Goal: Task Accomplishment & Management: Manage account settings

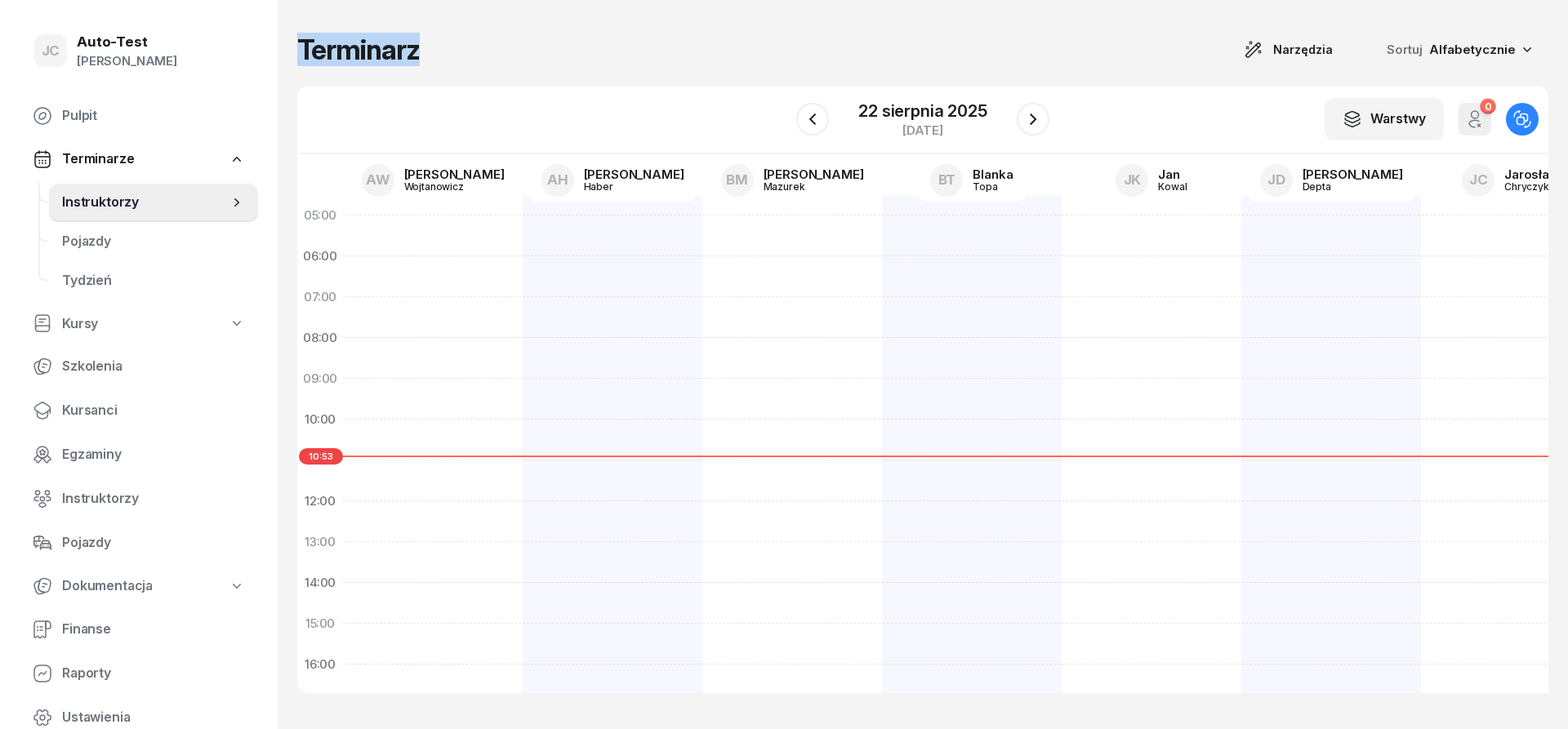
drag, startPoint x: 426, startPoint y: 48, endPoint x: 303, endPoint y: 49, distance: 123.0
click at [303, 49] on div "Terminarz Narzędzia Sortuj Alfabetycznie" at bounding box center [923, 49] width 1251 height 34
click at [304, 49] on h1 "Terminarz" at bounding box center [358, 49] width 123 height 29
click at [427, 63] on div "Terminarz Narzędzia Sortuj Alfabetycznie" at bounding box center [923, 49] width 1251 height 34
click at [427, 60] on div "Terminarz Narzędzia Sortuj Alfabetycznie" at bounding box center [923, 49] width 1251 height 34
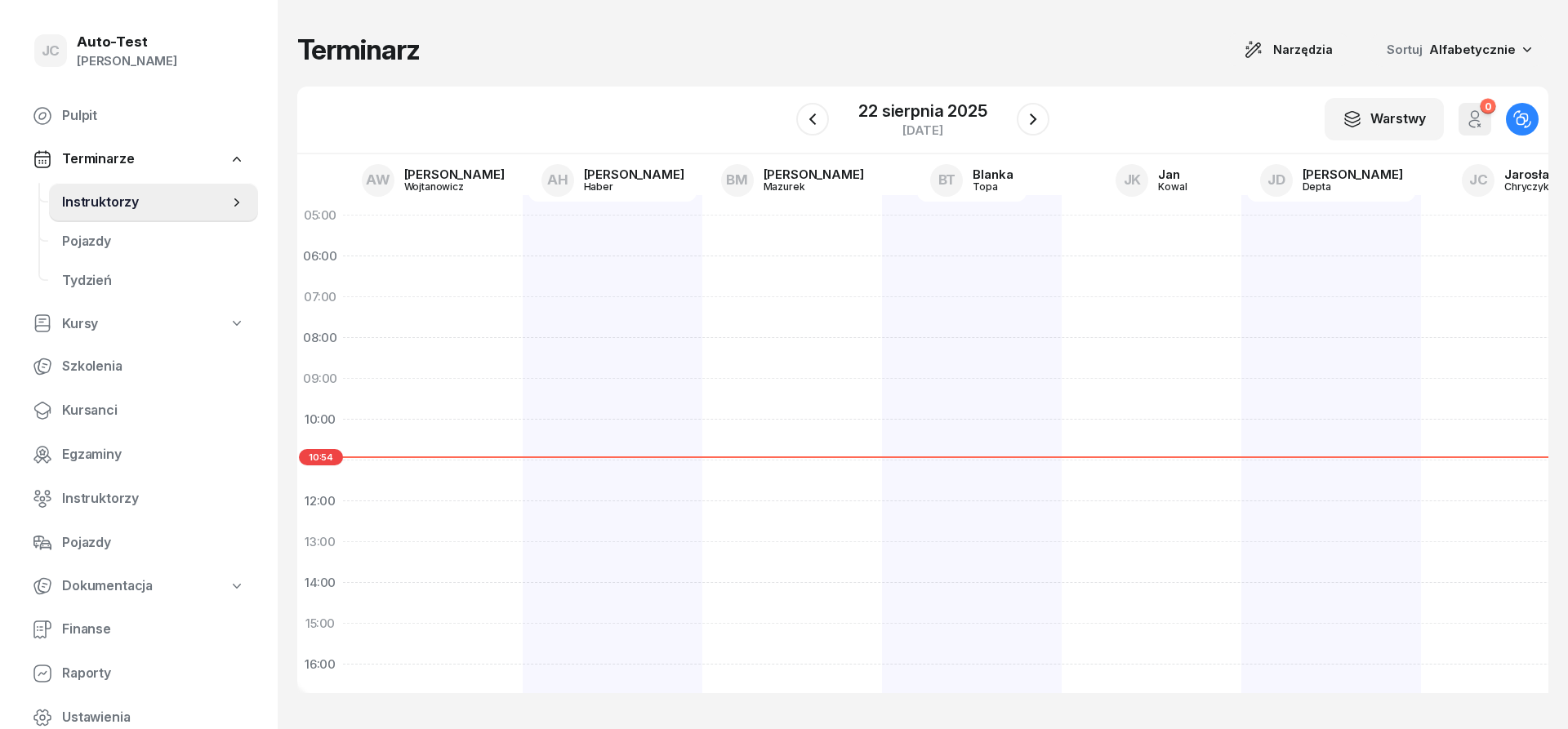
click at [445, 48] on div "Terminarz Narzędzia Sortuj Alfabetycznie" at bounding box center [923, 49] width 1251 height 34
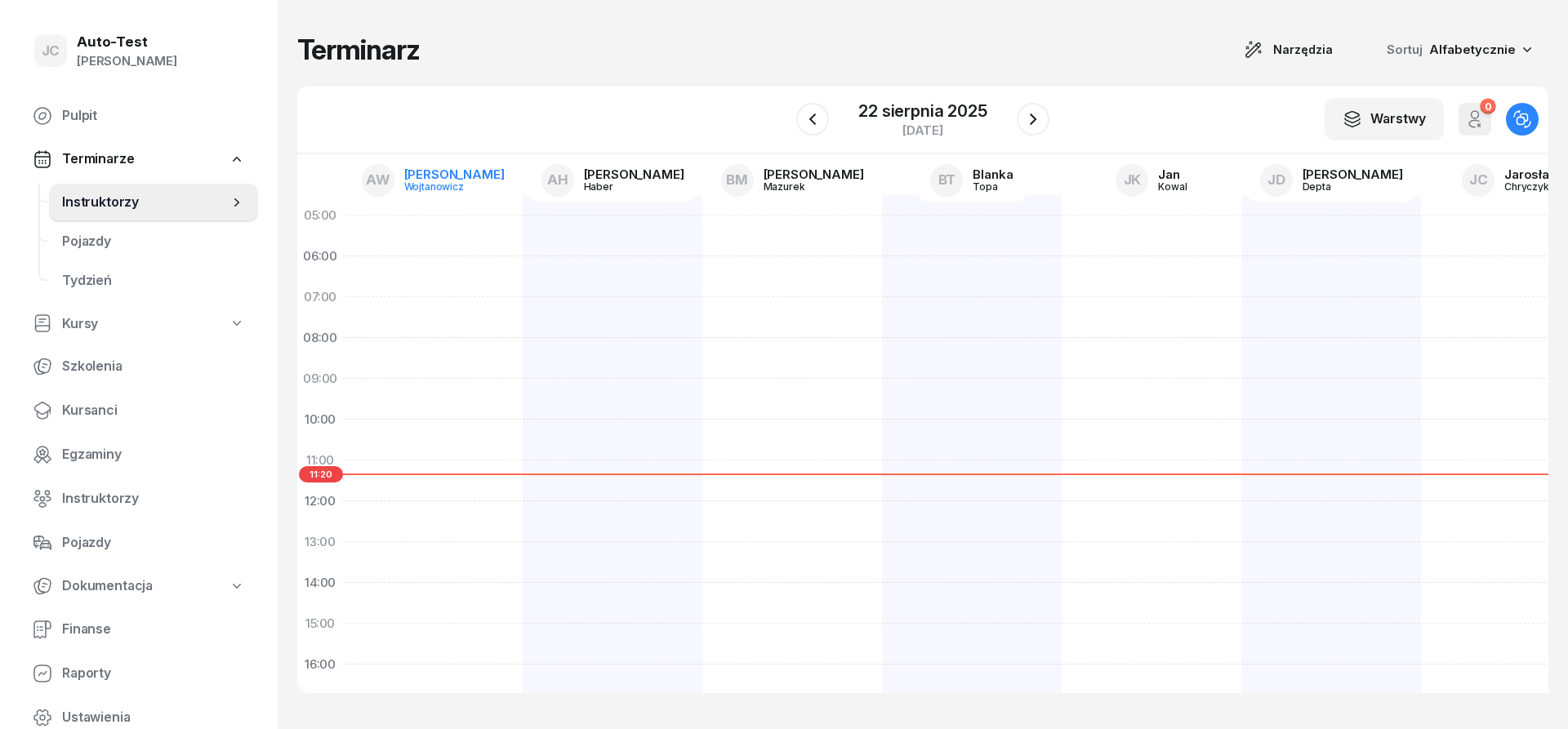
click at [457, 177] on div "[PERSON_NAME]" at bounding box center [455, 174] width 101 height 13
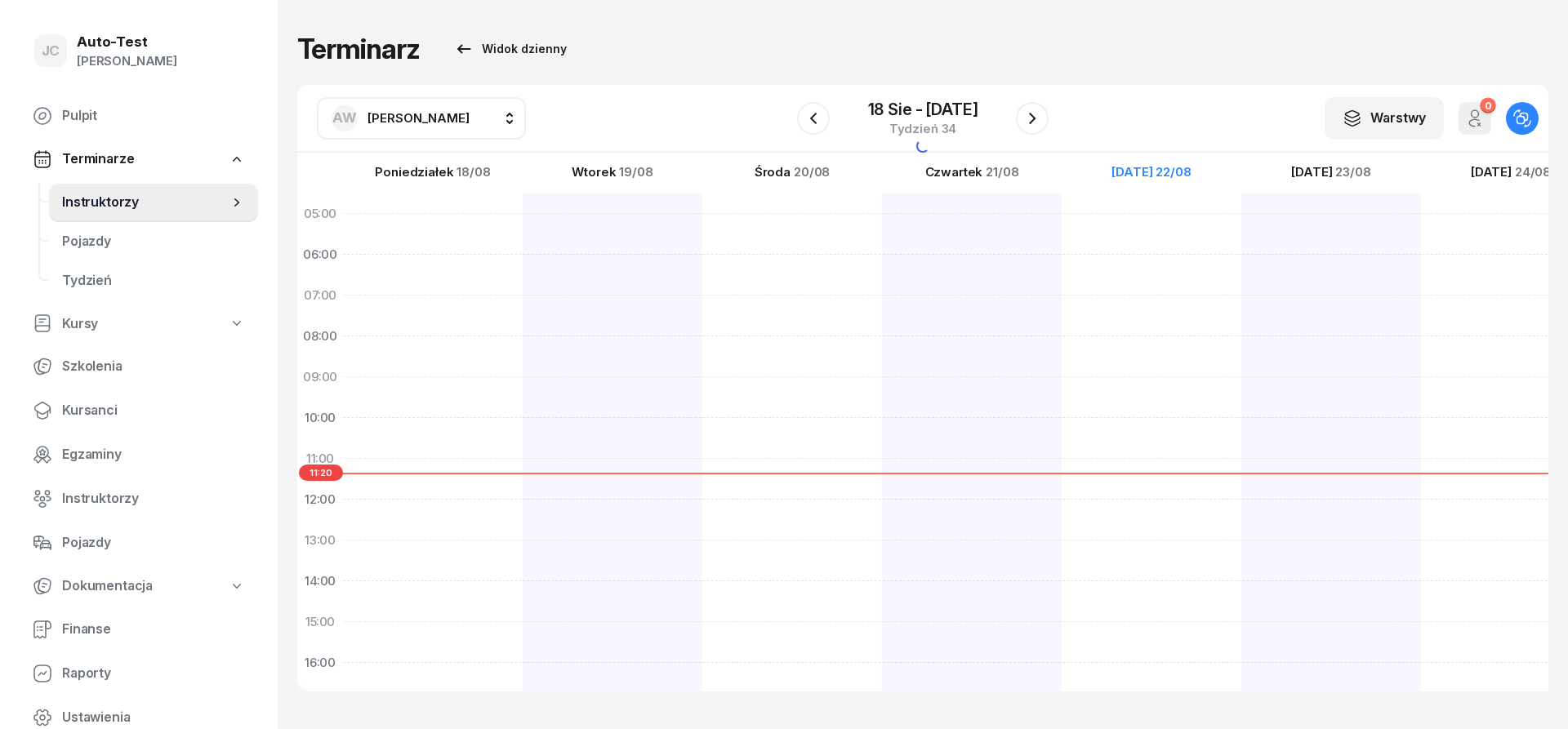
click at [421, 122] on span "[PERSON_NAME]" at bounding box center [419, 117] width 102 height 15
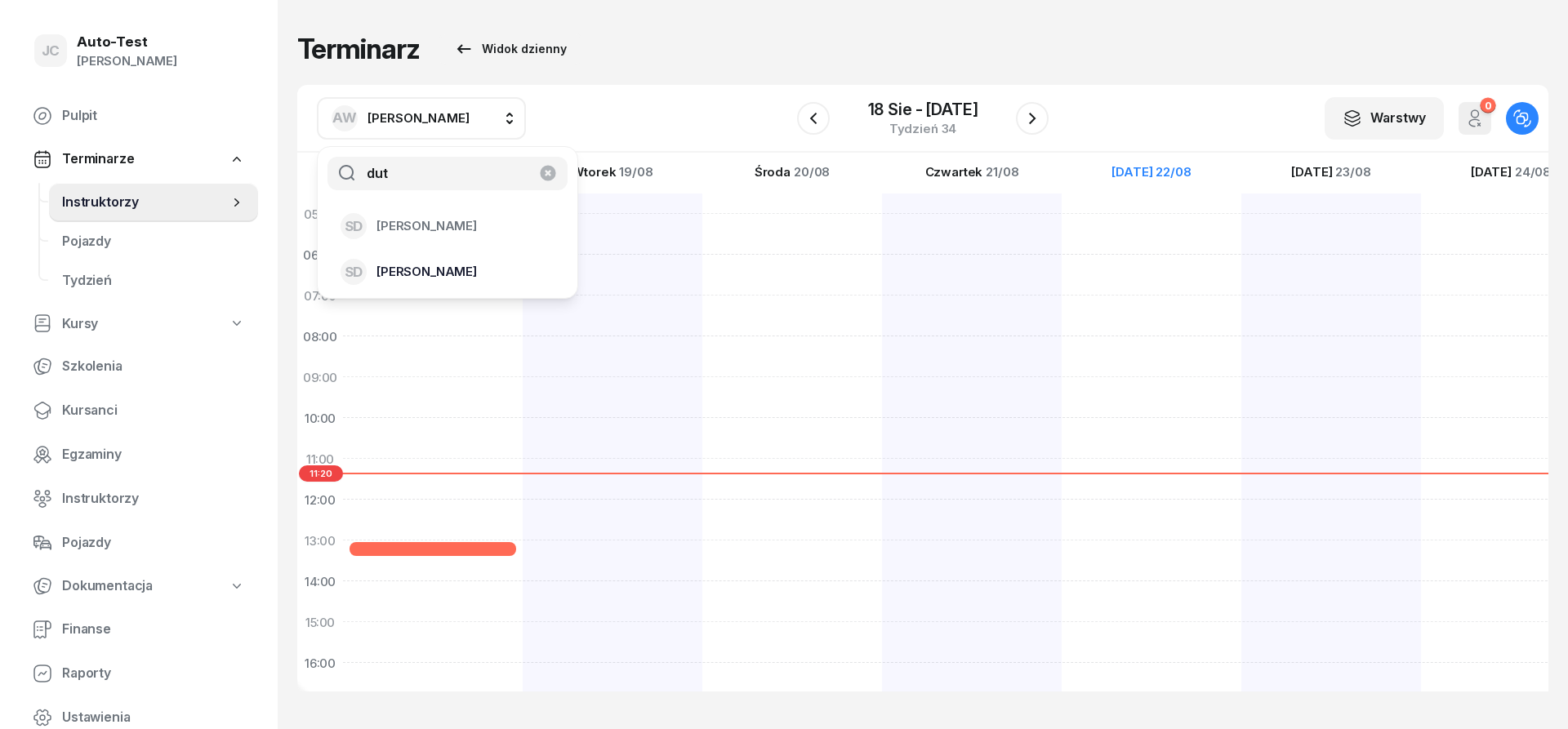
type input "dut"
click at [459, 269] on span "[PERSON_NAME]" at bounding box center [426, 271] width 101 height 21
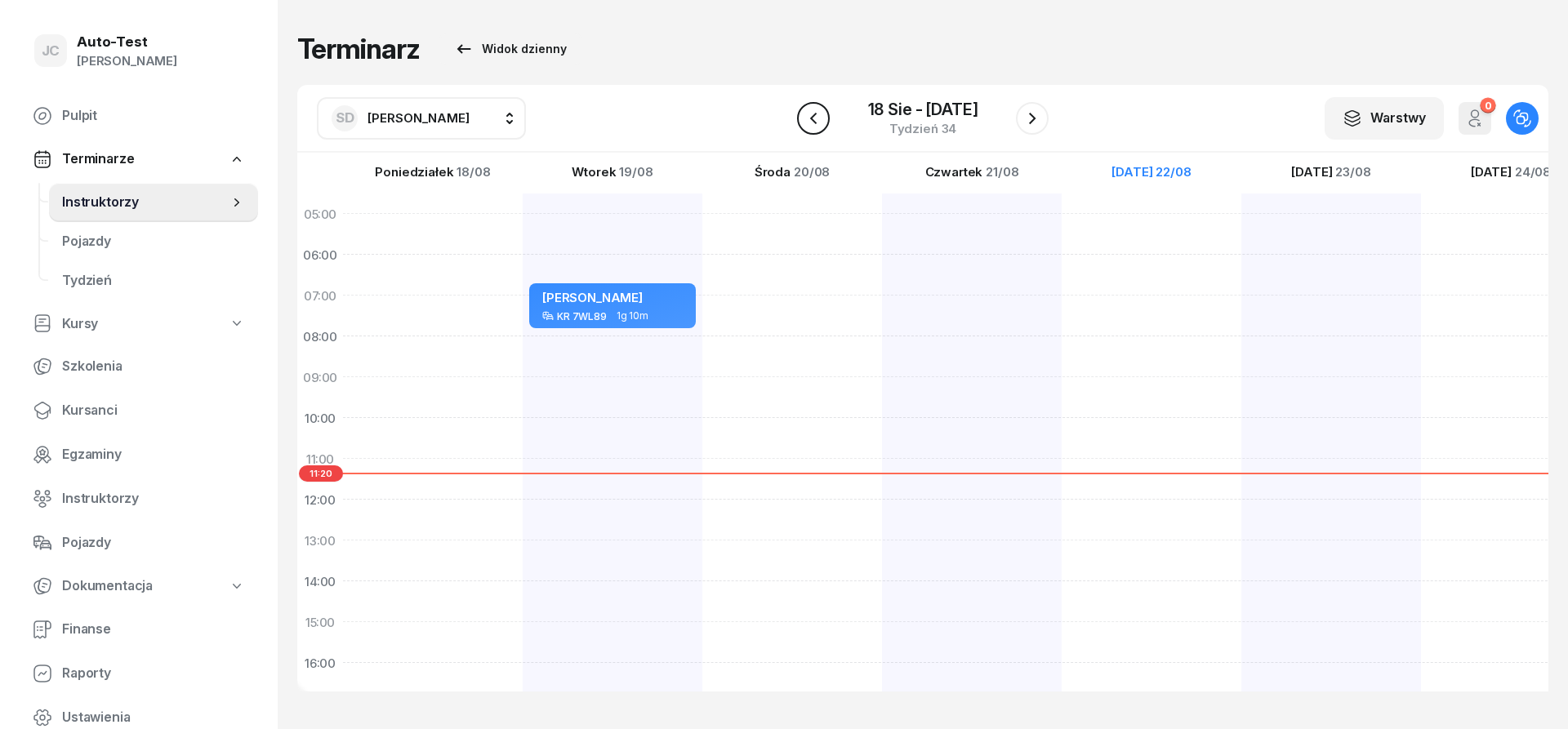
click at [809, 116] on icon "button" at bounding box center [813, 117] width 19 height 19
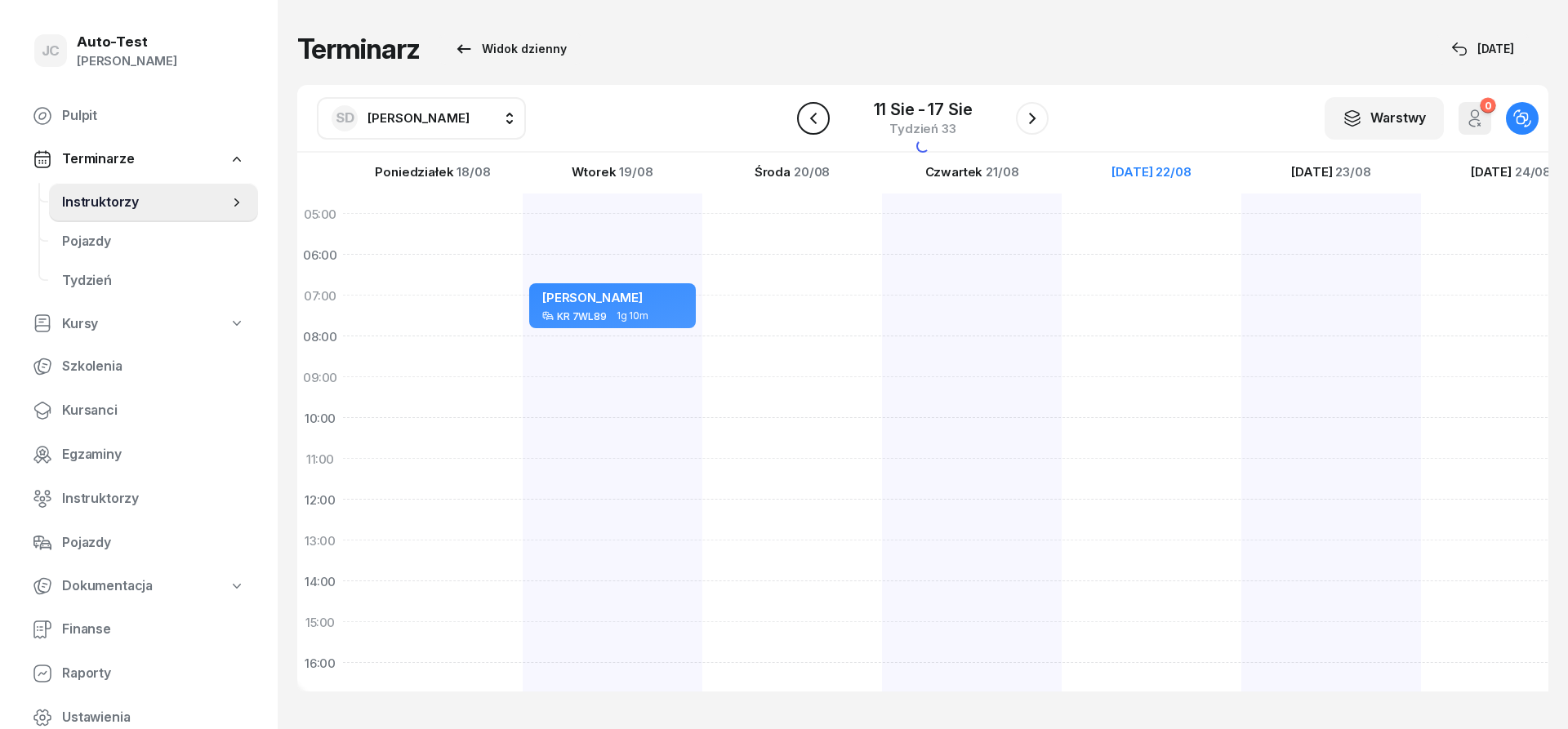
click at [809, 116] on icon "button" at bounding box center [813, 117] width 19 height 19
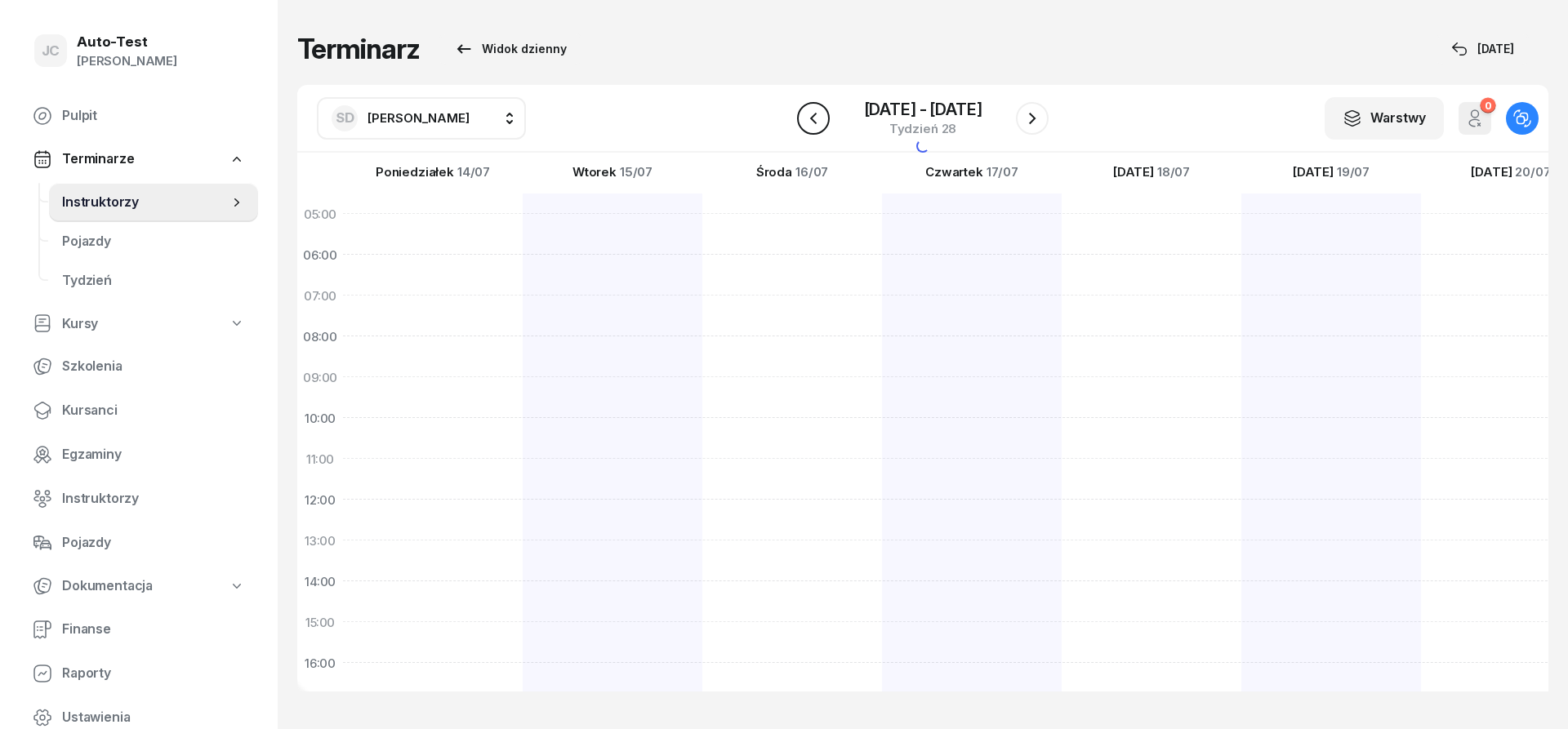
click at [809, 116] on icon "button" at bounding box center [813, 117] width 19 height 19
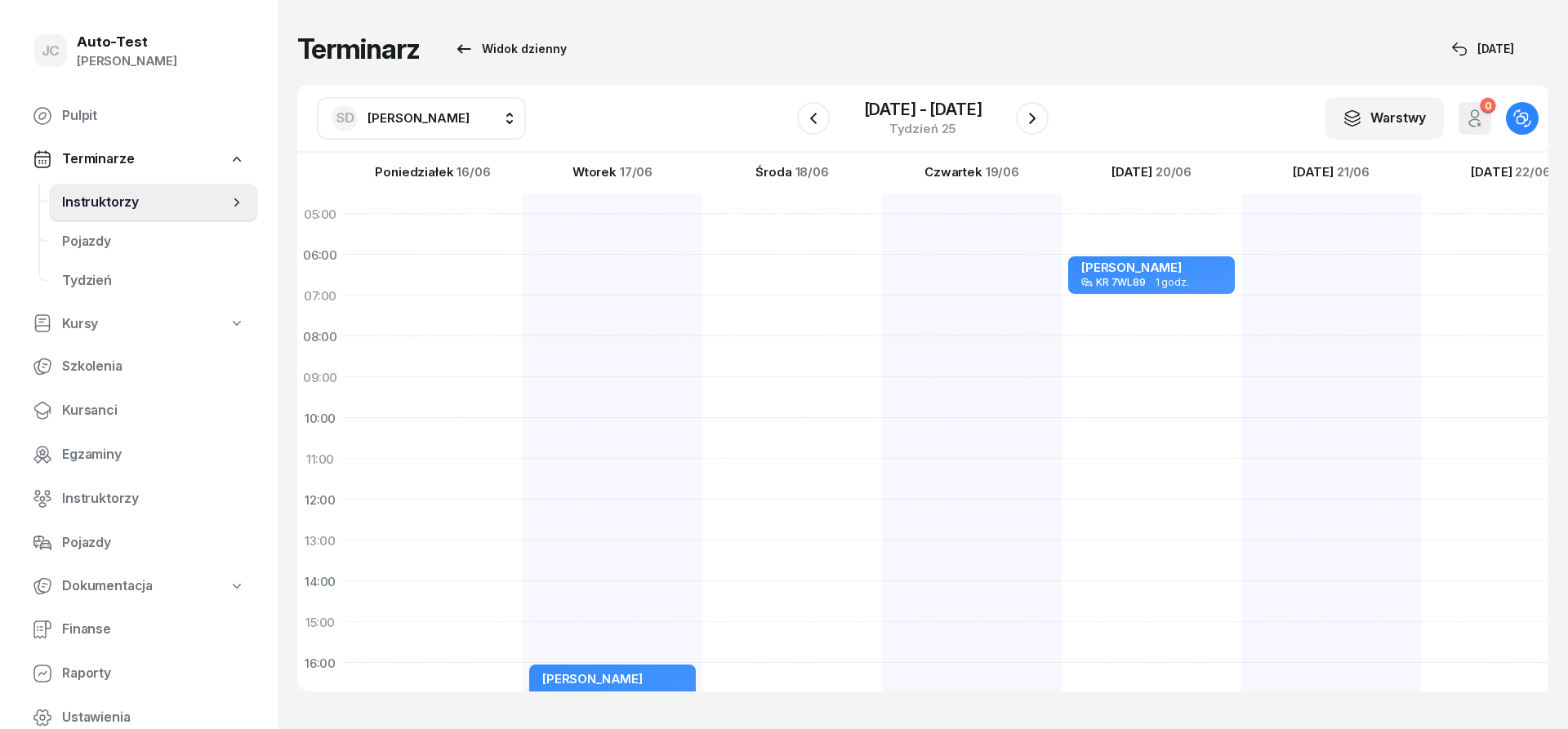
click at [523, 260] on div at bounding box center [613, 601] width 180 height 816
select select "06"
select select "08"
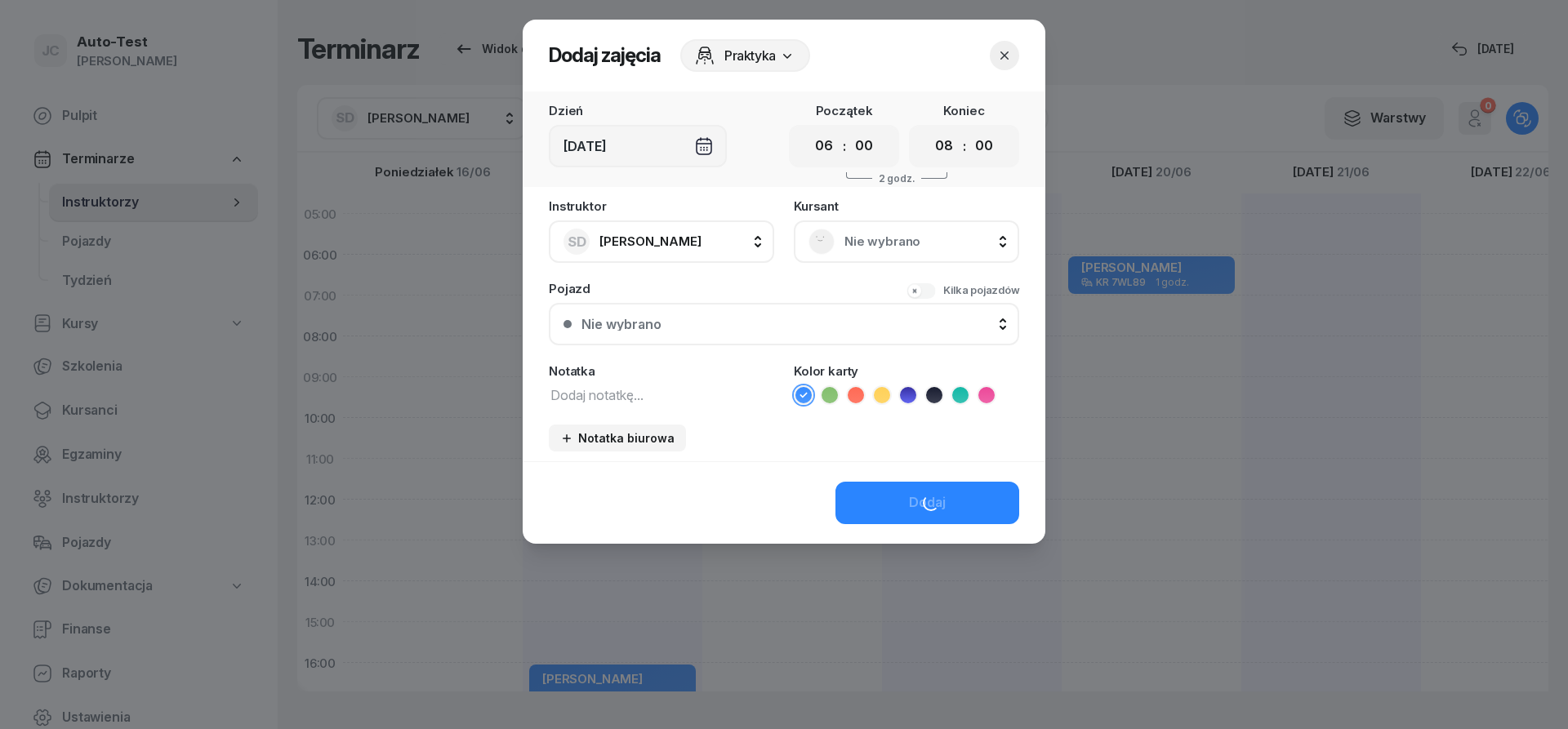
click at [897, 255] on div "Nie wybrano" at bounding box center [907, 242] width 225 height 43
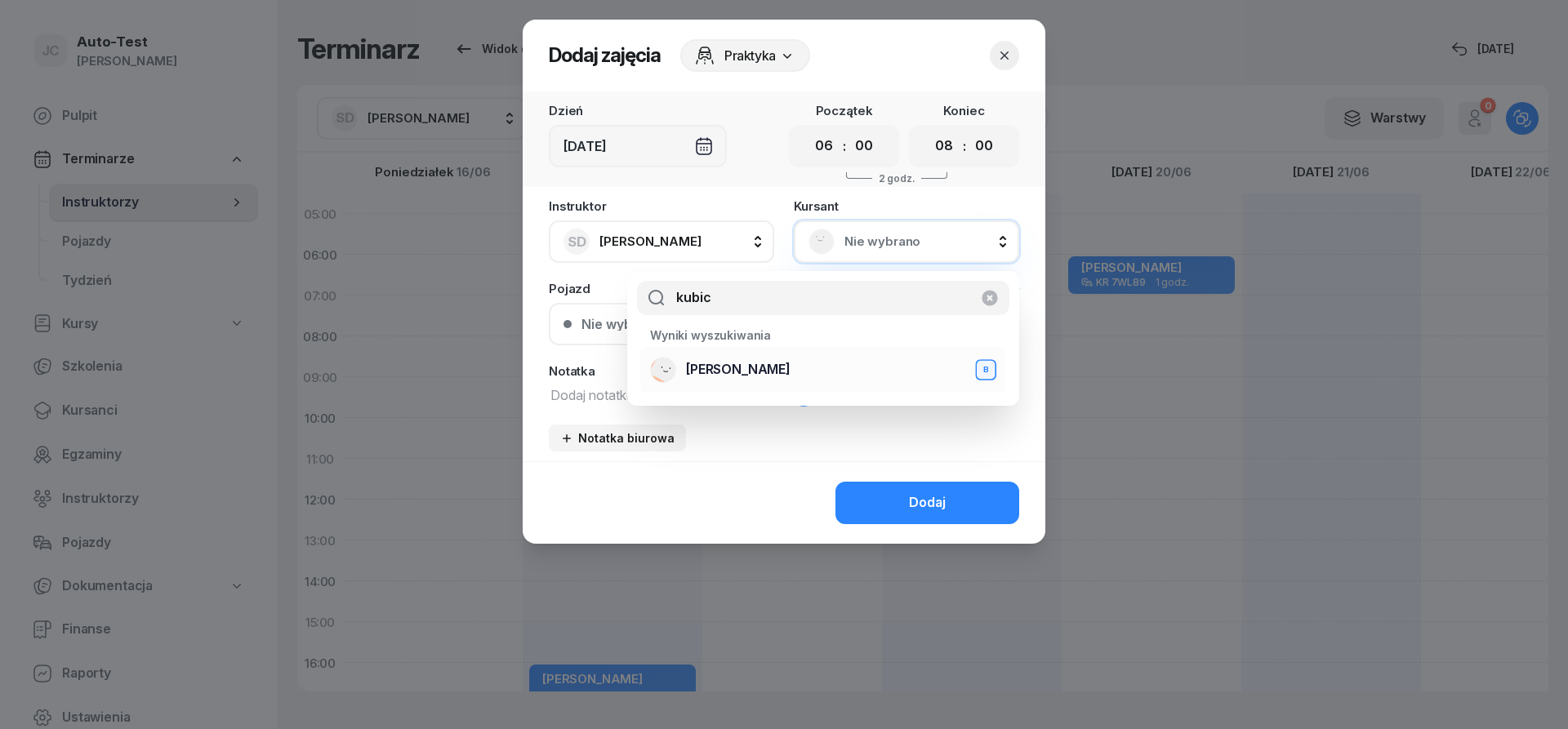
type input "kubic"
click at [740, 375] on span "[PERSON_NAME]" at bounding box center [738, 369] width 105 height 21
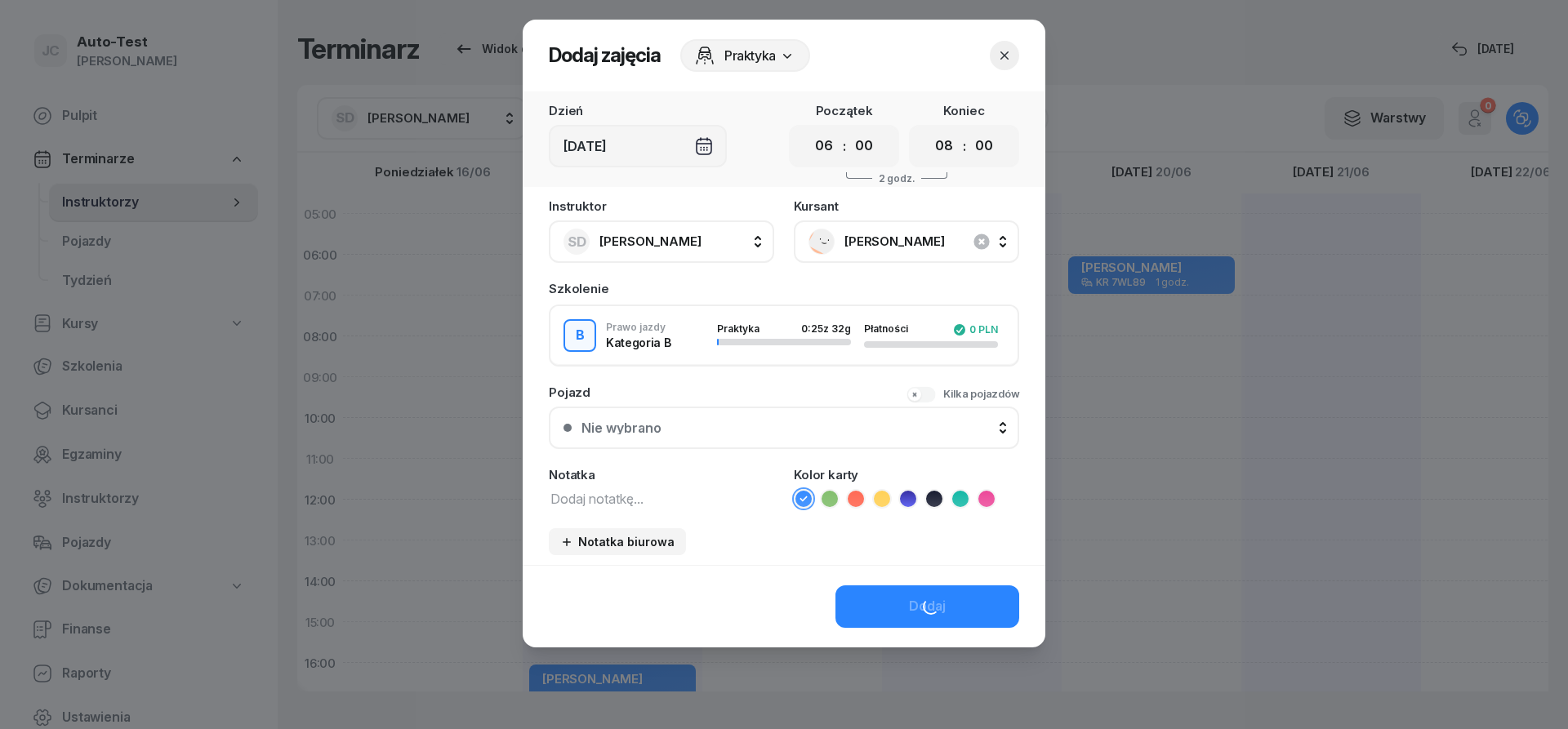
click at [706, 430] on div "Nie wybrano" at bounding box center [793, 428] width 423 height 13
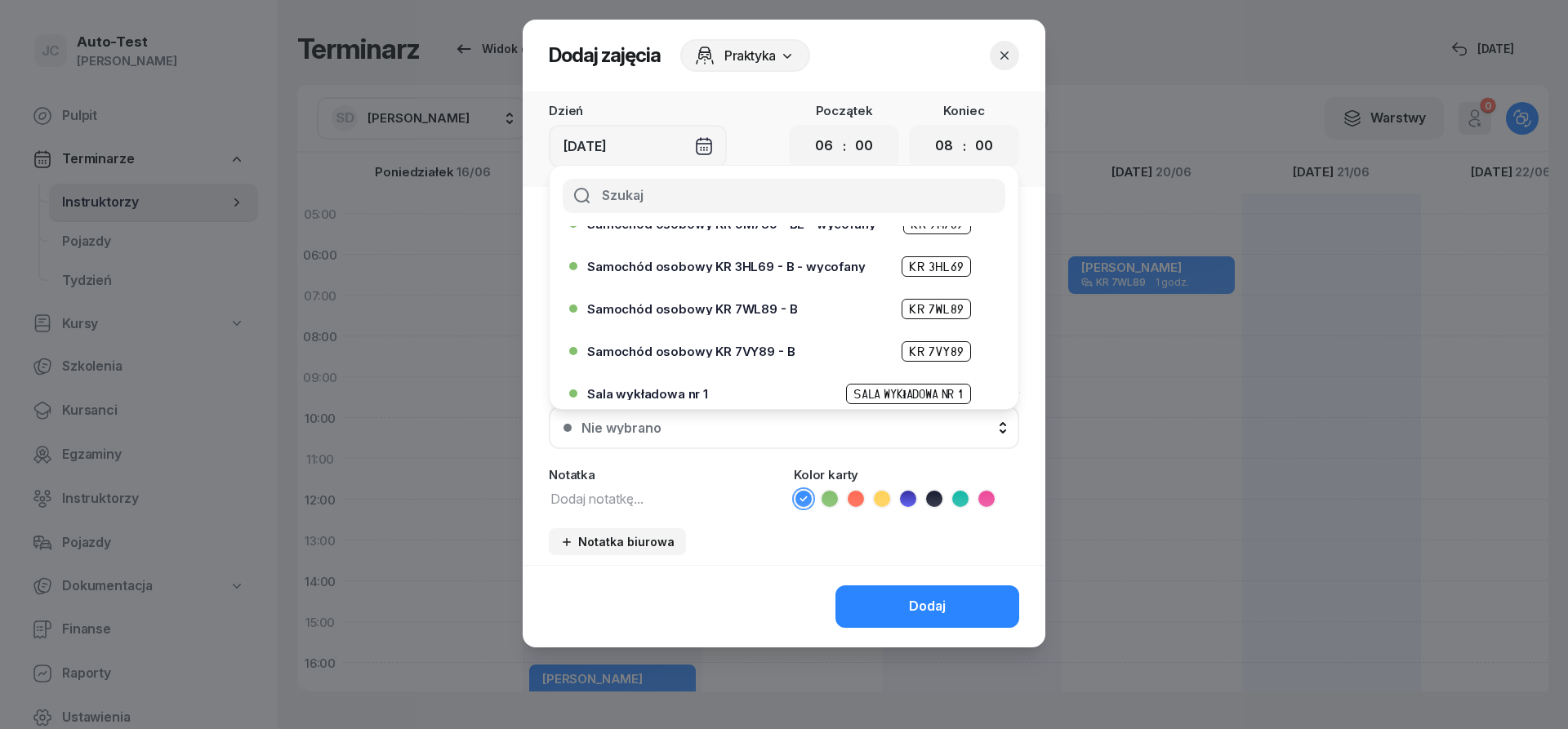
scroll to position [392, 0]
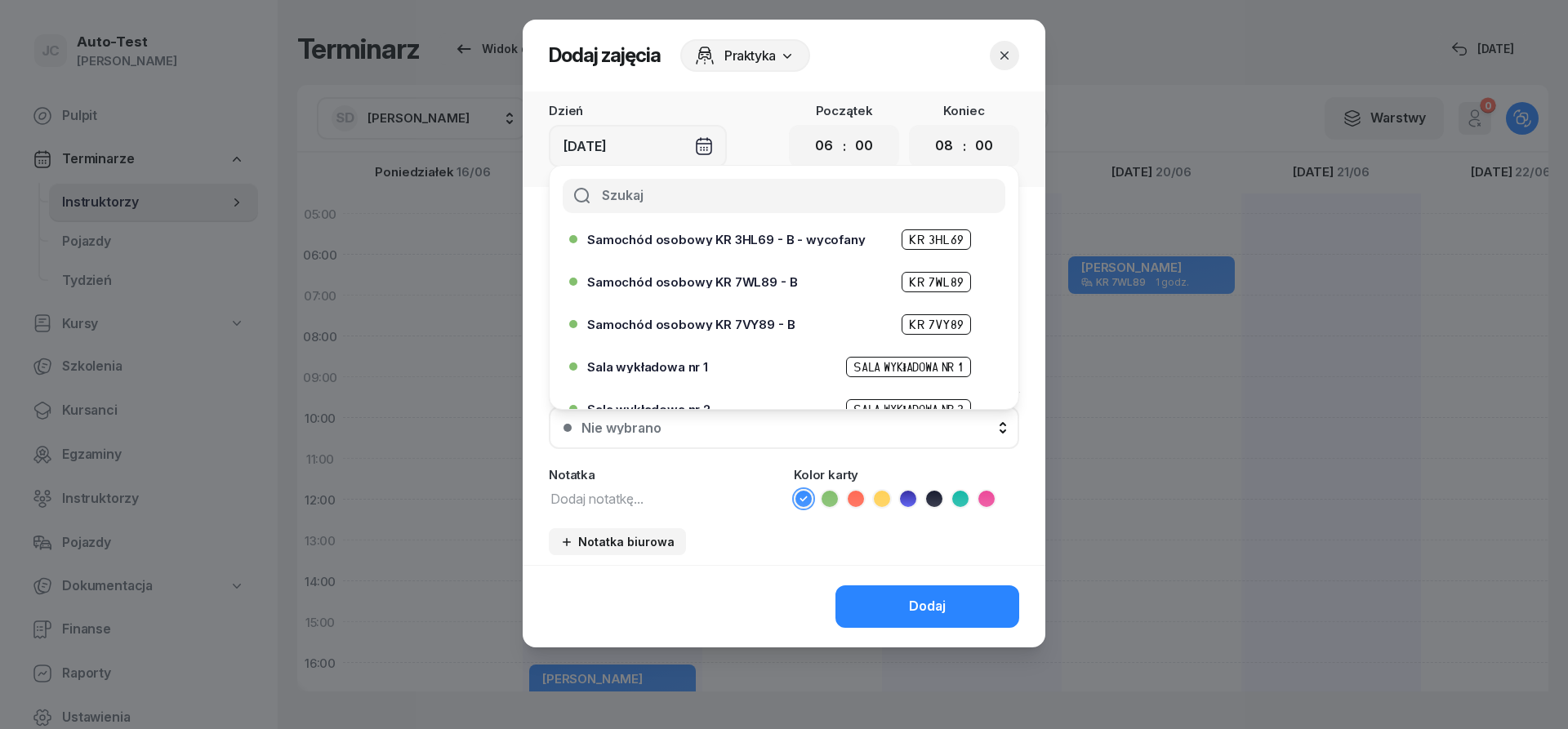
click at [745, 285] on span "Samochód osobowy KR 7WL89 - B" at bounding box center [692, 282] width 210 height 13
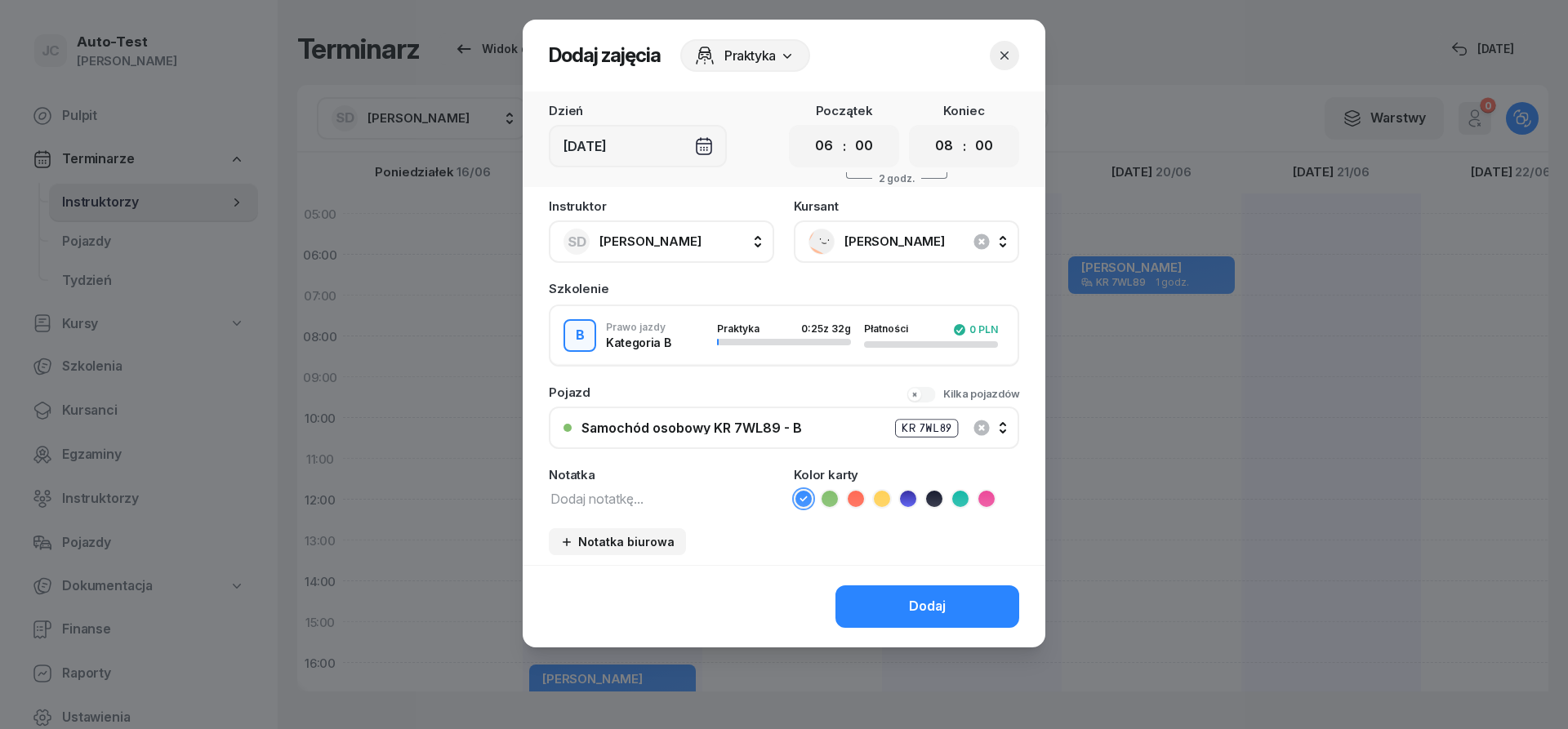
click at [877, 601] on button "Dodaj" at bounding box center [927, 607] width 184 height 43
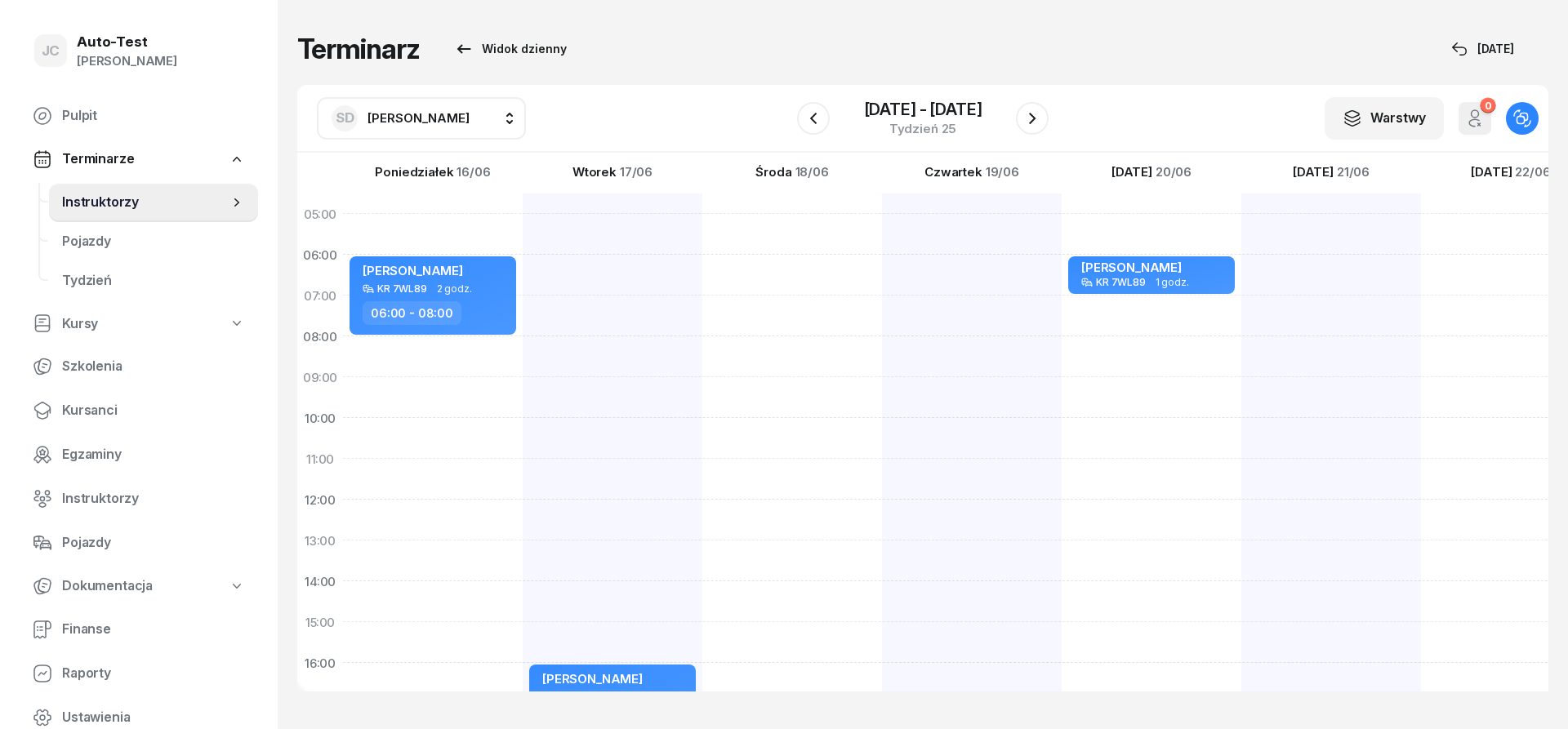
click at [882, 283] on div at bounding box center [972, 601] width 180 height 816
select select "06"
select select "08"
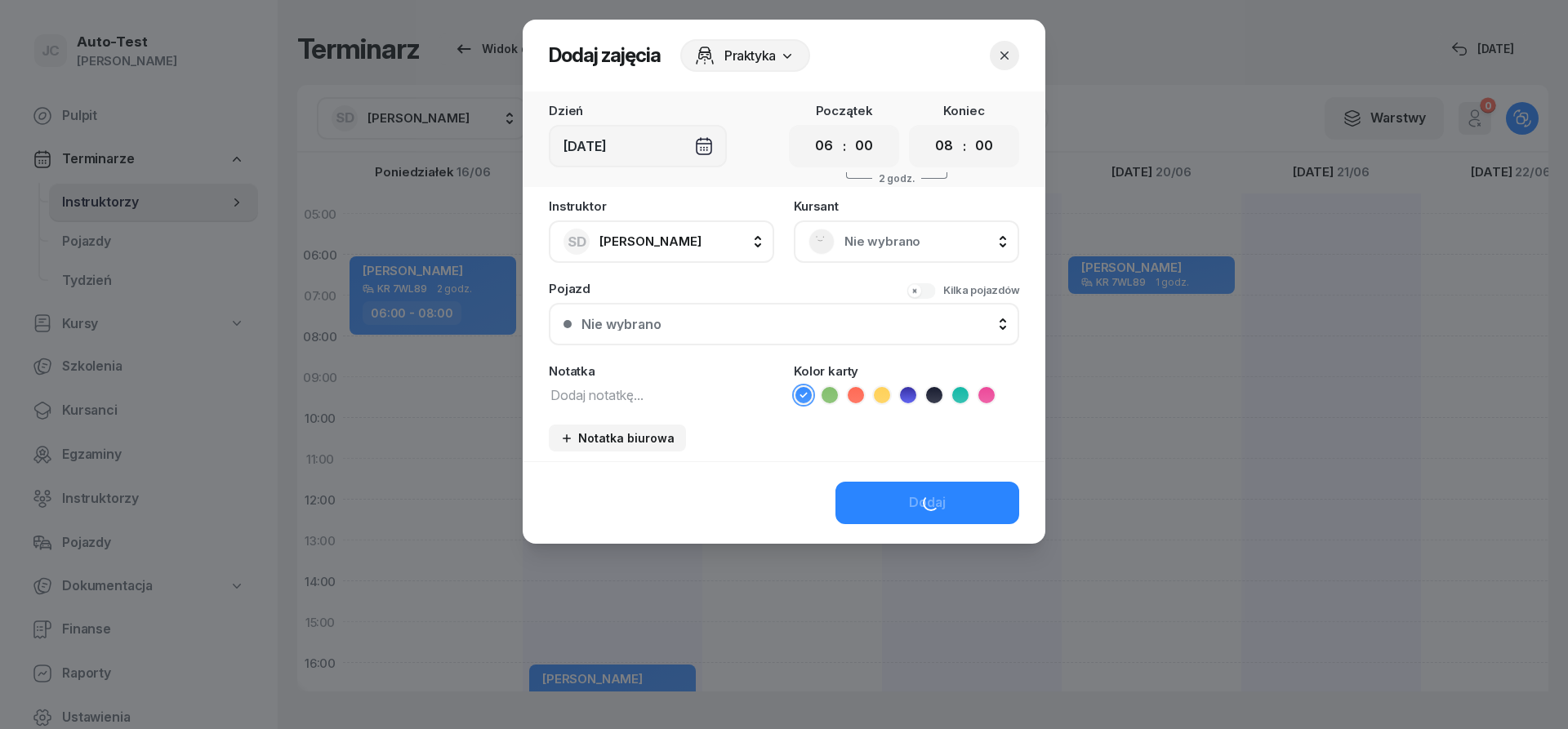
click at [870, 241] on span "Nie wybrano" at bounding box center [924, 241] width 160 height 21
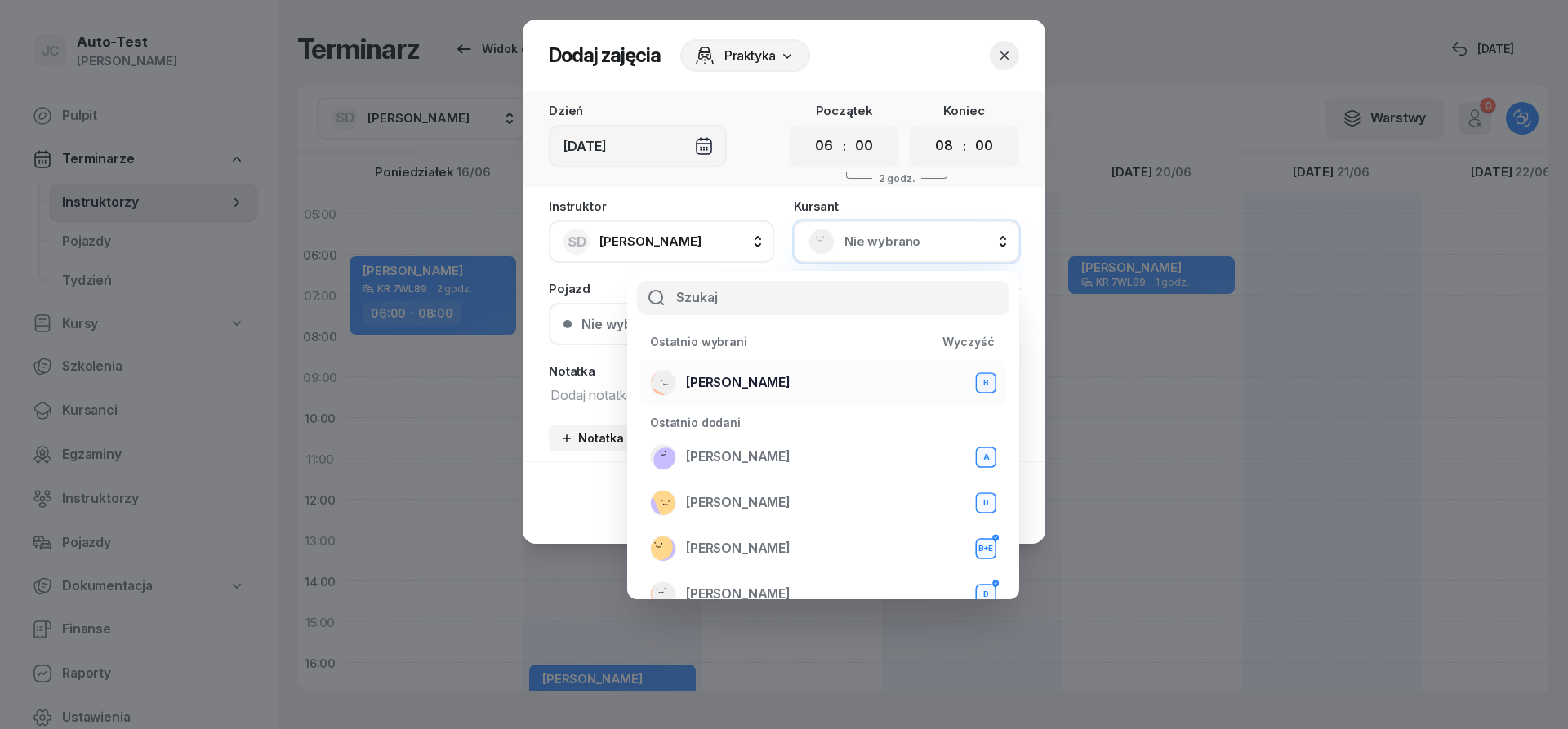
click at [786, 383] on div "[PERSON_NAME] B" at bounding box center [823, 383] width 346 height 26
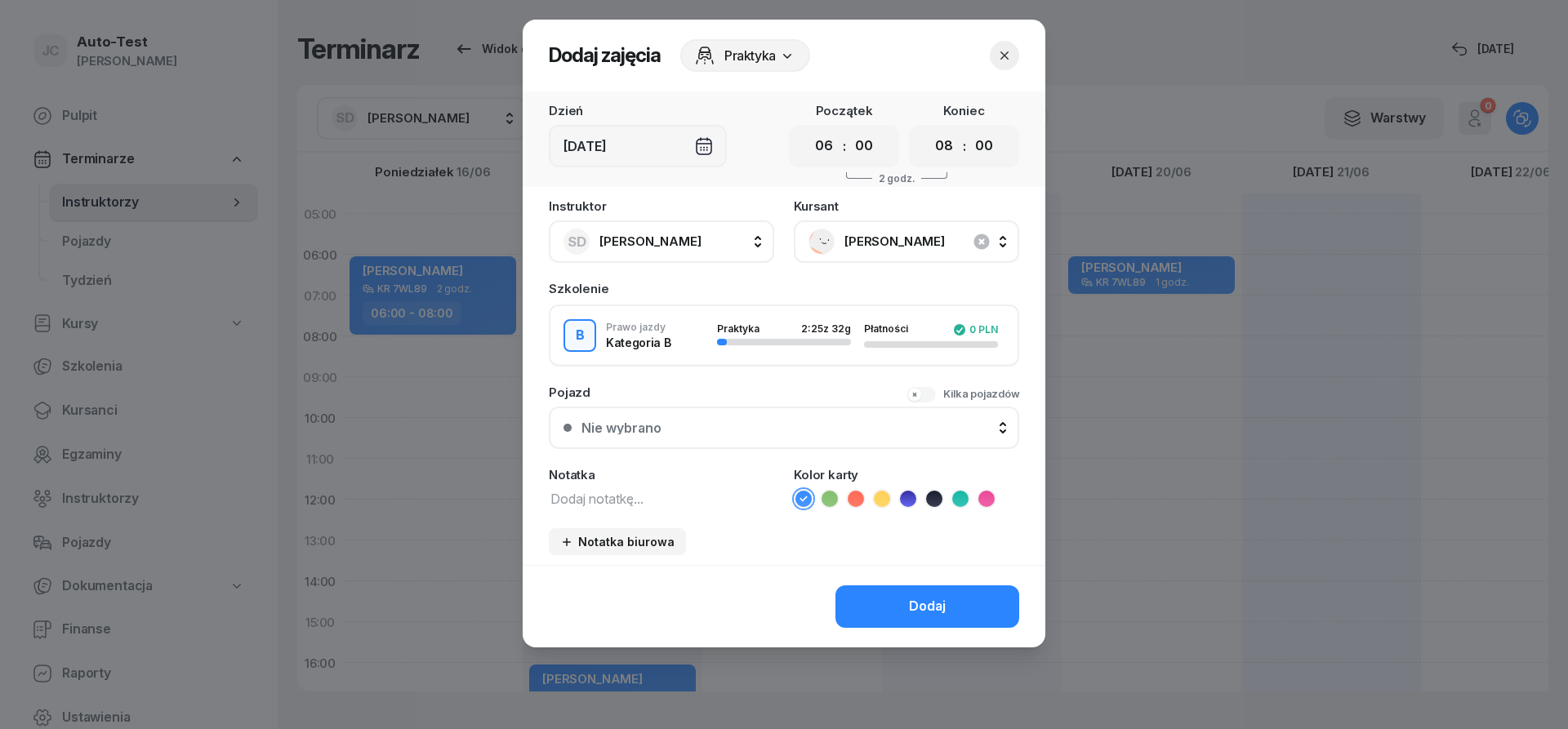
click at [716, 419] on button "Nie wybrano" at bounding box center [784, 427] width 470 height 43
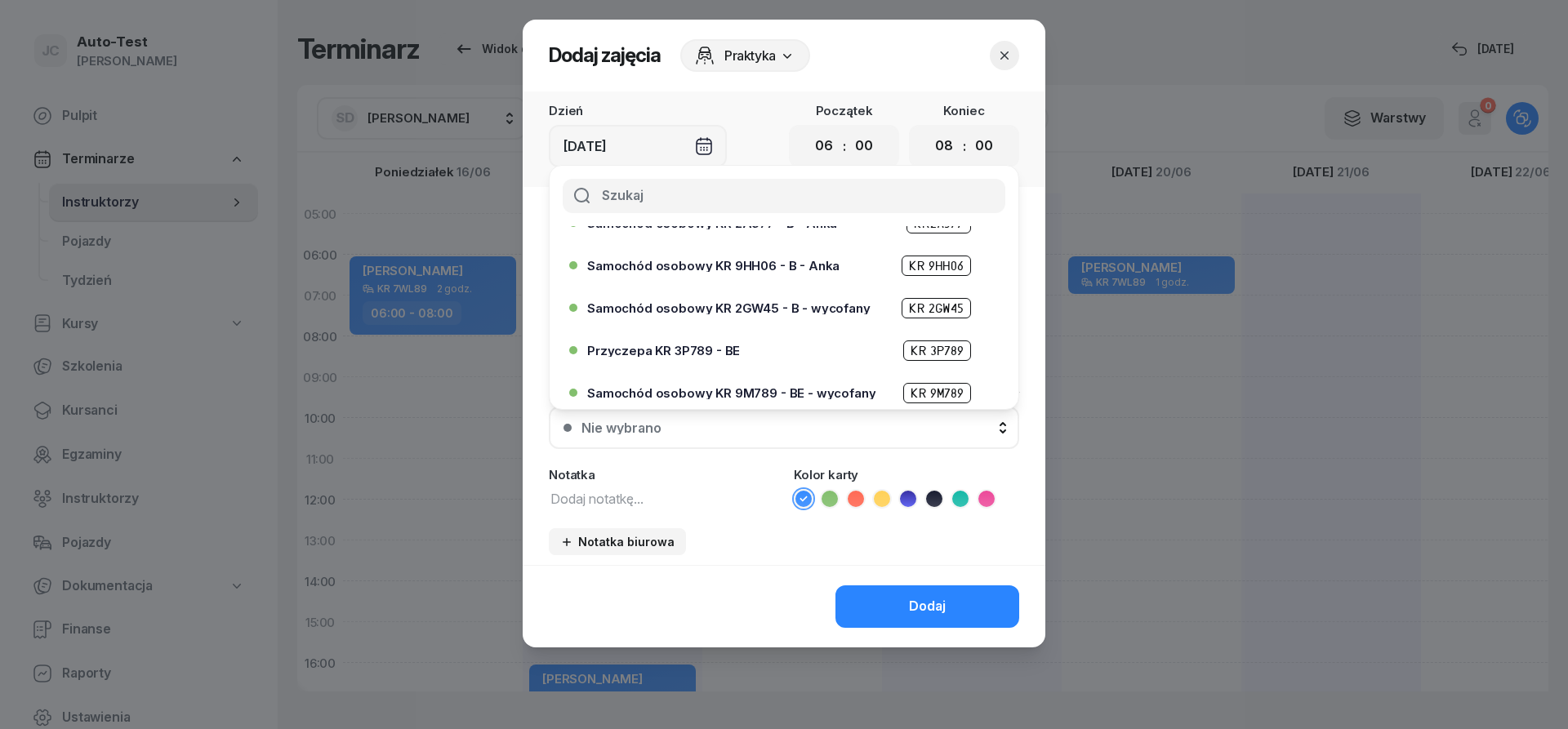
scroll to position [294, 0]
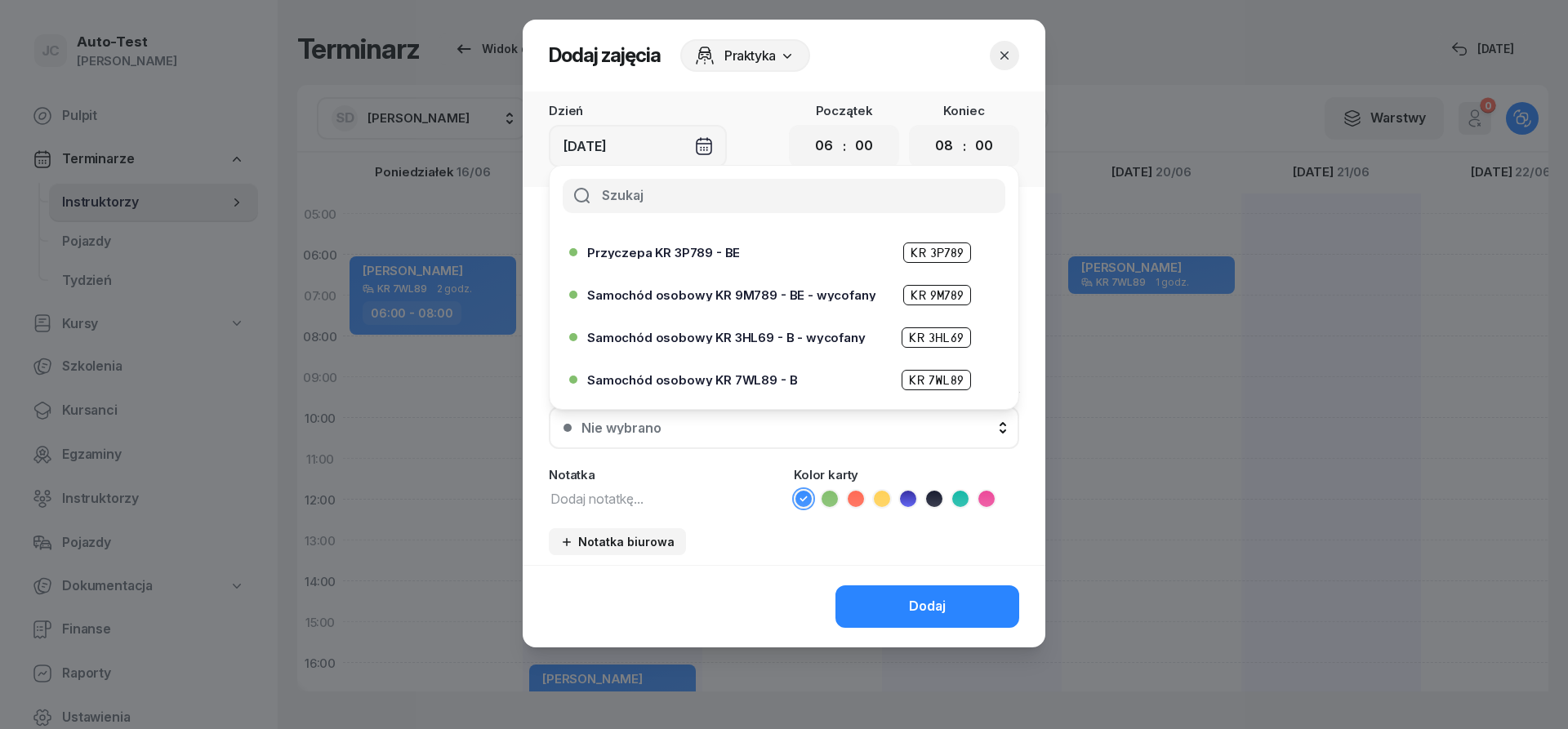
click at [739, 375] on span "Samochód osobowy KR 7WL89 - B" at bounding box center [692, 380] width 210 height 13
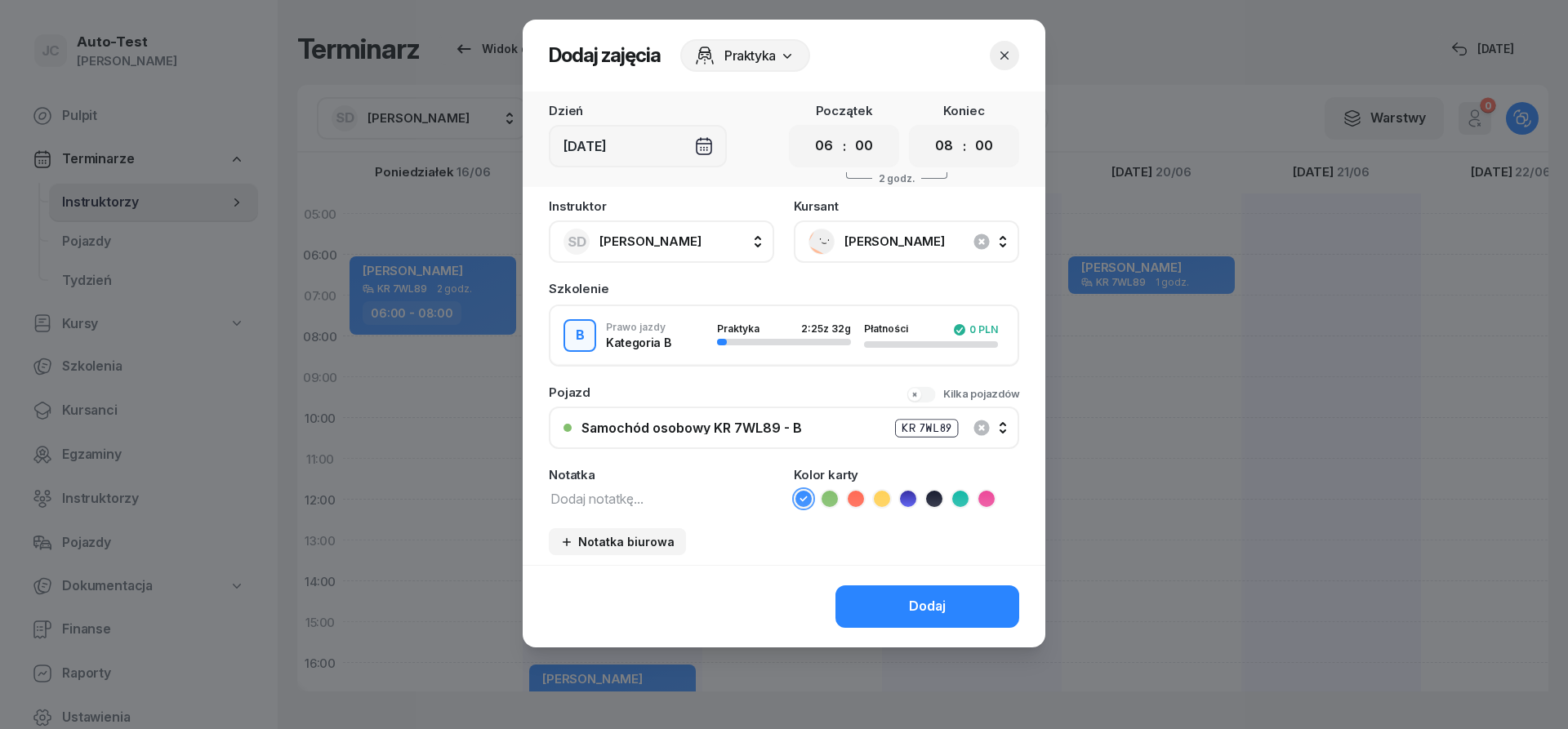
click at [926, 620] on button "Dodaj" at bounding box center [927, 607] width 184 height 43
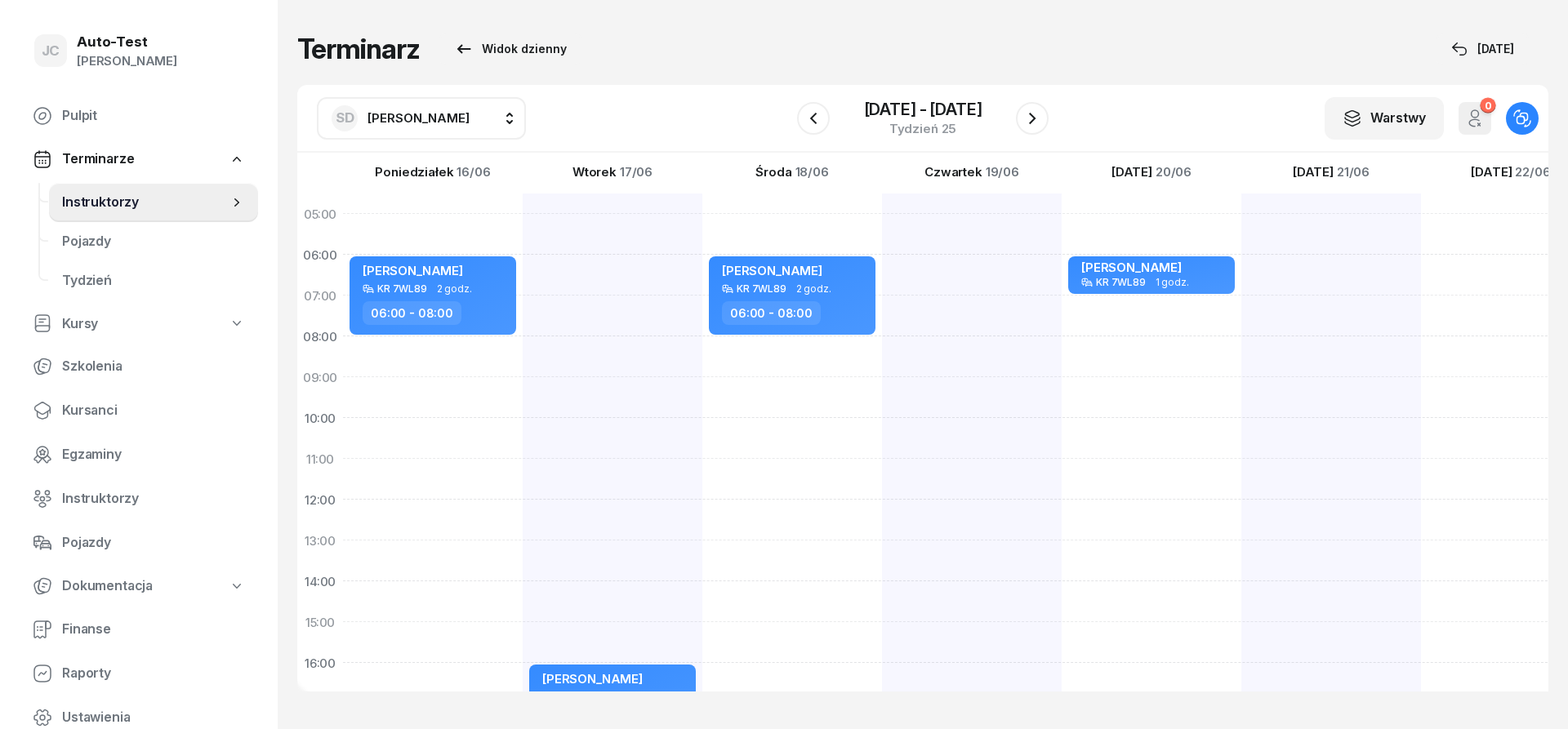
click at [1421, 273] on div at bounding box center [1511, 601] width 180 height 816
select select "06"
select select "08"
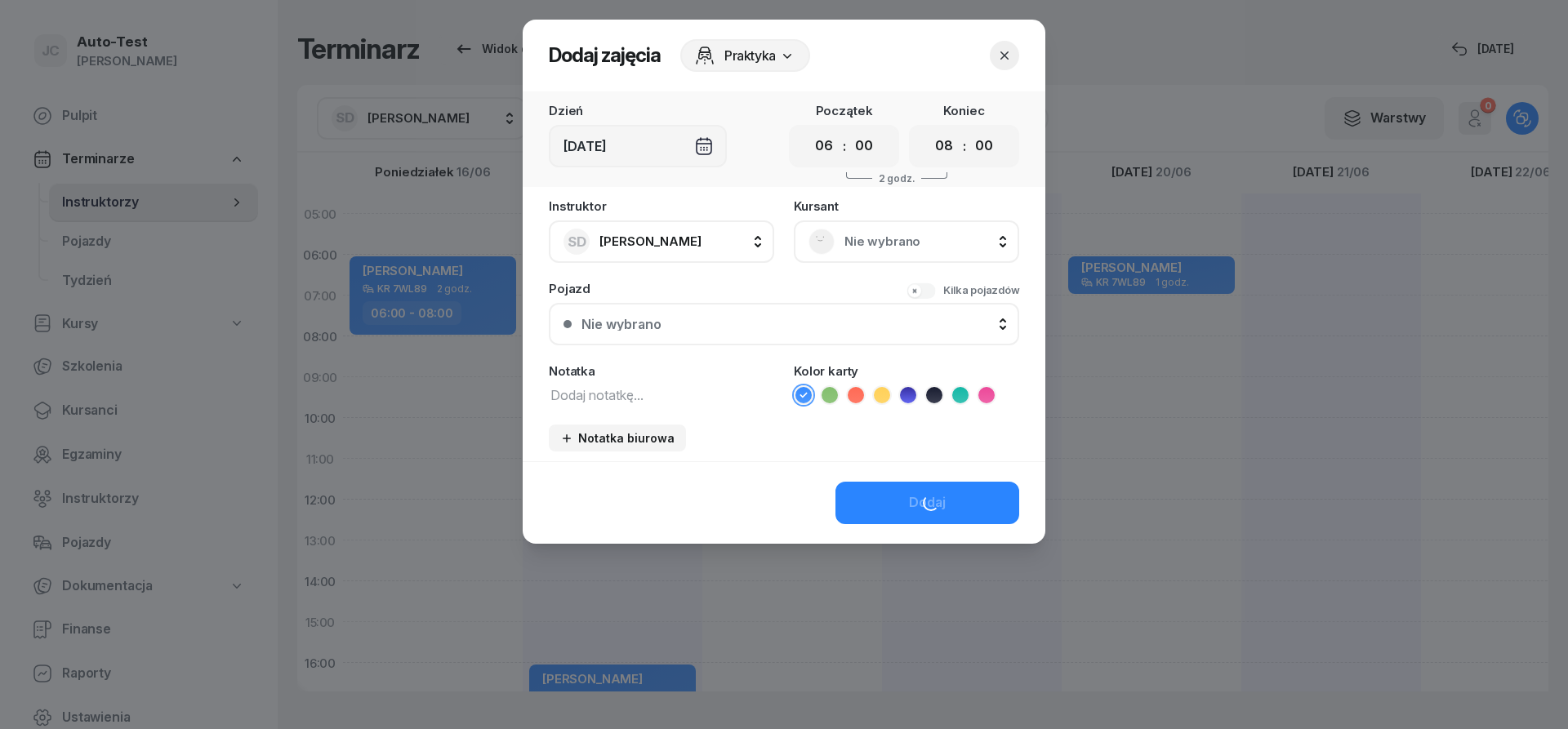
click at [855, 242] on span "Nie wybrano" at bounding box center [924, 241] width 160 height 21
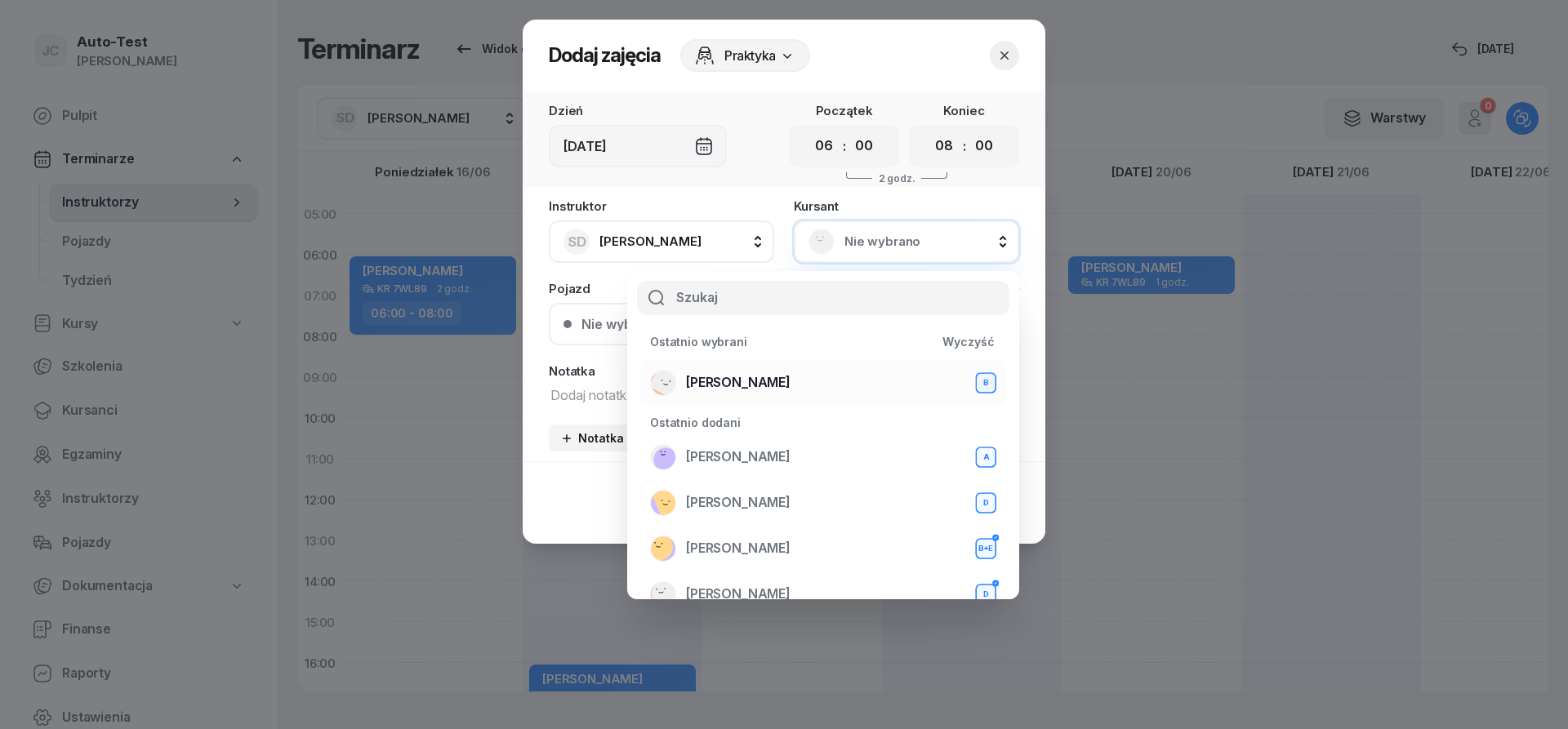
click at [795, 377] on div "[PERSON_NAME] B" at bounding box center [823, 383] width 346 height 26
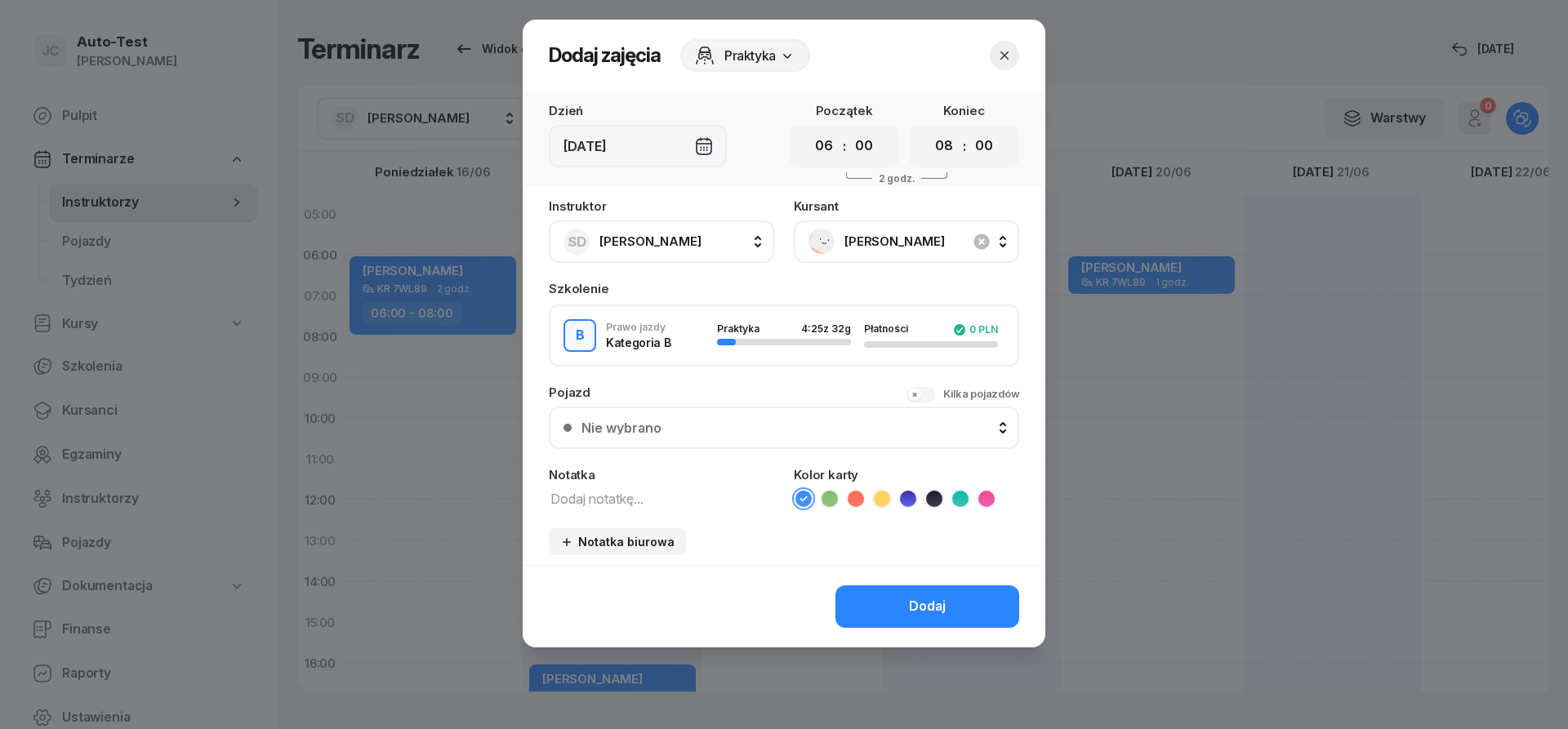
click at [746, 419] on button "Nie wybrano" at bounding box center [784, 427] width 470 height 43
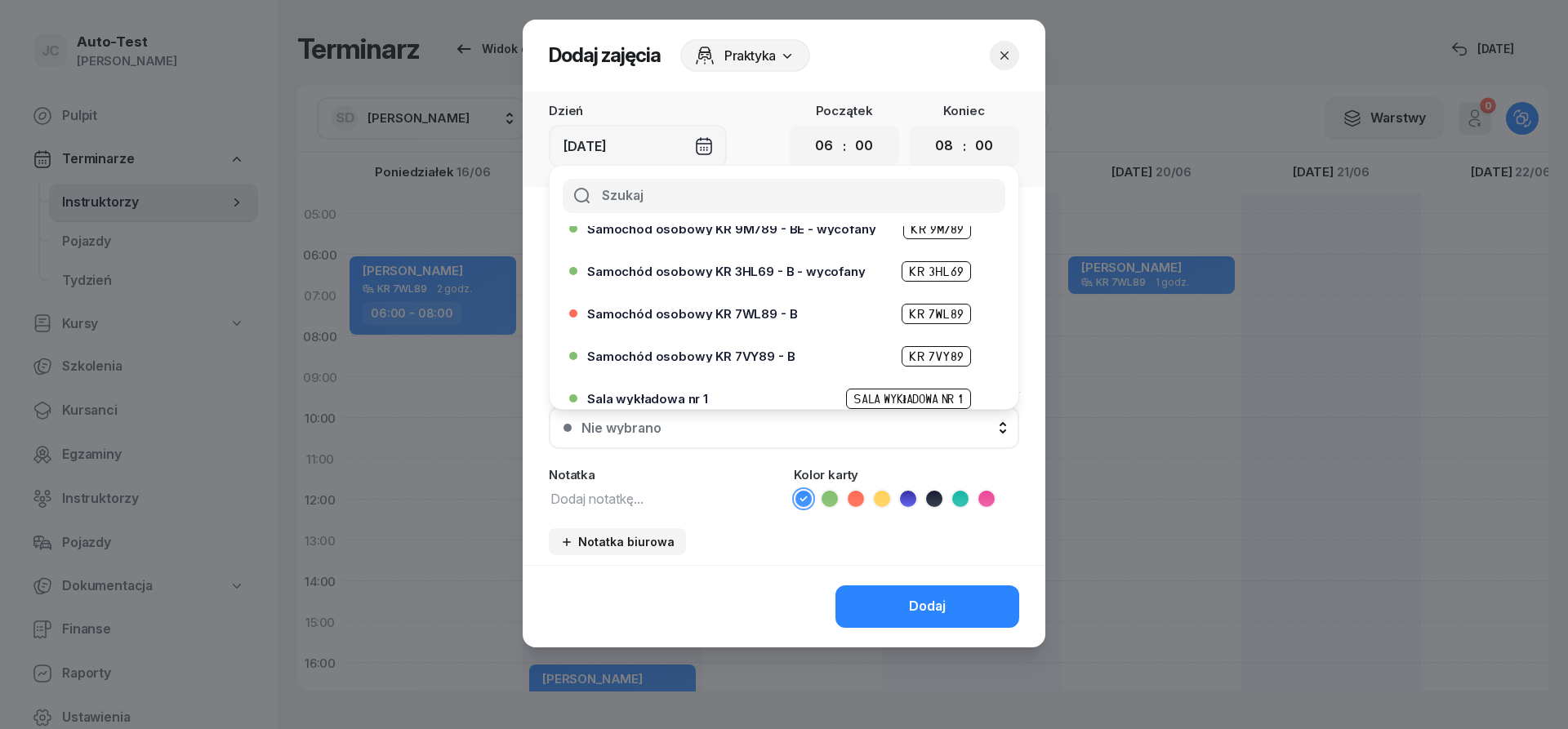
scroll to position [392, 0]
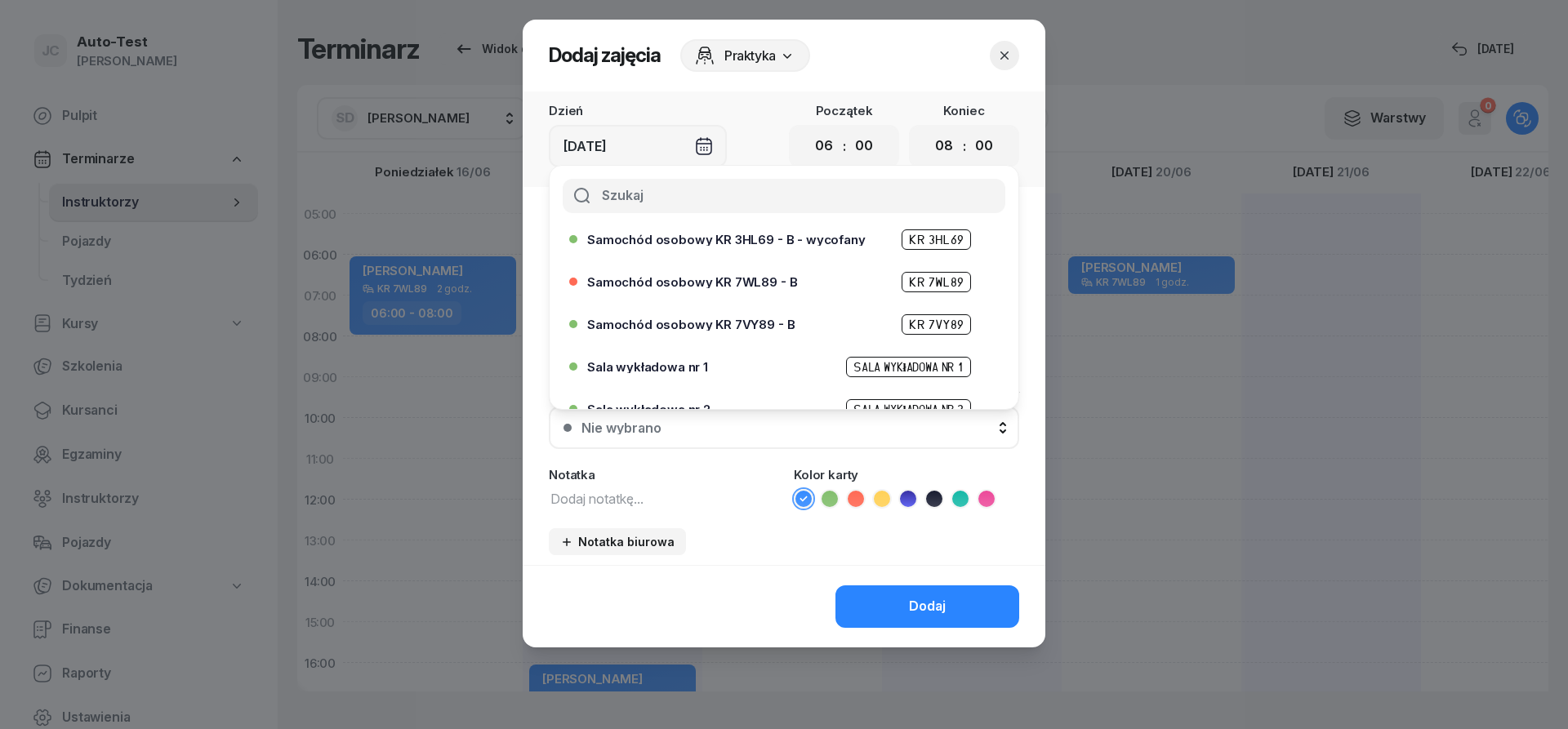
click at [751, 327] on span "Samochód osobowy KR 7VY89 - B" at bounding box center [690, 324] width 207 height 13
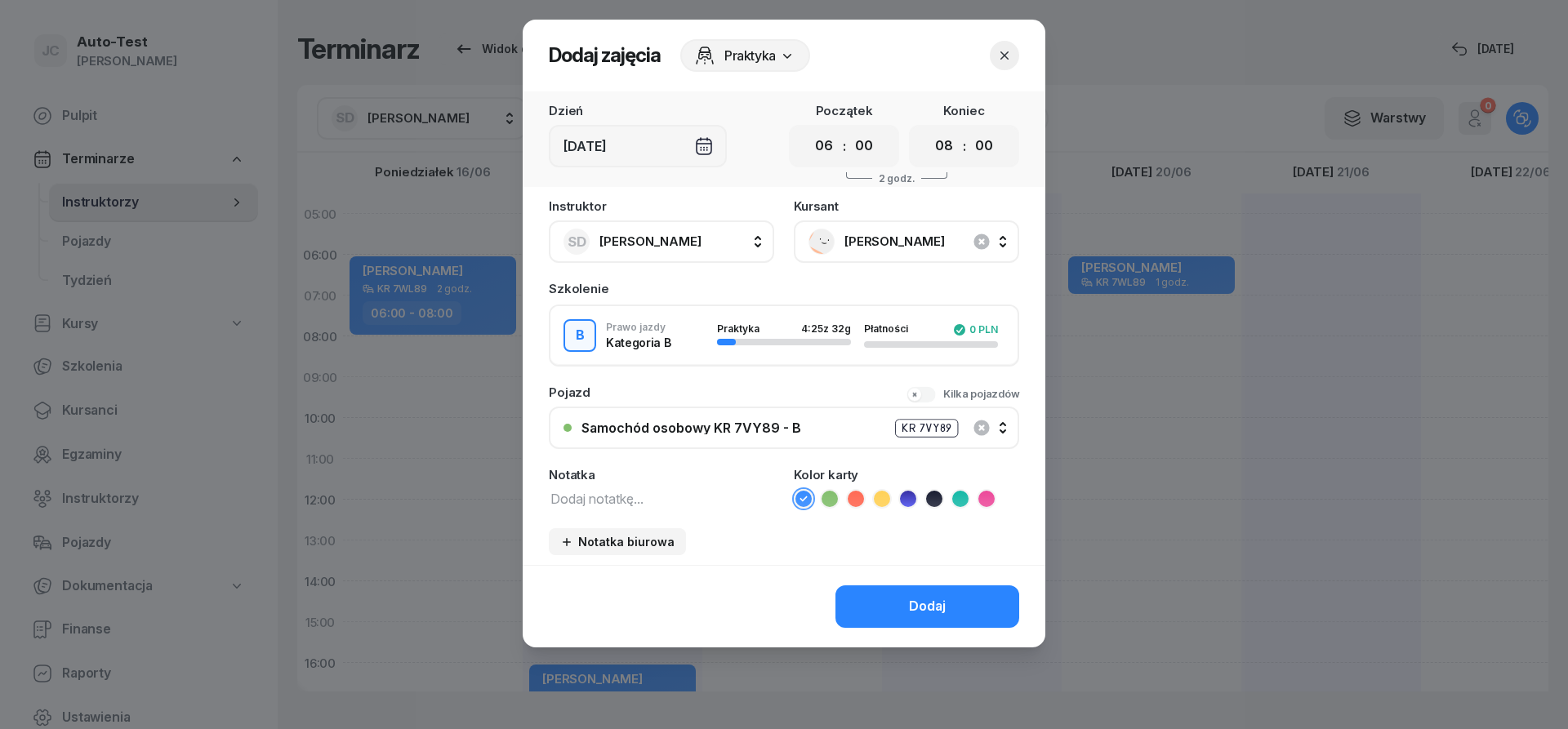
click at [1007, 59] on icon "button" at bounding box center [1004, 55] width 16 height 16
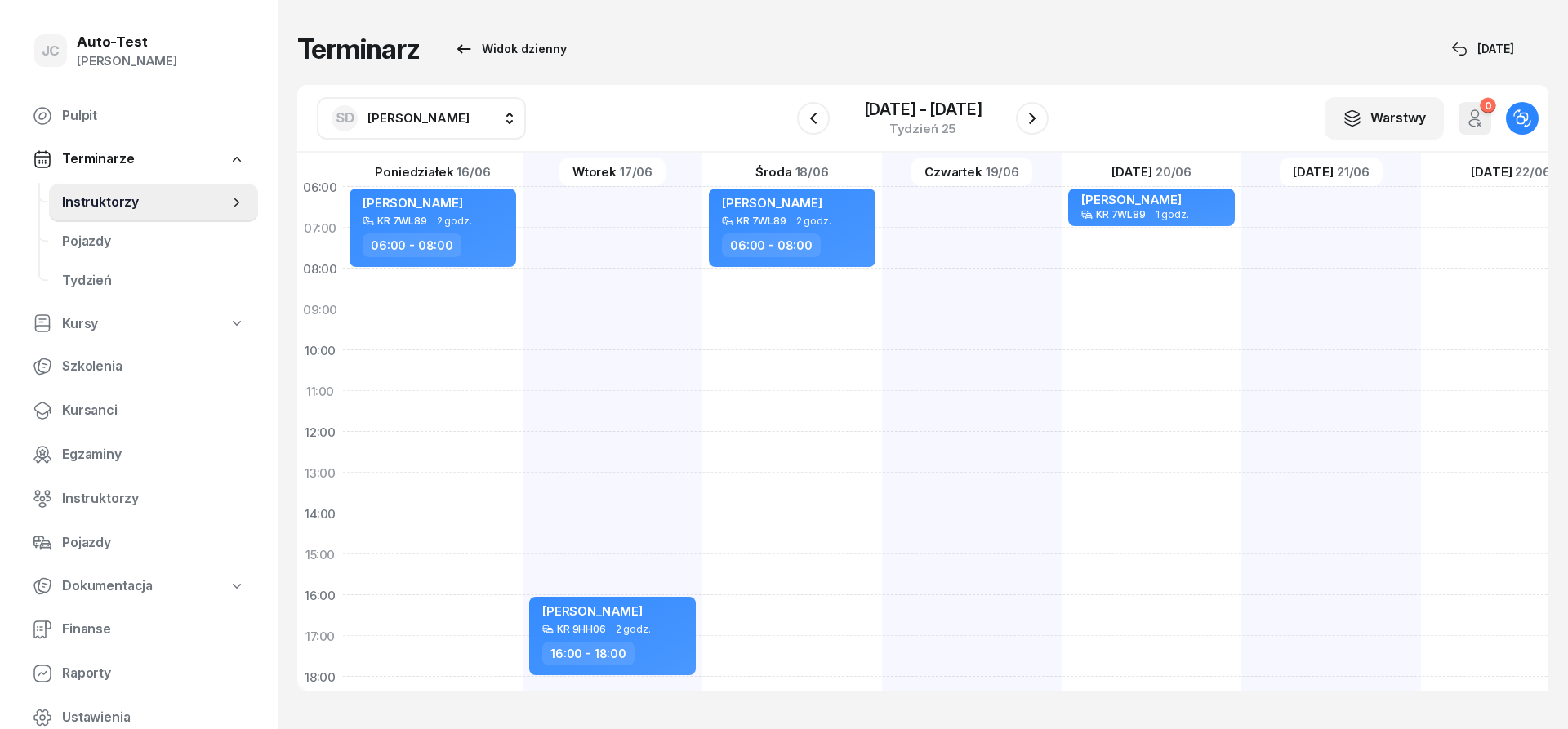
scroll to position [98, 0]
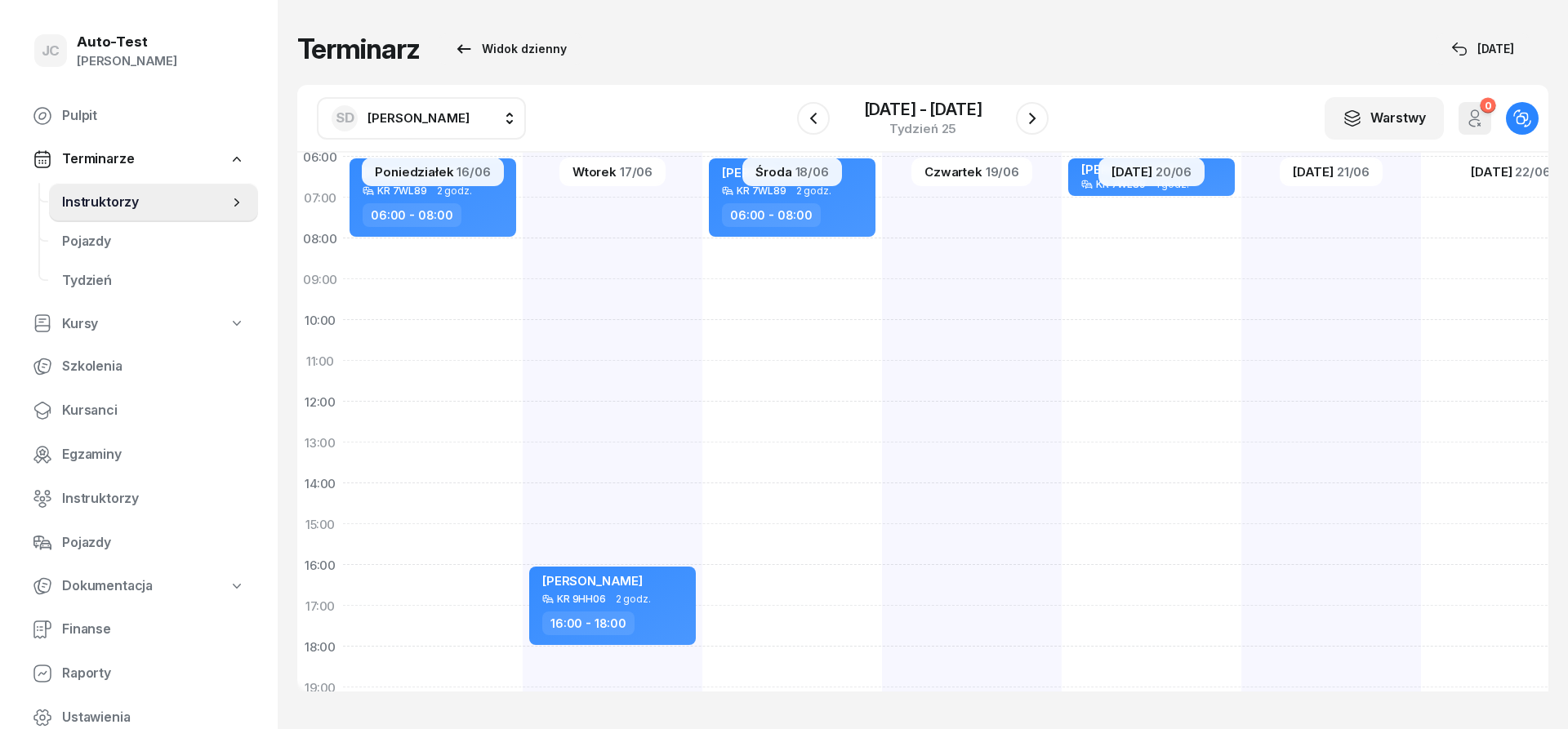
click at [1421, 584] on div at bounding box center [1511, 503] width 180 height 816
select select "16"
select select "18"
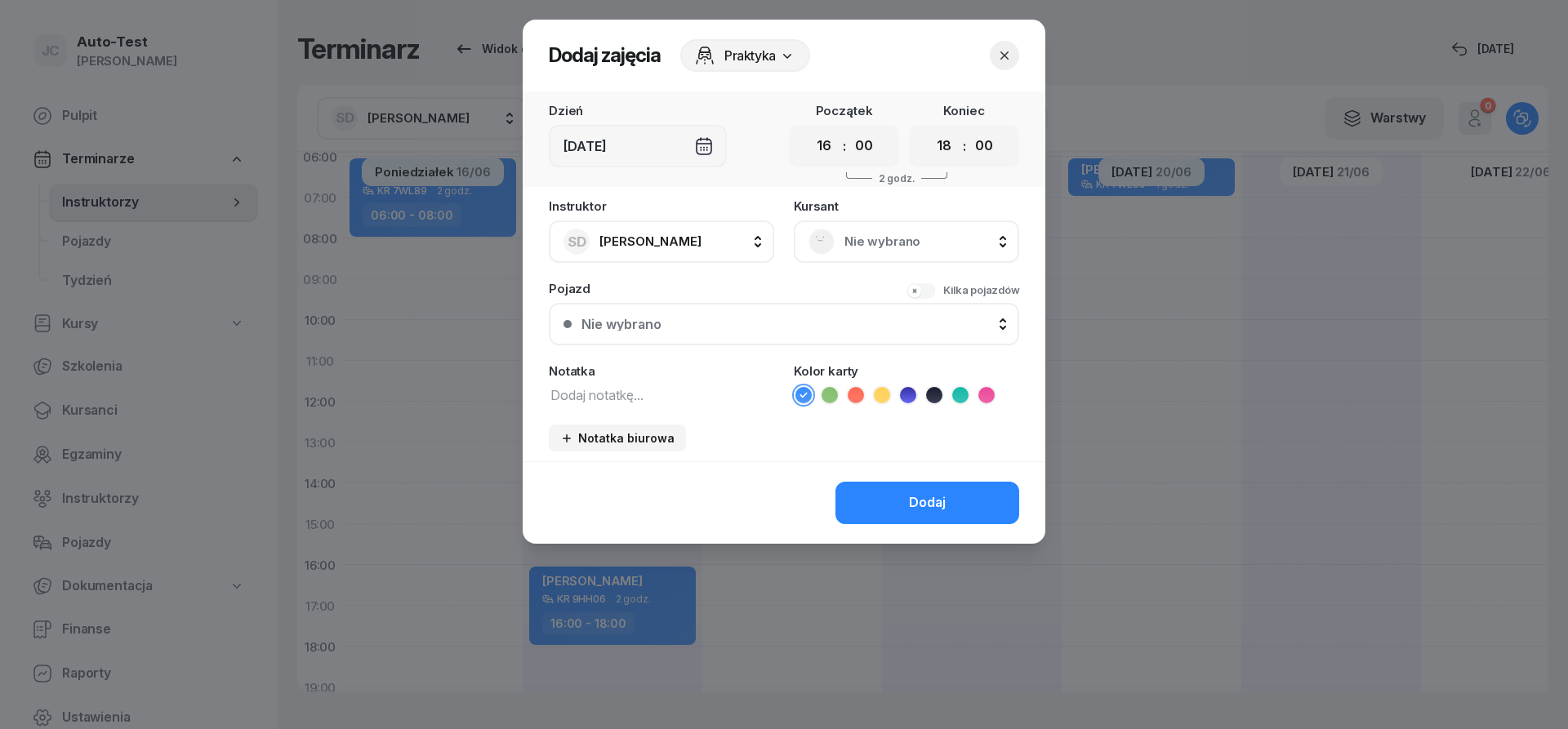
click at [887, 248] on span "Nie wybrano" at bounding box center [924, 241] width 160 height 21
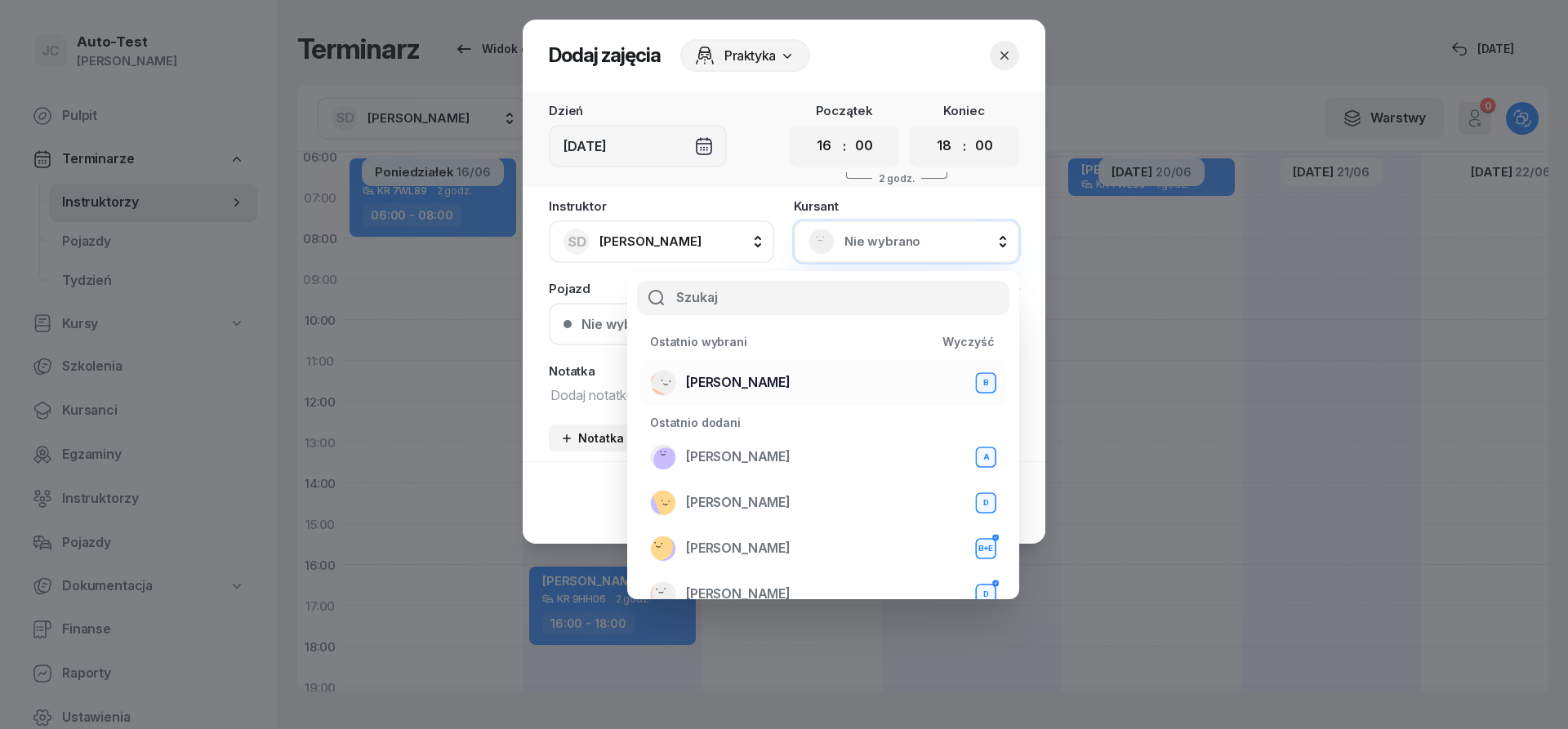
click at [756, 382] on span "[PERSON_NAME]" at bounding box center [738, 383] width 105 height 21
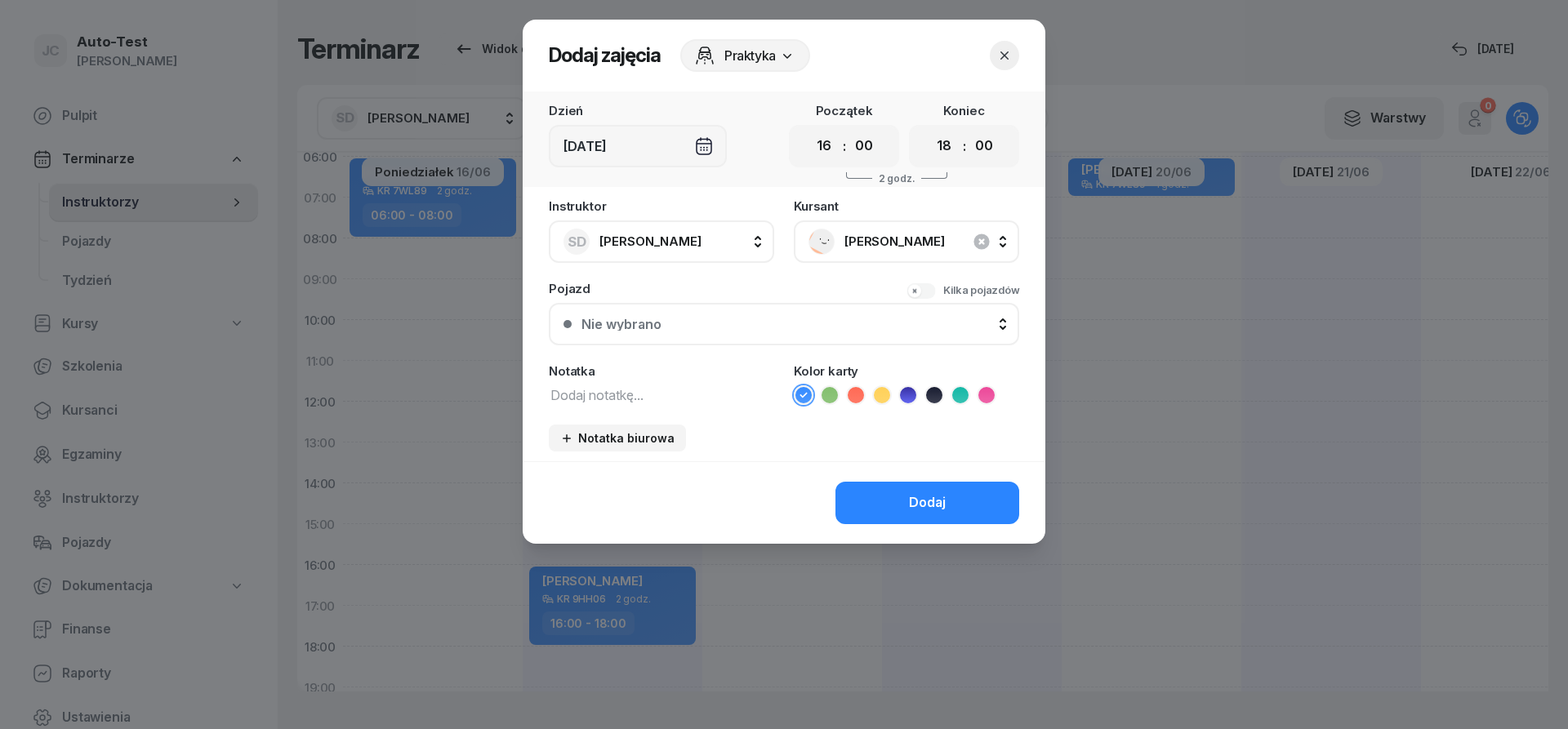
click at [707, 320] on div "Nie wybrano" at bounding box center [793, 324] width 423 height 13
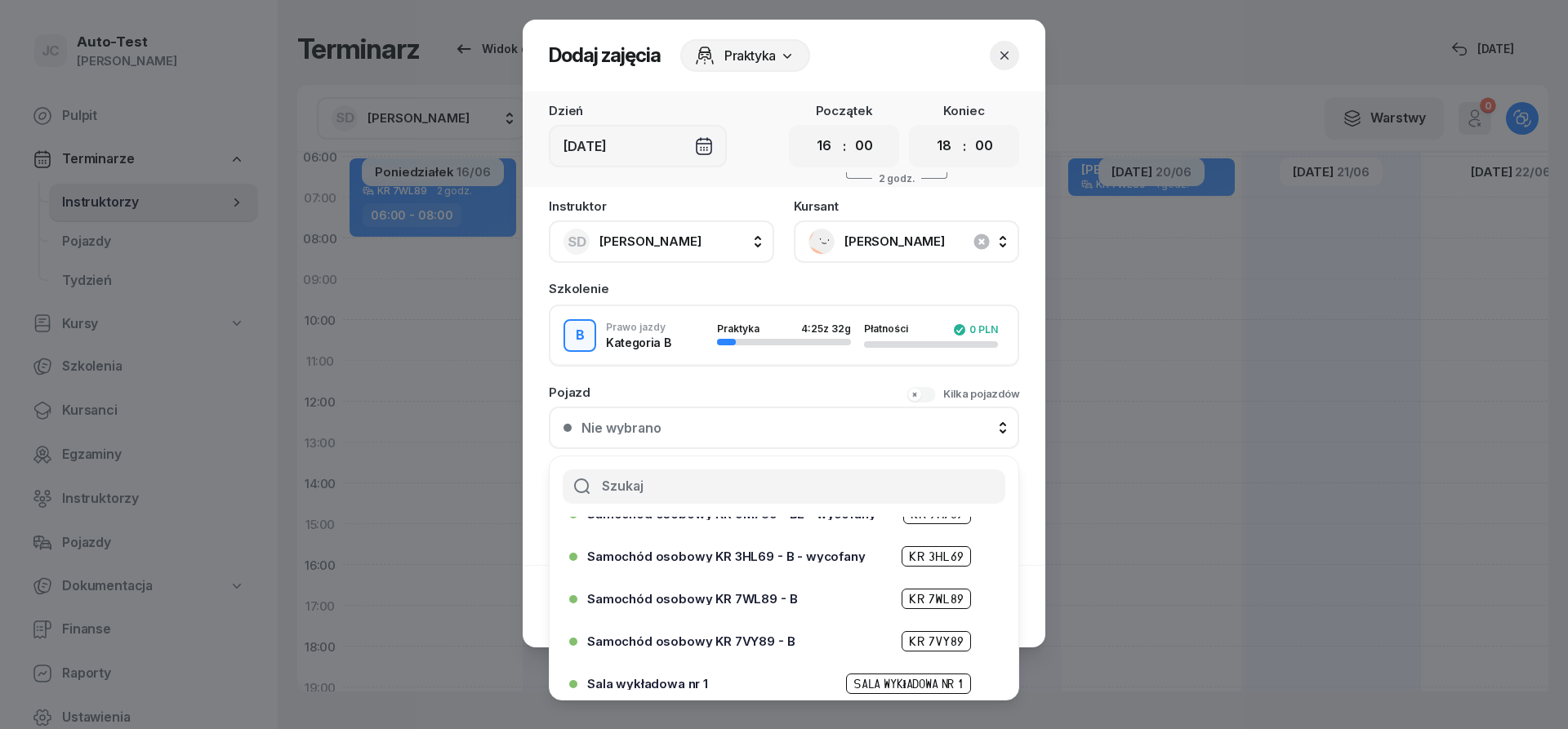
scroll to position [392, 0]
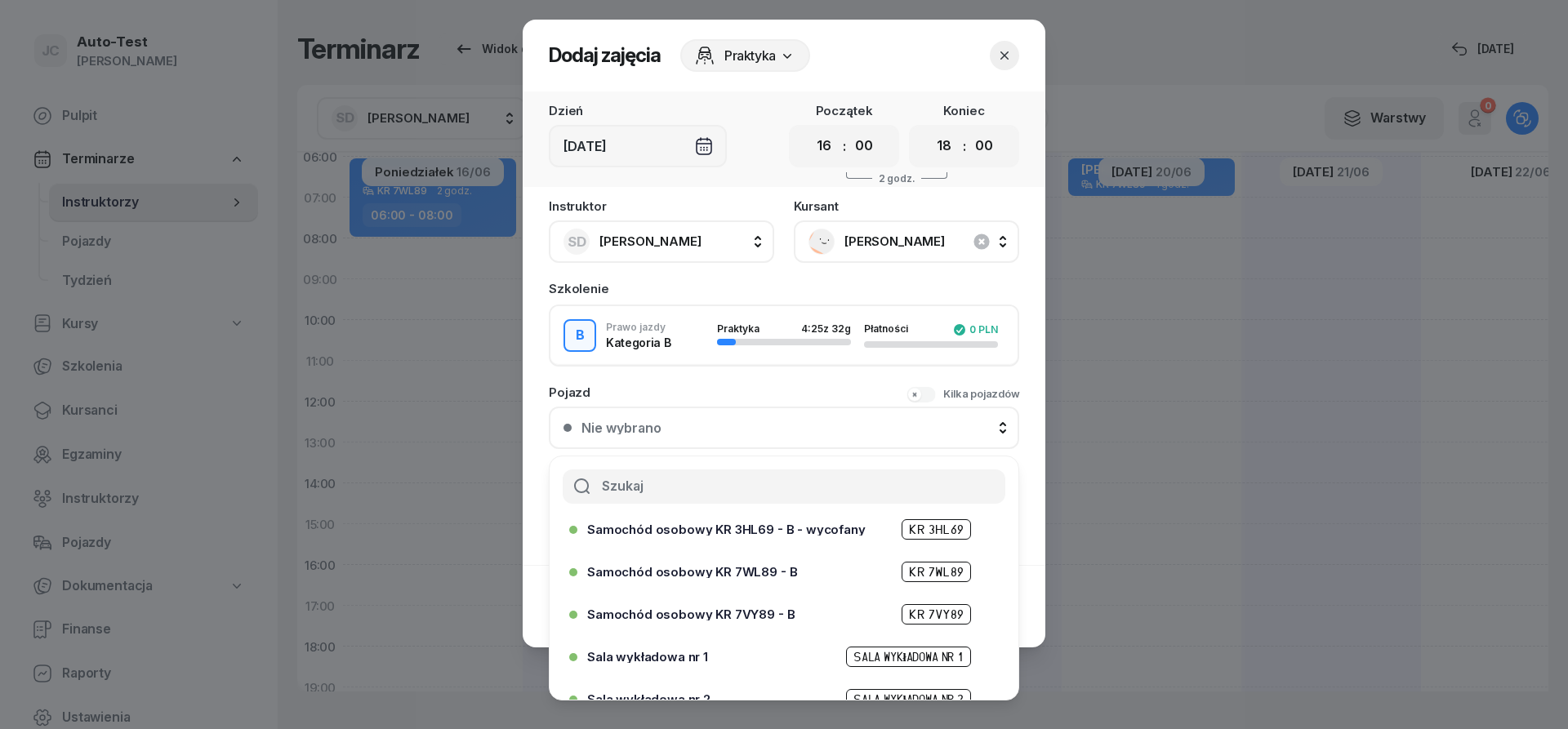
click at [733, 573] on span "Samochód osobowy KR 7WL89 - B" at bounding box center [692, 571] width 210 height 13
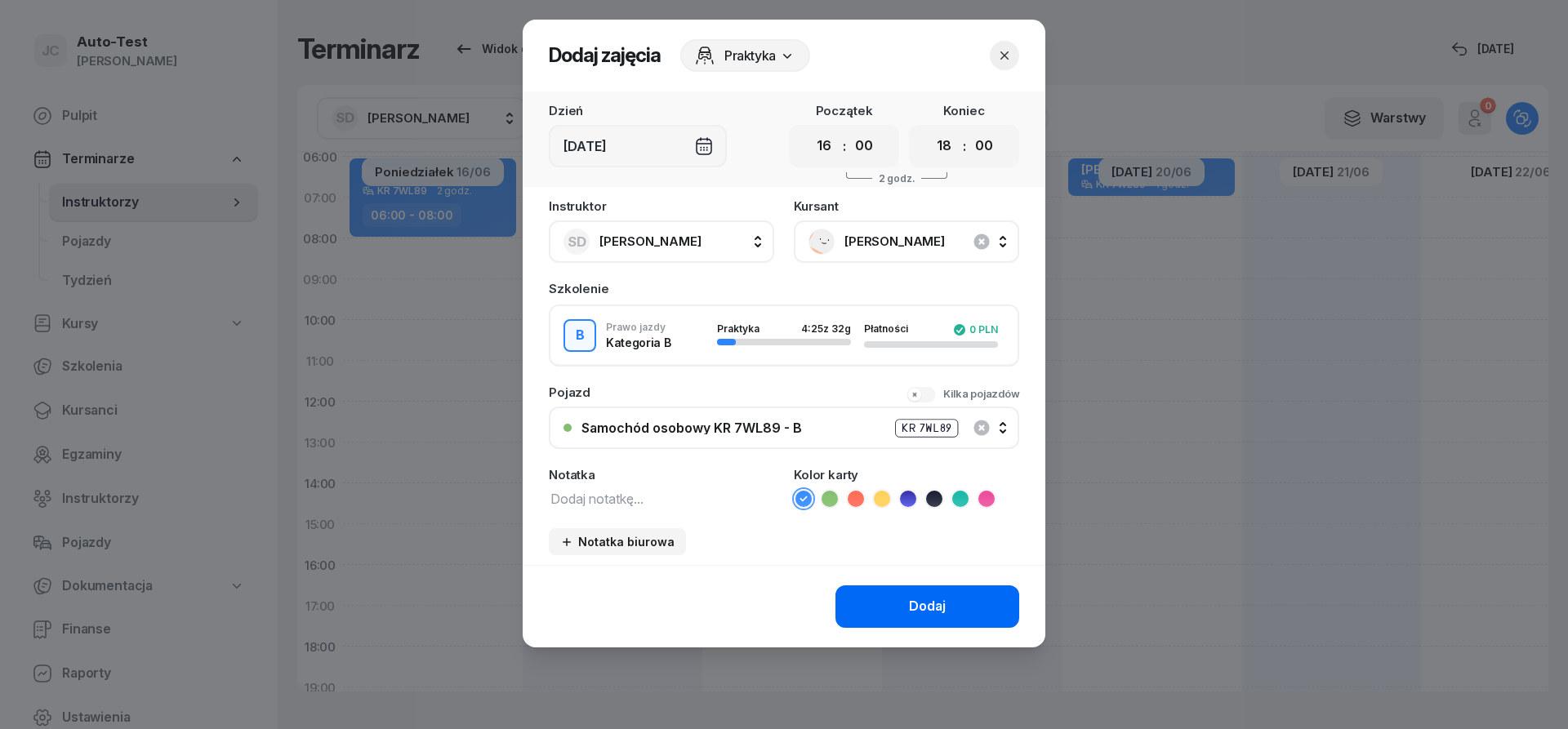
click at [904, 610] on button "Dodaj" at bounding box center [927, 607] width 184 height 43
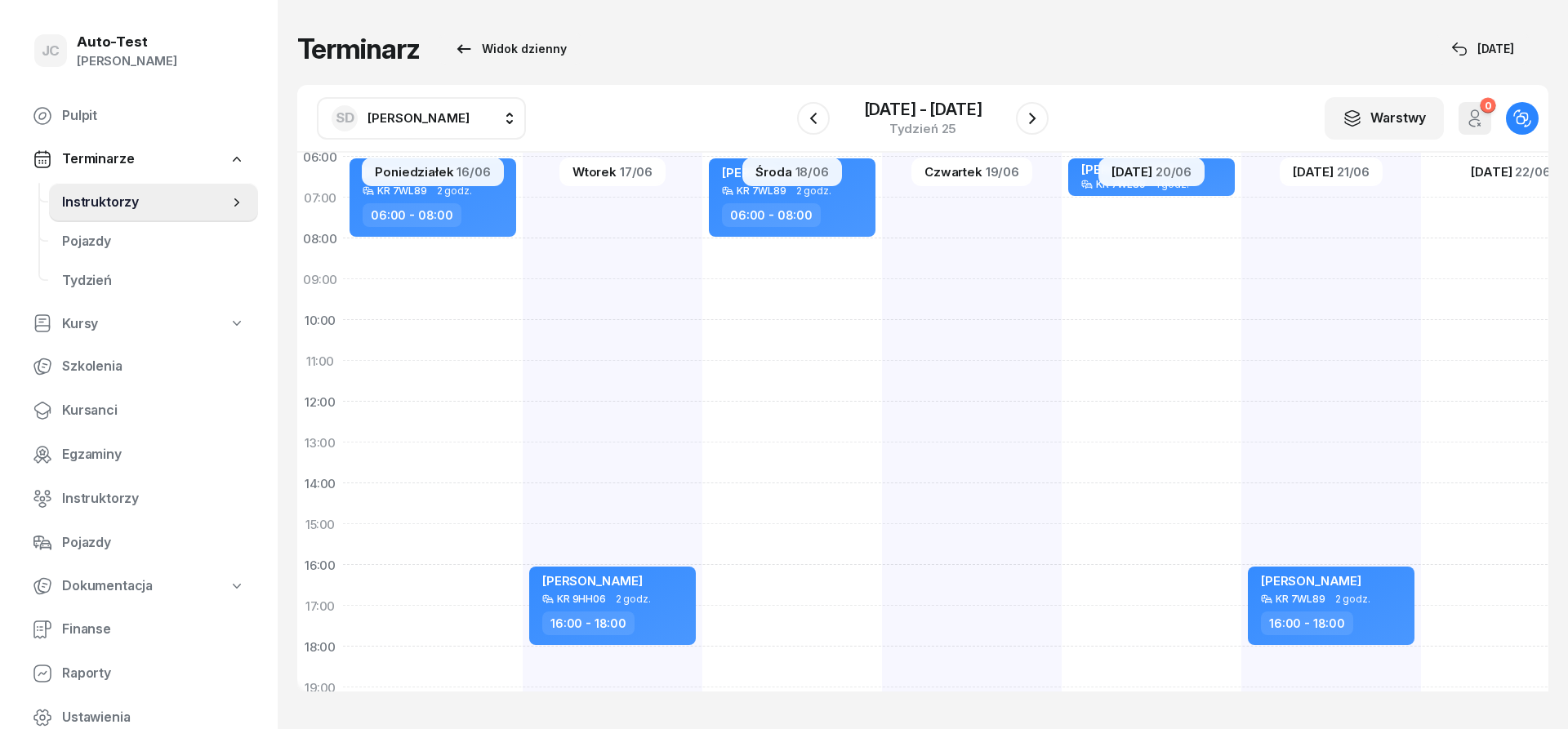
click at [1015, 119] on div "[DATE] - [DATE] Tydzień 25" at bounding box center [923, 117] width 252 height 46
click at [1027, 118] on icon "button" at bounding box center [1032, 117] width 19 height 19
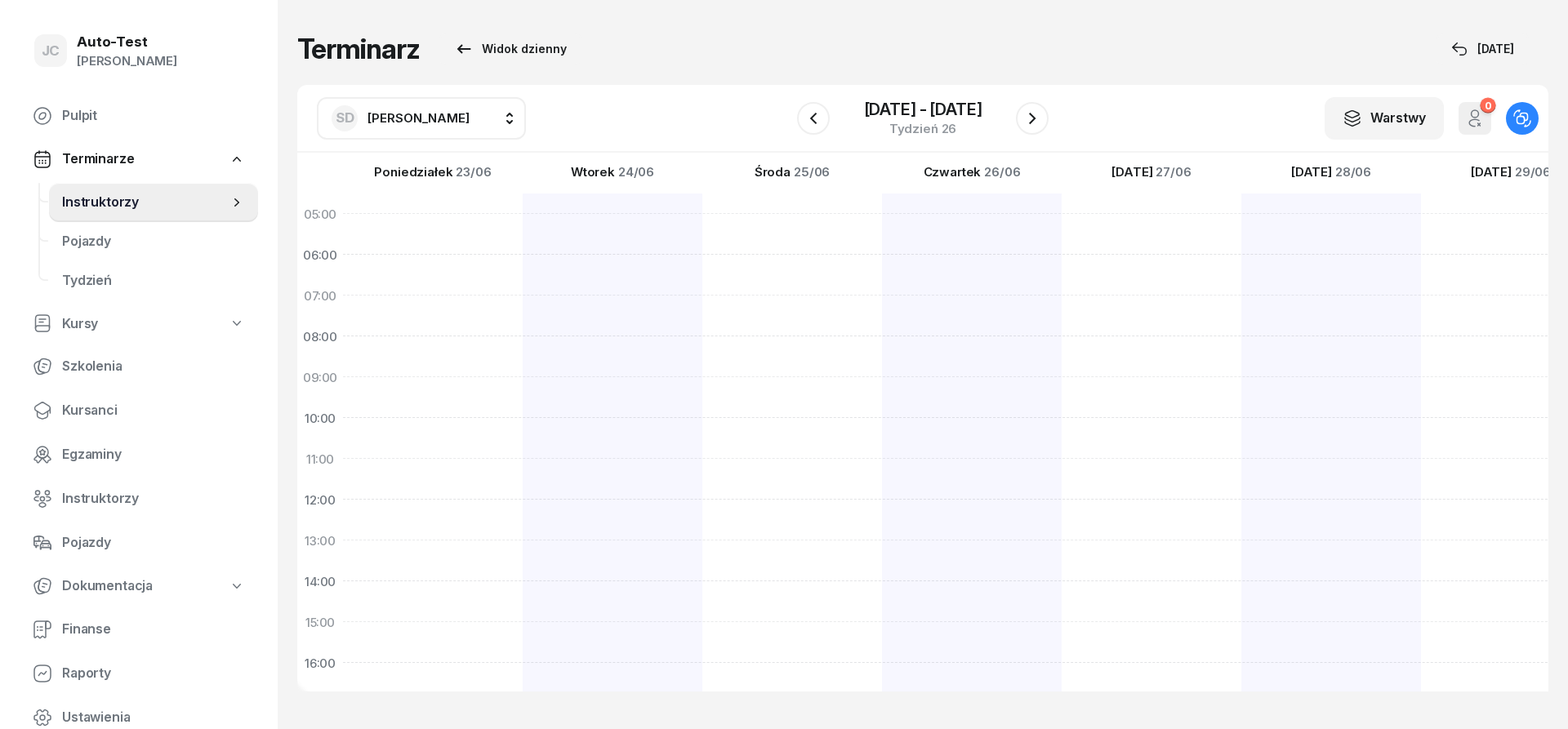
click at [523, 270] on div "[PERSON_NAME] KR 7VY89 2 godz. 20:00 - 22:00" at bounding box center [613, 601] width 180 height 816
select select "06"
select select "08"
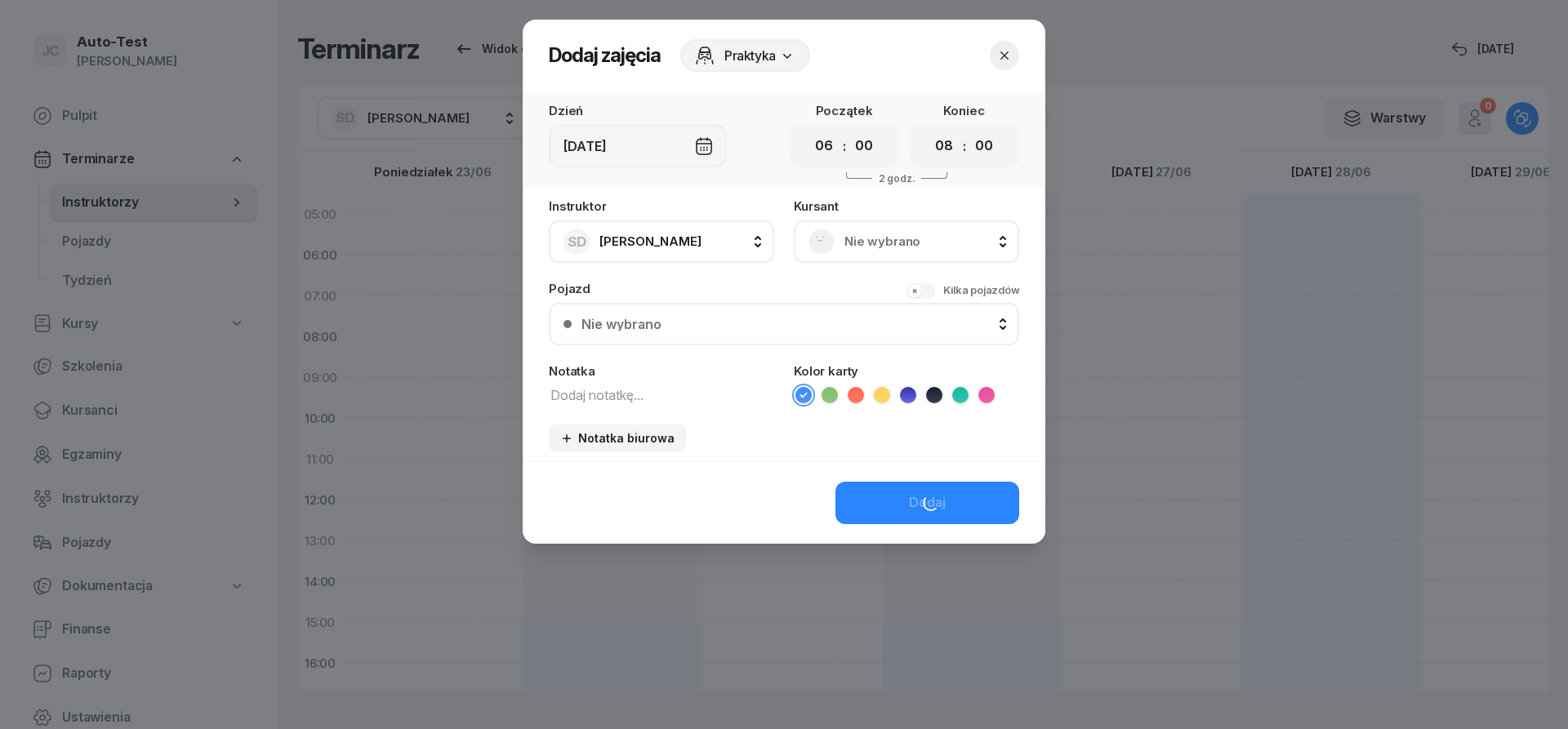
click at [898, 242] on span "Nie wybrano" at bounding box center [924, 241] width 160 height 21
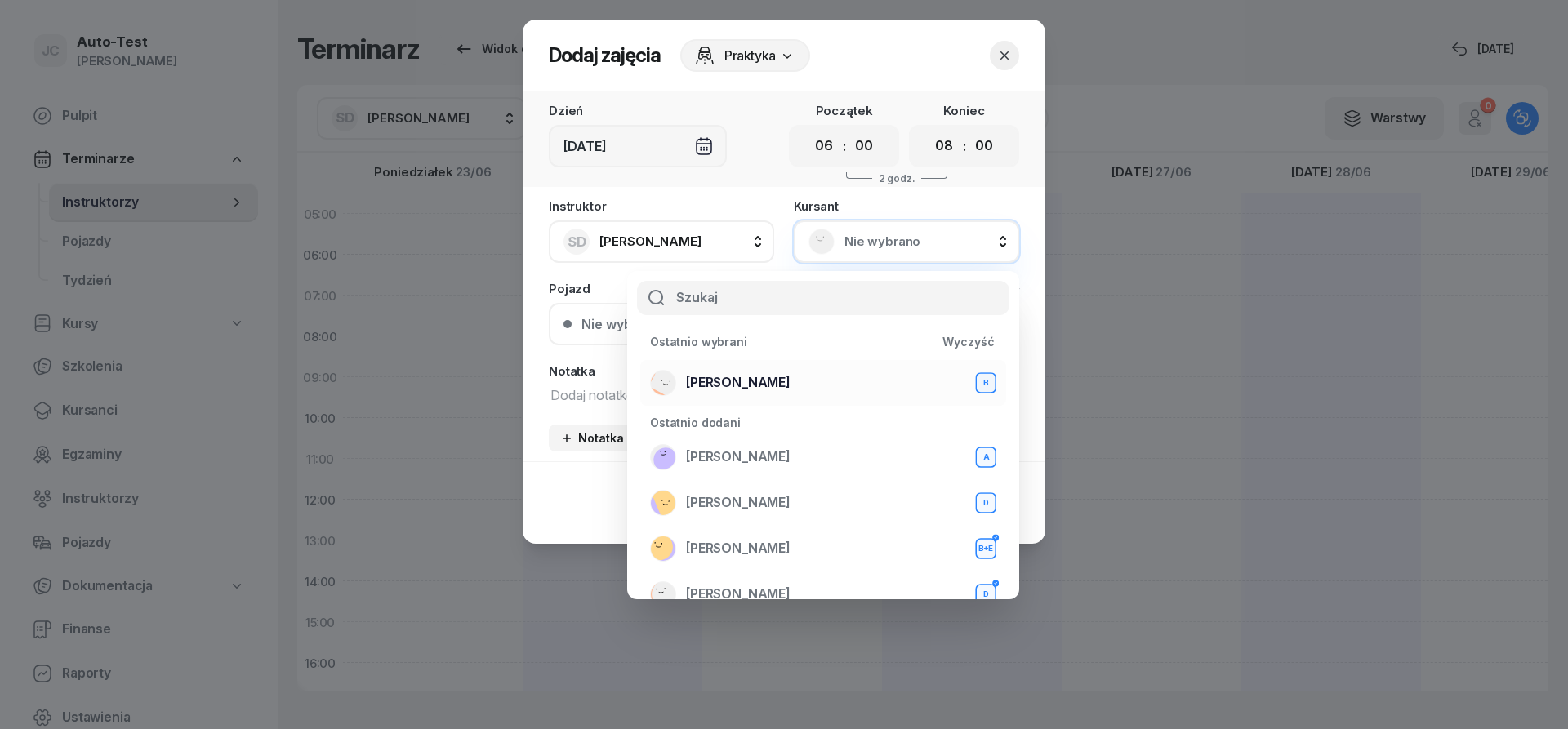
click at [778, 384] on div "[PERSON_NAME] B" at bounding box center [823, 383] width 346 height 26
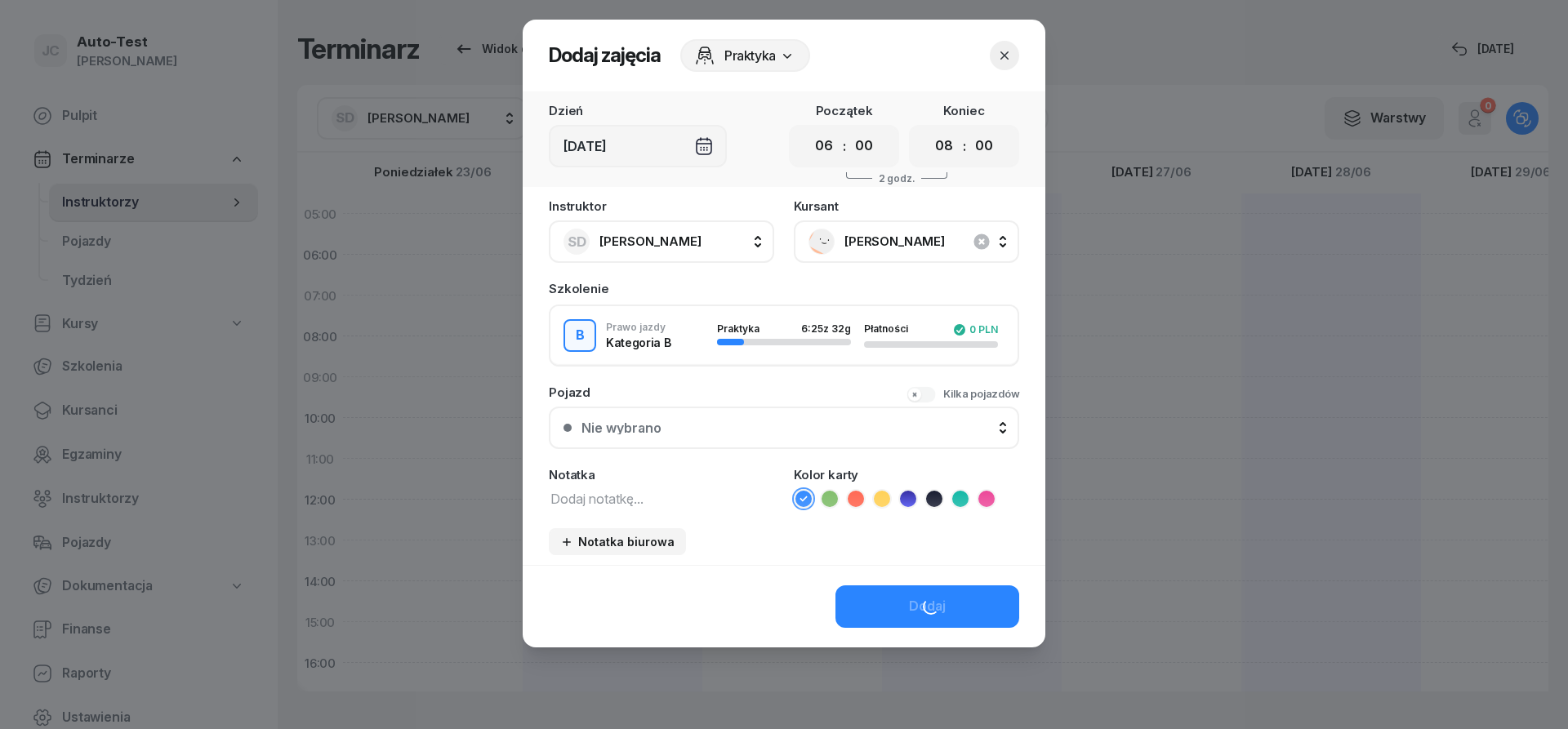
click at [698, 438] on button "Nie wybrano" at bounding box center [784, 427] width 470 height 43
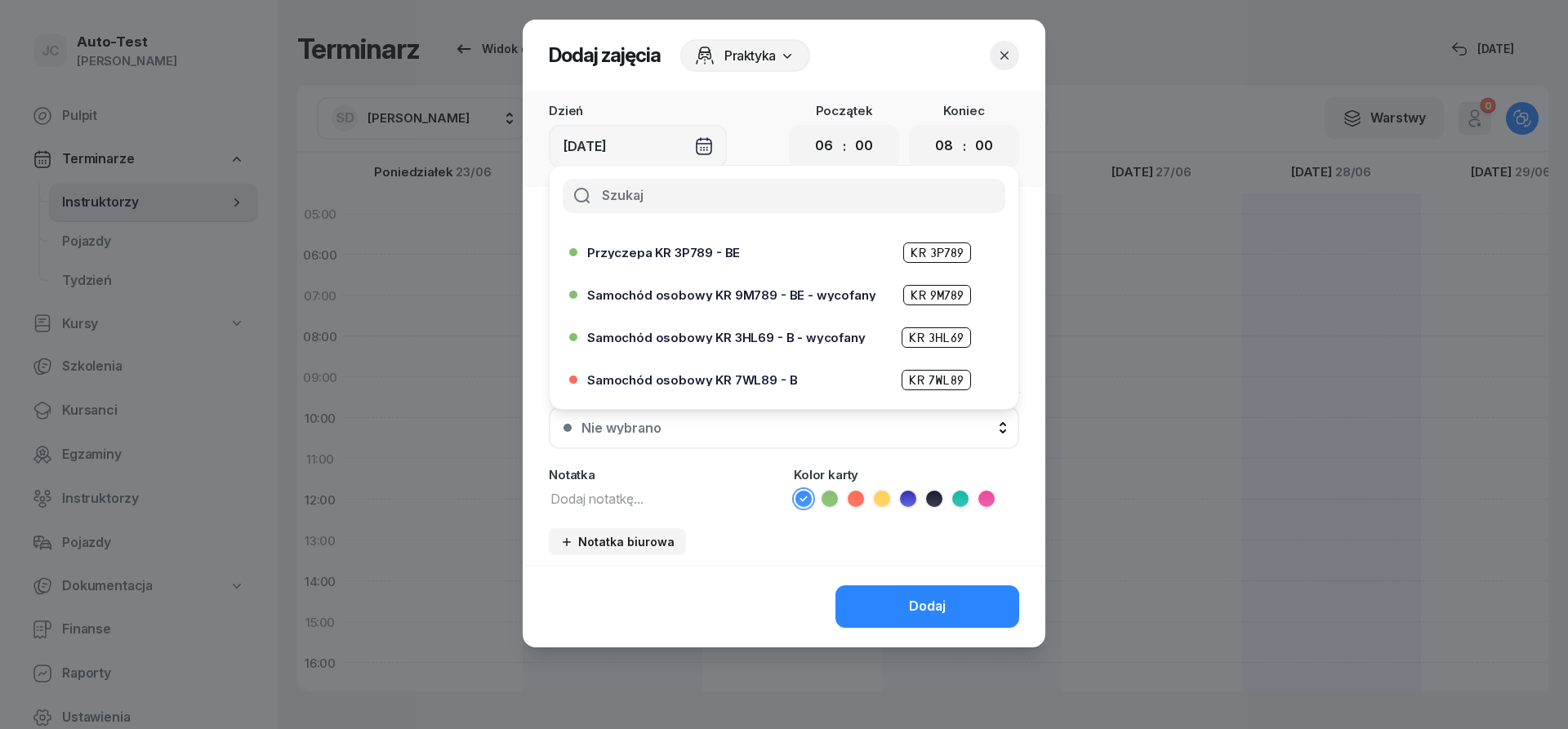
scroll to position [392, 0]
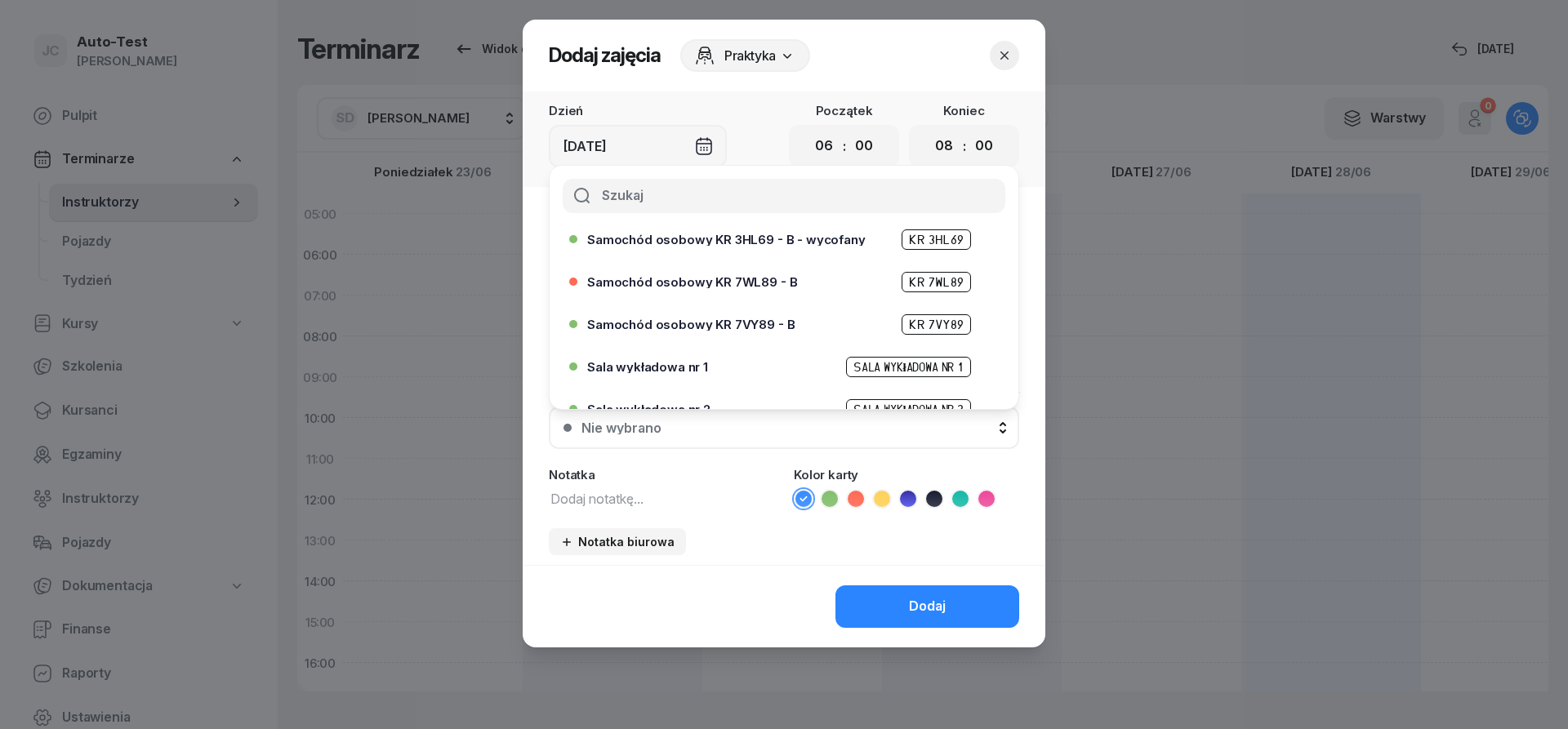
click at [1006, 55] on icon "button" at bounding box center [1005, 55] width 8 height 8
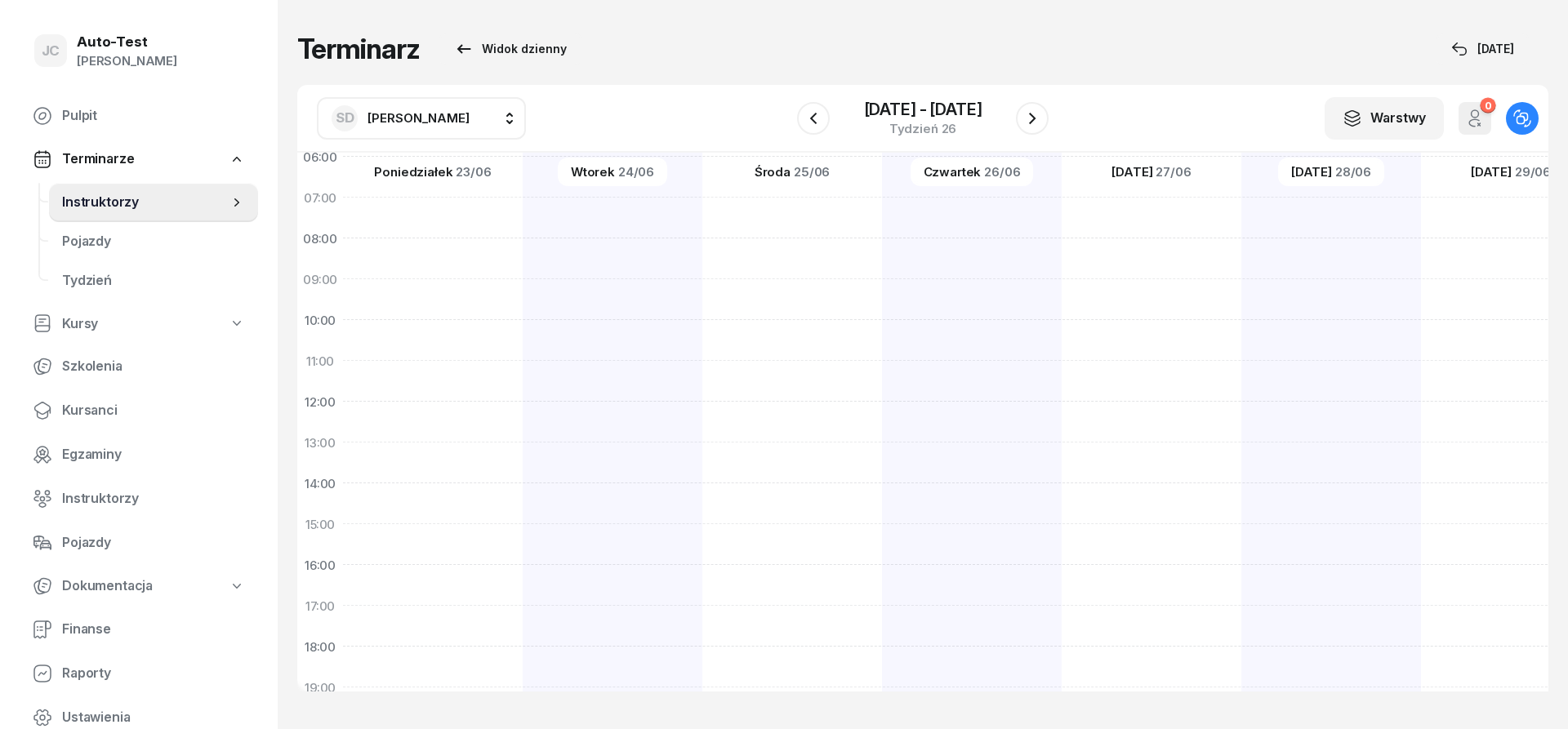
click at [523, 571] on div "[PERSON_NAME] KR 7VY89 2 godz. 20:00 - 22:00" at bounding box center [613, 503] width 180 height 816
select select "16"
select select "18"
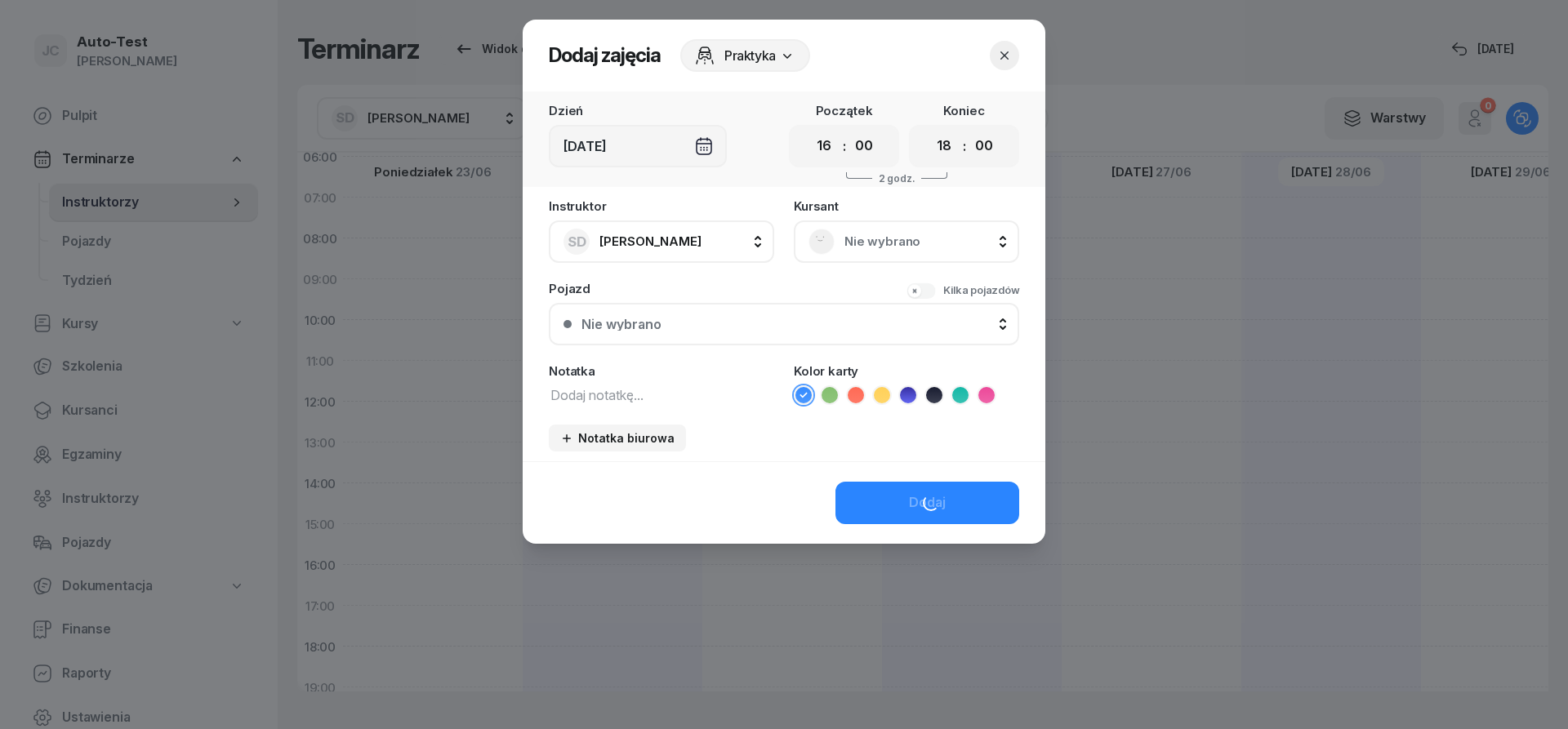
click at [859, 239] on span "Nie wybrano" at bounding box center [924, 241] width 160 height 21
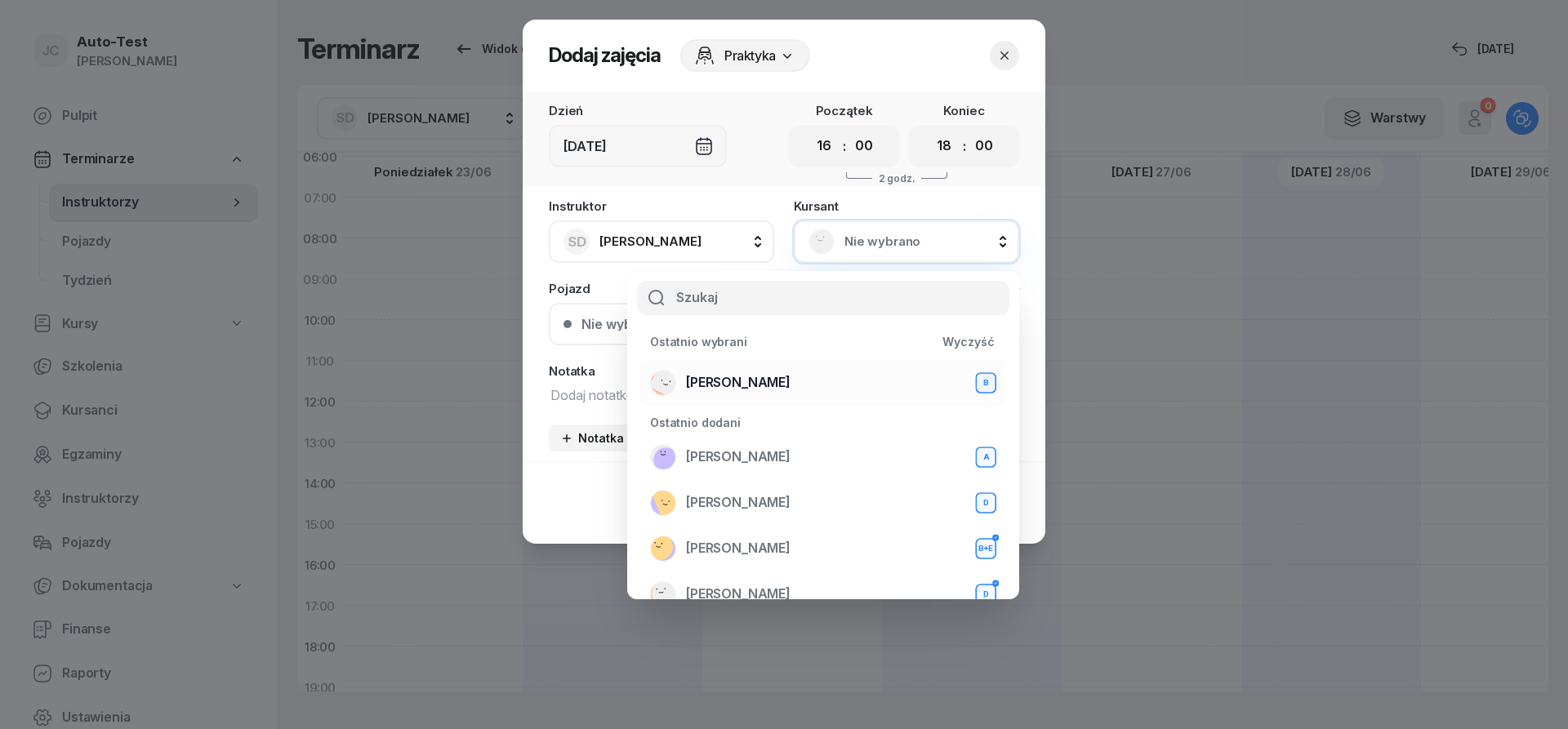
click at [785, 381] on div "[PERSON_NAME] B" at bounding box center [823, 383] width 346 height 26
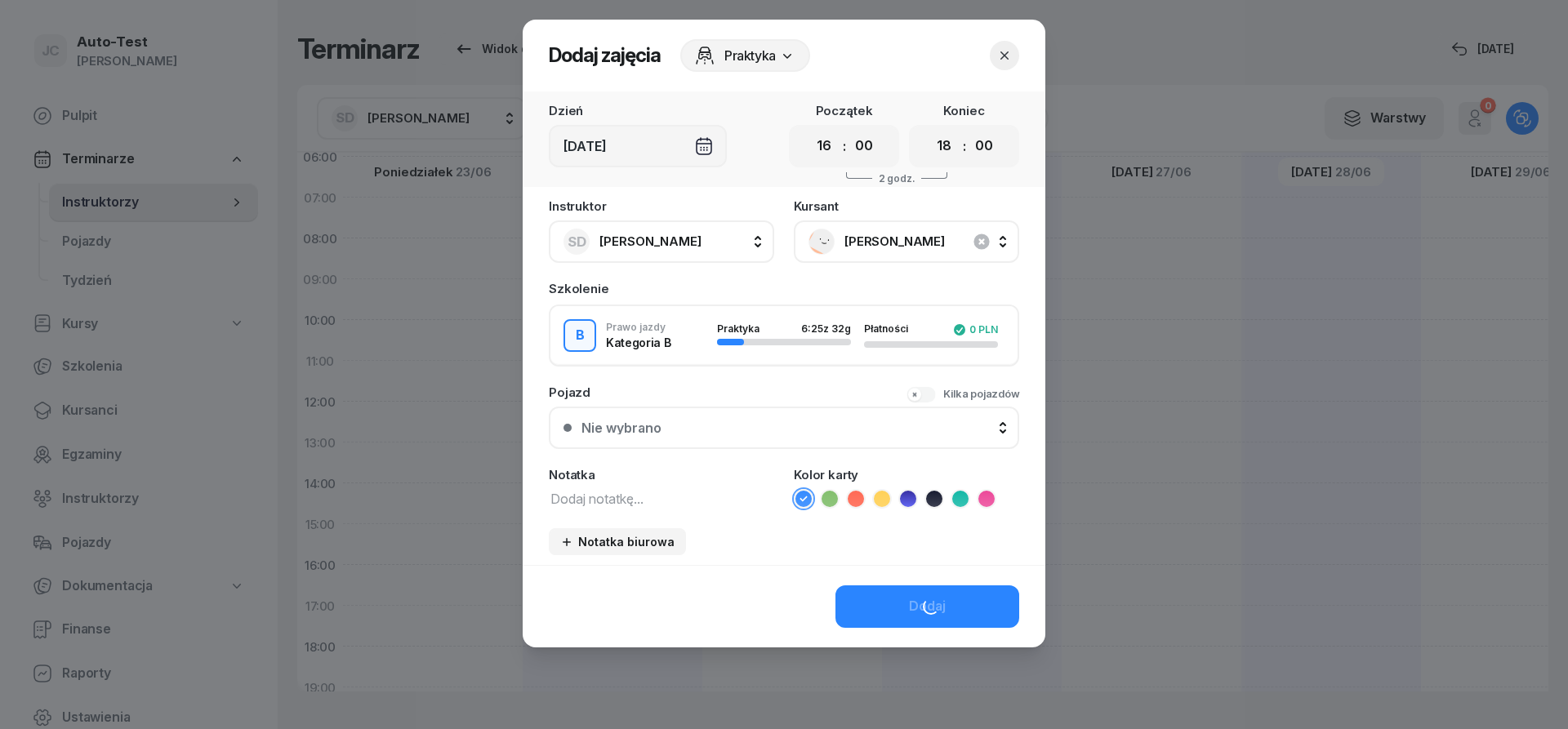
click at [726, 423] on div "Nie wybrano" at bounding box center [793, 428] width 423 height 13
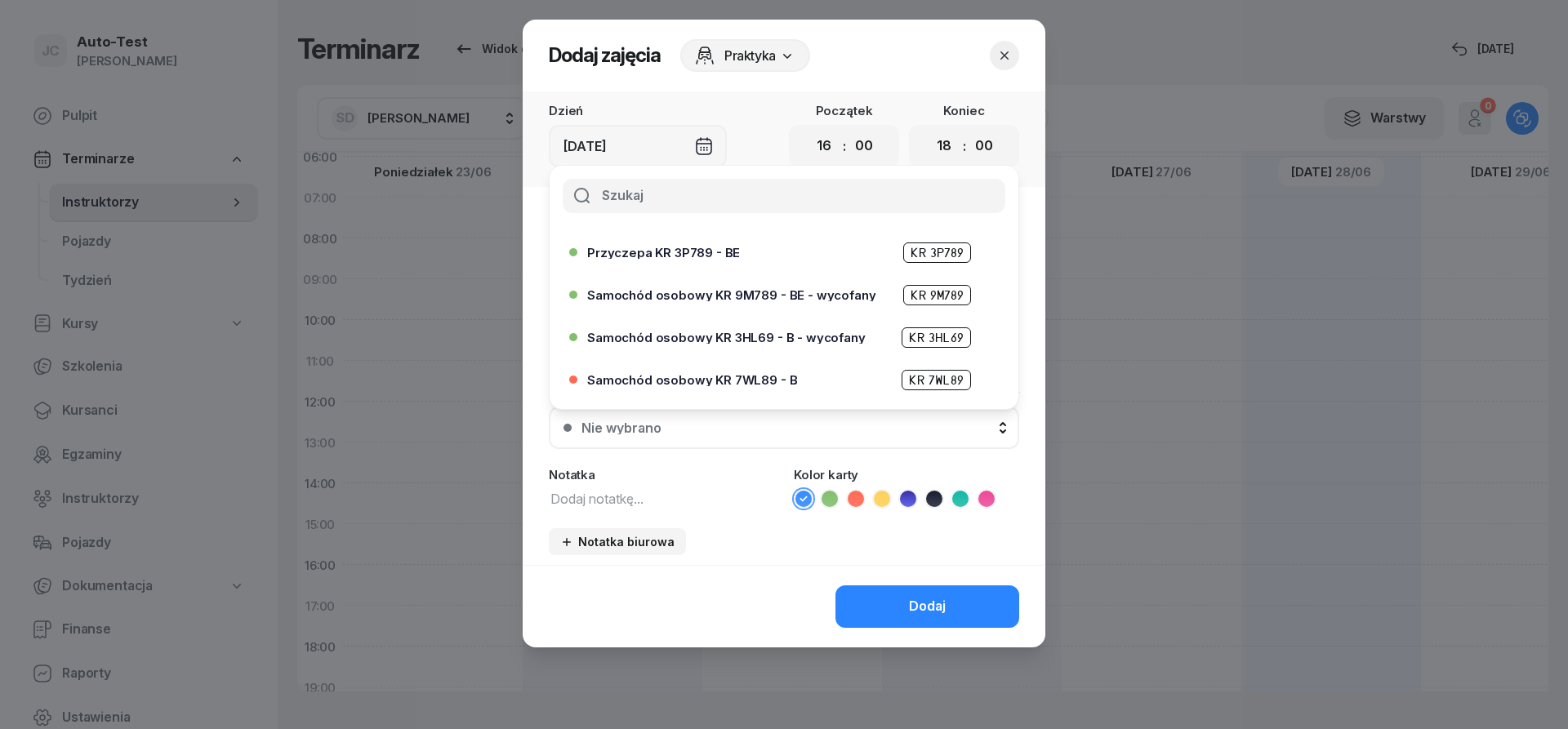
scroll to position [392, 0]
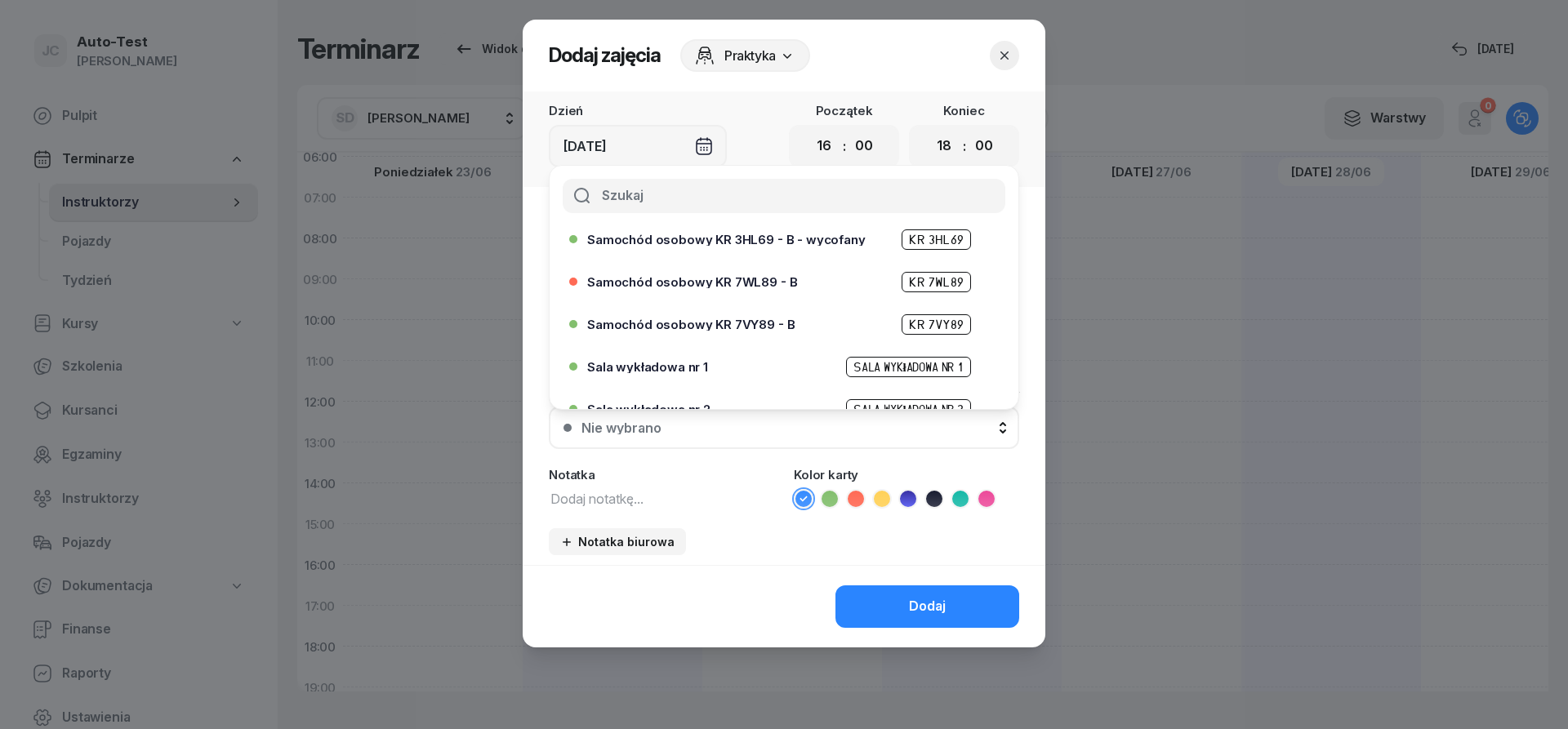
click at [1013, 60] on button "button" at bounding box center [1004, 55] width 29 height 29
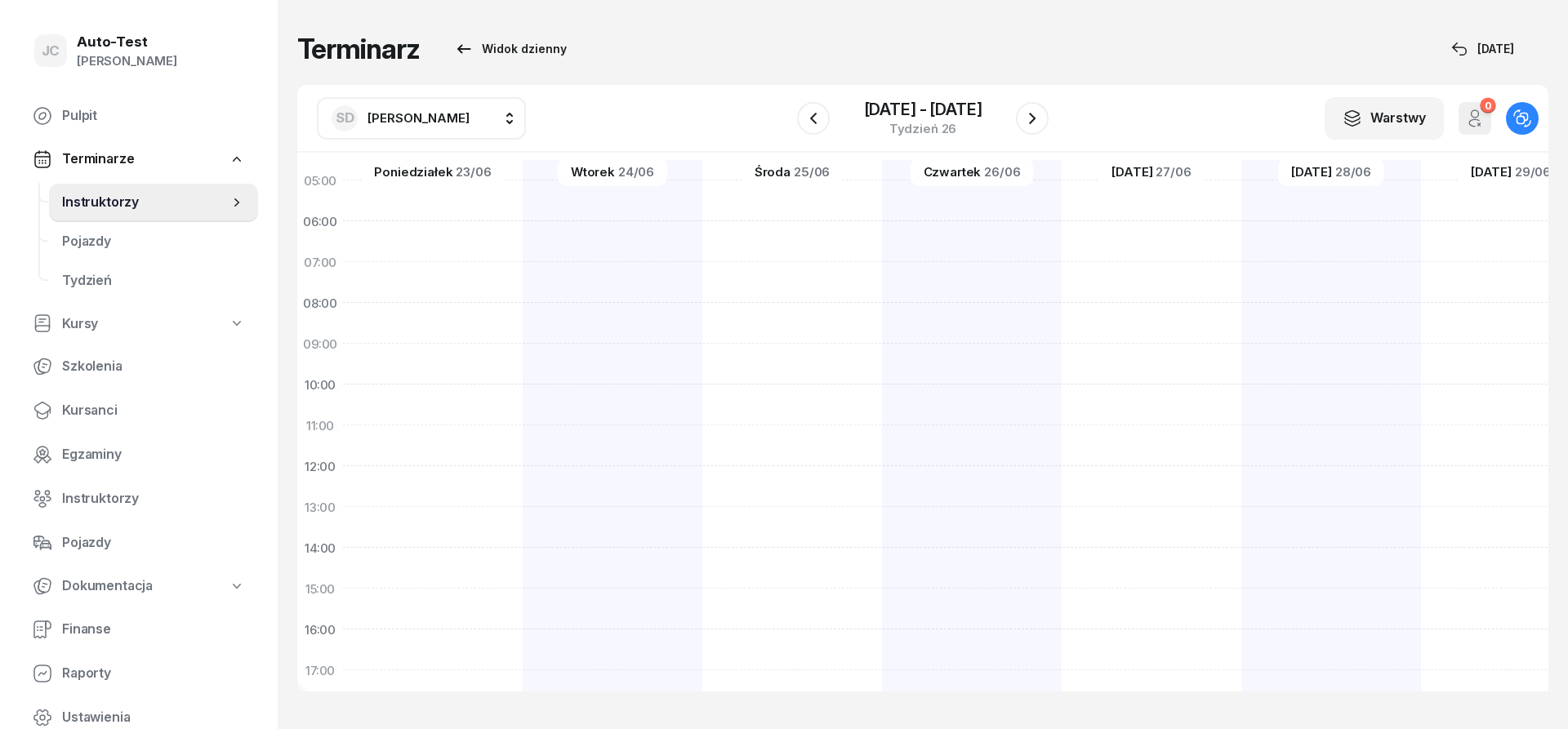
scroll to position [0, 0]
click at [523, 263] on div "[PERSON_NAME] KR 7VY89 2 godz. 20:00 - 22:00" at bounding box center [613, 601] width 180 height 816
select select "06"
select select "08"
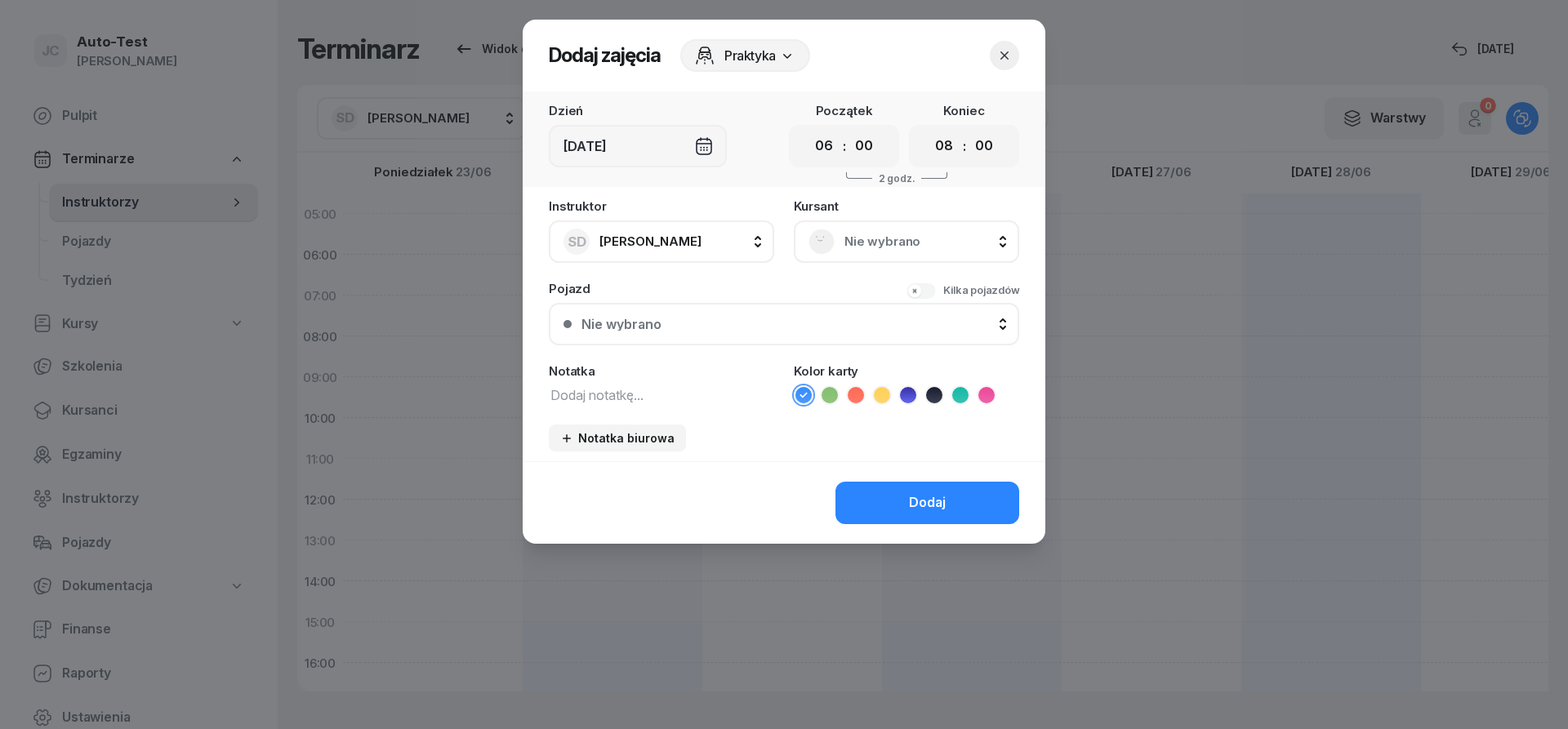
click at [882, 242] on span "Nie wybrano" at bounding box center [924, 241] width 160 height 21
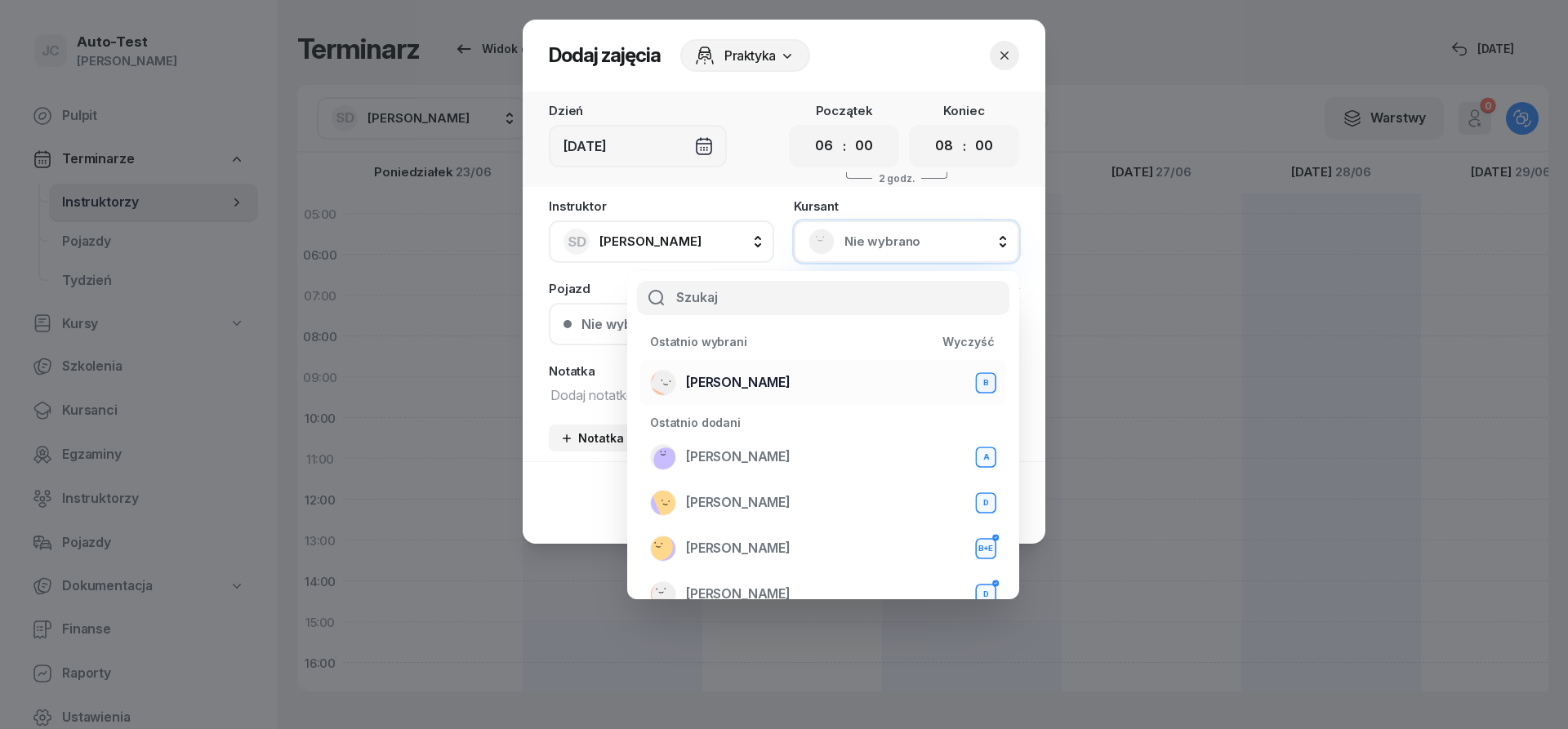
click at [788, 386] on div "[PERSON_NAME] B" at bounding box center [823, 383] width 346 height 26
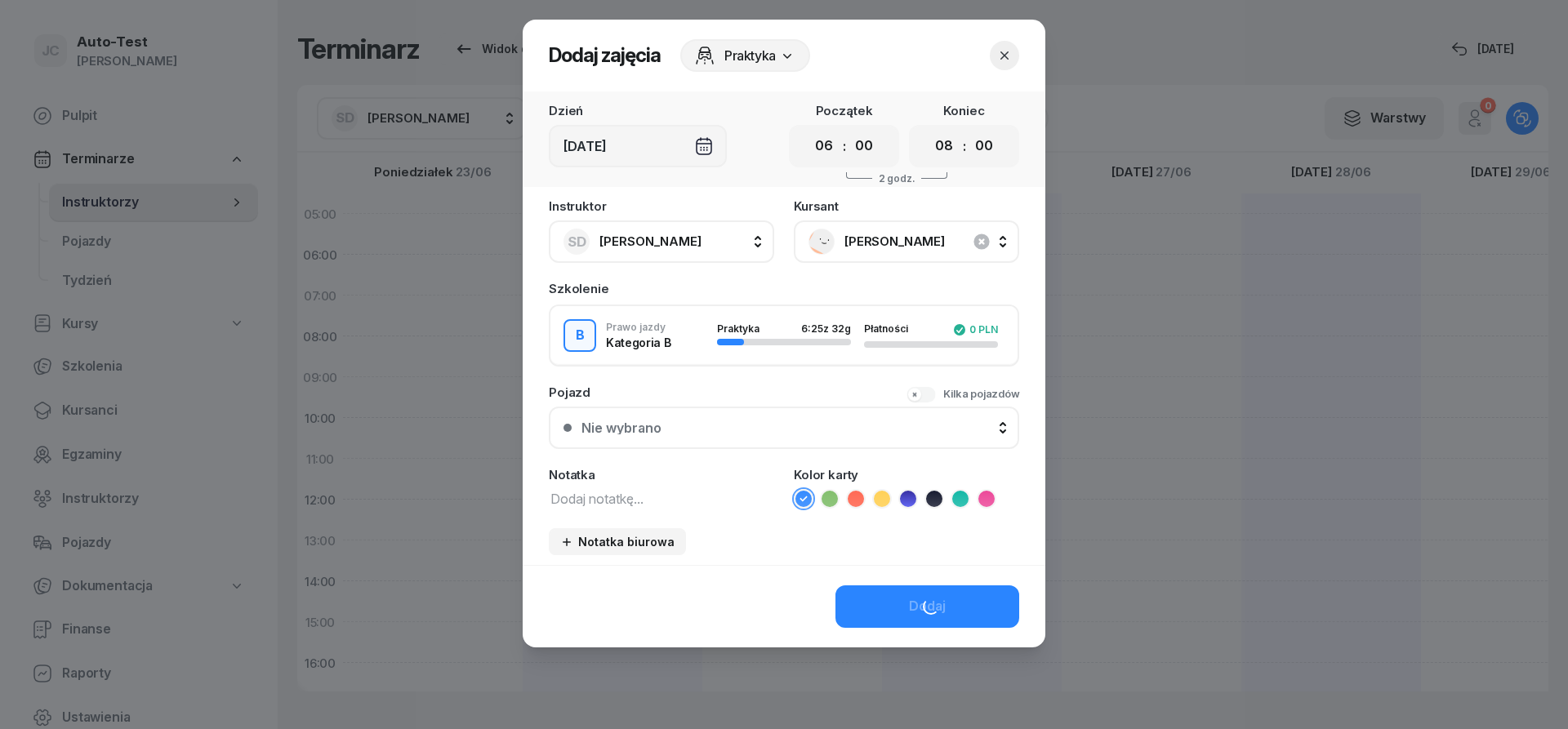
click at [714, 429] on div "Nie wybrano" at bounding box center [793, 428] width 423 height 13
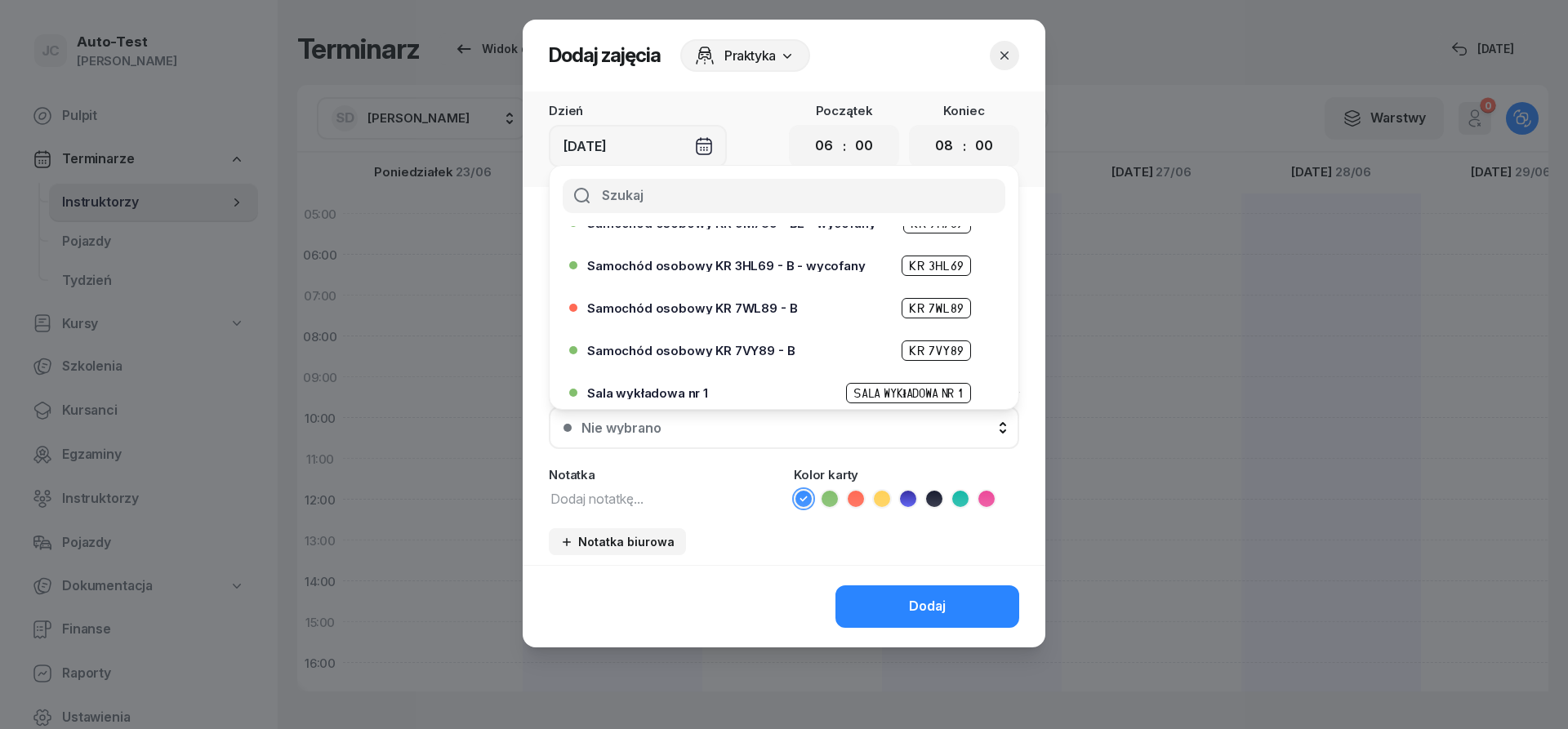
scroll to position [392, 0]
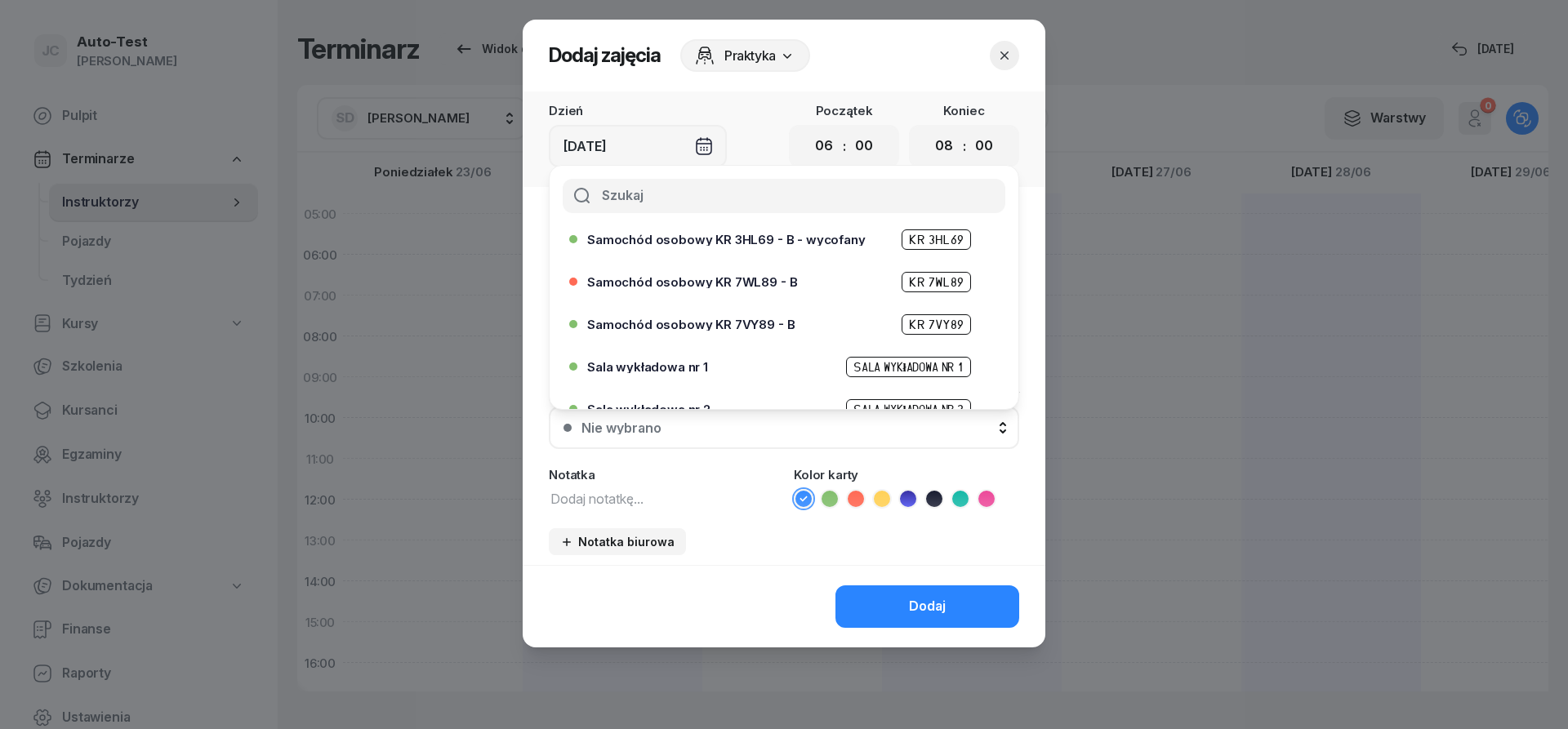
click at [733, 328] on span "Samochód osobowy KR 7VY89 - B" at bounding box center [690, 324] width 207 height 13
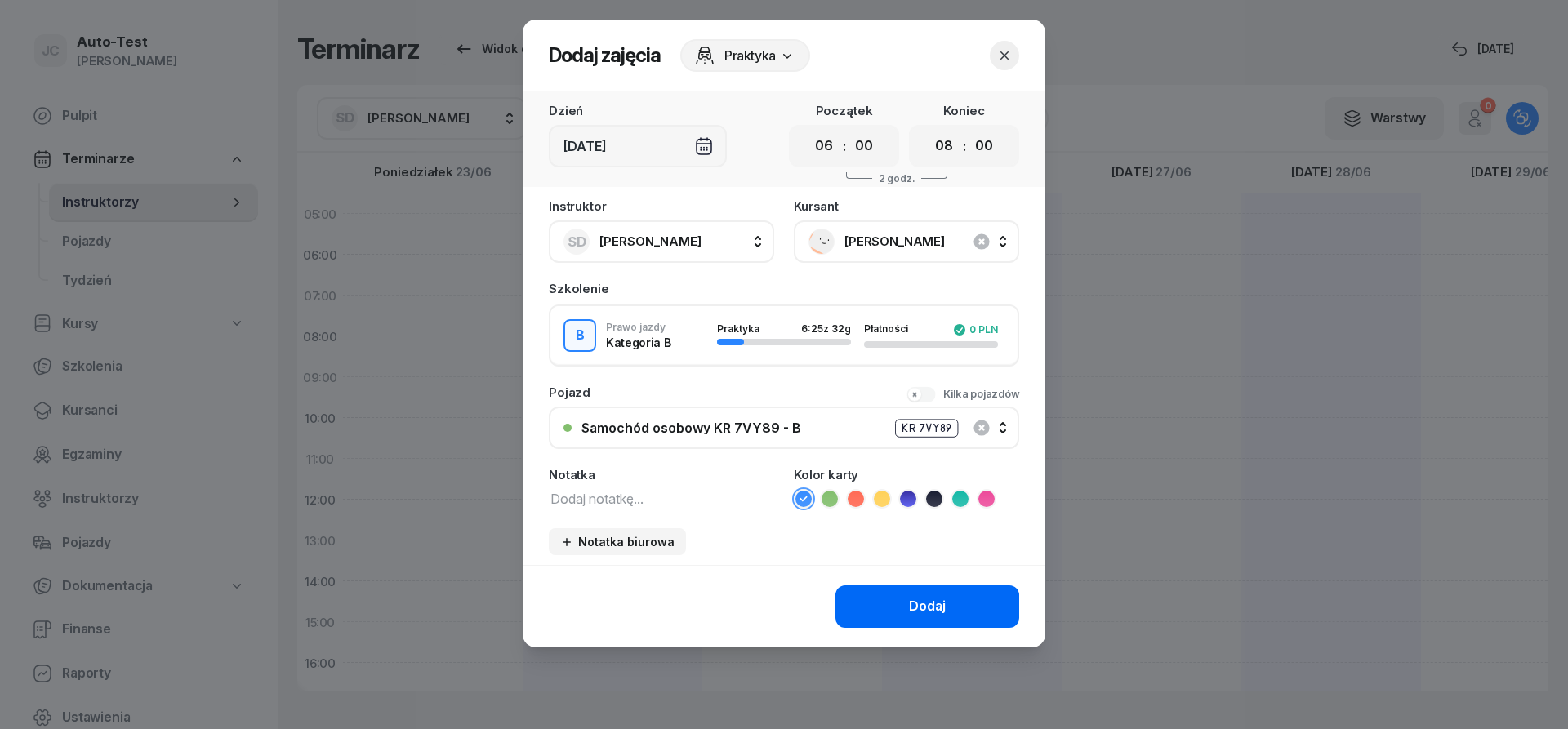
click at [885, 597] on button "Dodaj" at bounding box center [927, 607] width 184 height 43
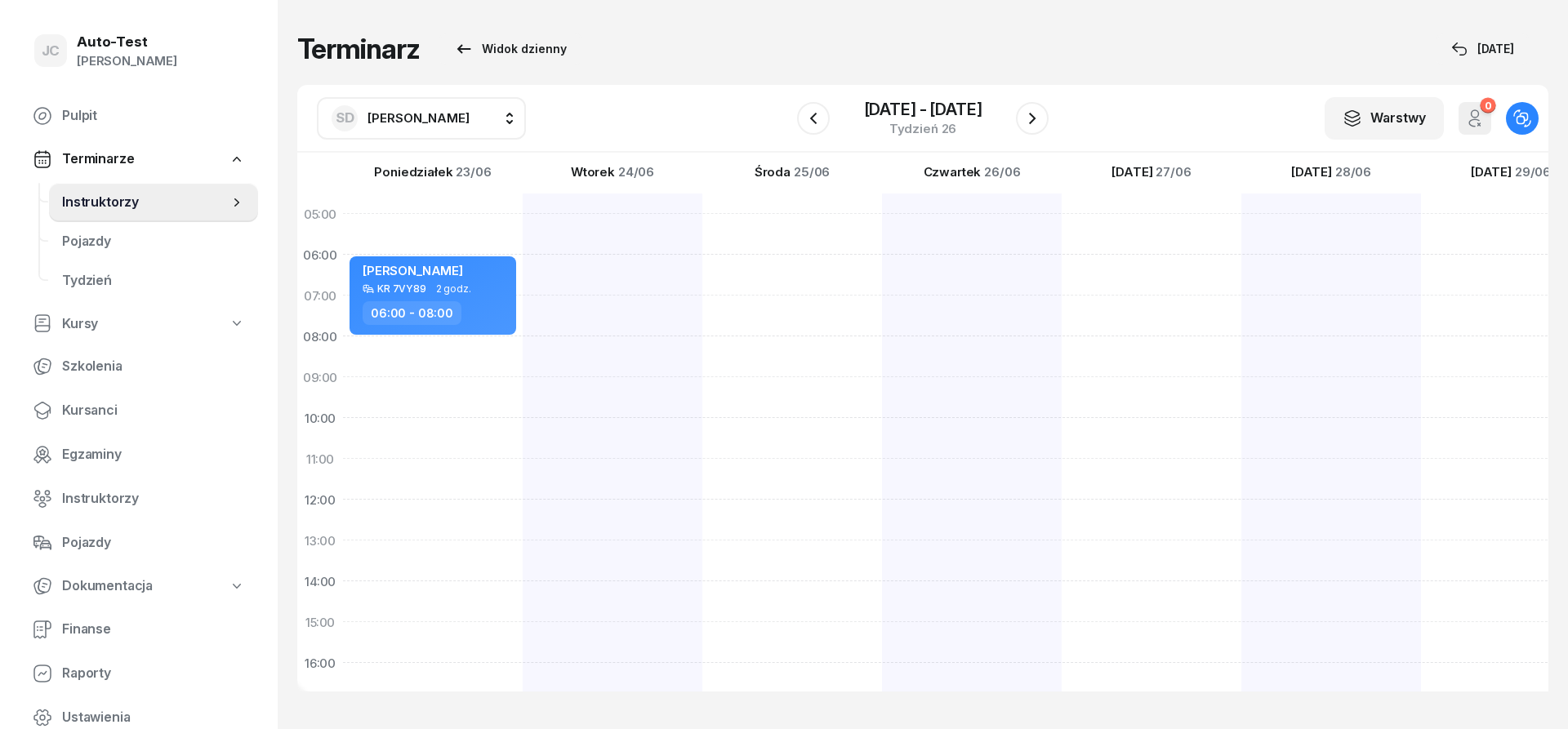
click at [882, 275] on div at bounding box center [972, 601] width 180 height 816
select select "06"
select select "08"
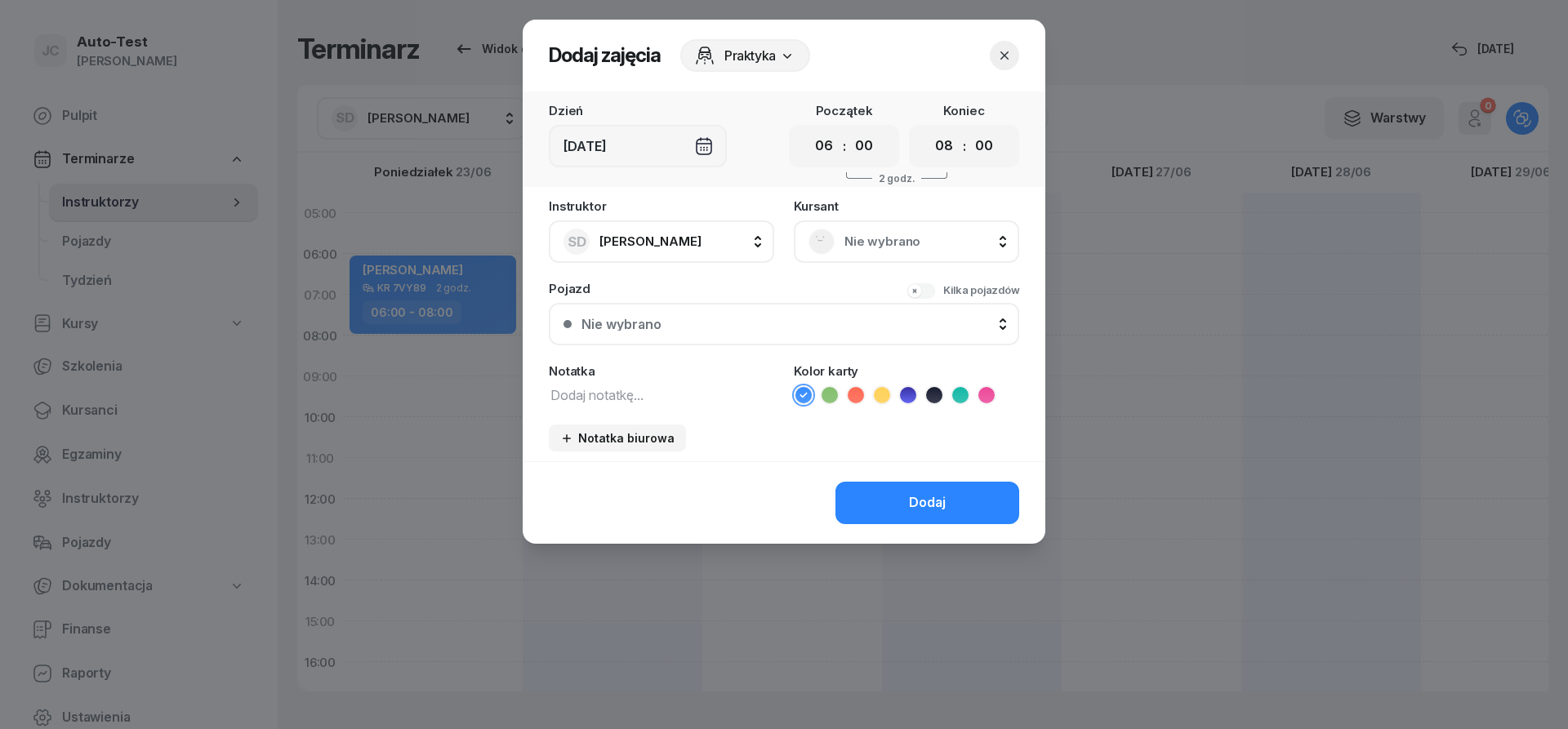
click at [937, 232] on span "Nie wybrano" at bounding box center [924, 241] width 160 height 21
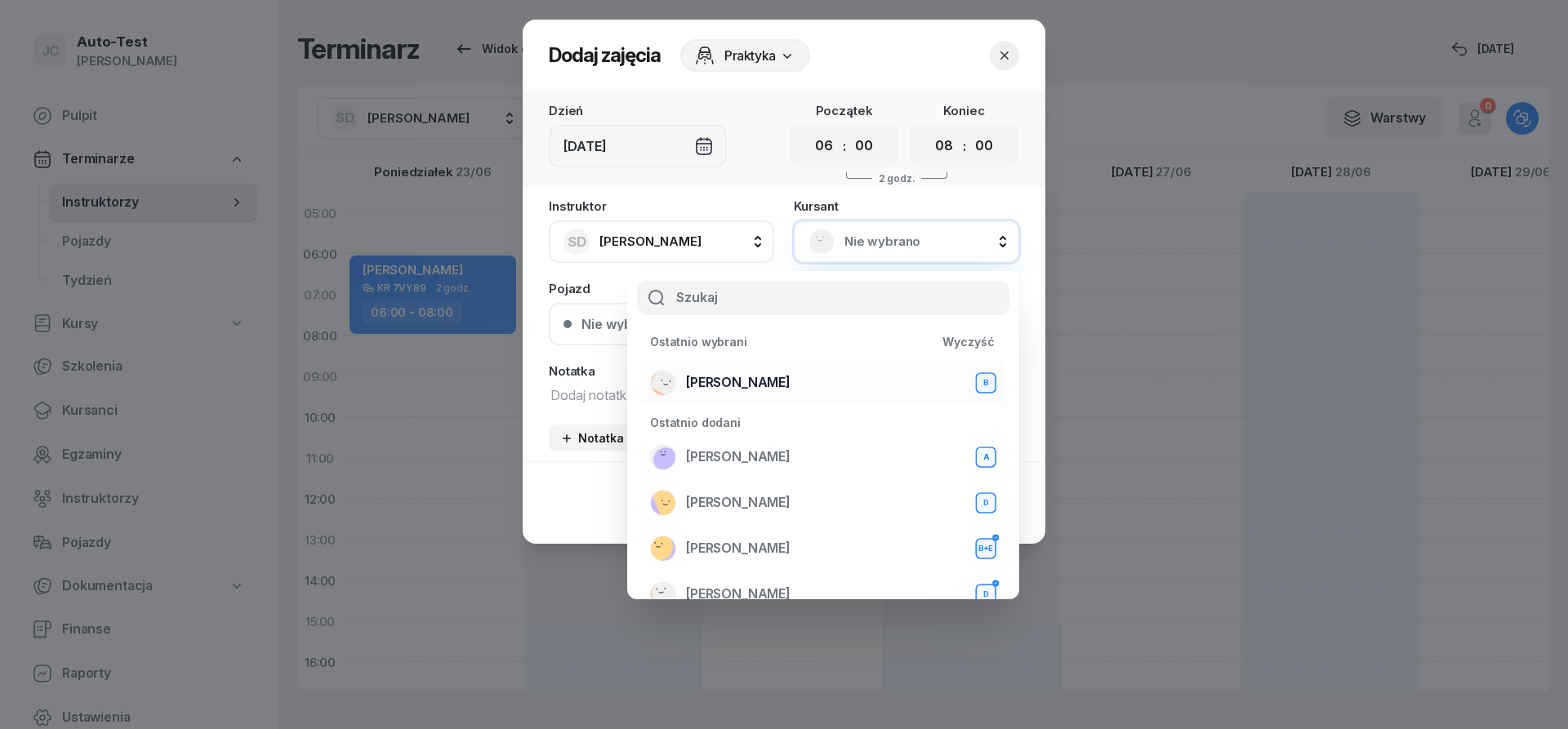
click at [792, 368] on li "[PERSON_NAME] B" at bounding box center [823, 383] width 366 height 45
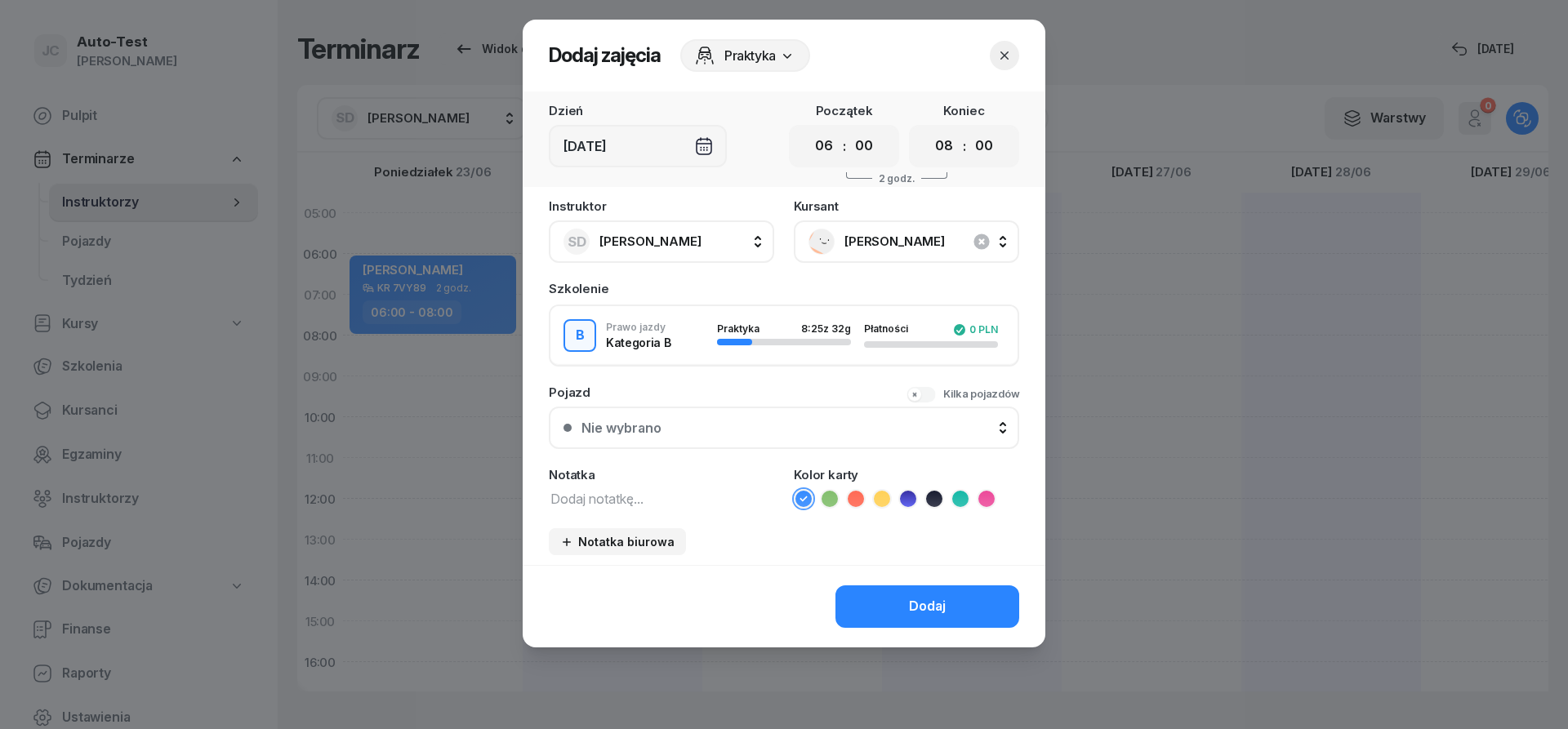
click at [744, 422] on div "Nie wybrano" at bounding box center [793, 428] width 423 height 13
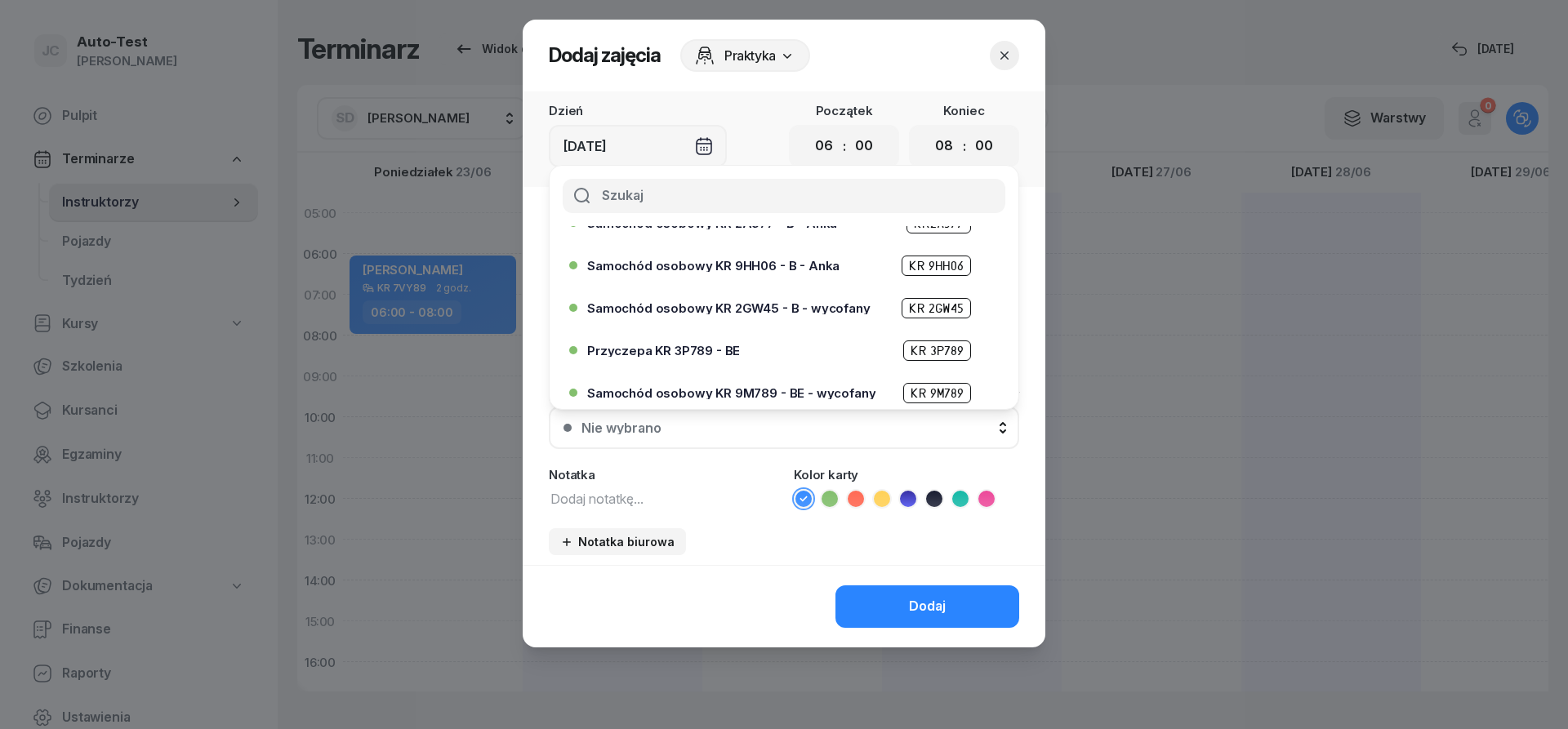
scroll to position [294, 0]
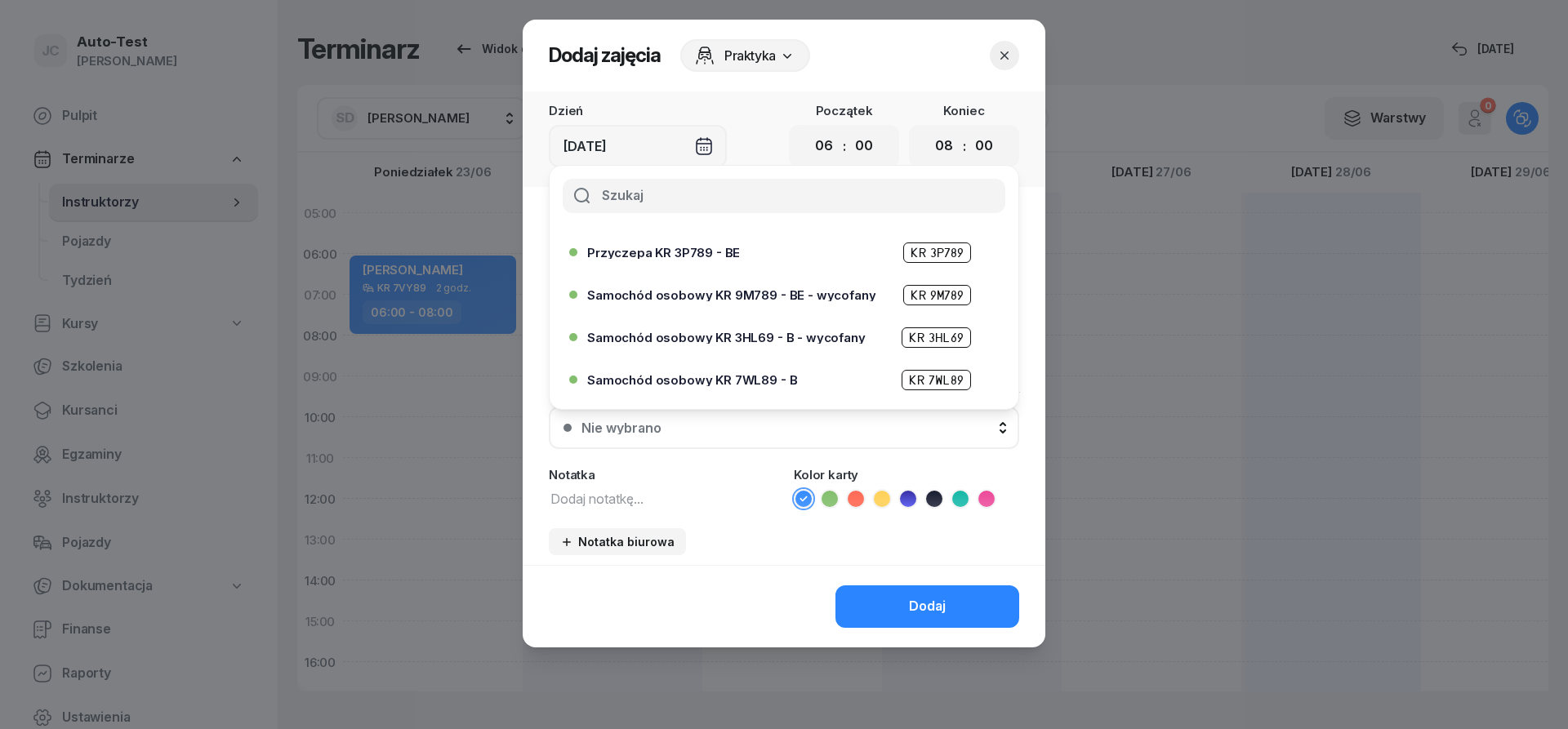
click at [745, 376] on span "Samochód osobowy KR 7WL89 - B" at bounding box center [692, 380] width 210 height 13
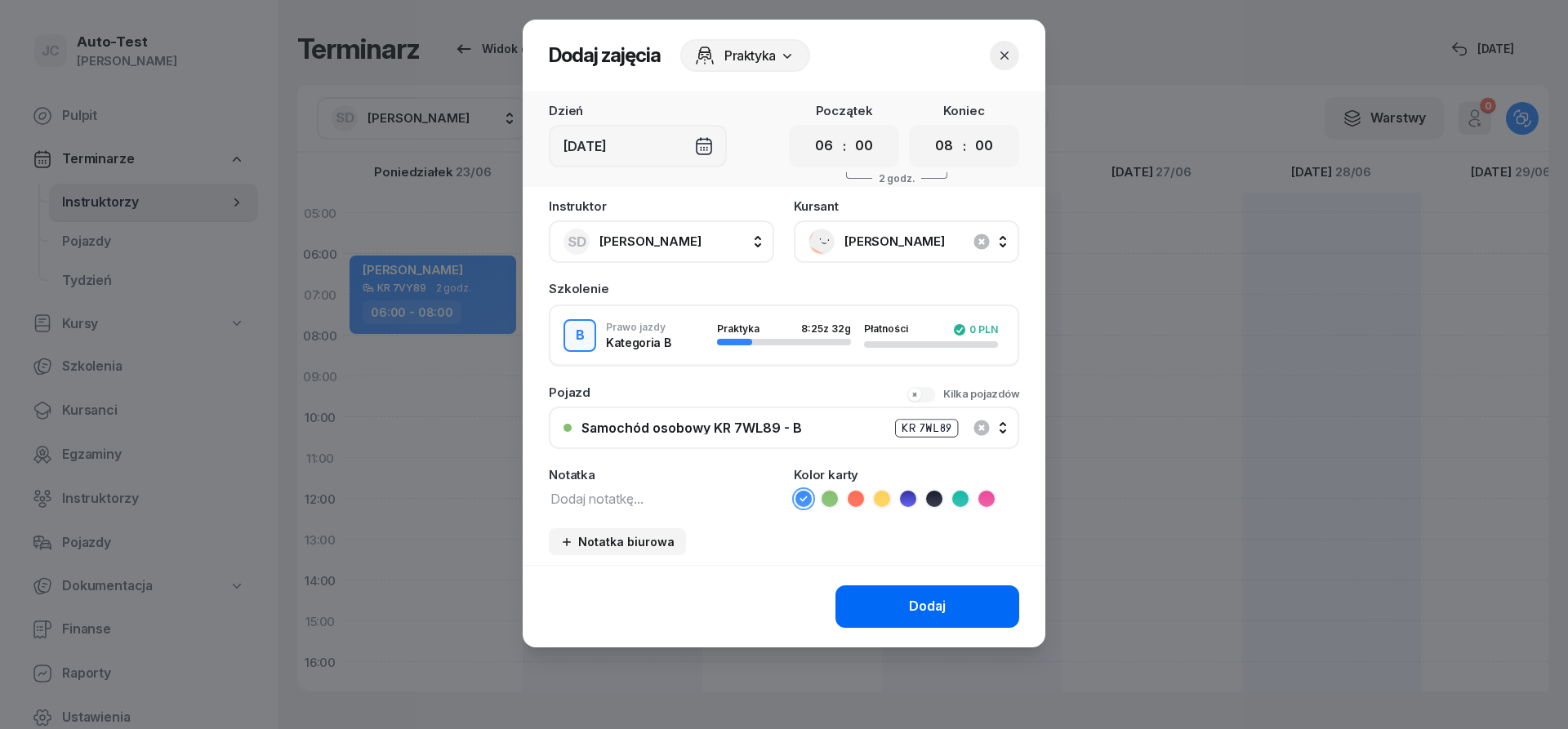
click at [943, 602] on div "Dodaj" at bounding box center [928, 606] width 37 height 21
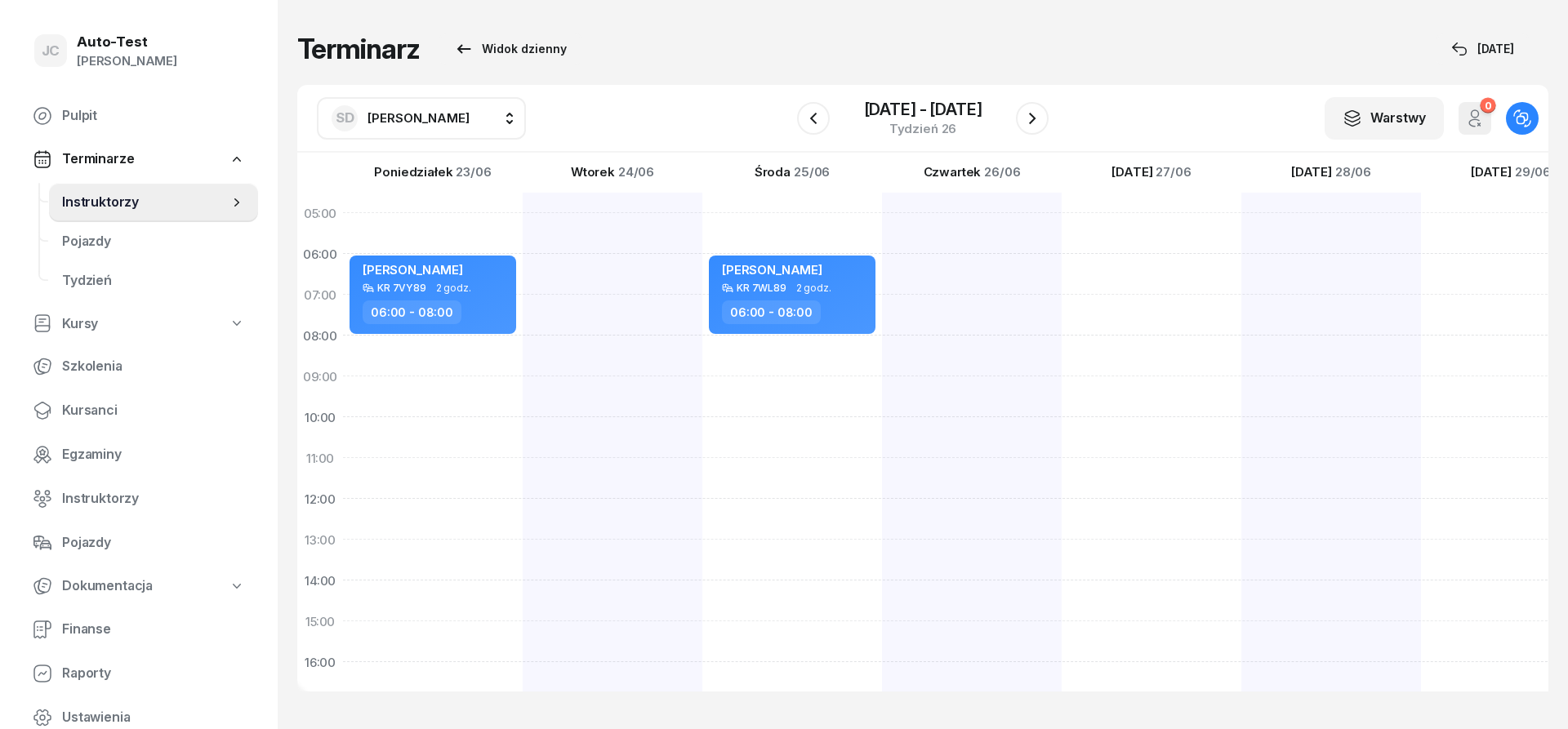
scroll to position [1, 0]
click at [1022, 122] on button "button" at bounding box center [1032, 118] width 33 height 33
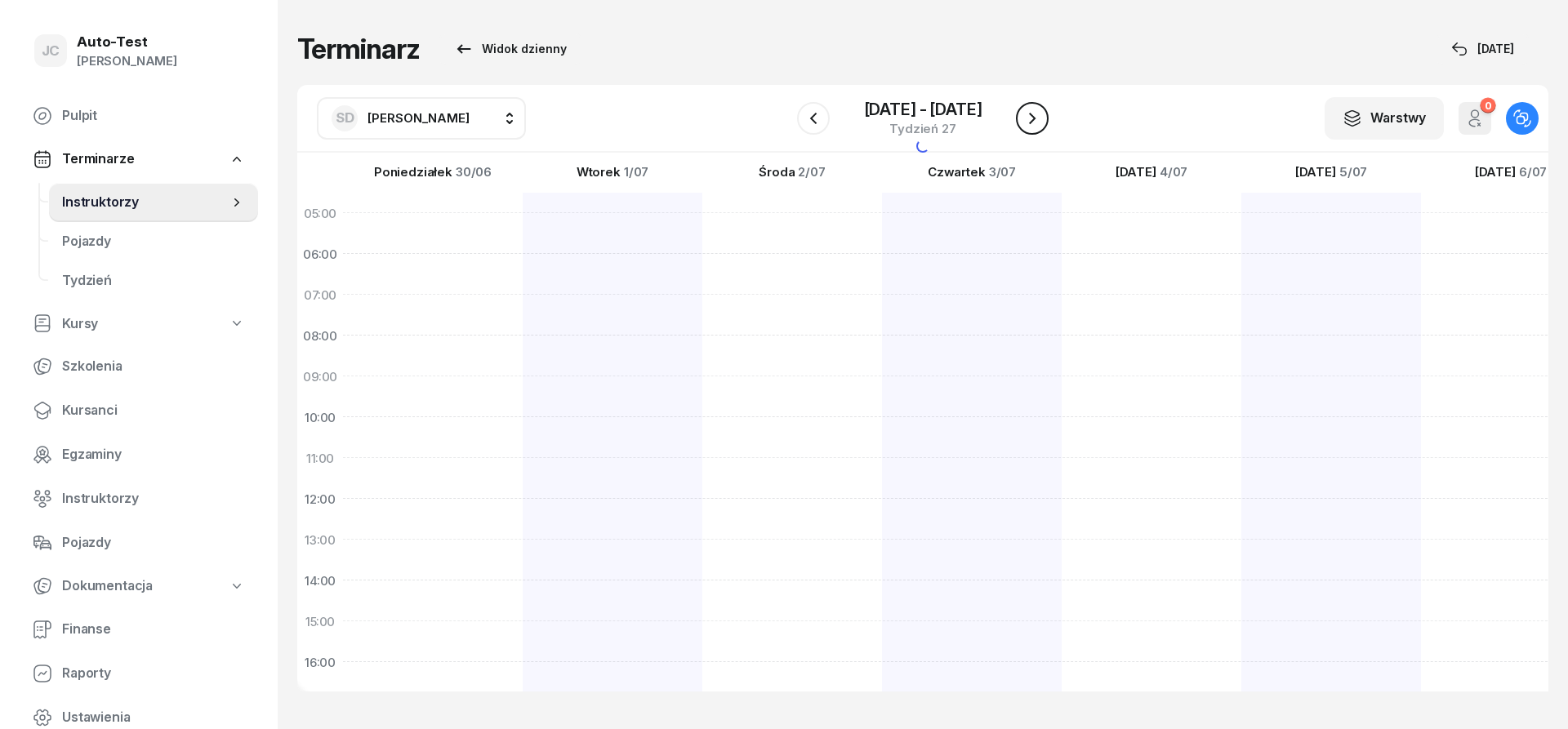
click at [1022, 122] on button "button" at bounding box center [1032, 118] width 33 height 33
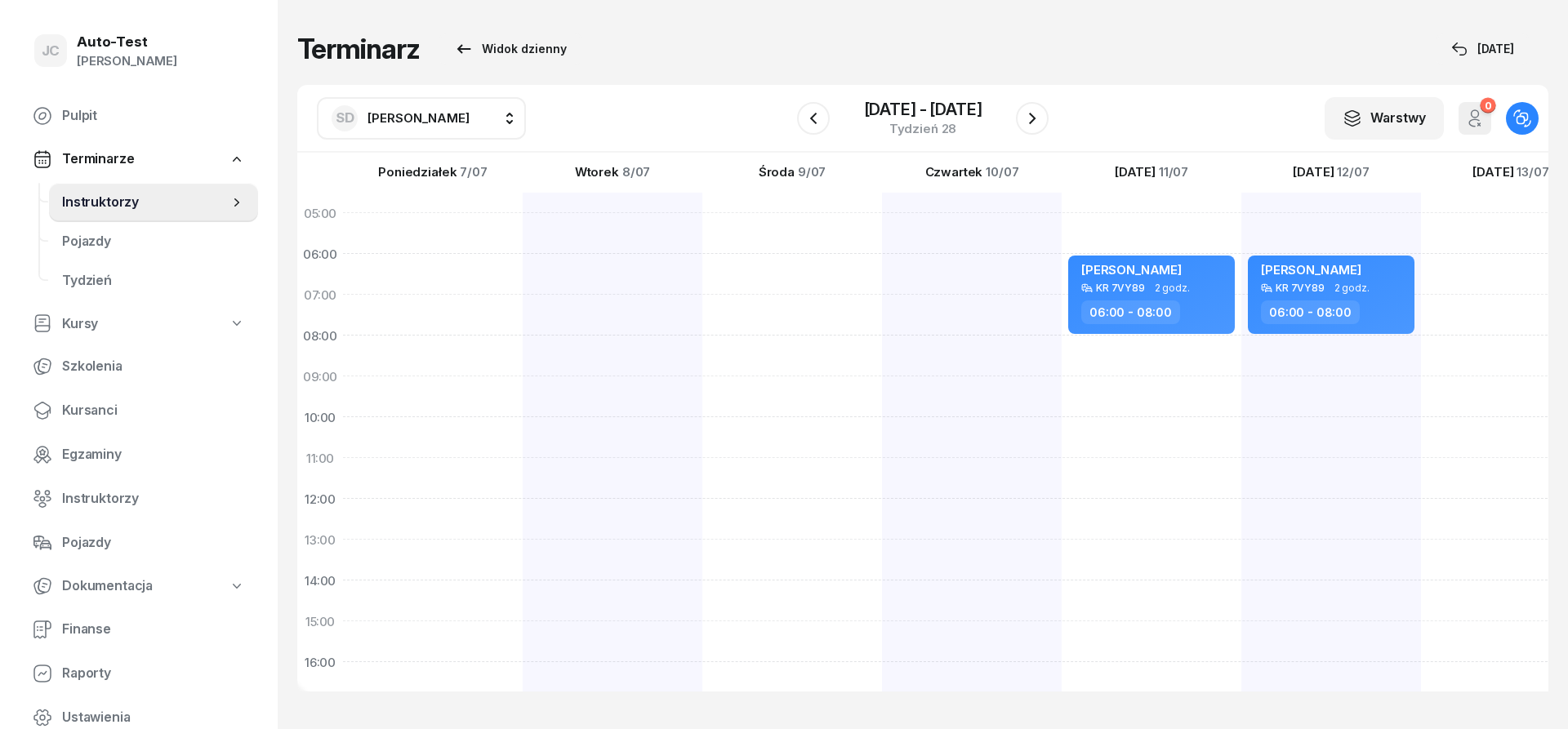
click at [882, 274] on div at bounding box center [972, 601] width 180 height 816
select select "06"
select select "08"
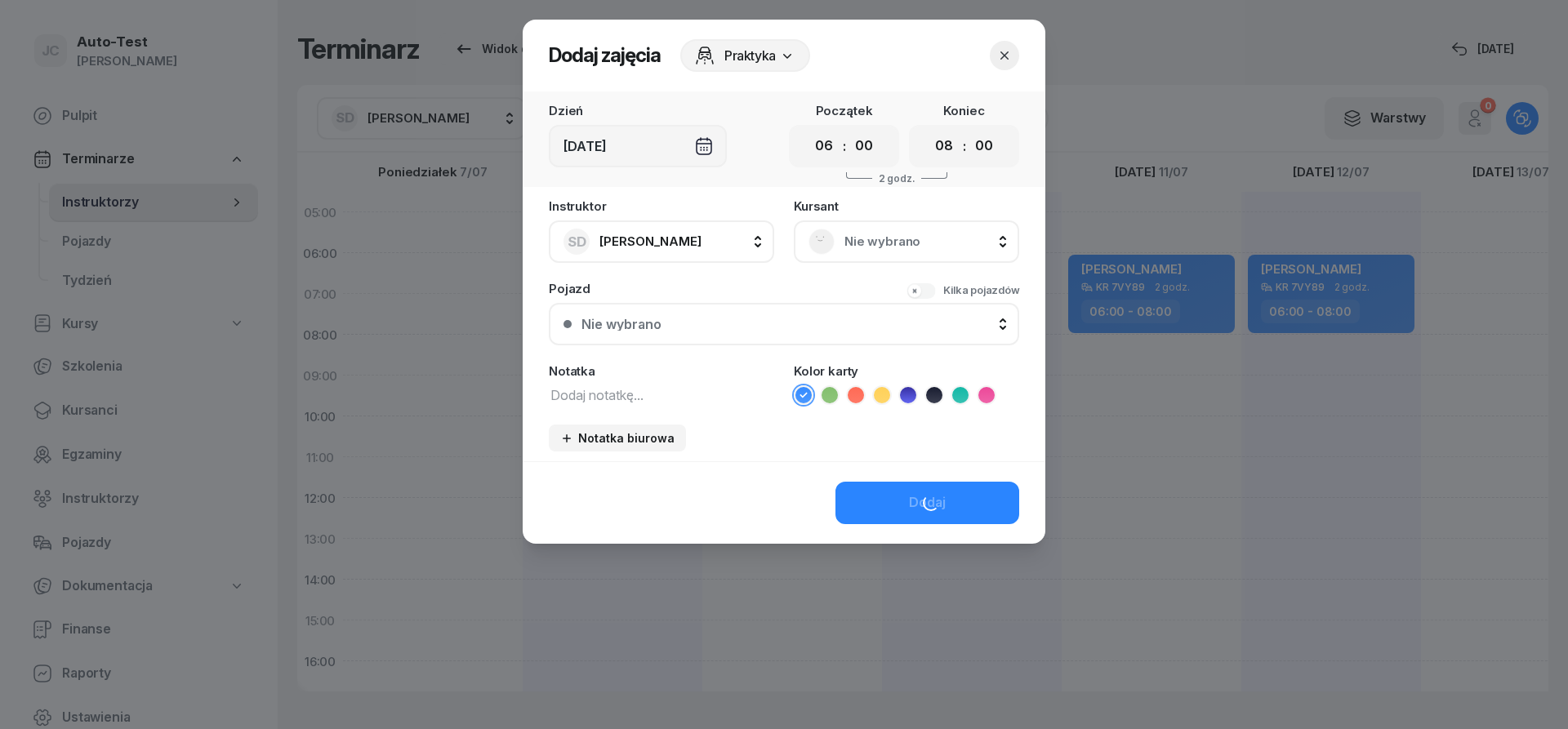
click at [874, 256] on div "Nie wybrano" at bounding box center [907, 242] width 225 height 43
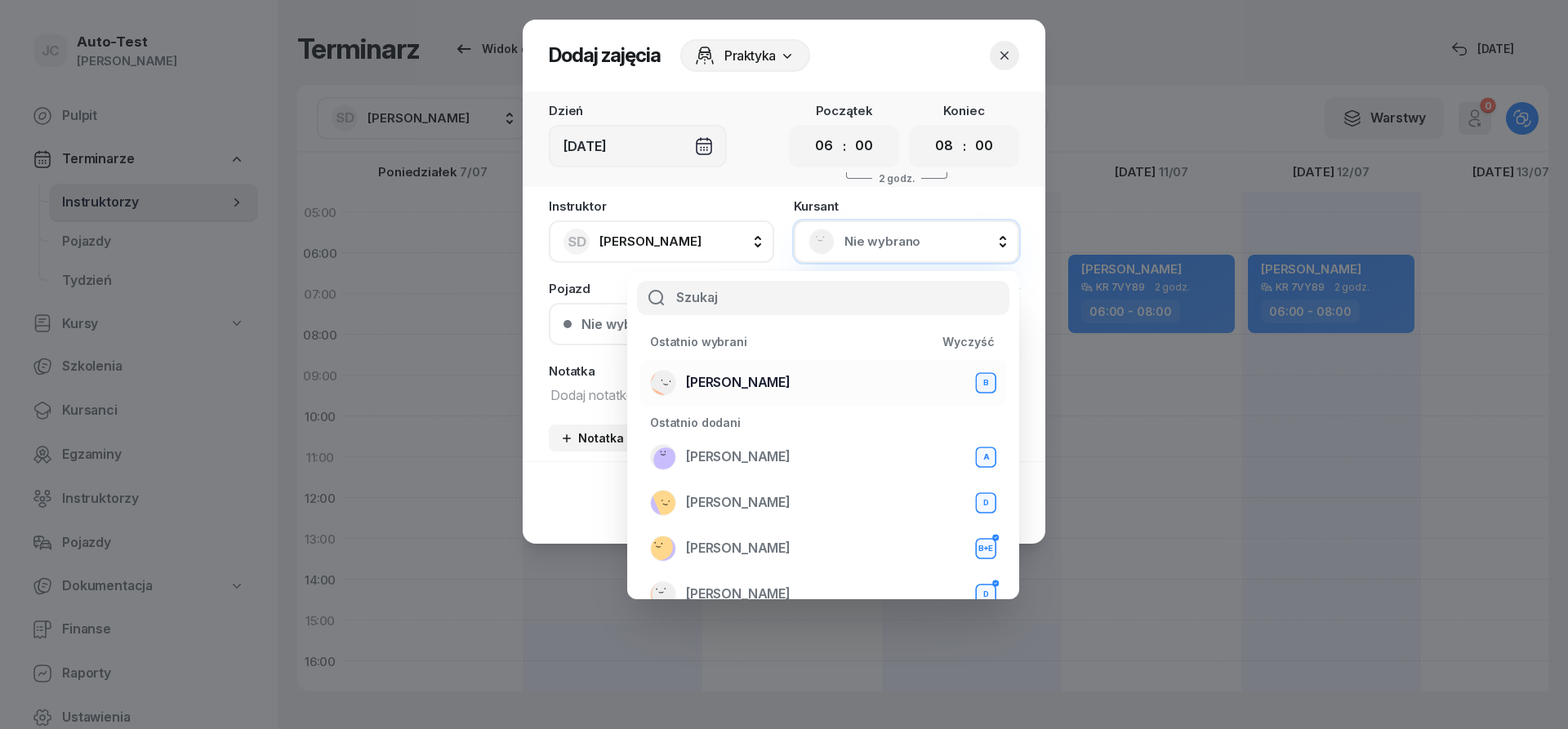
click at [773, 388] on div "[PERSON_NAME] B" at bounding box center [823, 383] width 346 height 26
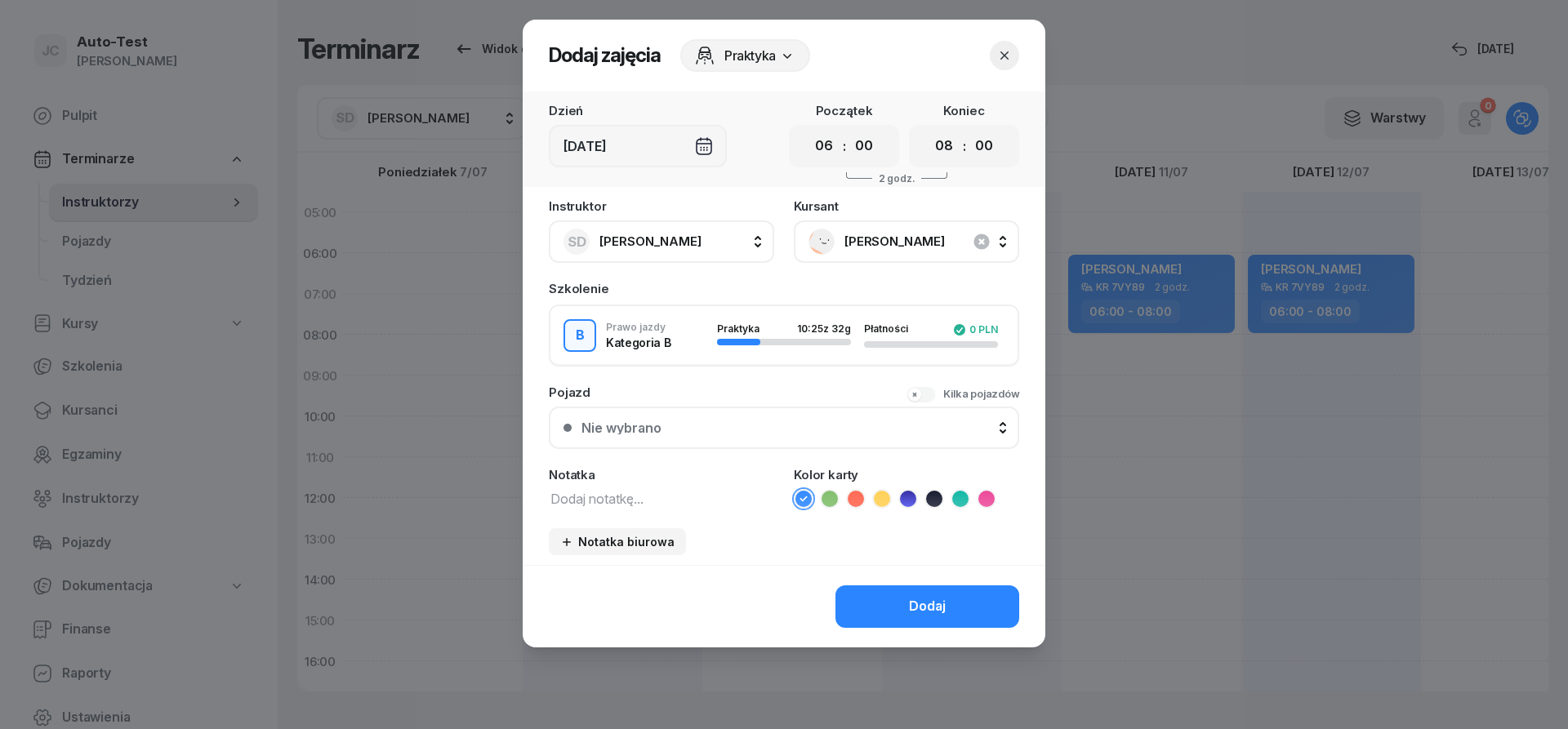
click at [740, 427] on div "Nie wybrano" at bounding box center [793, 428] width 423 height 13
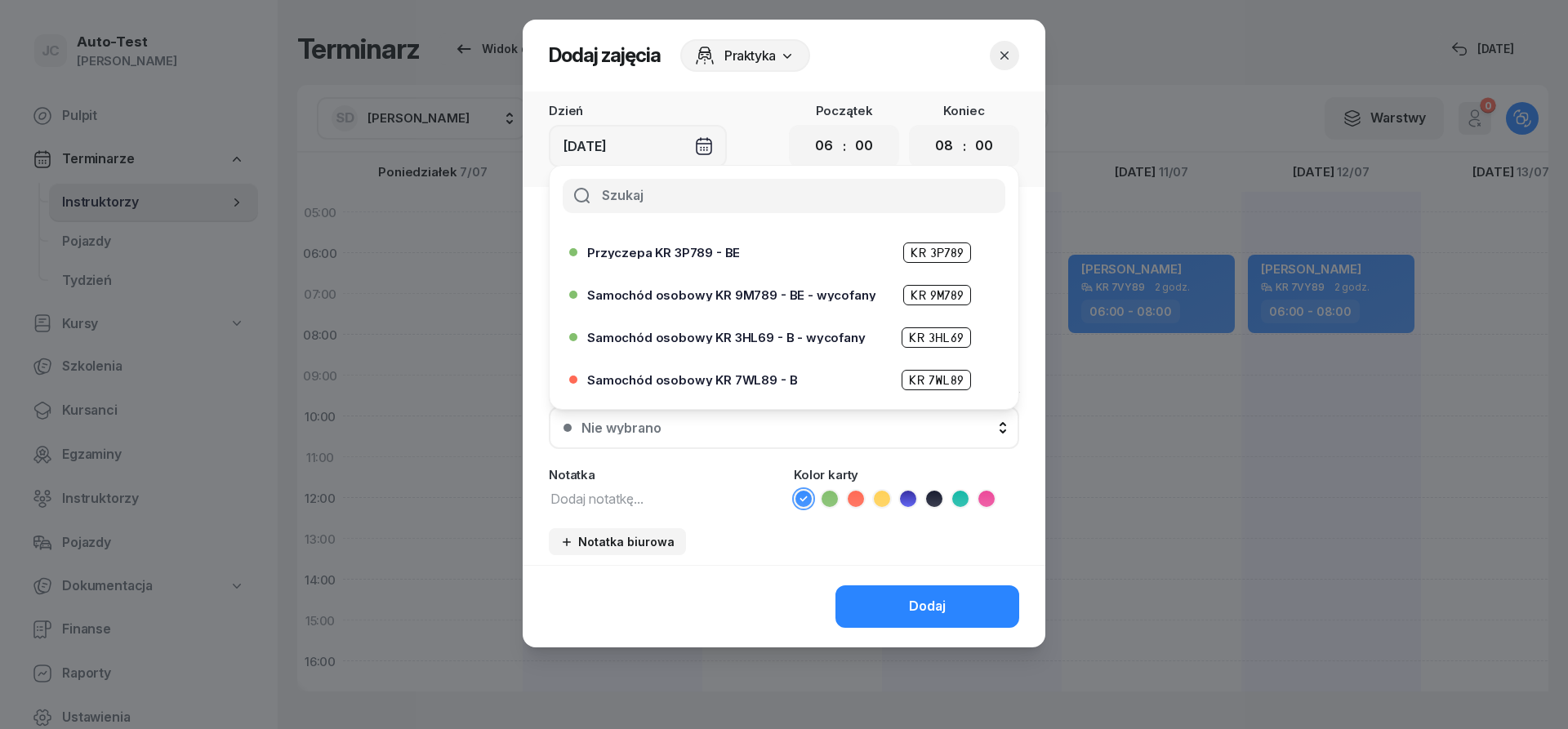
scroll to position [392, 0]
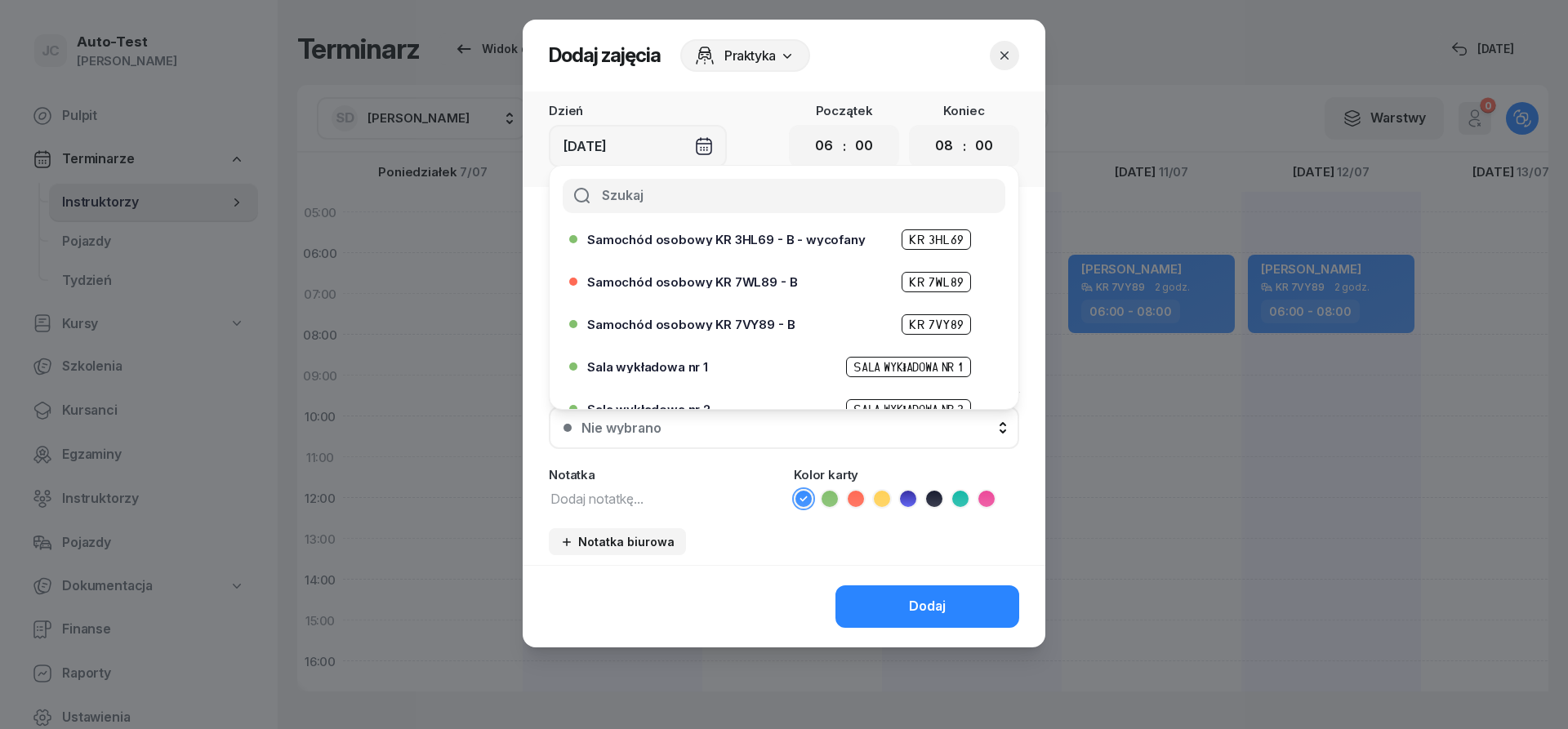
click at [764, 320] on span "Samochód osobowy KR 7VY89 - B" at bounding box center [690, 324] width 207 height 13
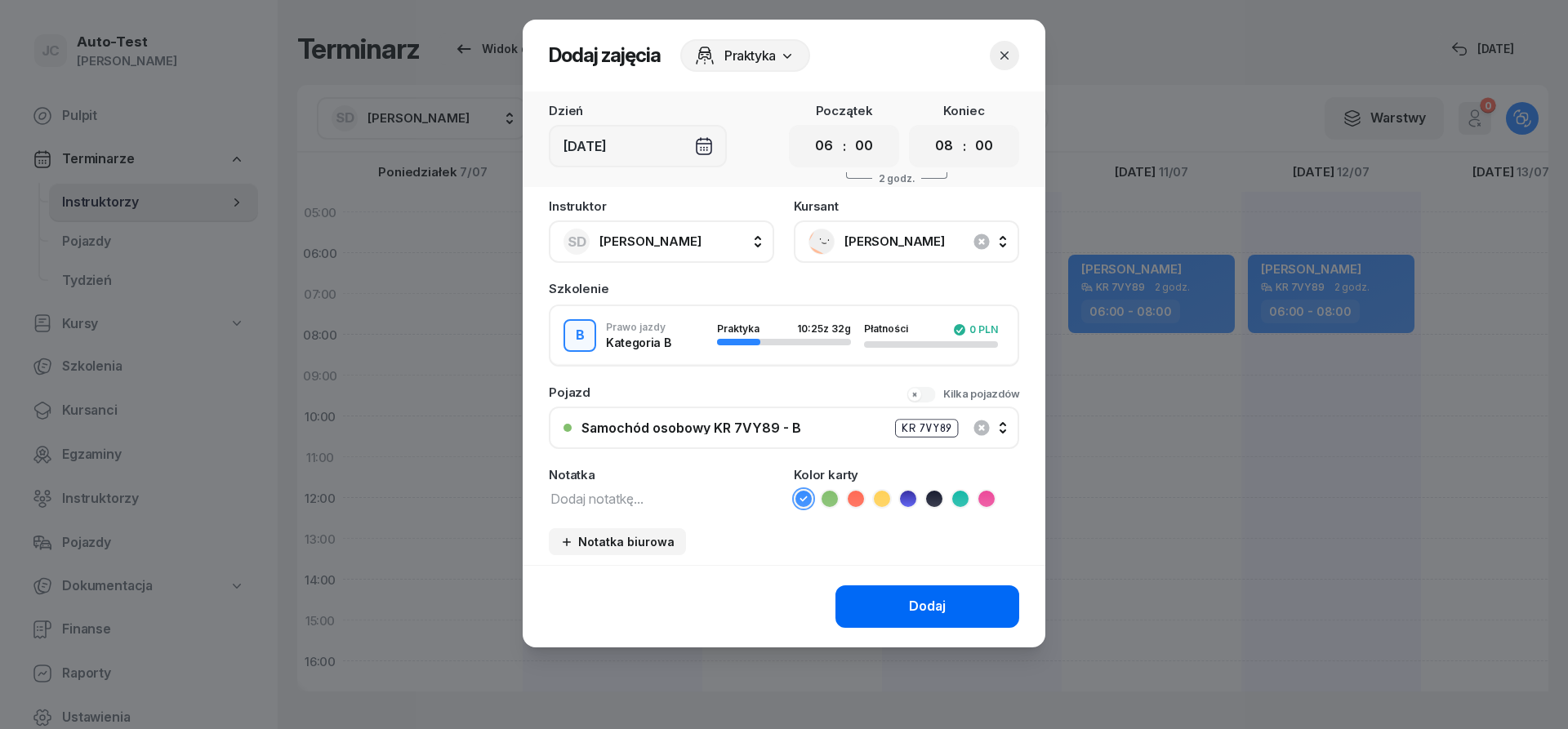
click at [889, 592] on button "Dodaj" at bounding box center [927, 607] width 184 height 43
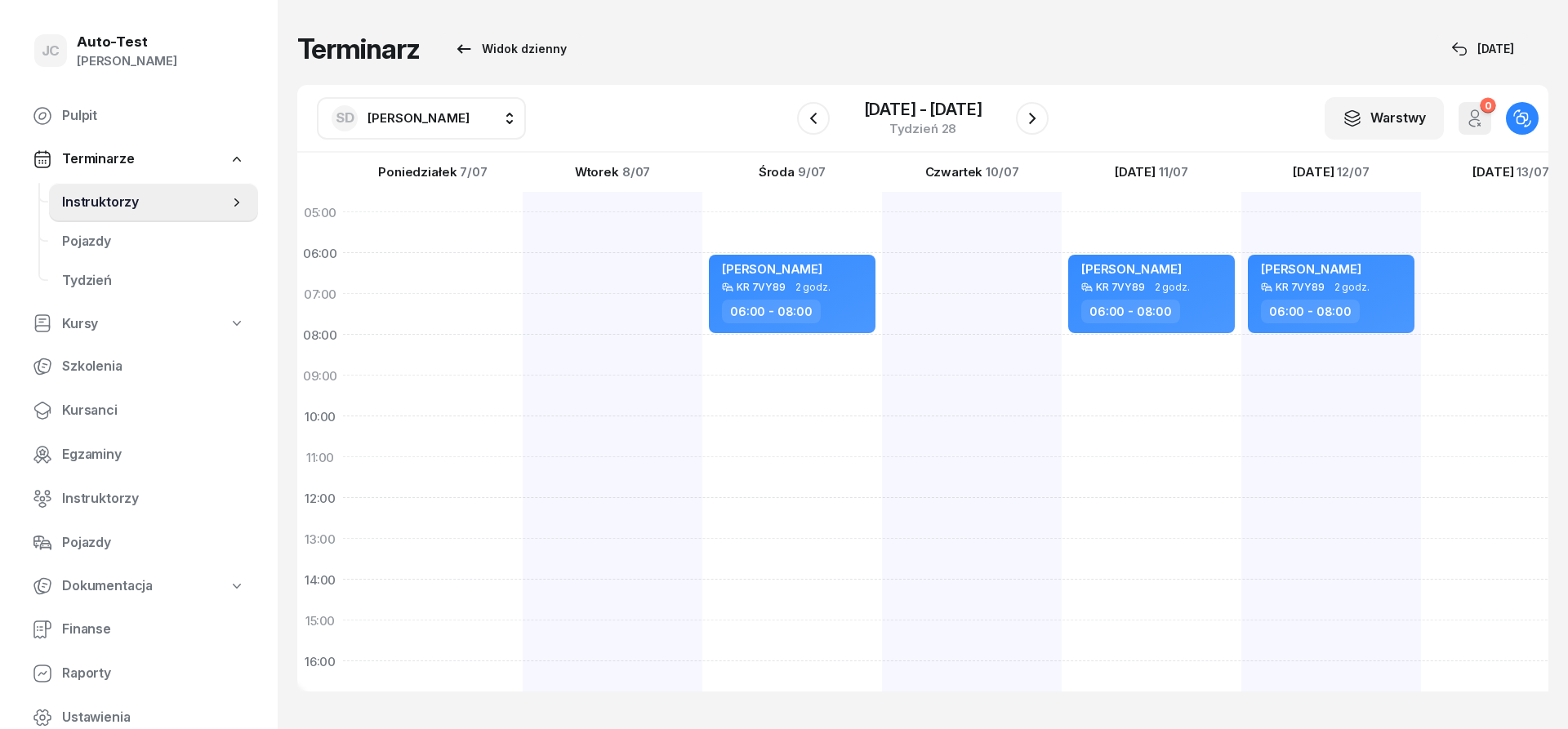
scroll to position [2, 0]
click at [1036, 118] on icon "button" at bounding box center [1032, 117] width 19 height 19
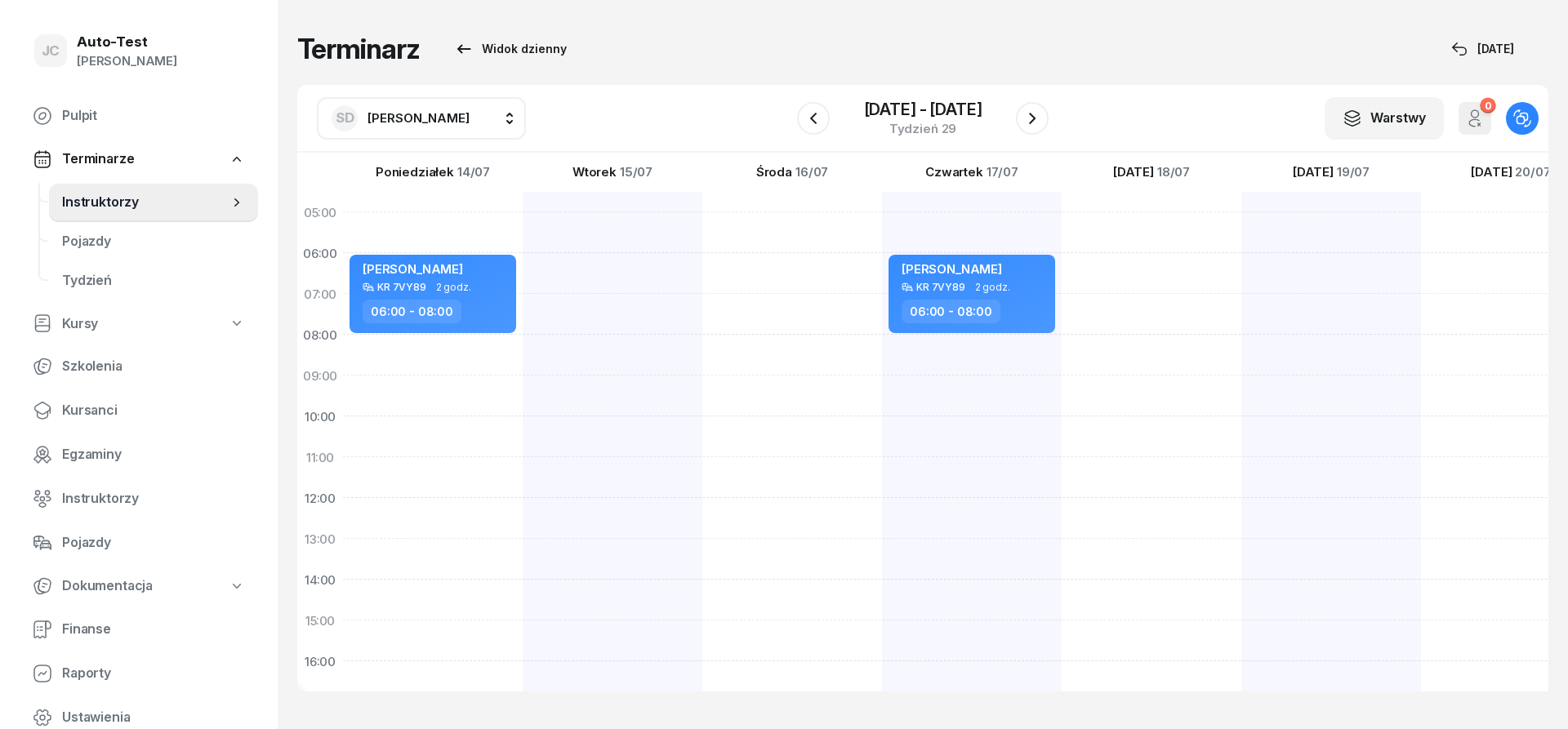
click at [882, 282] on div at bounding box center [972, 600] width 180 height 816
select select "06"
select select "08"
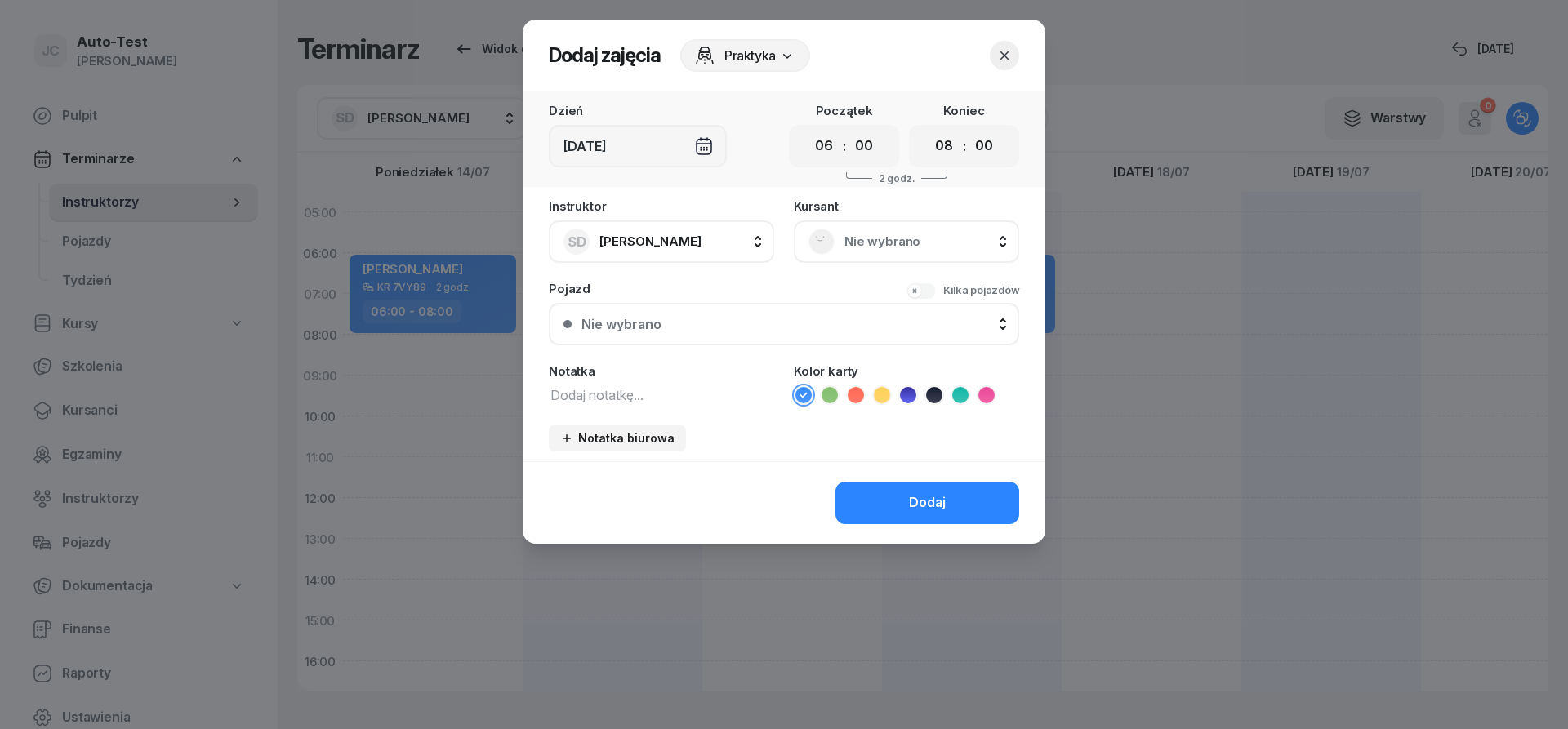
click at [881, 252] on span "Nie wybrano" at bounding box center [924, 241] width 160 height 21
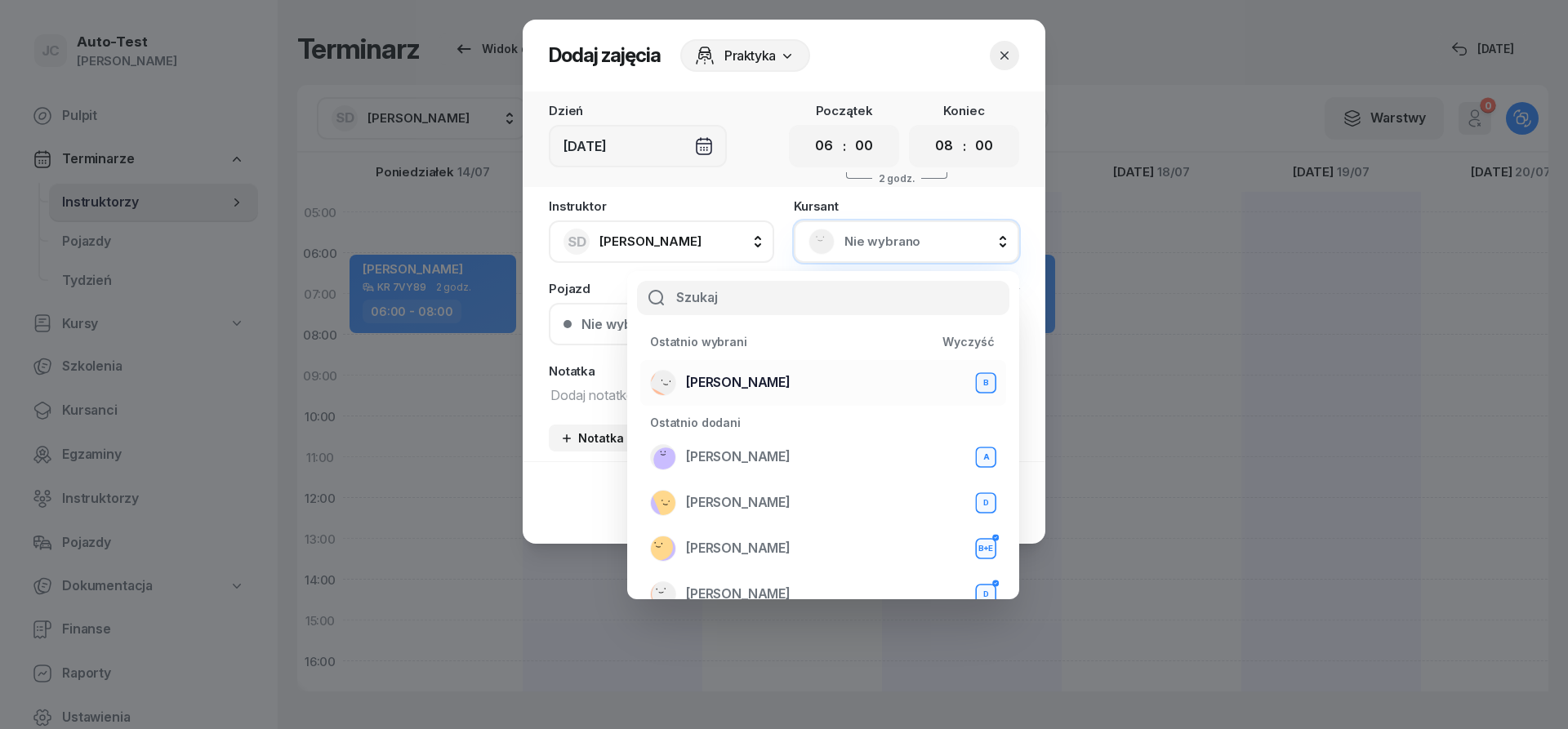
click at [764, 388] on div "[PERSON_NAME] B" at bounding box center [823, 383] width 346 height 26
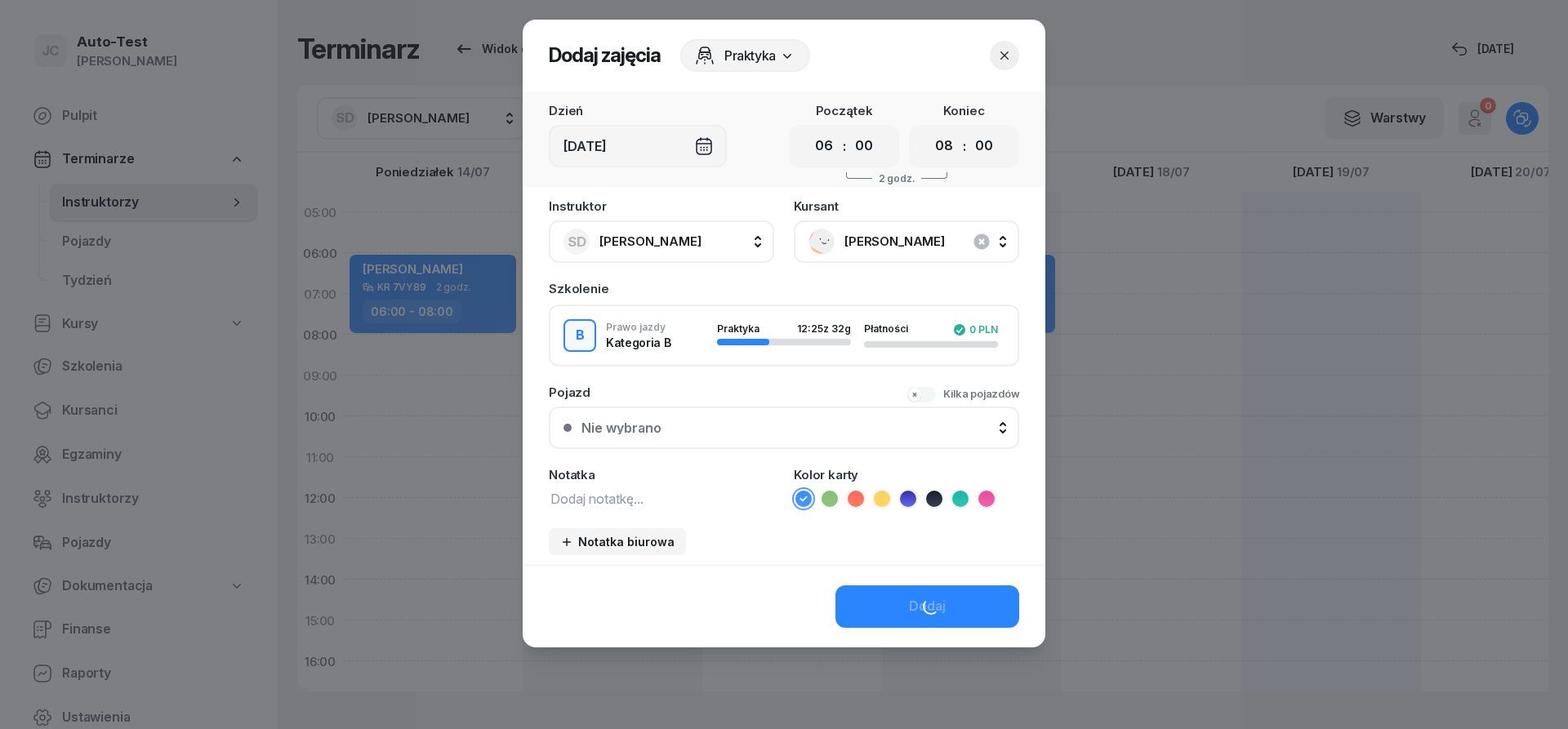
click at [731, 434] on div "Nie wybrano" at bounding box center [793, 428] width 423 height 13
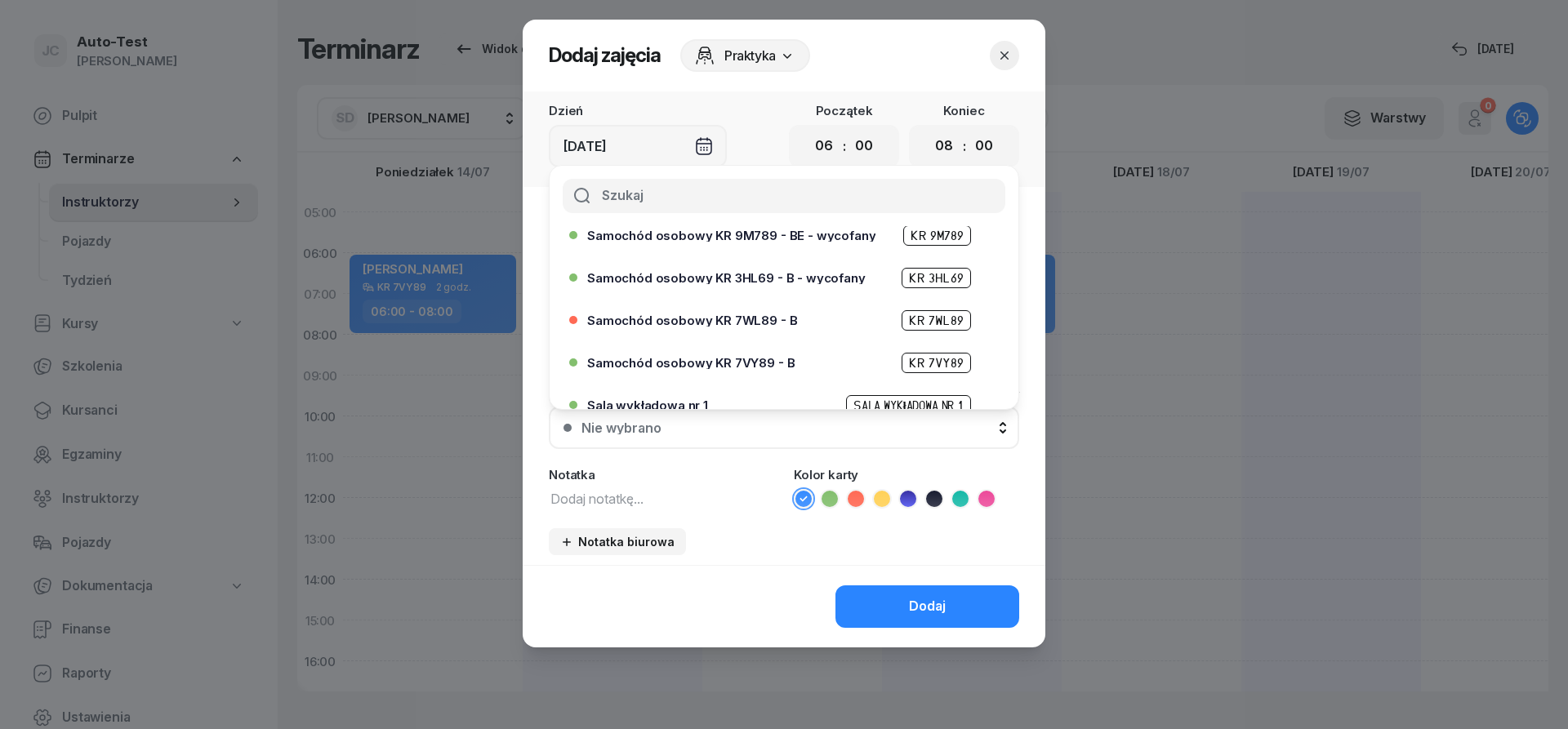
scroll to position [392, 0]
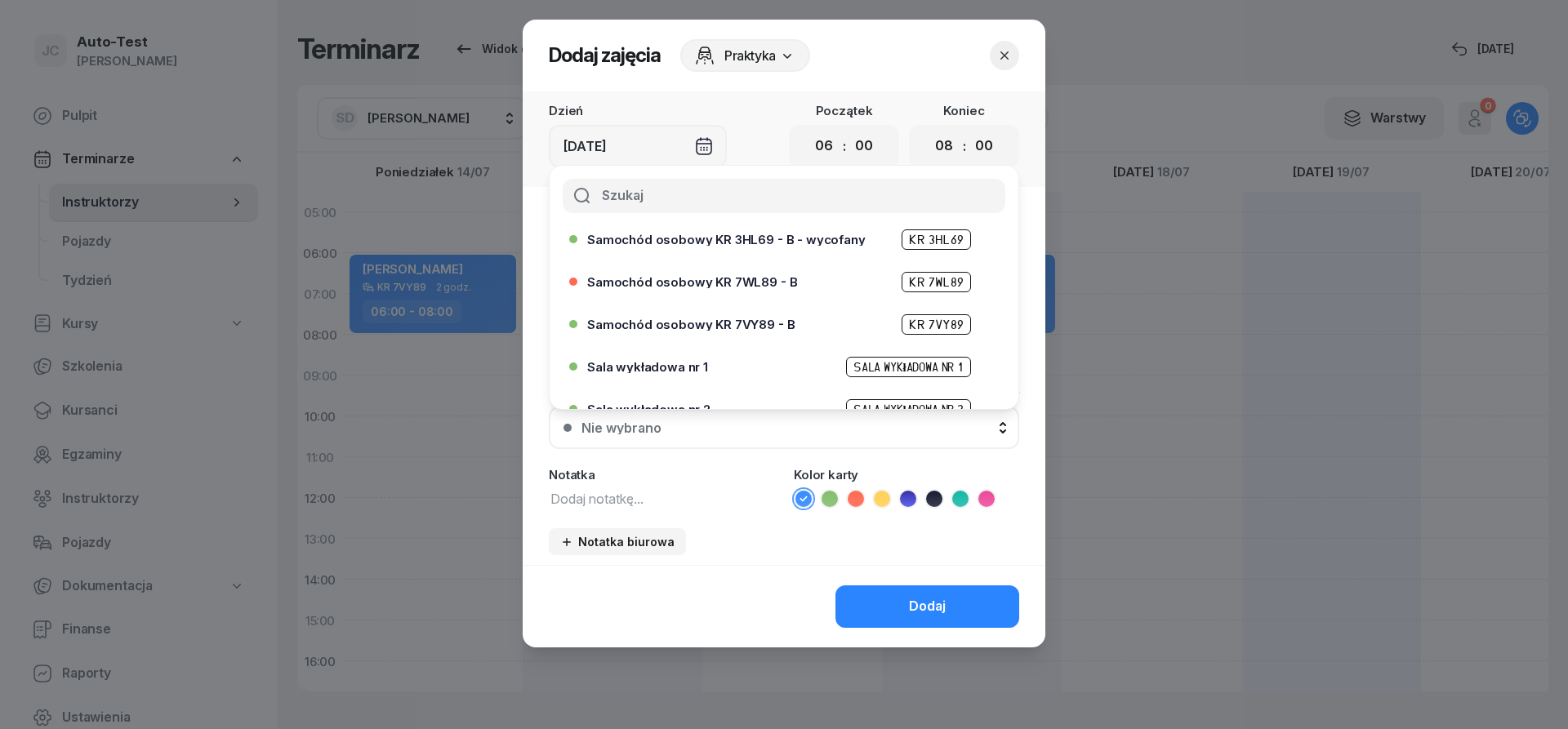
click at [723, 323] on span "Samochód osobowy KR 7VY89 - B" at bounding box center [690, 324] width 207 height 13
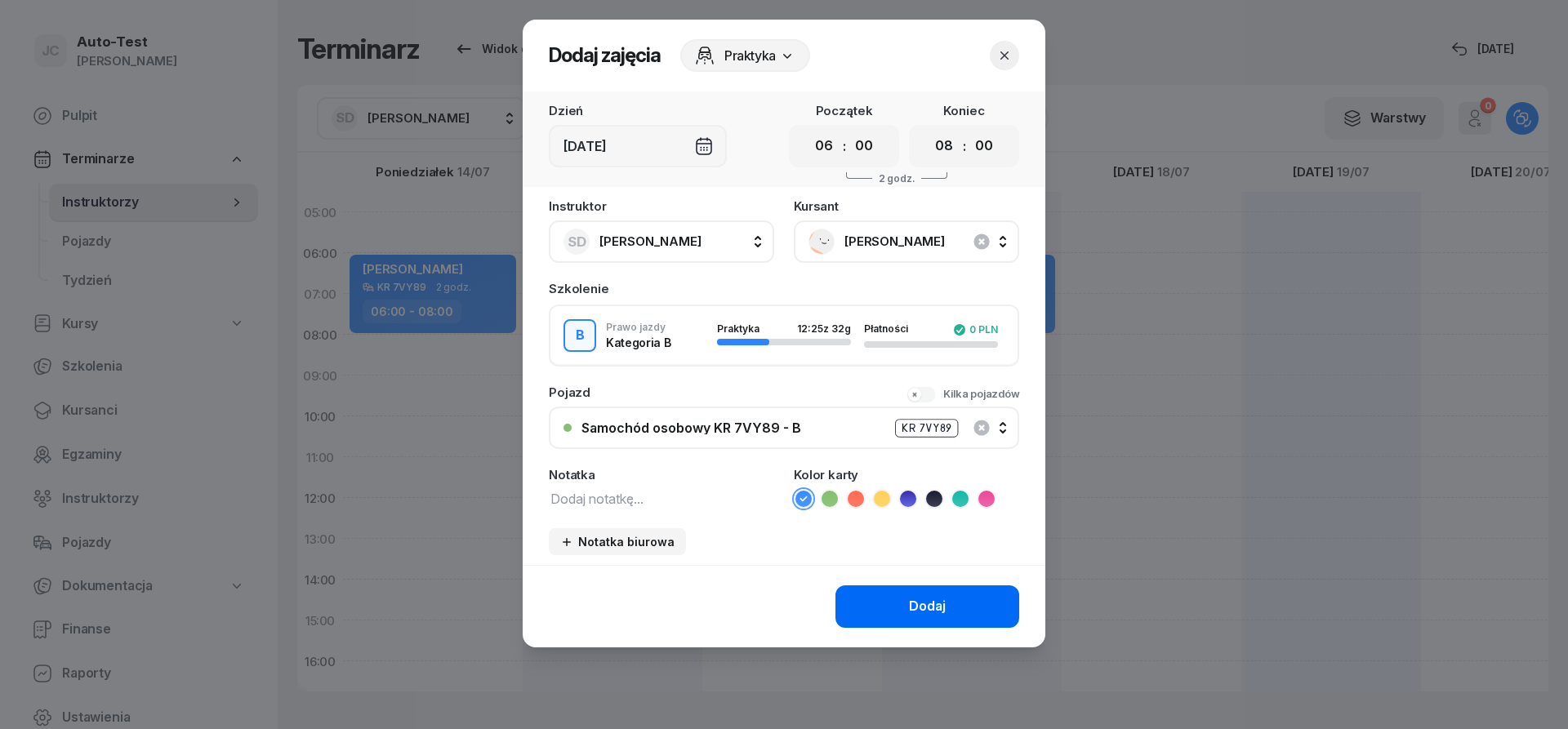
click at [910, 609] on button "Dodaj" at bounding box center [927, 607] width 184 height 43
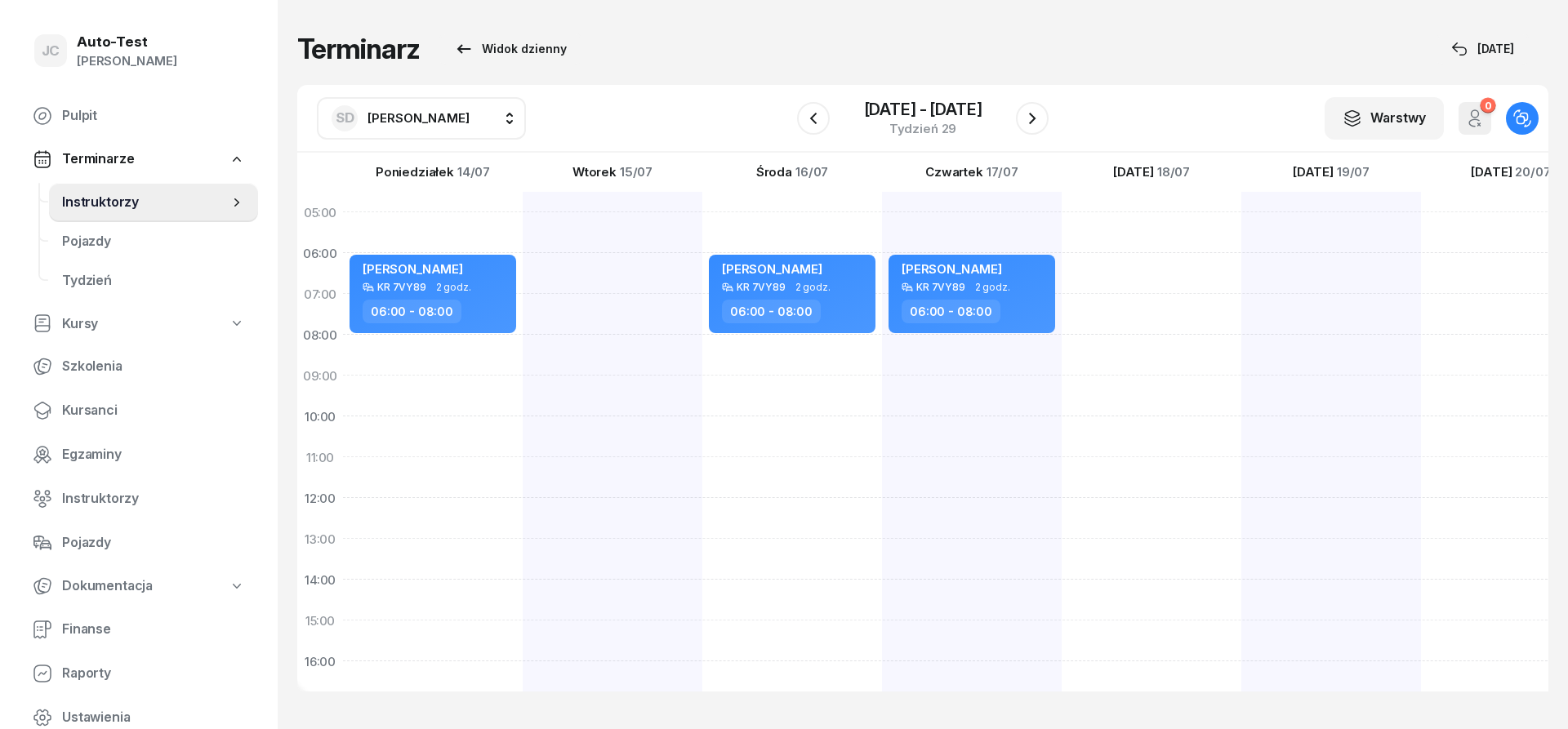
click at [1241, 279] on div at bounding box center [1331, 600] width 180 height 816
select select "06"
select select "08"
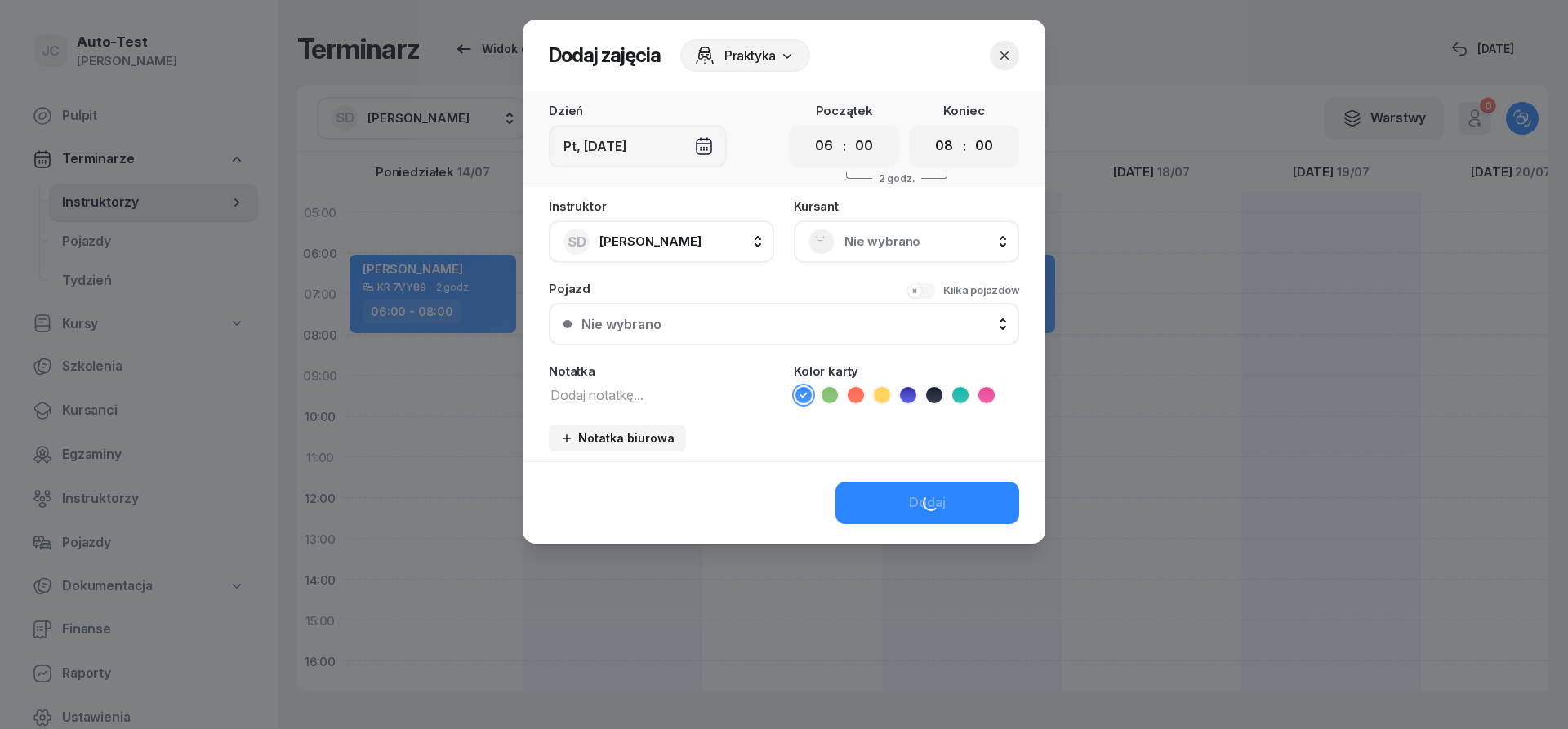
click at [908, 247] on span "Nie wybrano" at bounding box center [924, 241] width 160 height 21
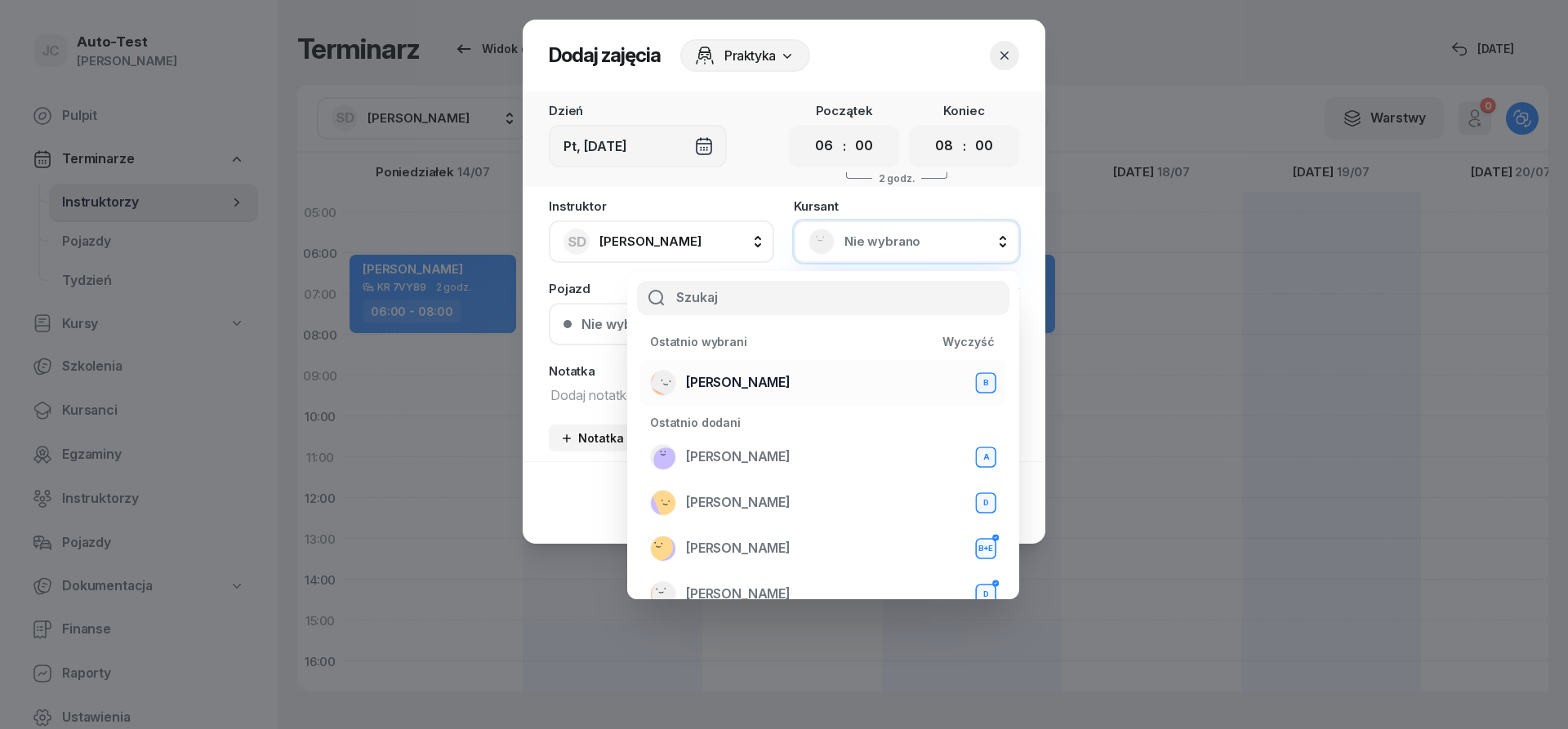
drag, startPoint x: 756, startPoint y: 382, endPoint x: 760, endPoint y: 409, distance: 27.3
click at [756, 383] on span "[PERSON_NAME]" at bounding box center [738, 383] width 105 height 21
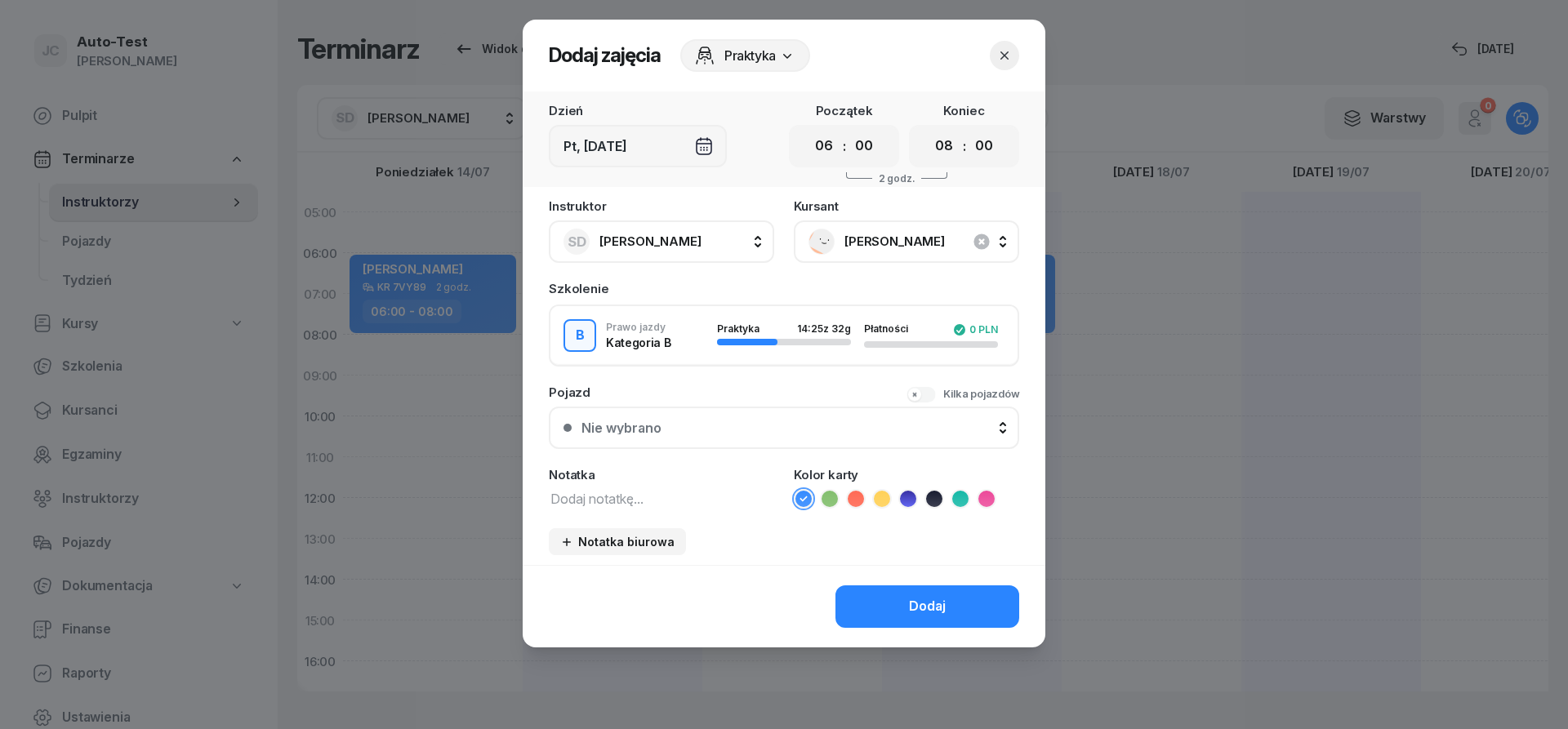
click at [736, 418] on button "Nie wybrano" at bounding box center [784, 427] width 470 height 43
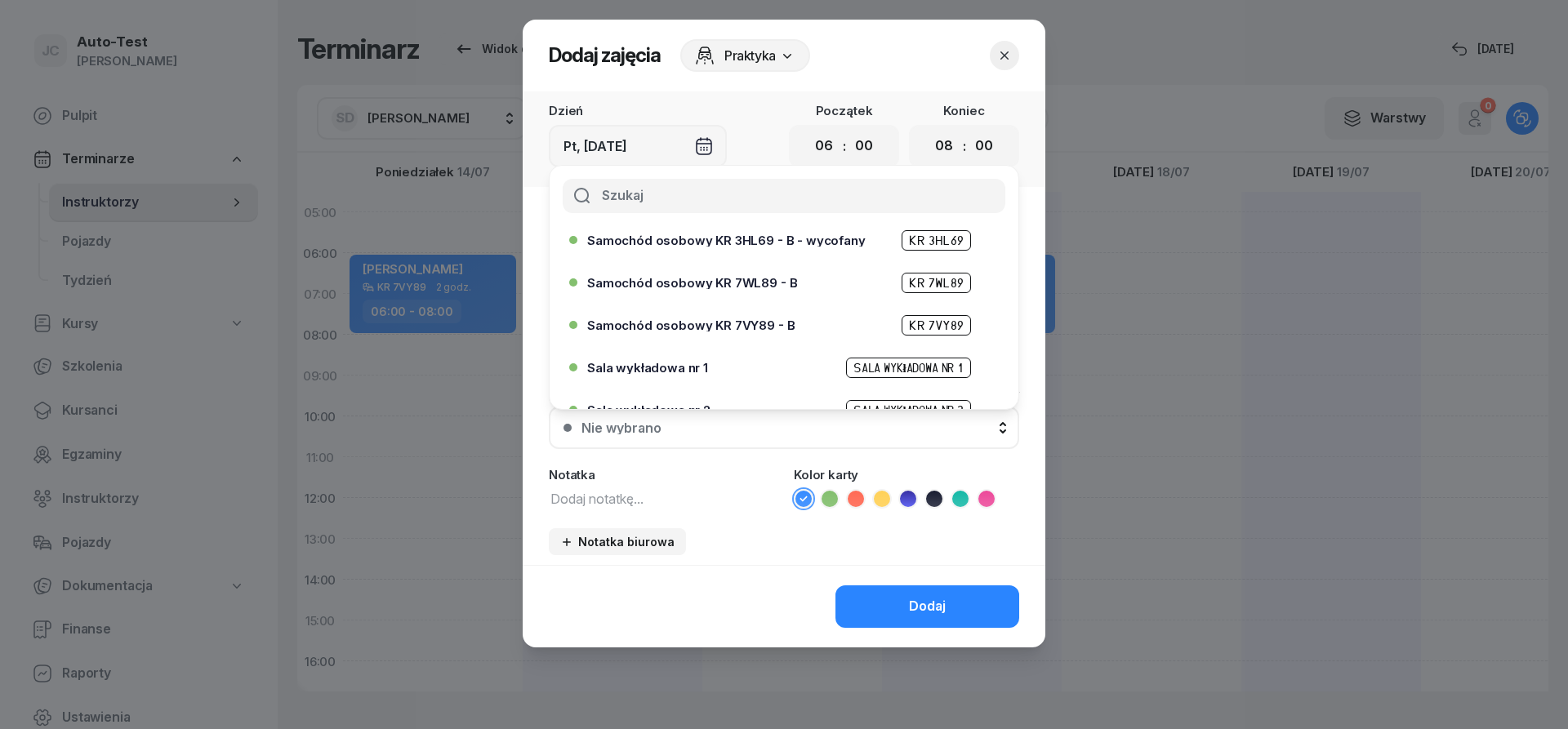
scroll to position [392, 0]
click at [746, 283] on span "Samochód osobowy KR 7WL89 - B" at bounding box center [692, 282] width 210 height 13
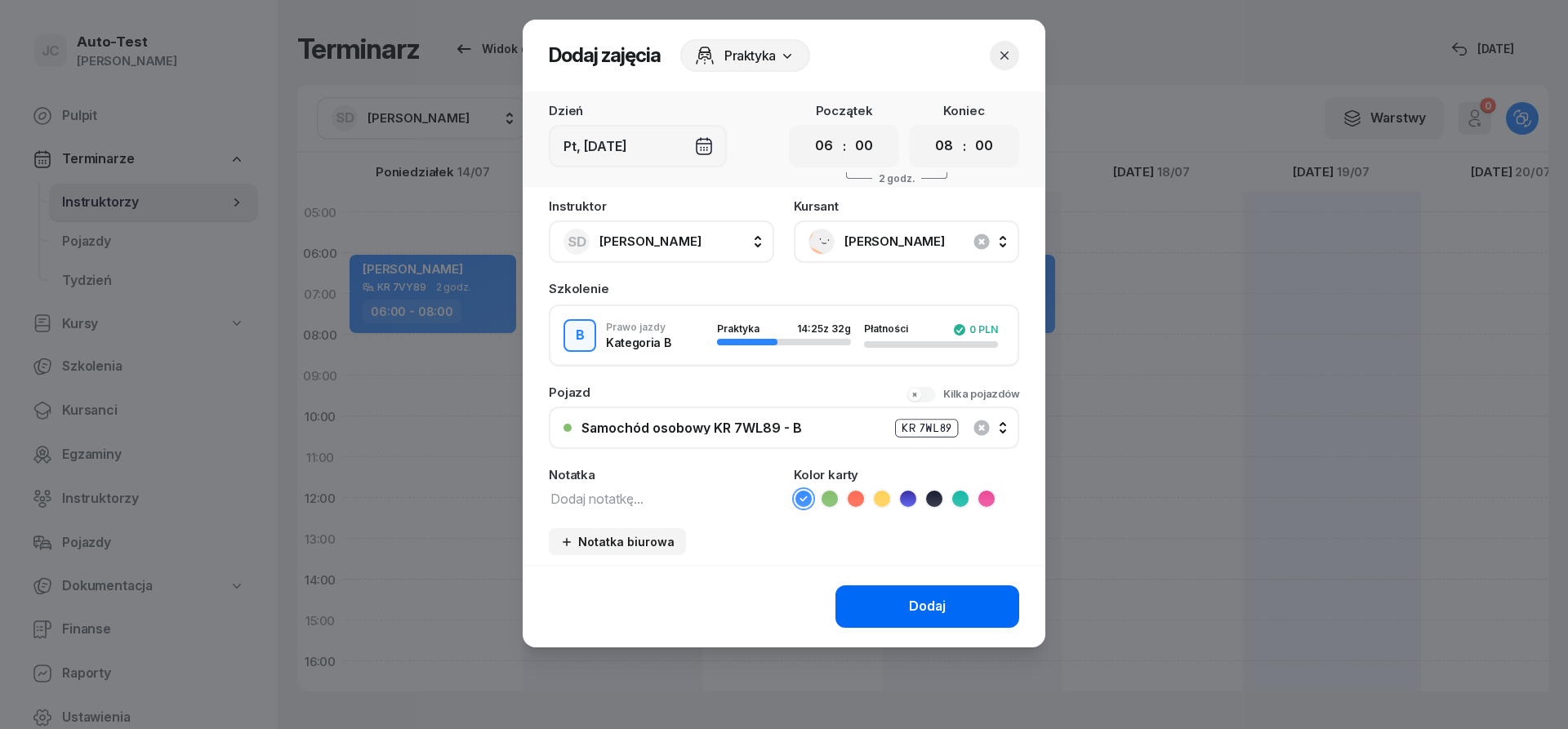
click at [871, 590] on button "Dodaj" at bounding box center [927, 607] width 184 height 43
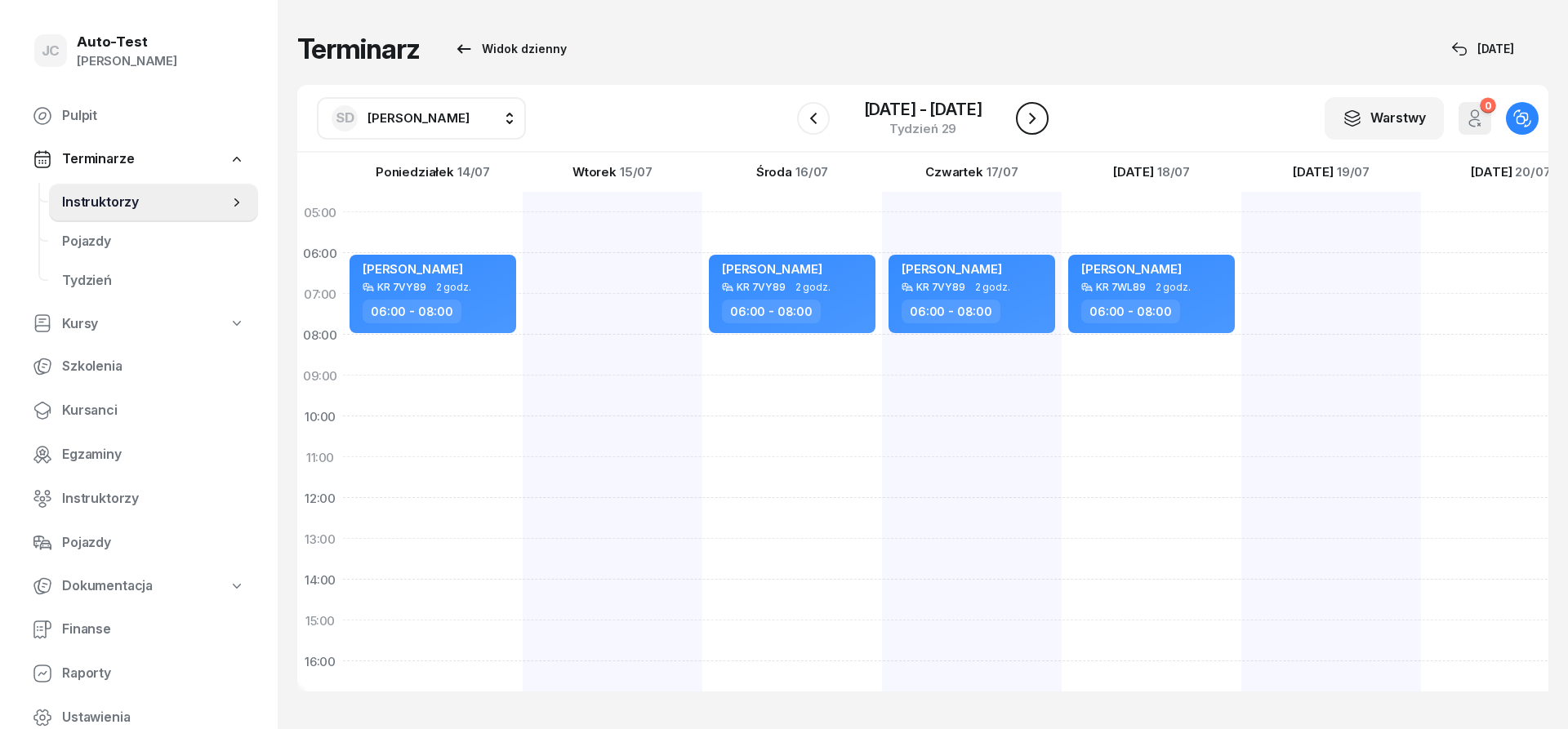
click at [1017, 120] on button "button" at bounding box center [1032, 118] width 33 height 33
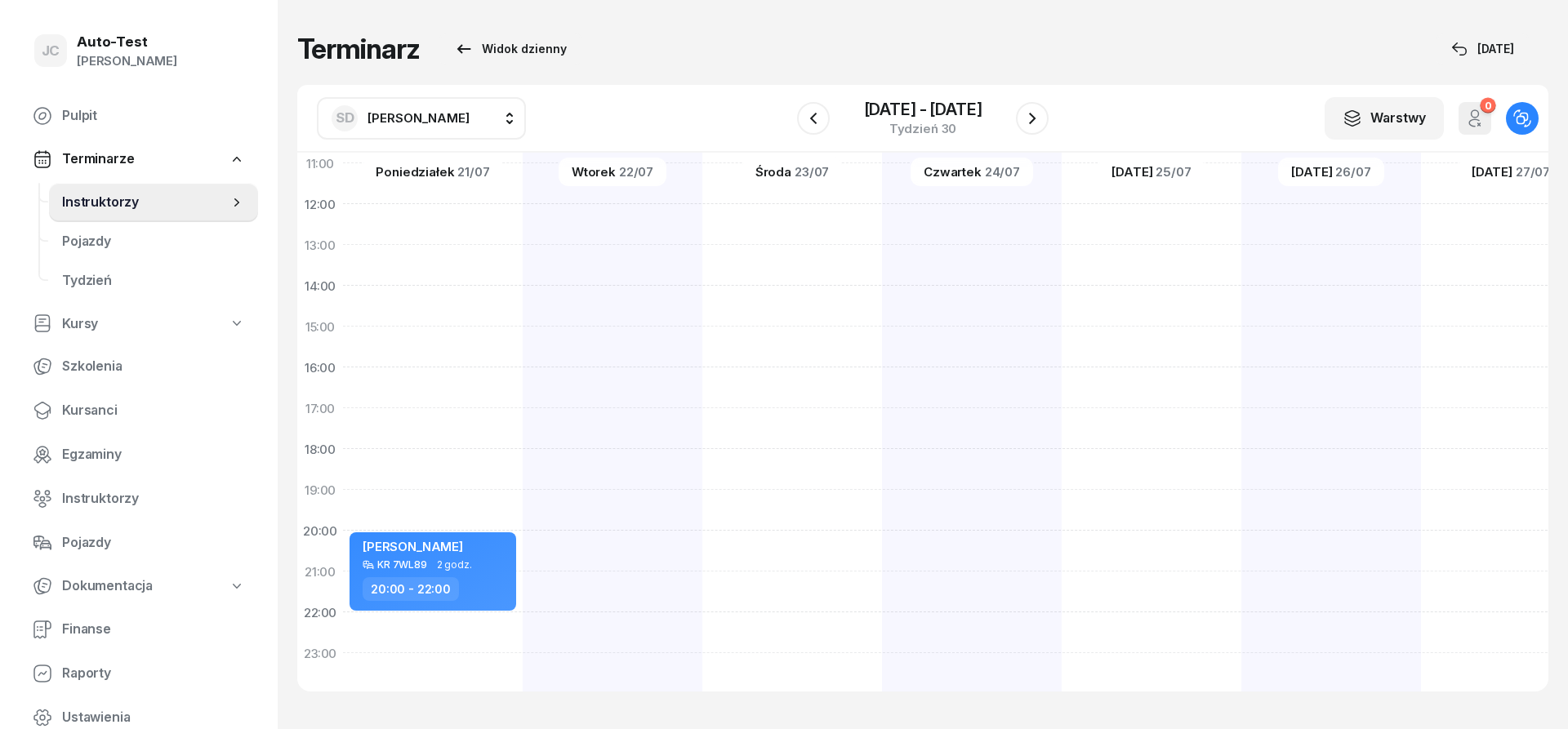
click at [703, 555] on div at bounding box center [792, 305] width 180 height 816
select select "20"
select select "22"
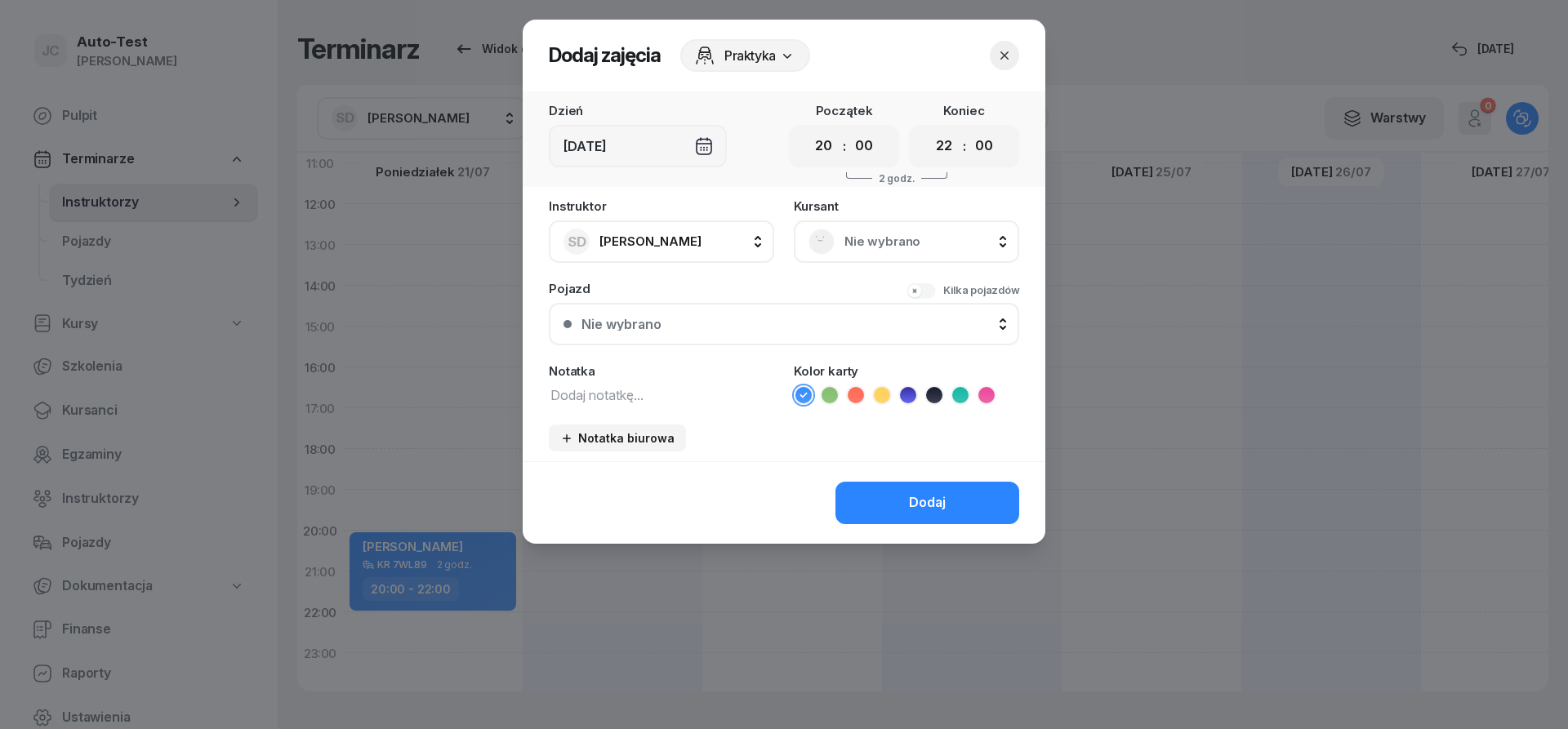
click at [889, 244] on span "Nie wybrano" at bounding box center [924, 241] width 160 height 21
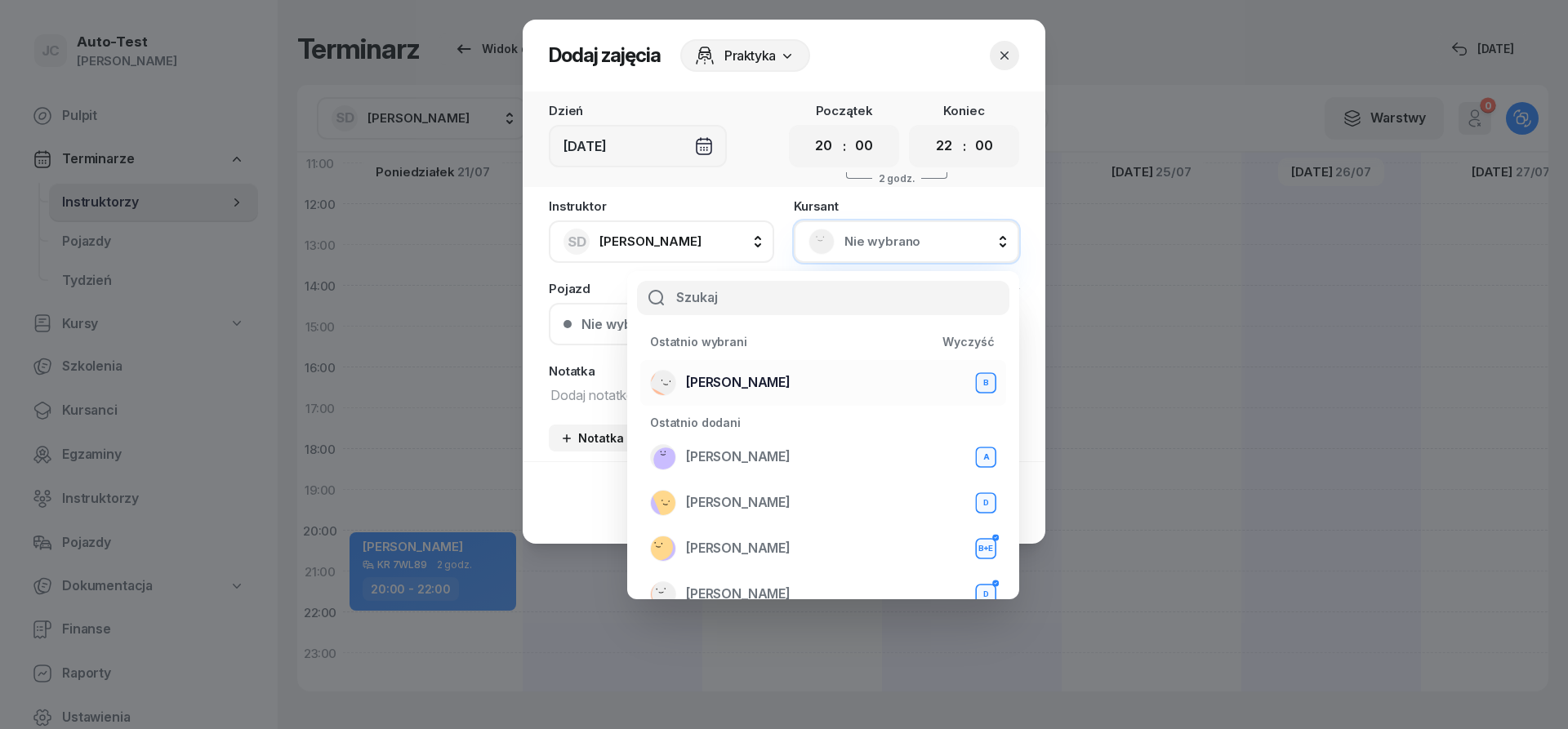
click at [786, 380] on div "[PERSON_NAME] B" at bounding box center [823, 383] width 346 height 26
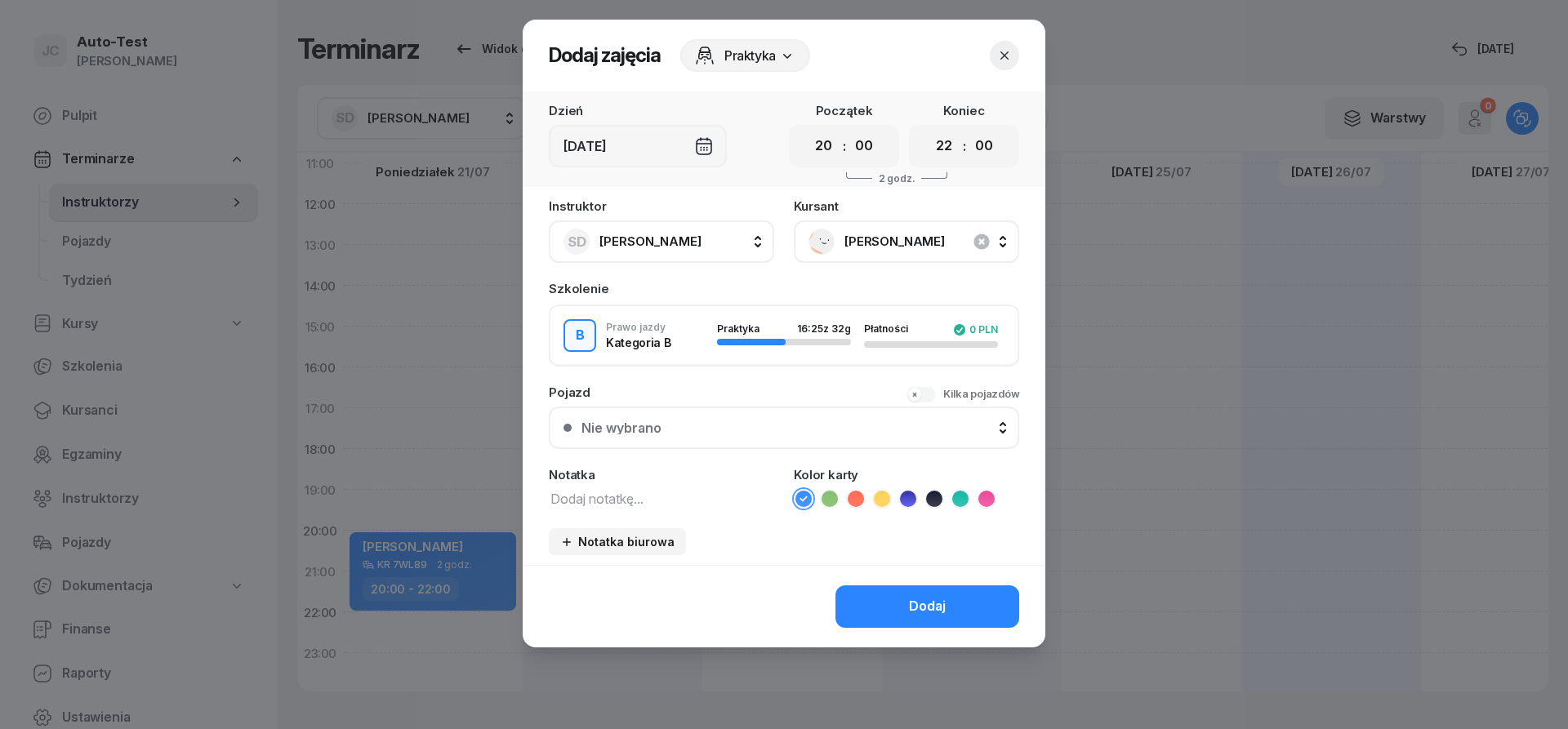
click at [730, 417] on button "Nie wybrano" at bounding box center [784, 427] width 470 height 43
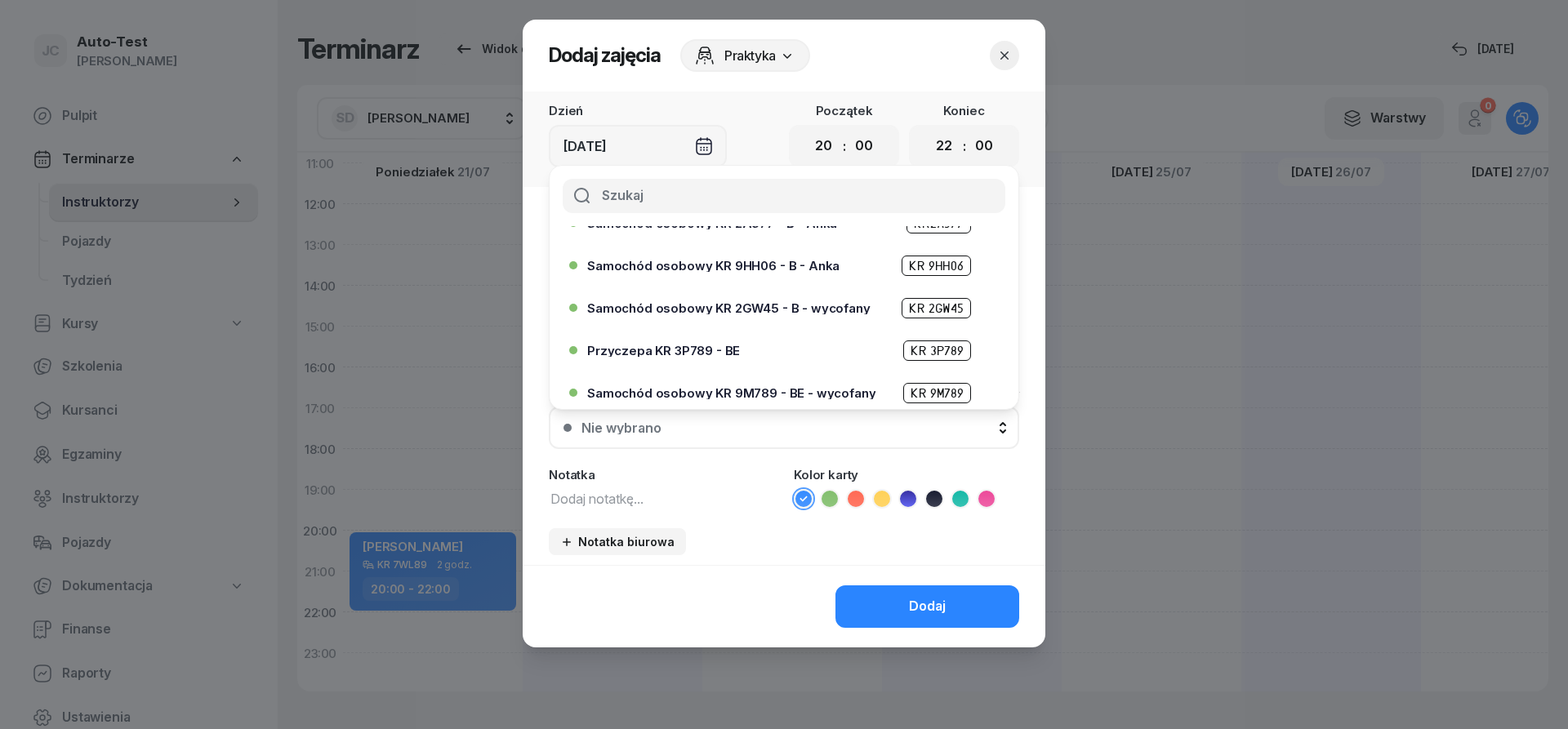
scroll to position [392, 0]
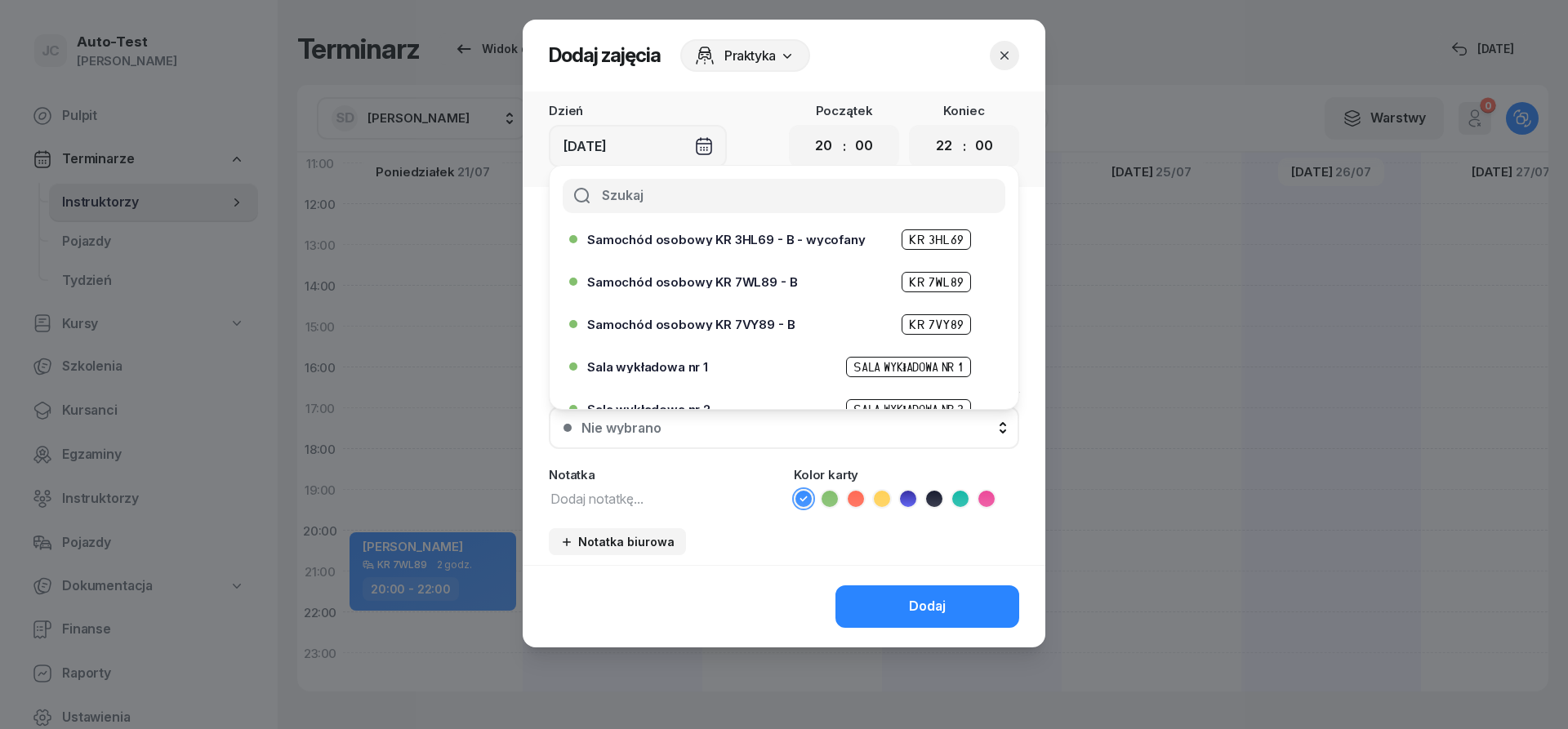
click at [736, 285] on span "Samochód osobowy KR 7WL89 - B" at bounding box center [692, 282] width 210 height 13
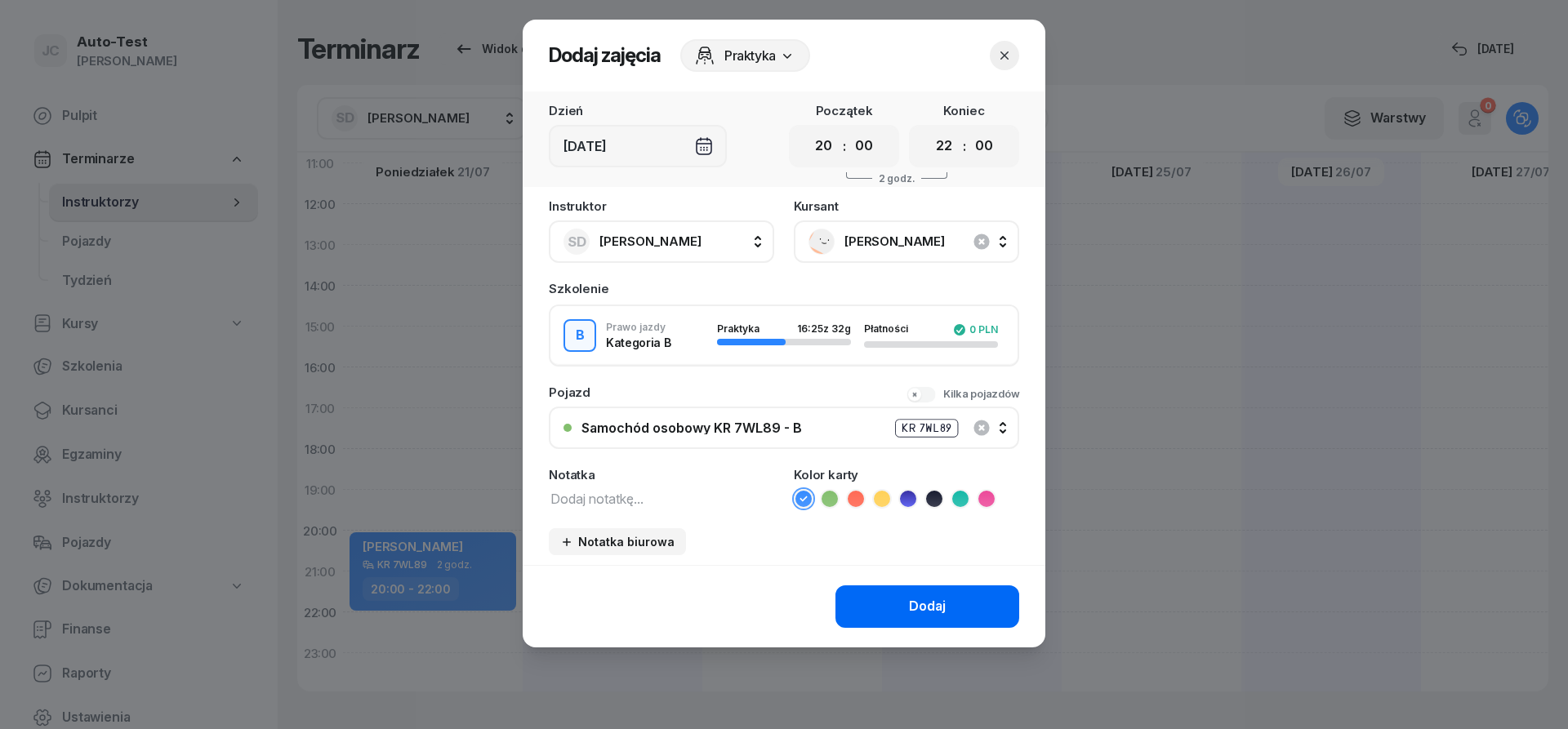
click at [883, 606] on button "Dodaj" at bounding box center [927, 607] width 184 height 43
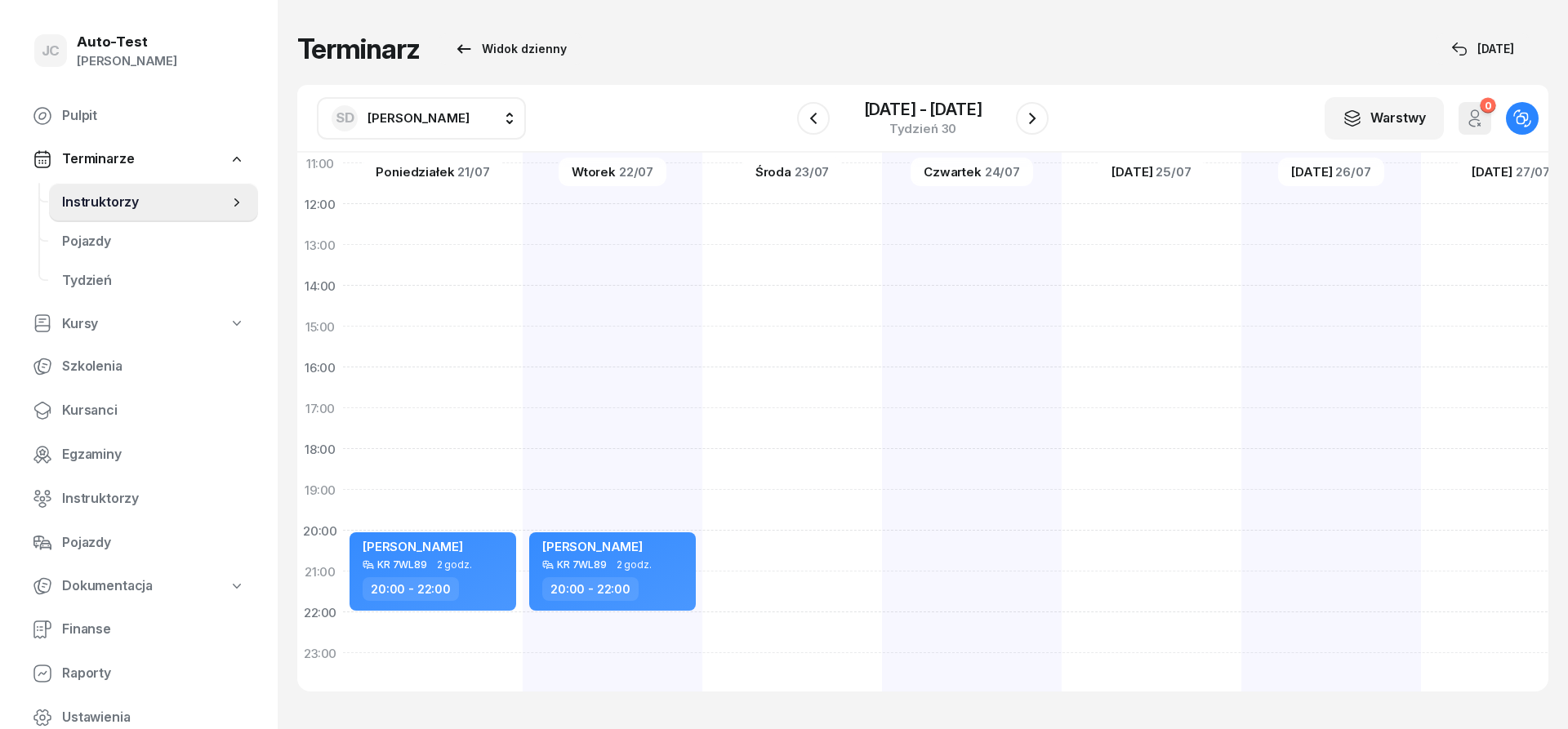
scroll to position [295, 0]
click at [882, 555] on div "[PERSON_NAME] KR 7WL89 1g 30m 06:00 - 07:30" at bounding box center [972, 305] width 180 height 816
select select "20"
select select "22"
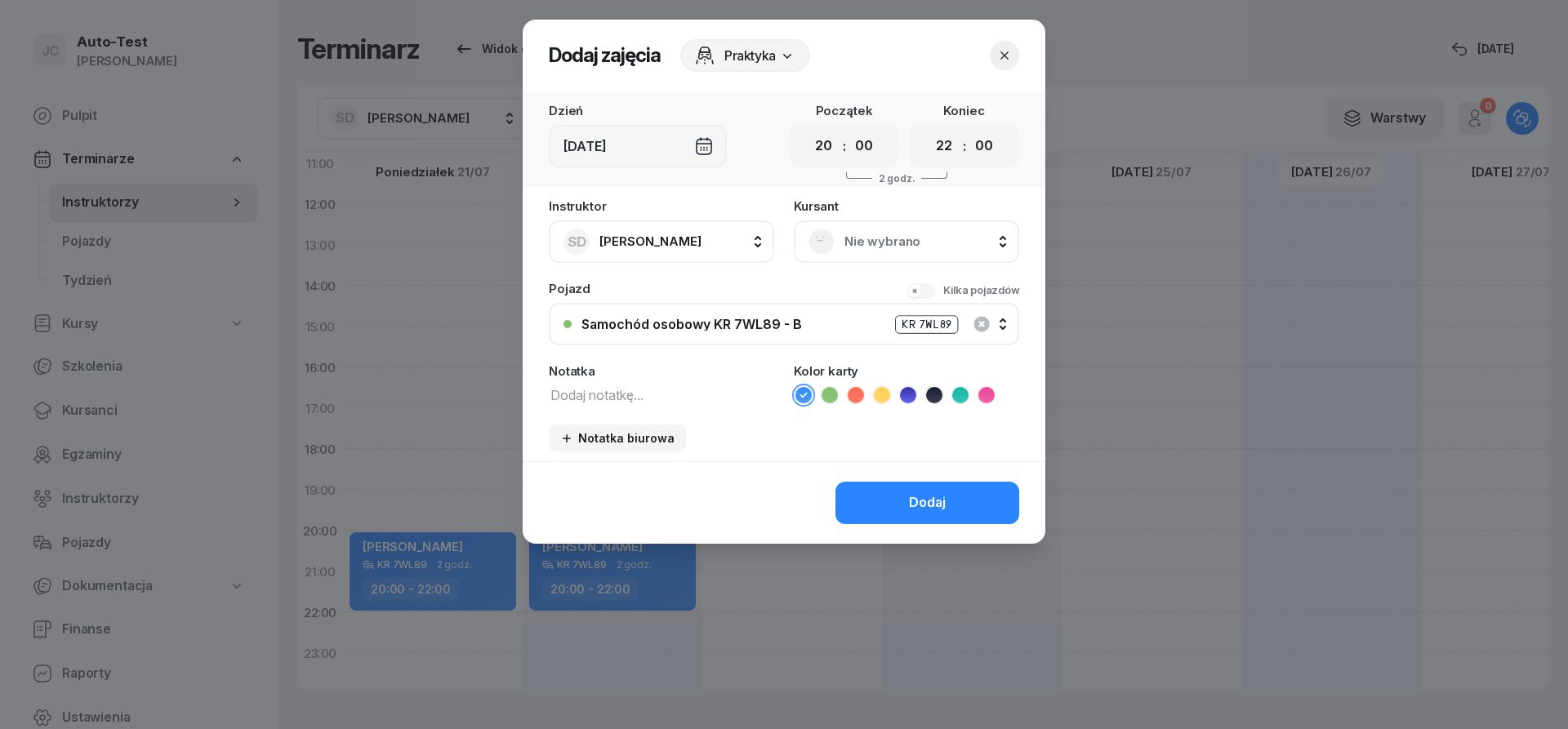
click at [878, 249] on span "Nie wybrano" at bounding box center [924, 241] width 160 height 21
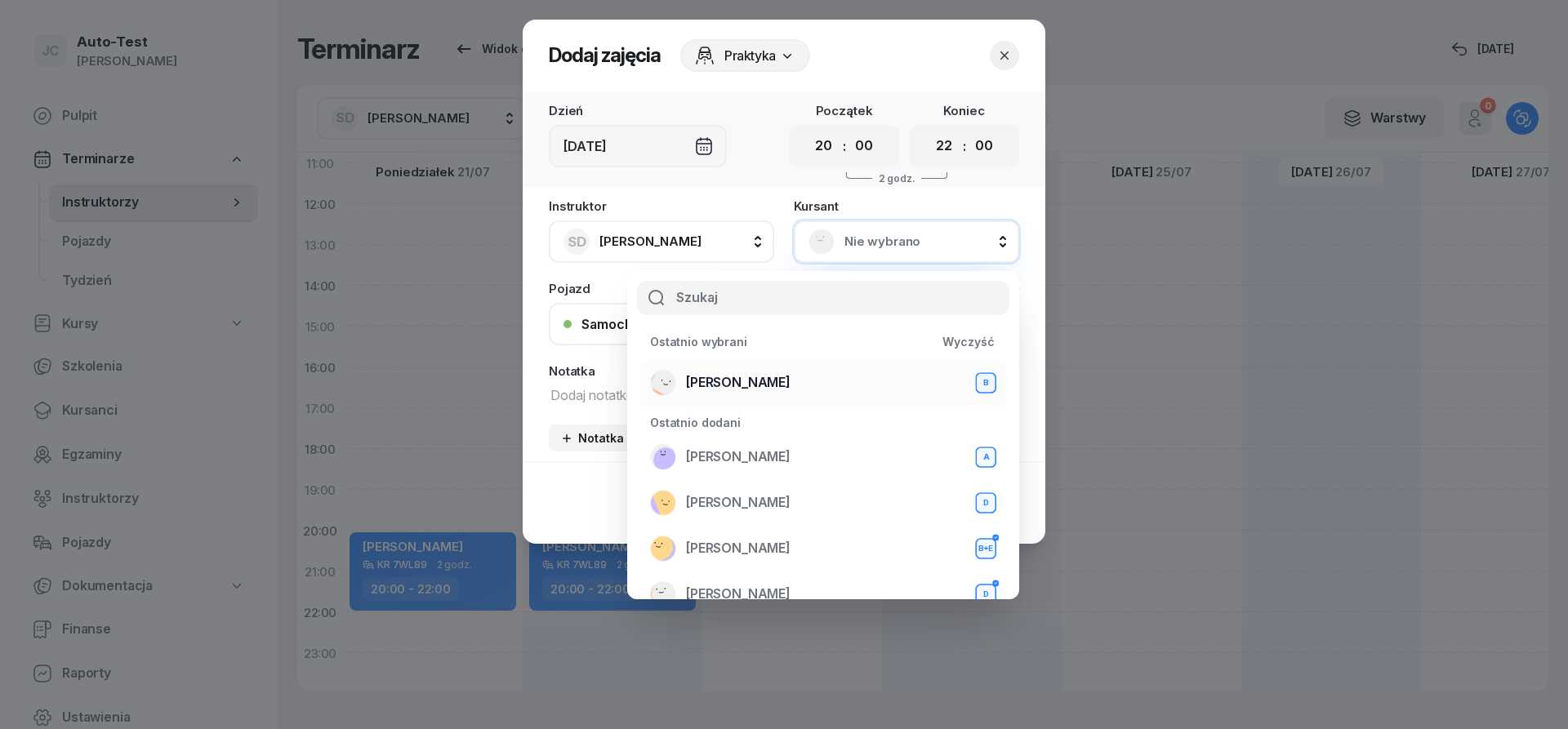
click at [786, 373] on div "[PERSON_NAME] B" at bounding box center [823, 383] width 346 height 26
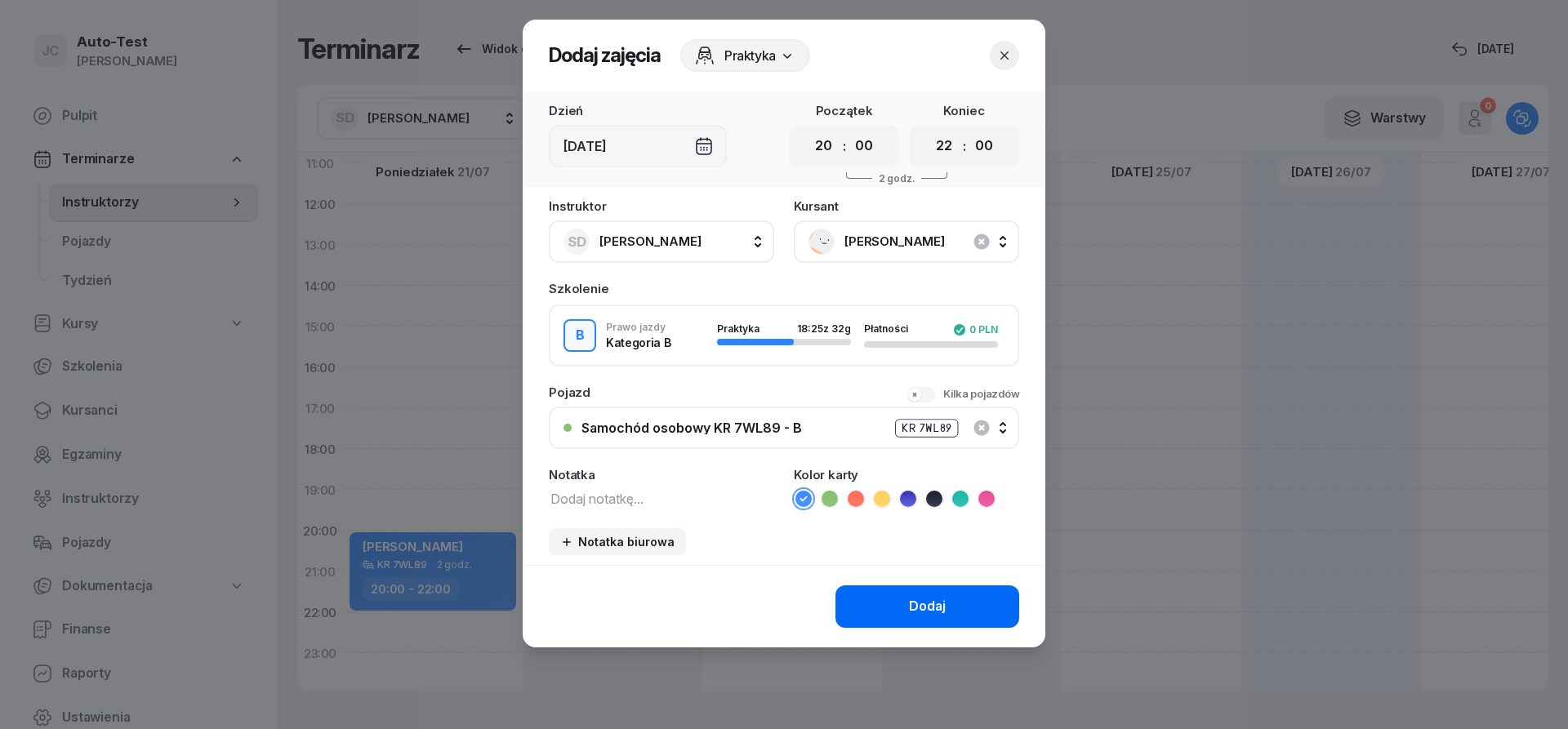
click at [887, 616] on button "Dodaj" at bounding box center [927, 607] width 184 height 43
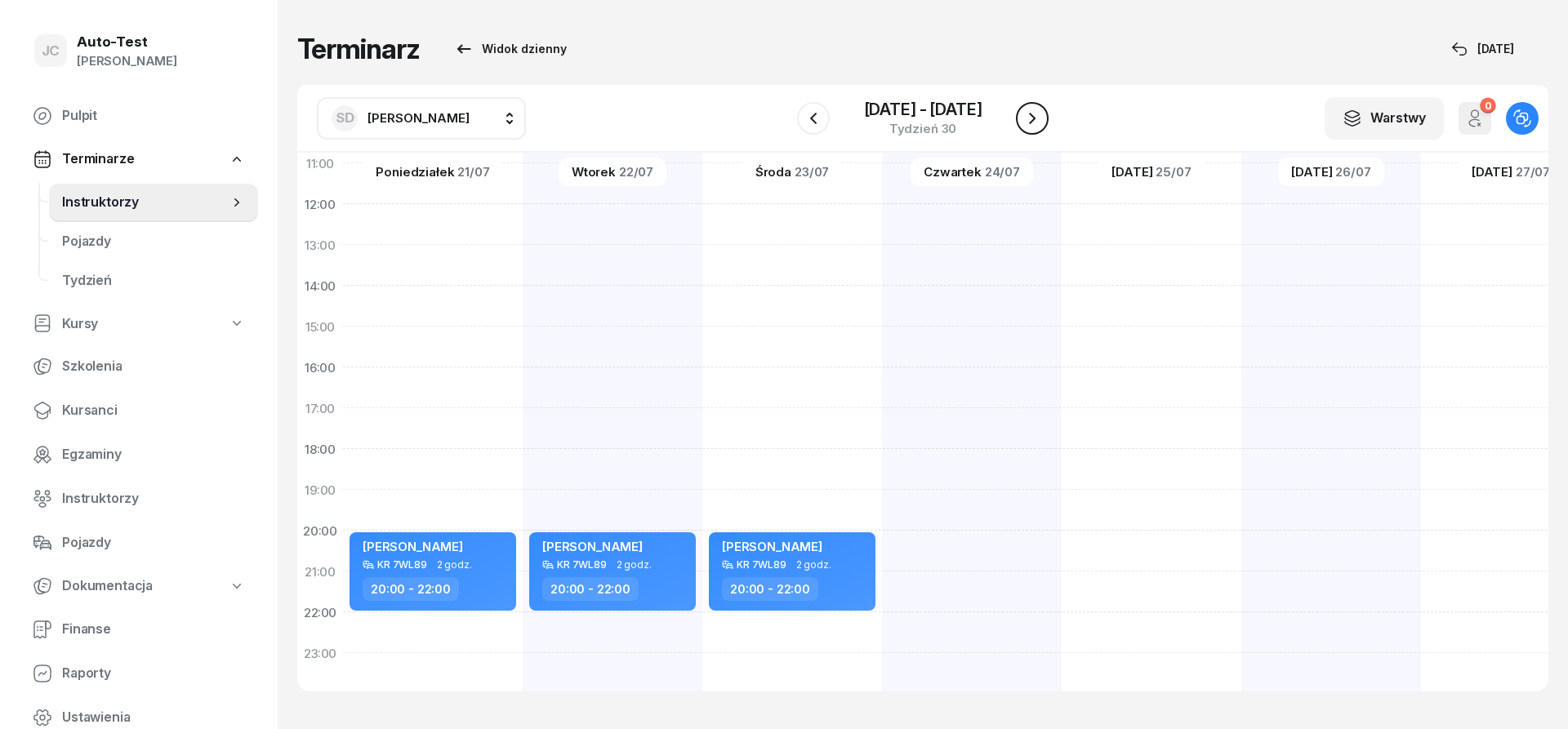
click at [1031, 120] on icon "button" at bounding box center [1032, 117] width 19 height 19
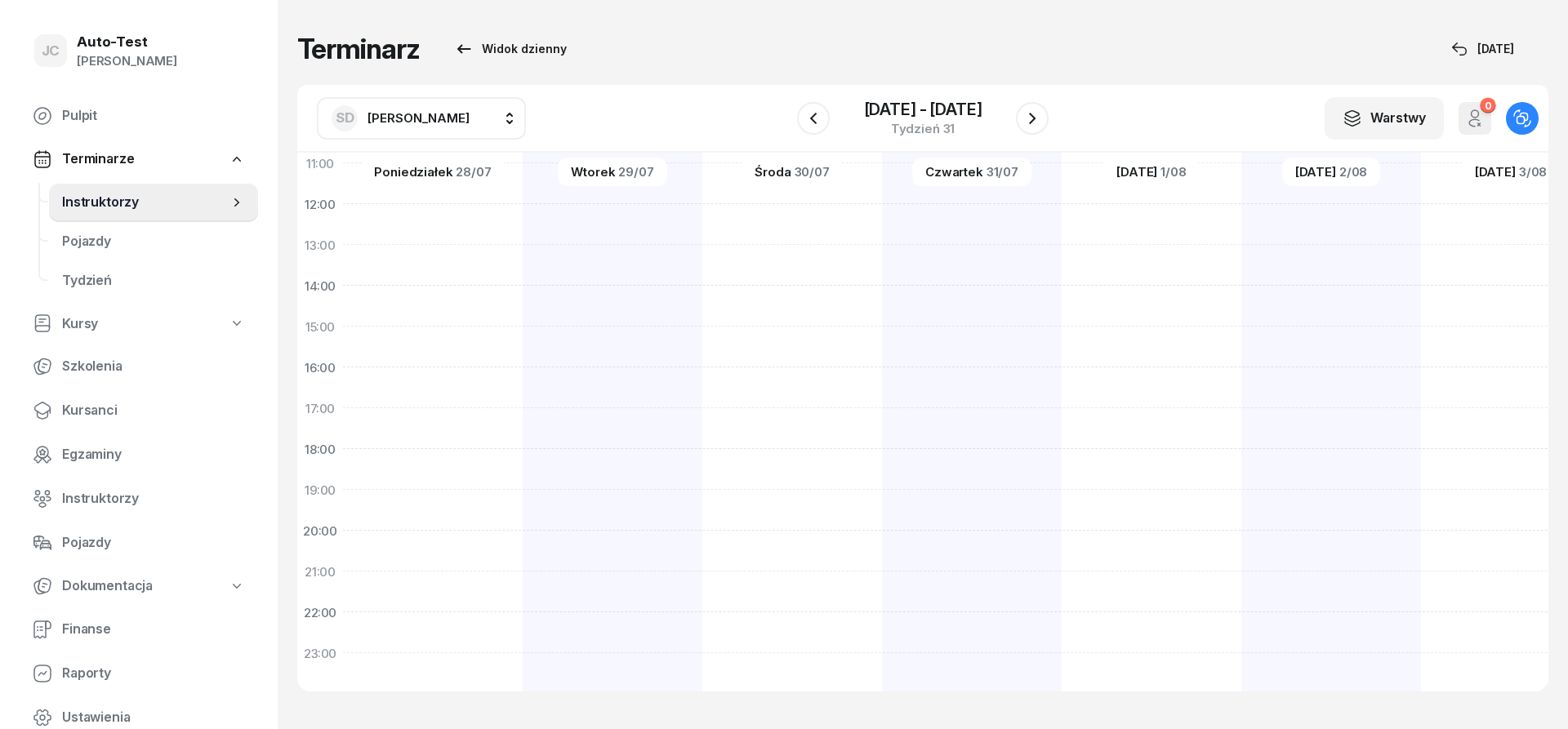
click at [523, 538] on div at bounding box center [613, 305] width 180 height 816
select select "20"
select select "22"
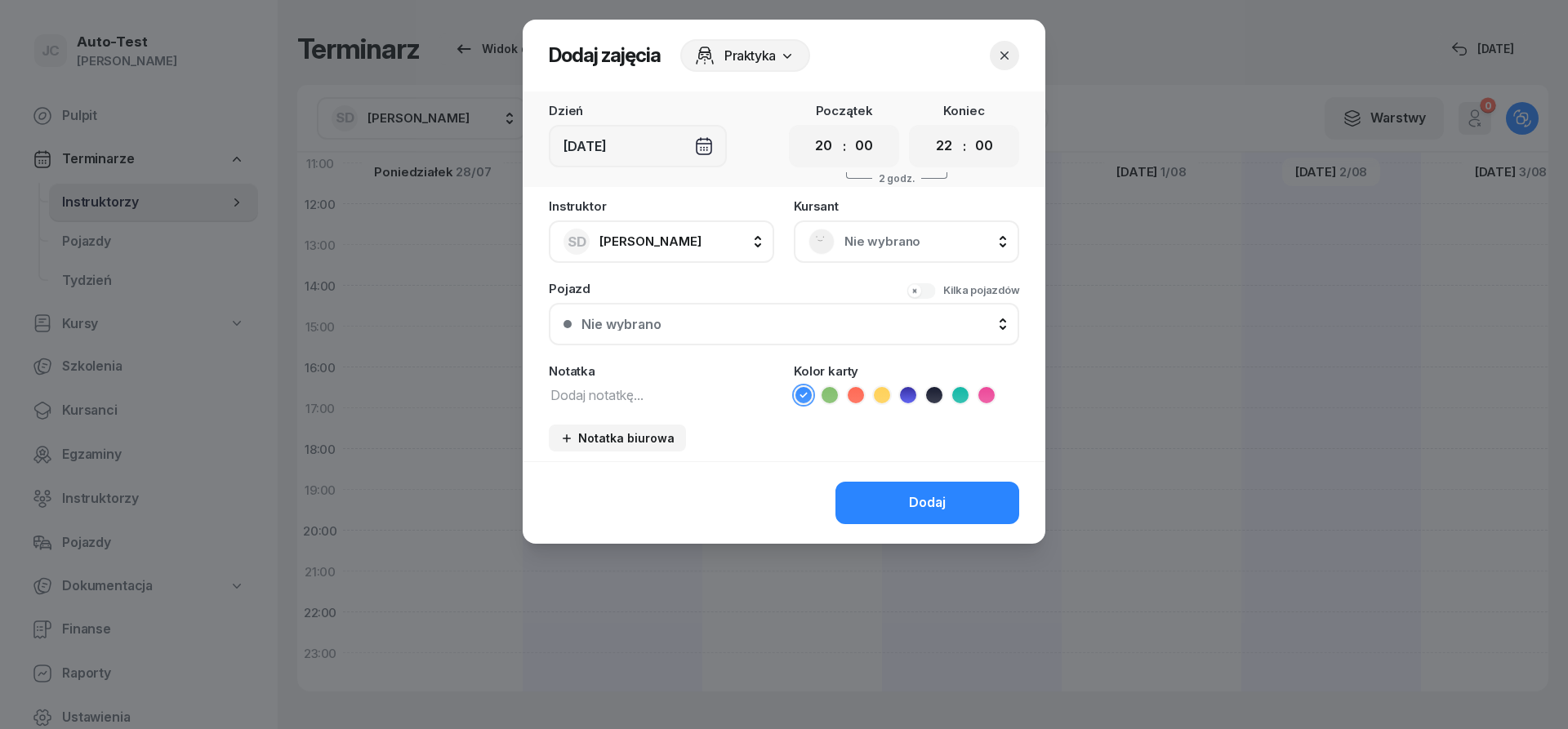
click at [865, 250] on span "Nie wybrano" at bounding box center [924, 241] width 160 height 21
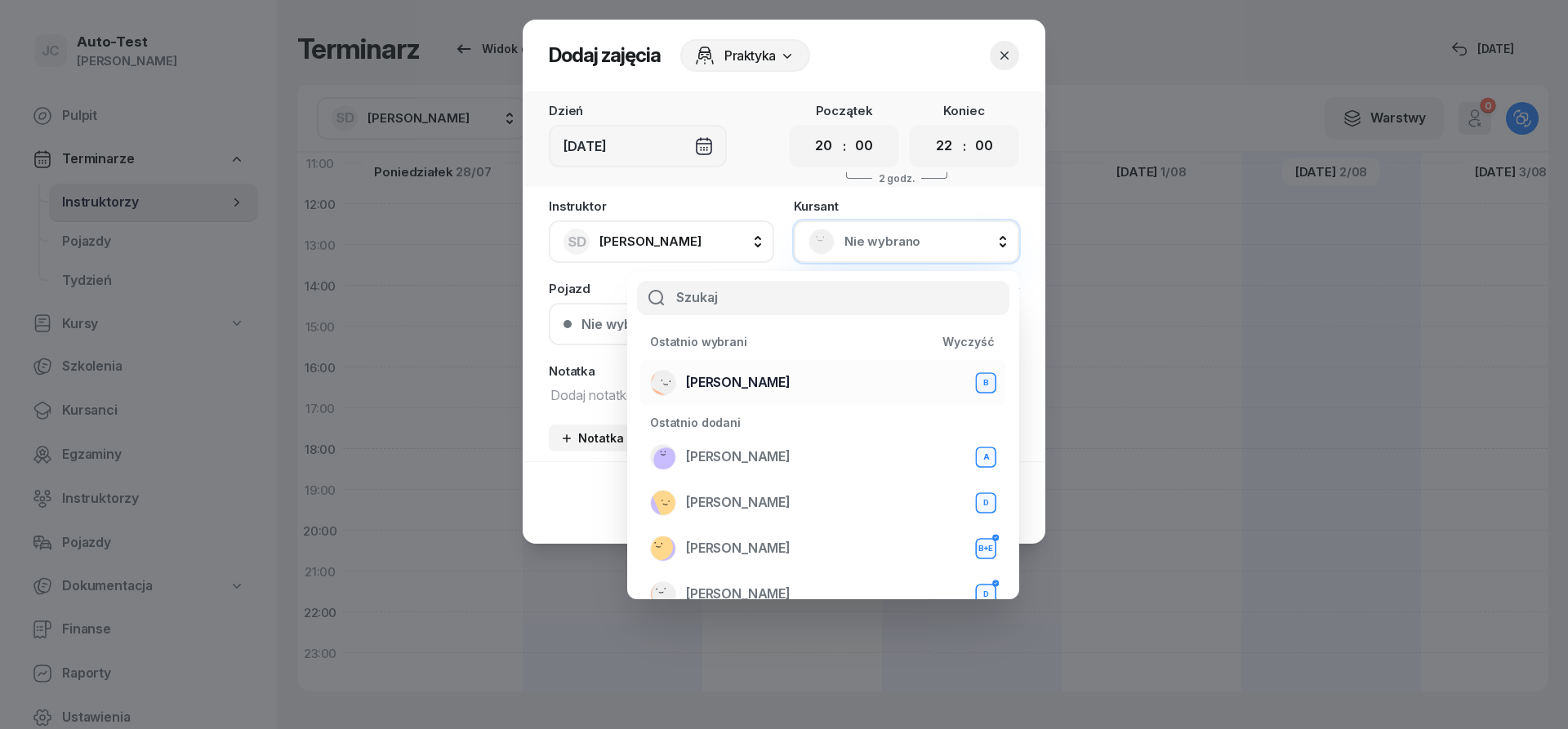
drag, startPoint x: 786, startPoint y: 371, endPoint x: 786, endPoint y: 383, distance: 12.0
click at [786, 372] on div "[PERSON_NAME] B" at bounding box center [823, 383] width 346 height 26
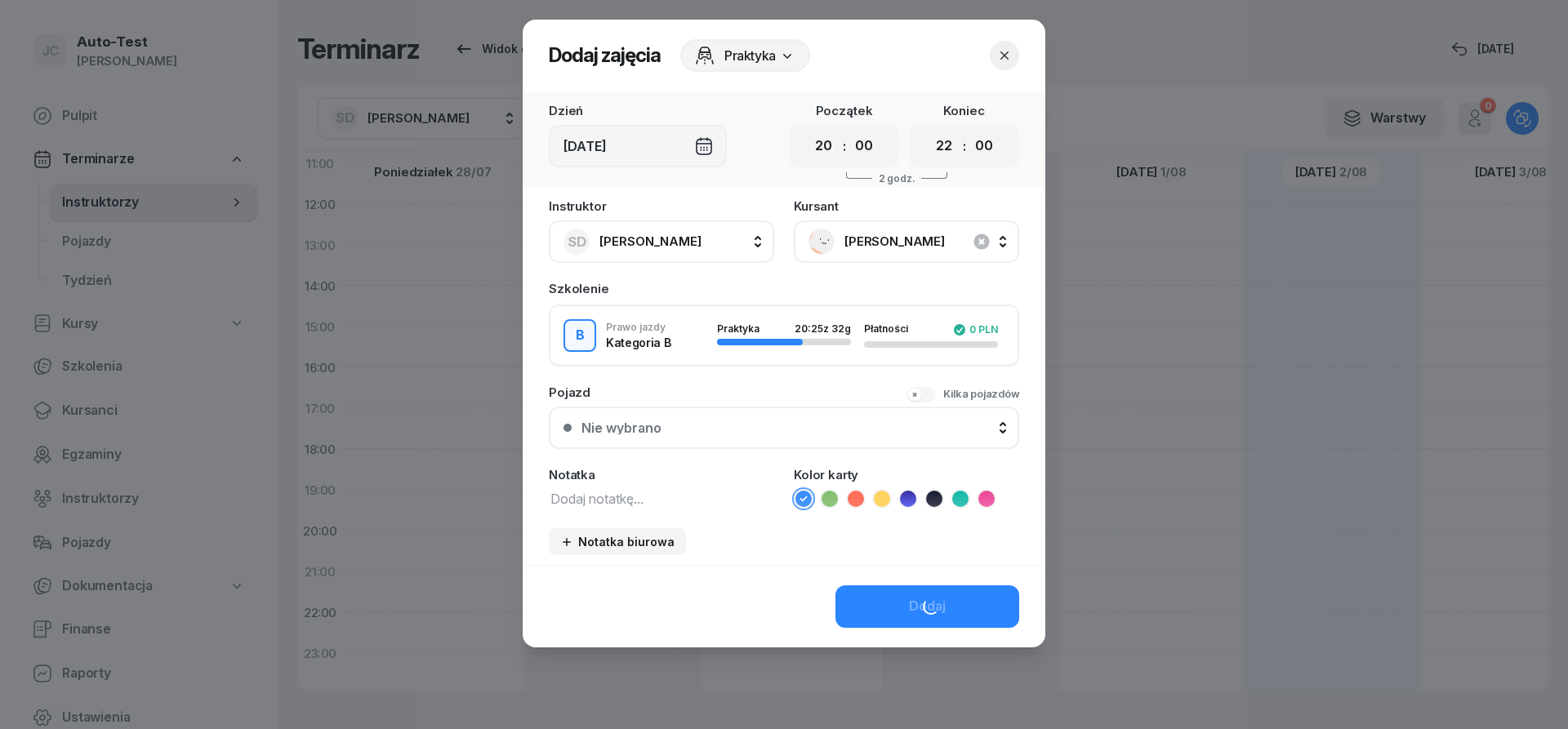
click at [724, 430] on div "Nie wybrano" at bounding box center [793, 428] width 423 height 13
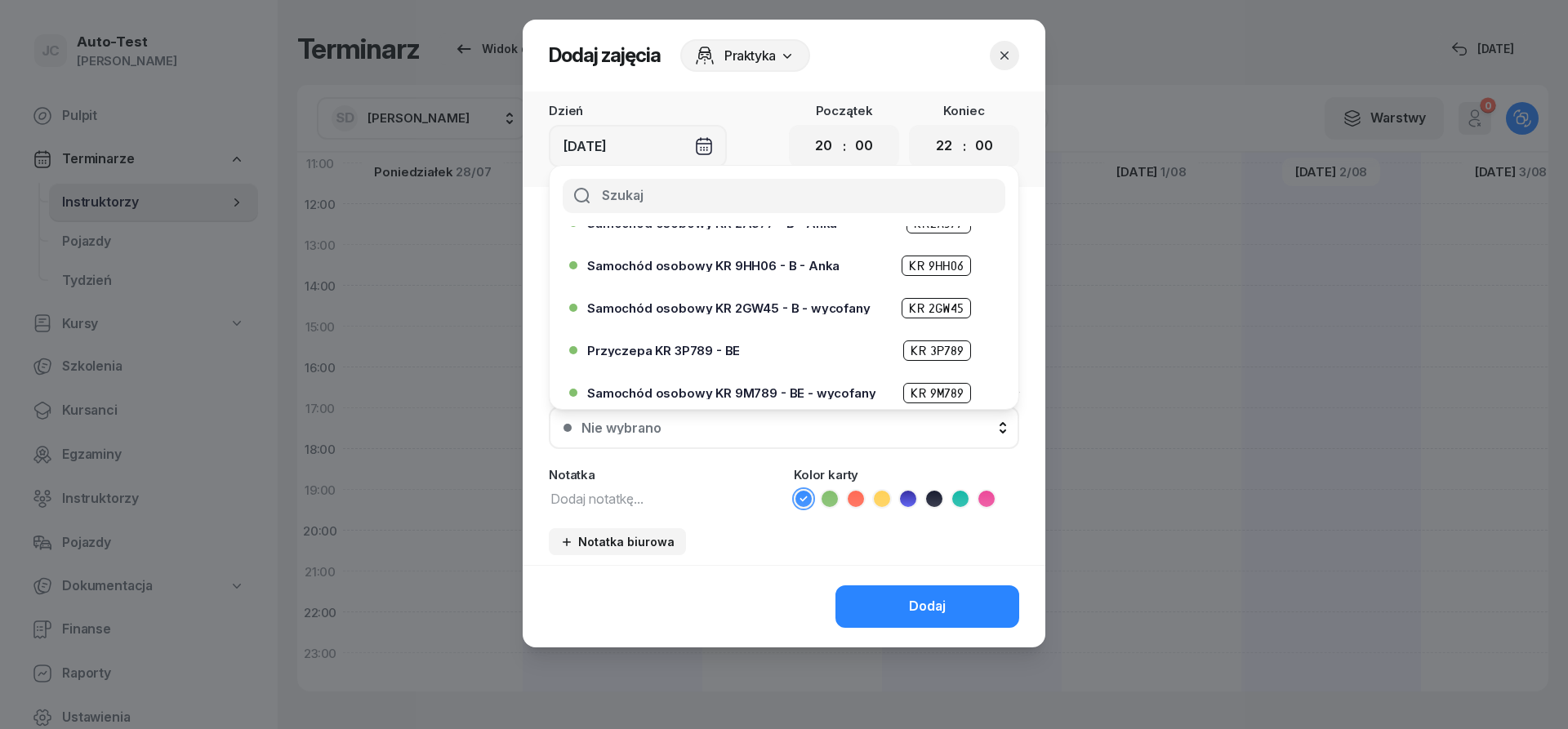
scroll to position [294, 0]
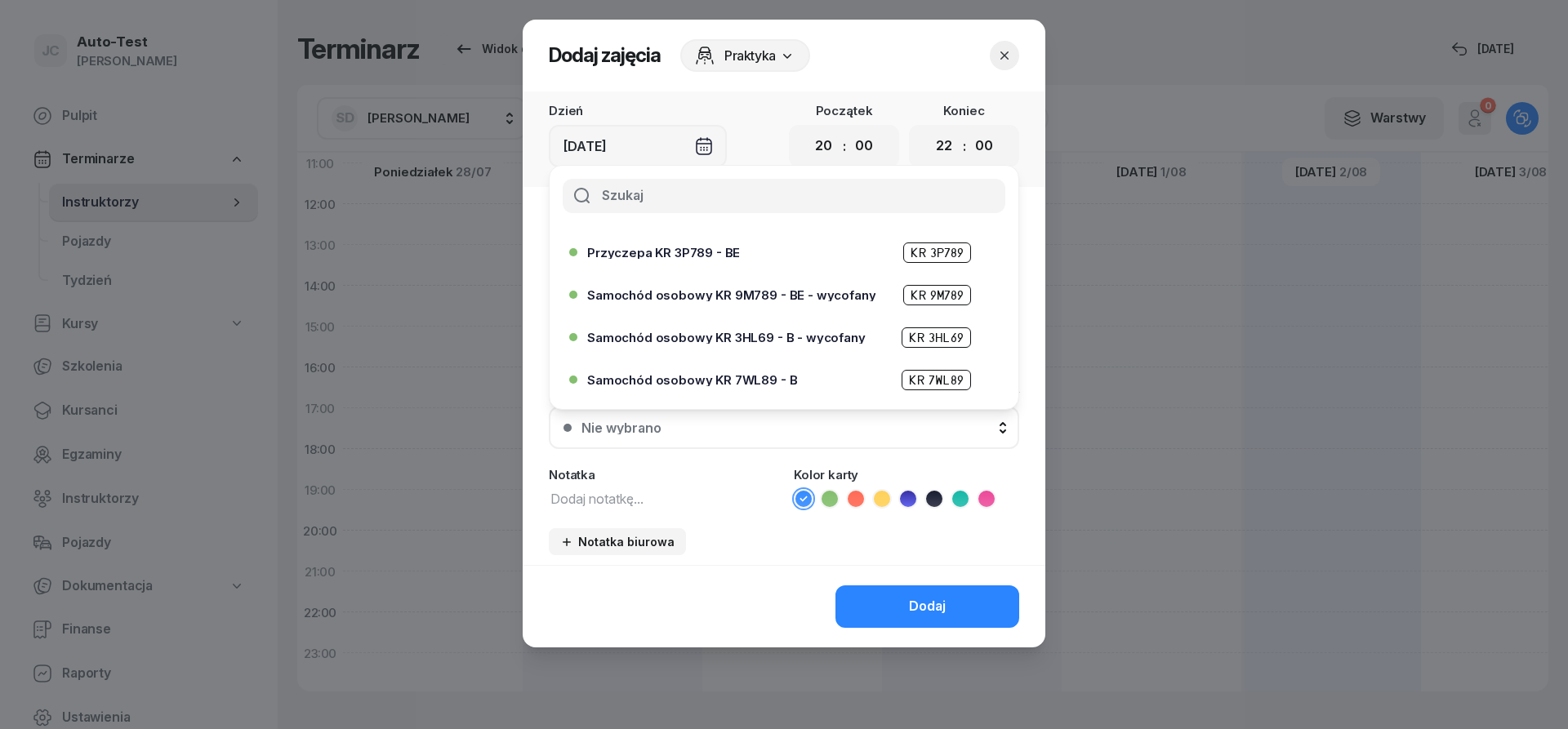
click at [759, 384] on span "Samochód osobowy KR 7WL89 - B" at bounding box center [692, 380] width 210 height 13
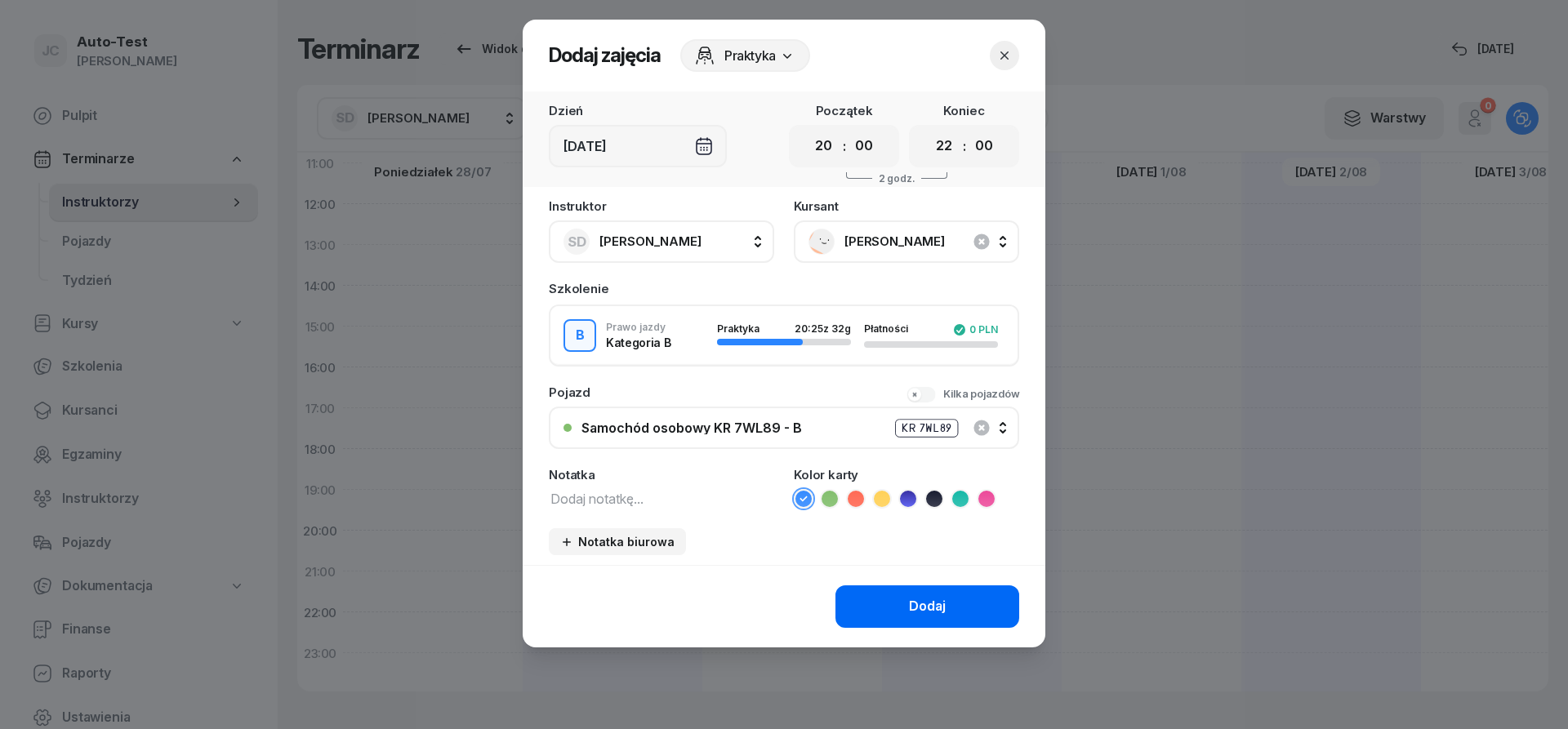
click at [916, 592] on button "Dodaj" at bounding box center [927, 607] width 184 height 43
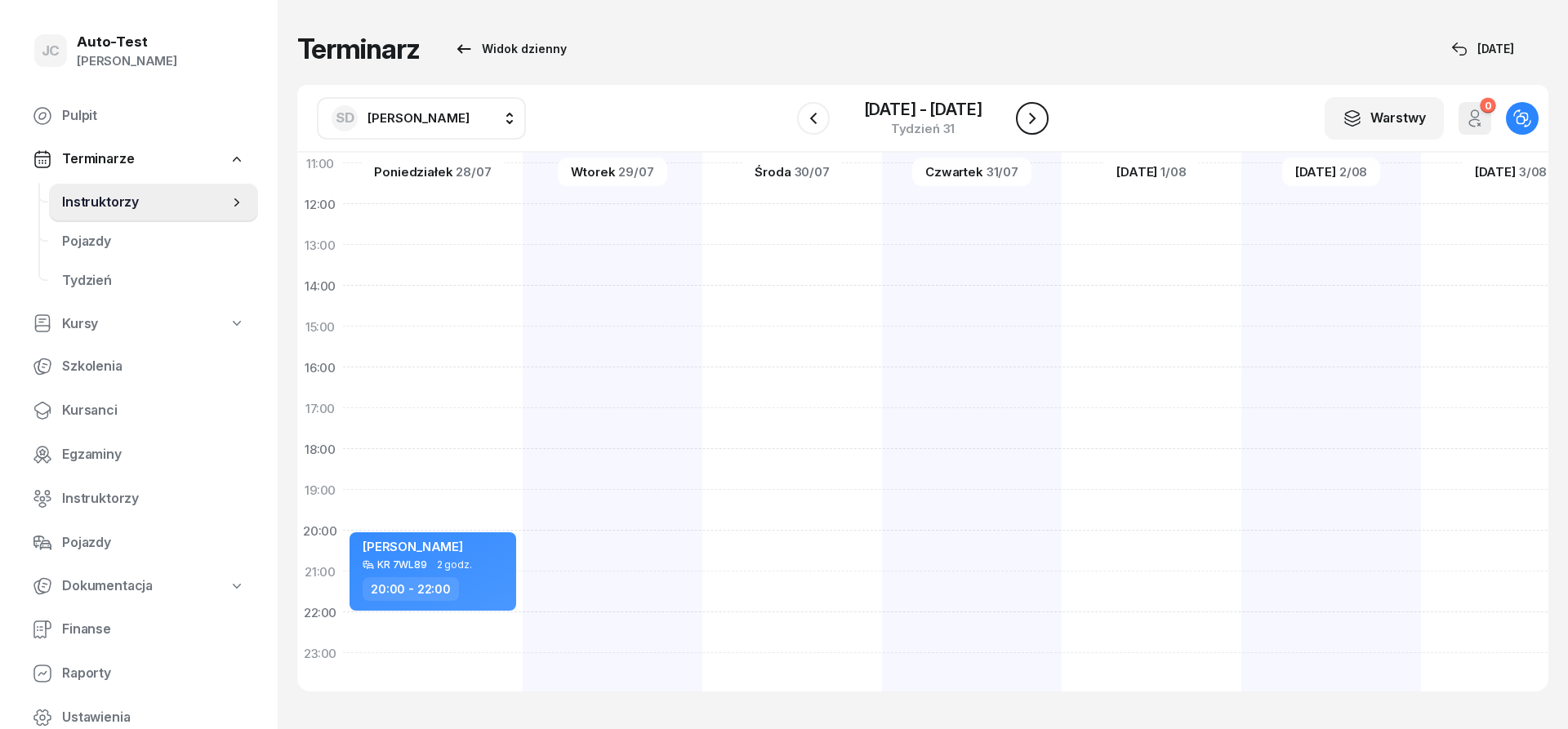
click at [1025, 112] on icon "button" at bounding box center [1032, 117] width 19 height 19
click at [1025, 116] on icon "button" at bounding box center [1032, 117] width 19 height 19
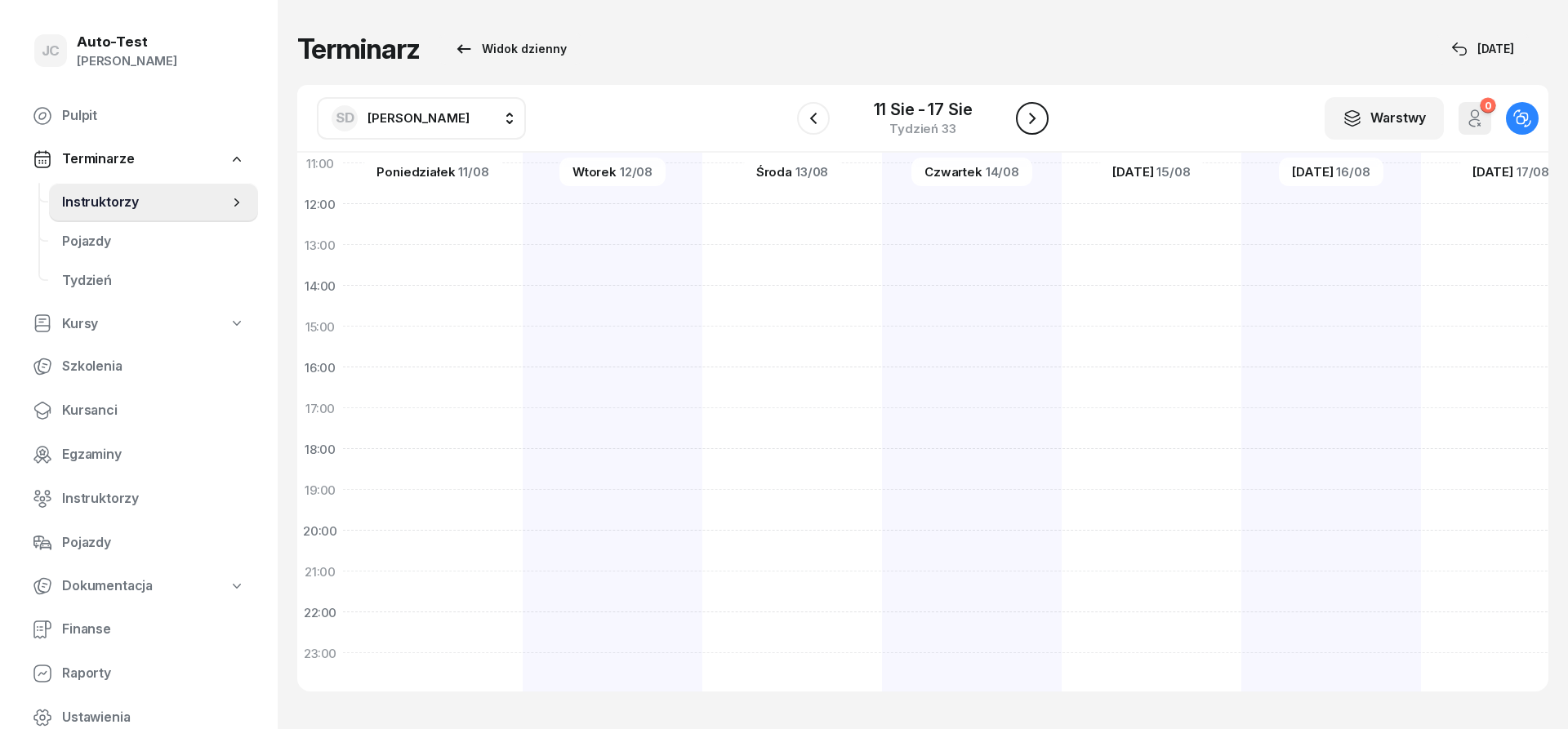
click at [1025, 116] on icon "button" at bounding box center [1032, 117] width 19 height 19
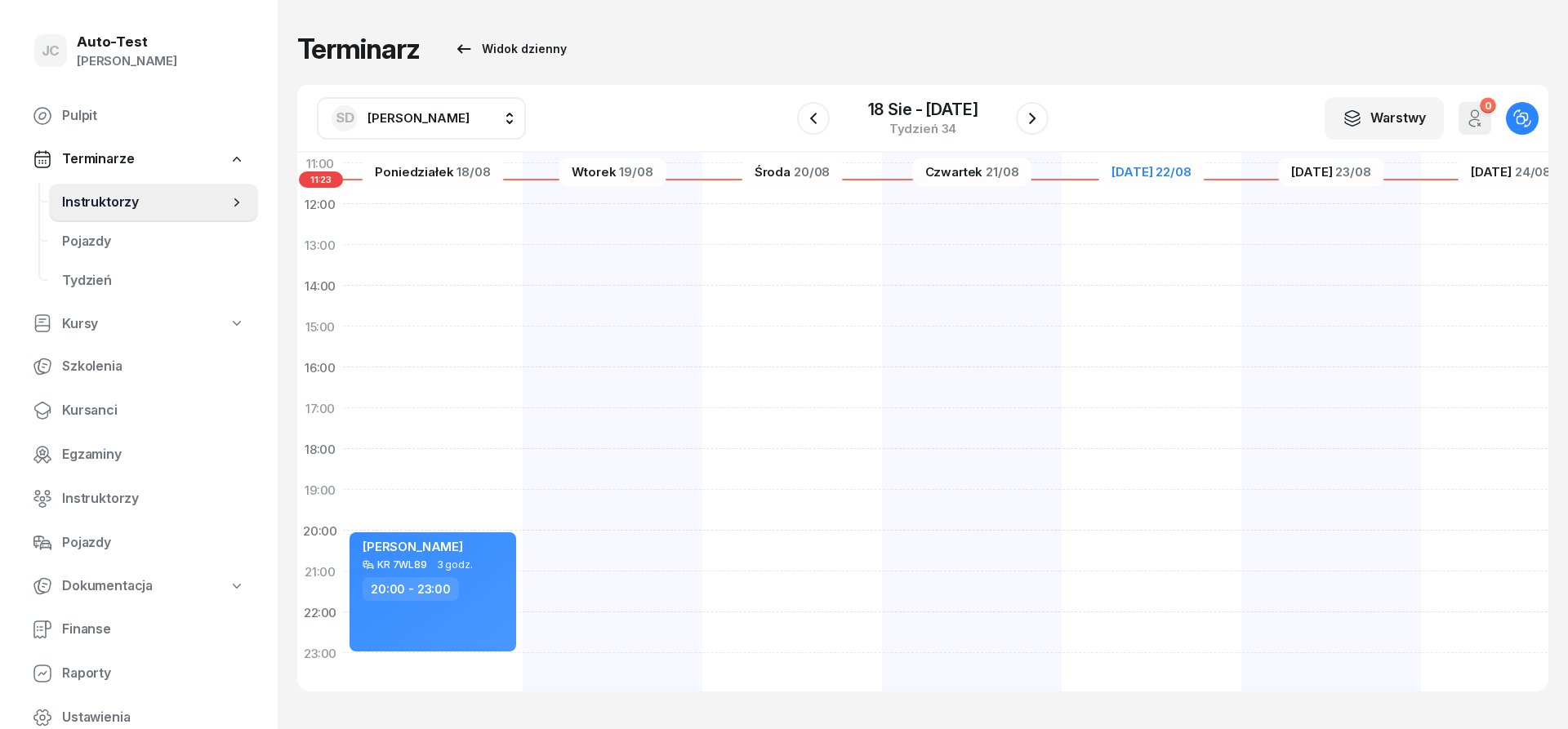
click at [703, 549] on div "[PERSON_NAME] KR 7WL89 1g 10m 06:40 - 07:50" at bounding box center [792, 305] width 180 height 816
select select "20"
select select "22"
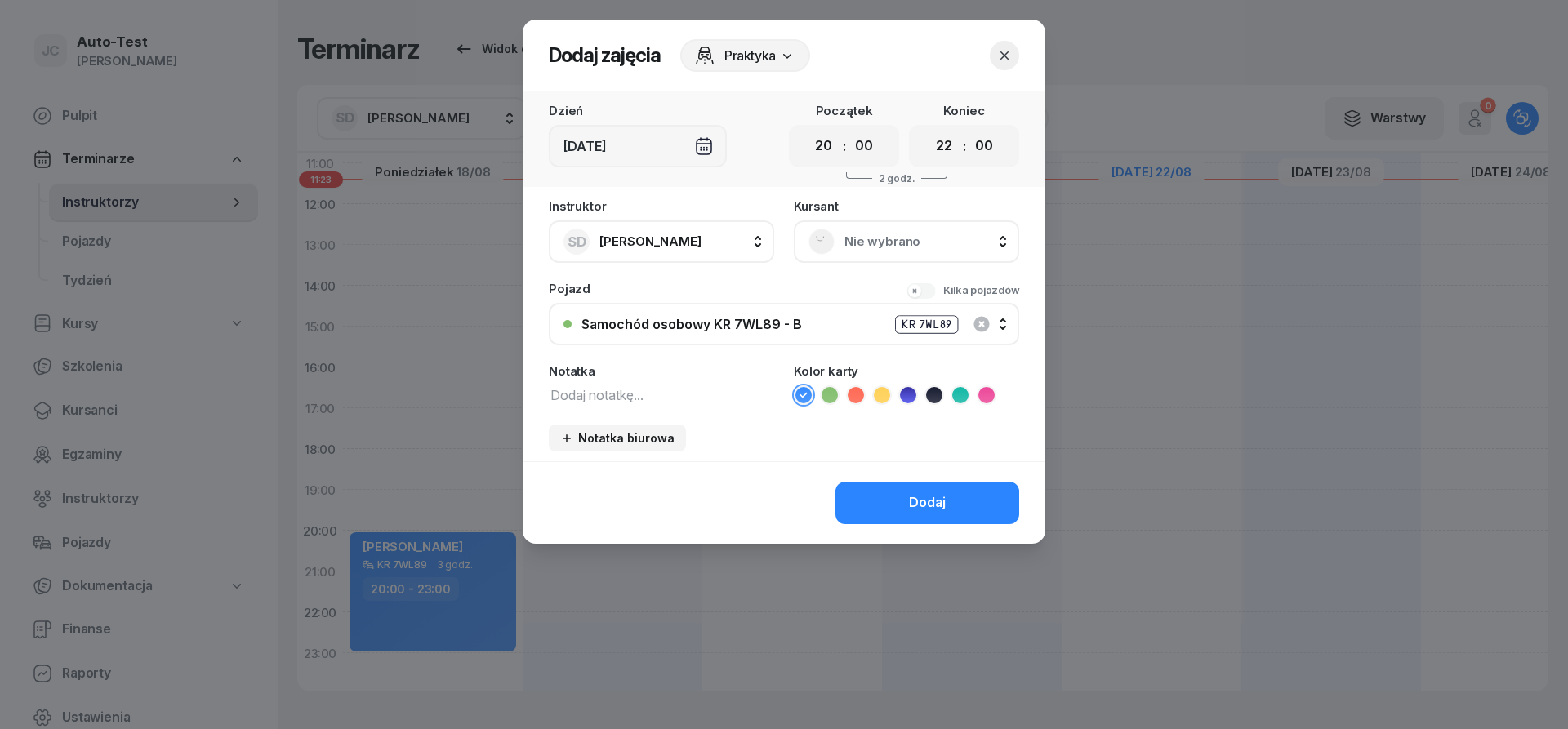
click at [870, 243] on span "Nie wybrano" at bounding box center [924, 241] width 160 height 21
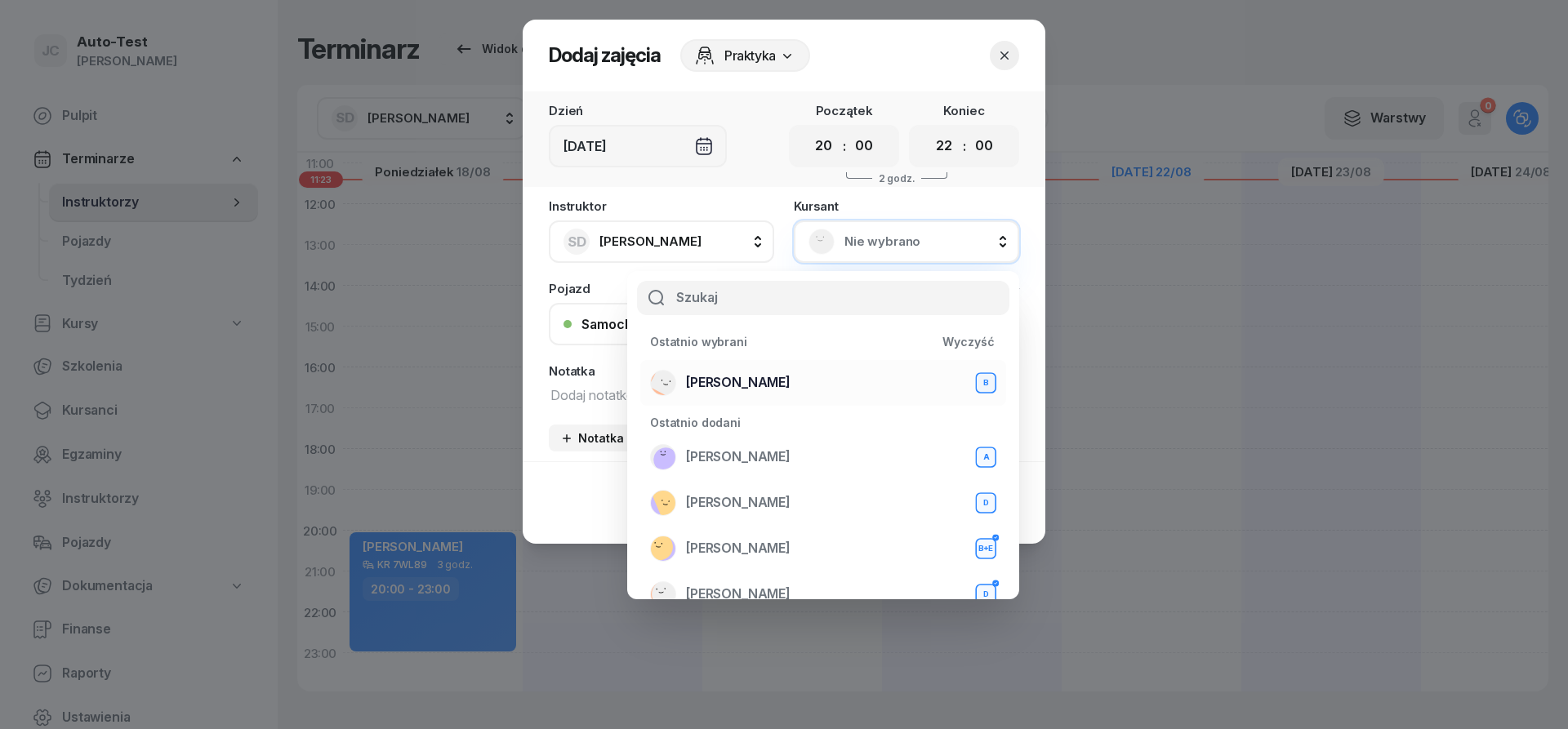
click at [781, 392] on div "[PERSON_NAME] B" at bounding box center [823, 383] width 346 height 26
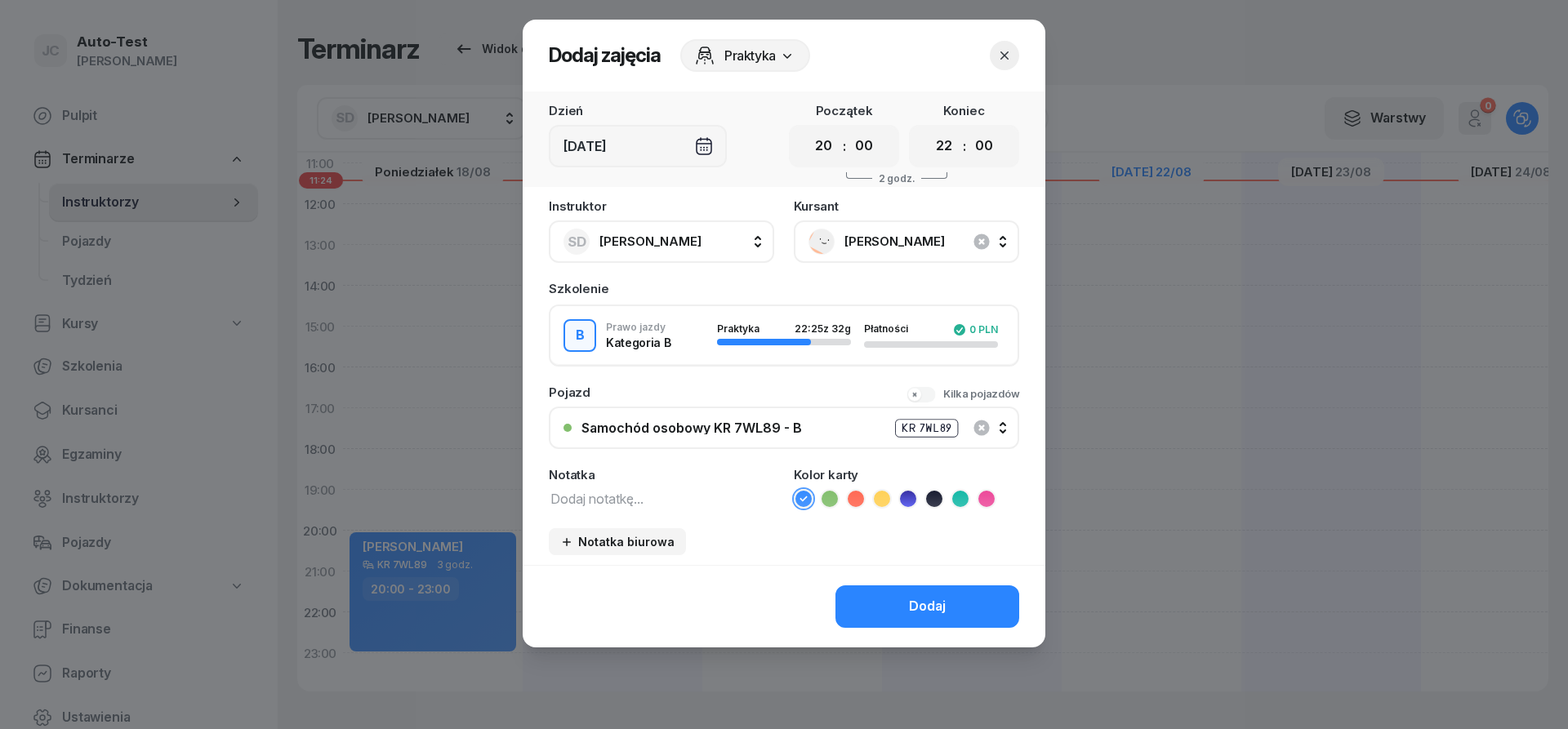
click at [895, 598] on button "Dodaj" at bounding box center [927, 607] width 184 height 43
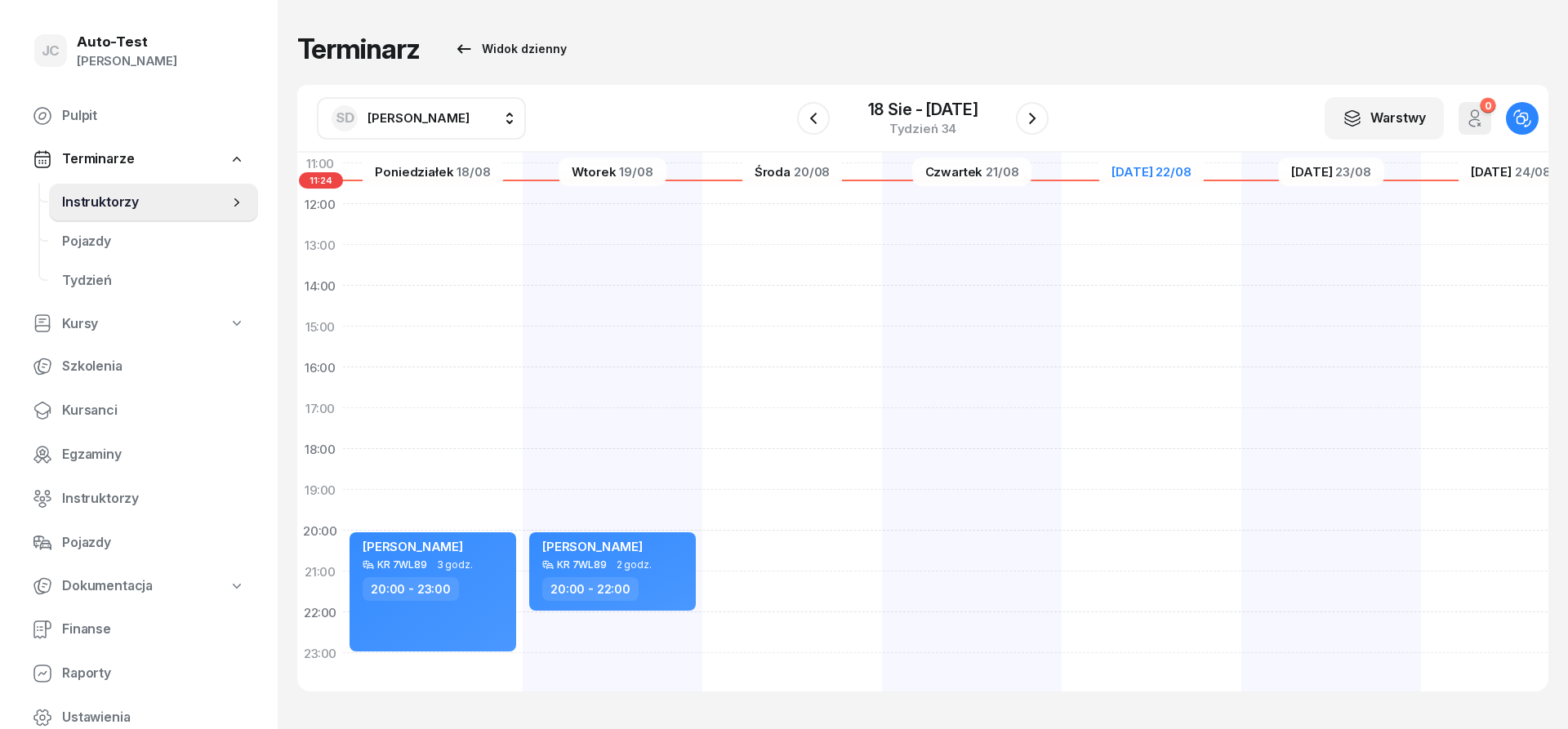
click at [882, 544] on div at bounding box center [972, 305] width 180 height 816
select select "20"
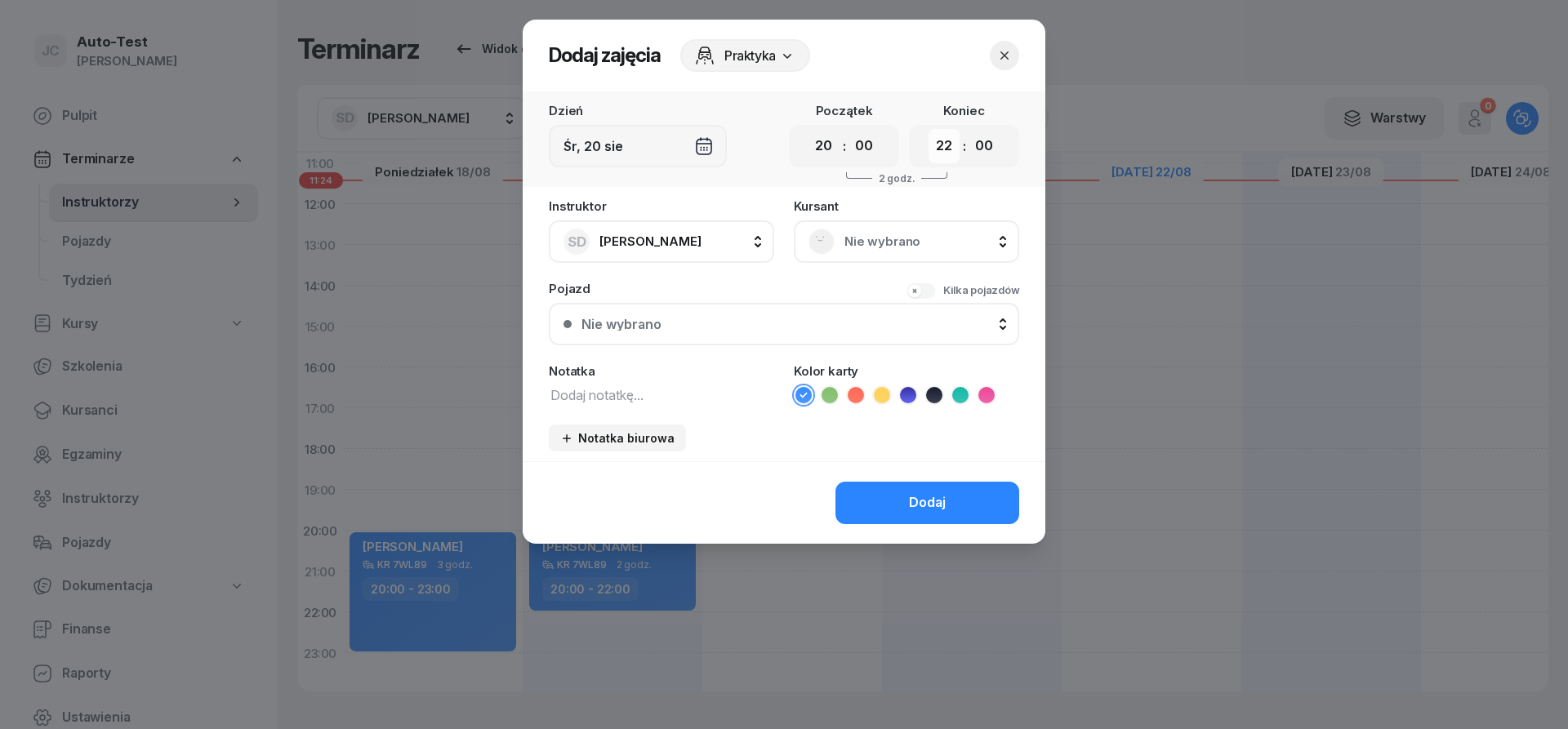
click at [928, 129] on select "00 01 02 03 04 05 06 07 08 09 10 11 12 13 14 15 16 17 18 19 20 21 22 23" at bounding box center [943, 146] width 31 height 34
select select "23"
click option "23" at bounding box center [0, 0] width 0 height 0
click at [835, 234] on div "Nie wybrano" at bounding box center [906, 241] width 196 height 26
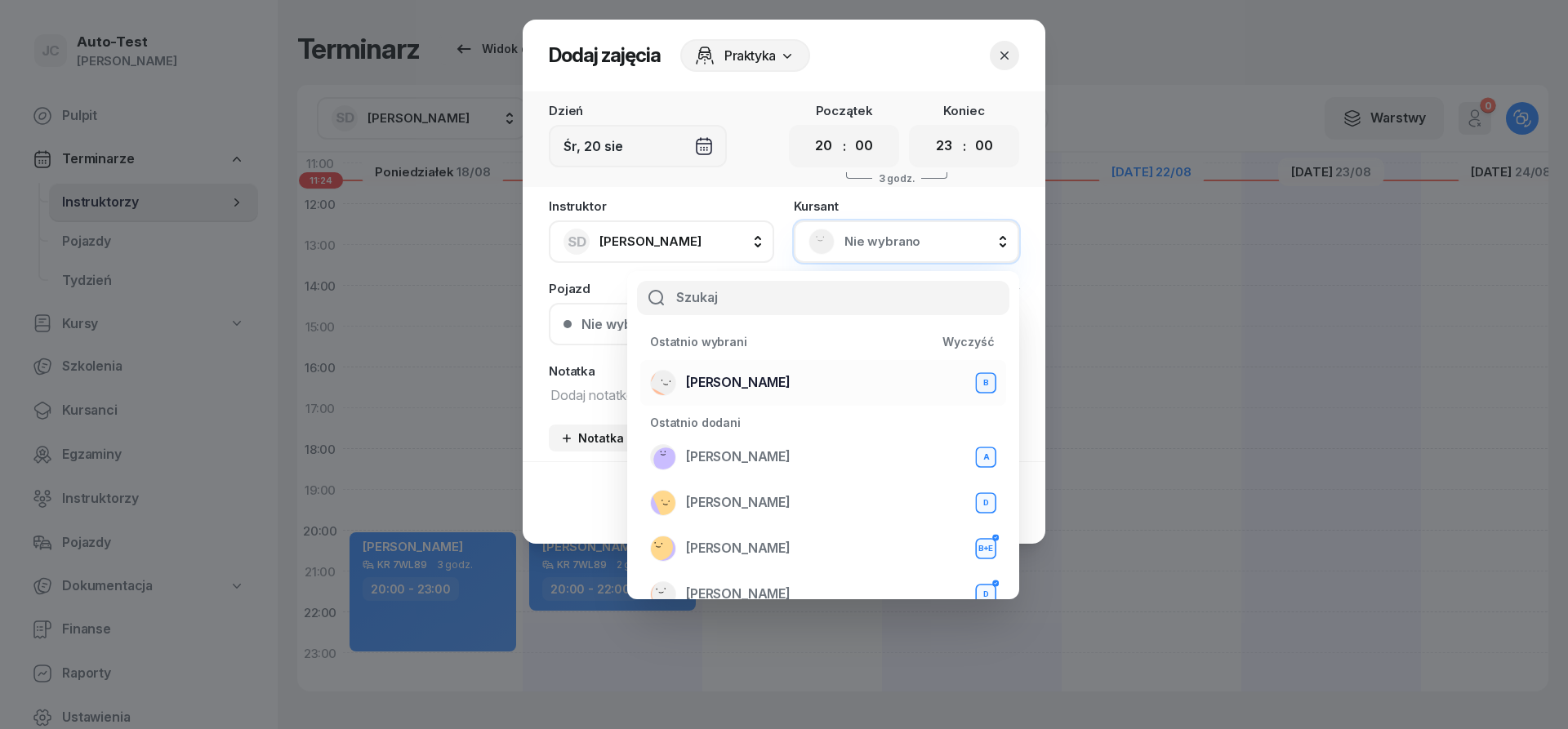
click at [802, 386] on div "[PERSON_NAME] B" at bounding box center [823, 383] width 346 height 26
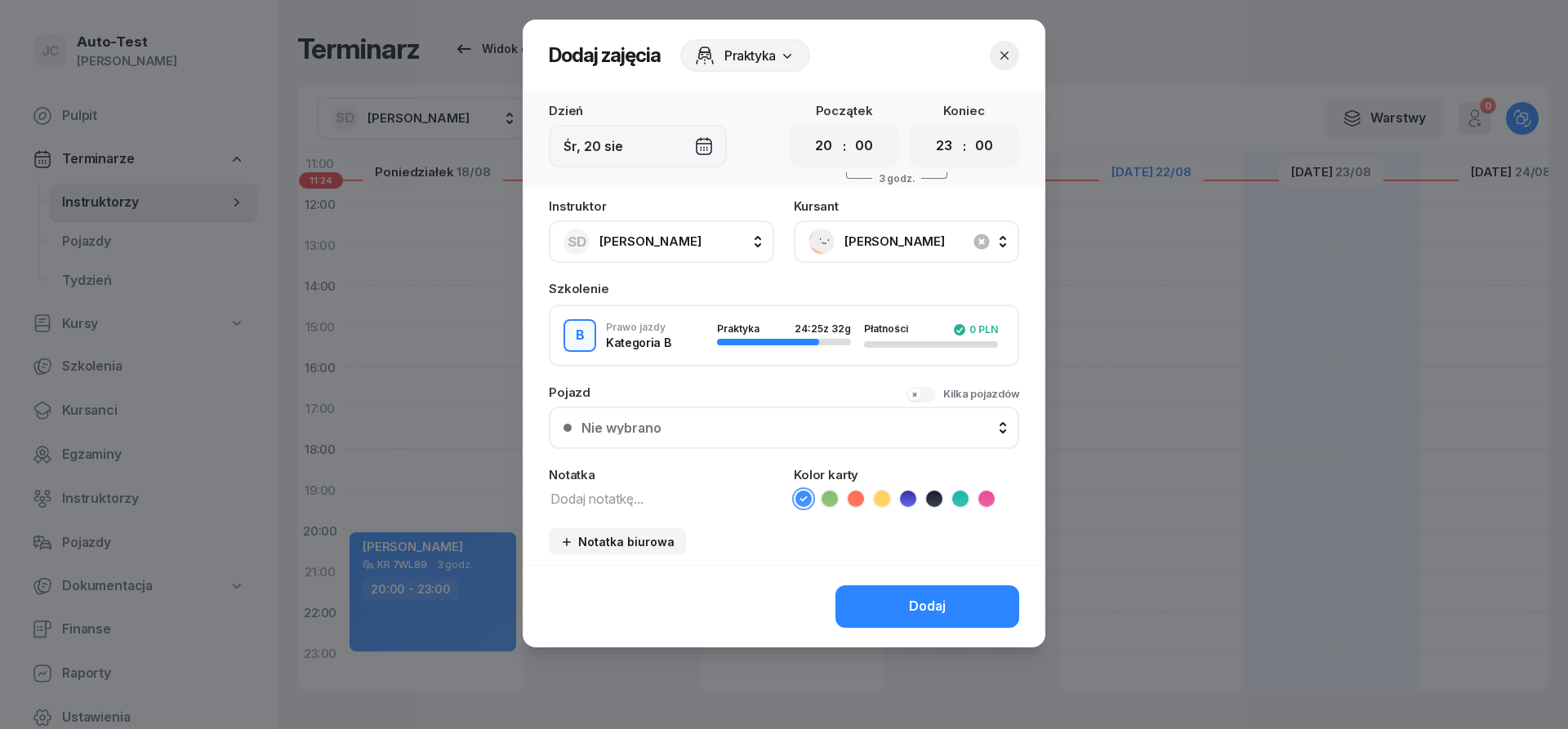
click at [731, 419] on button "Nie wybrano" at bounding box center [784, 427] width 470 height 43
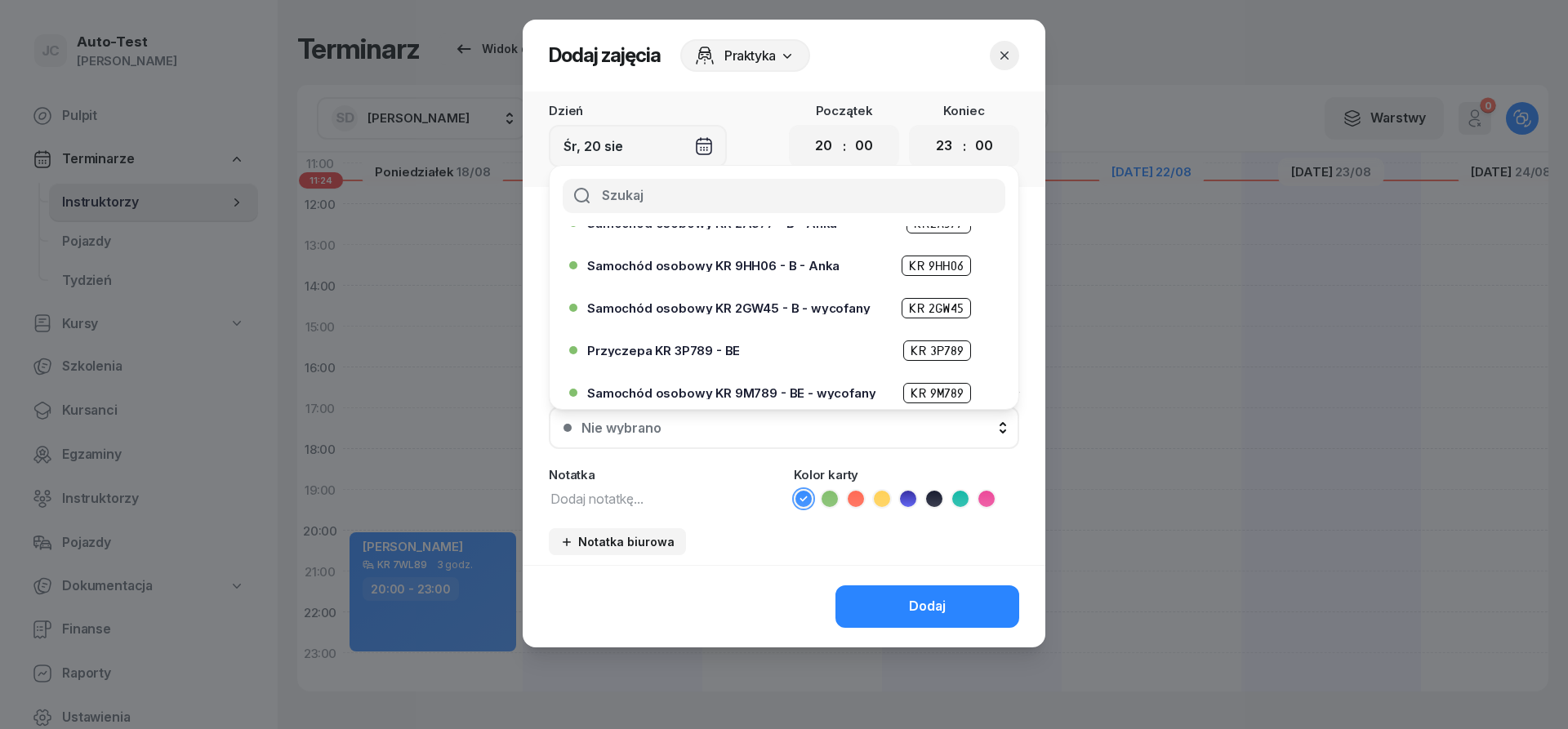
scroll to position [392, 0]
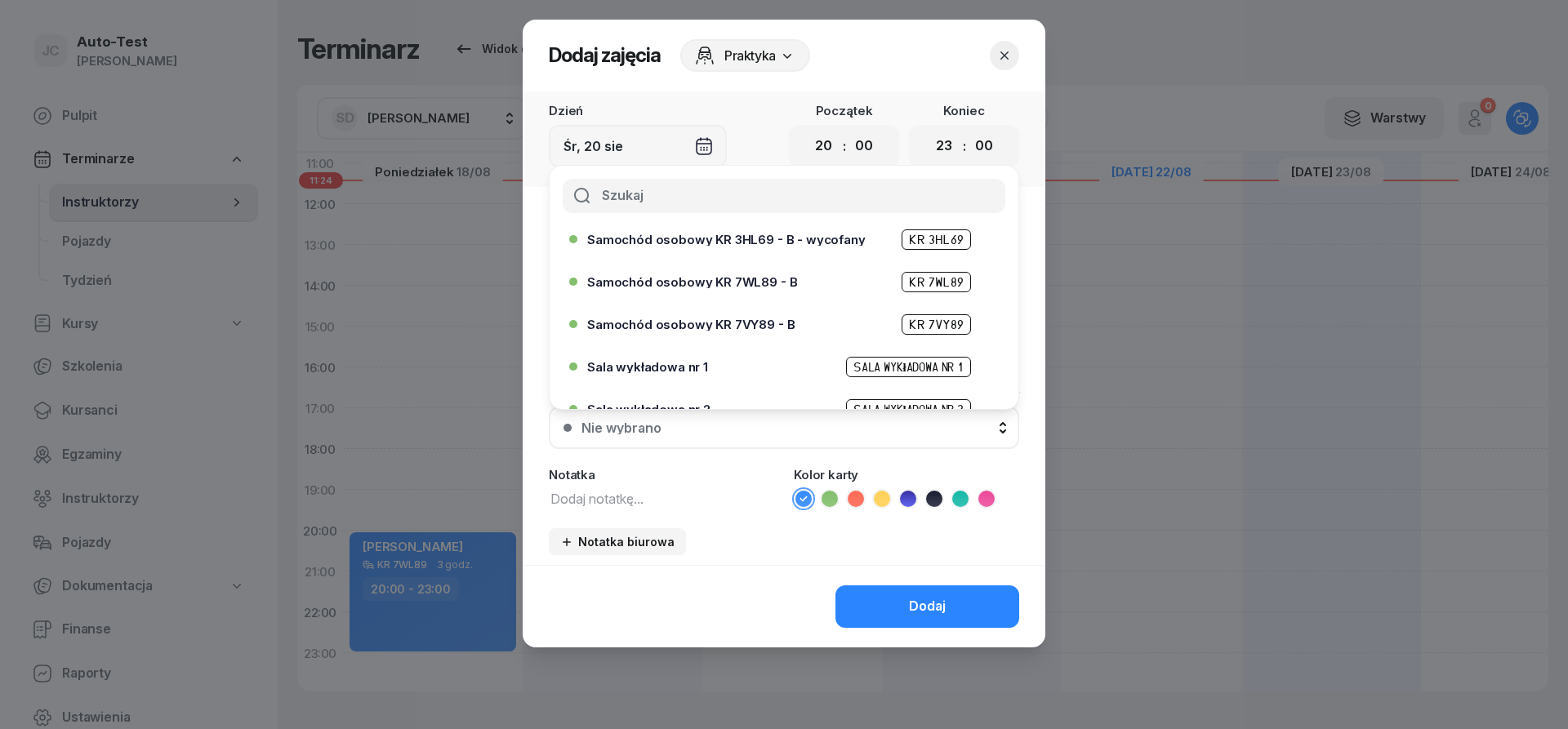
click at [740, 287] on span "Samochód osobowy KR 7WL89 - B" at bounding box center [692, 282] width 210 height 13
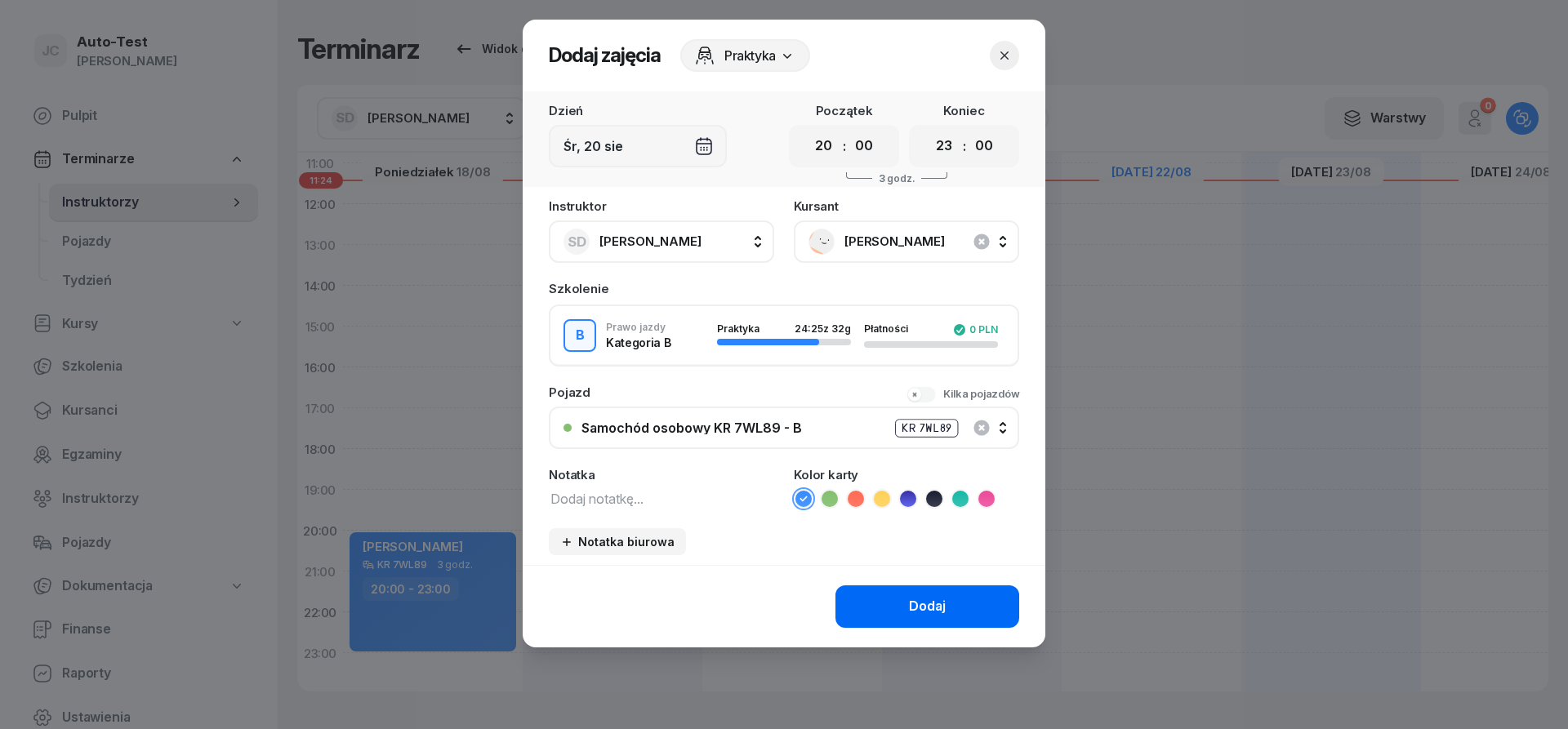
click at [916, 612] on div "Dodaj" at bounding box center [928, 606] width 37 height 21
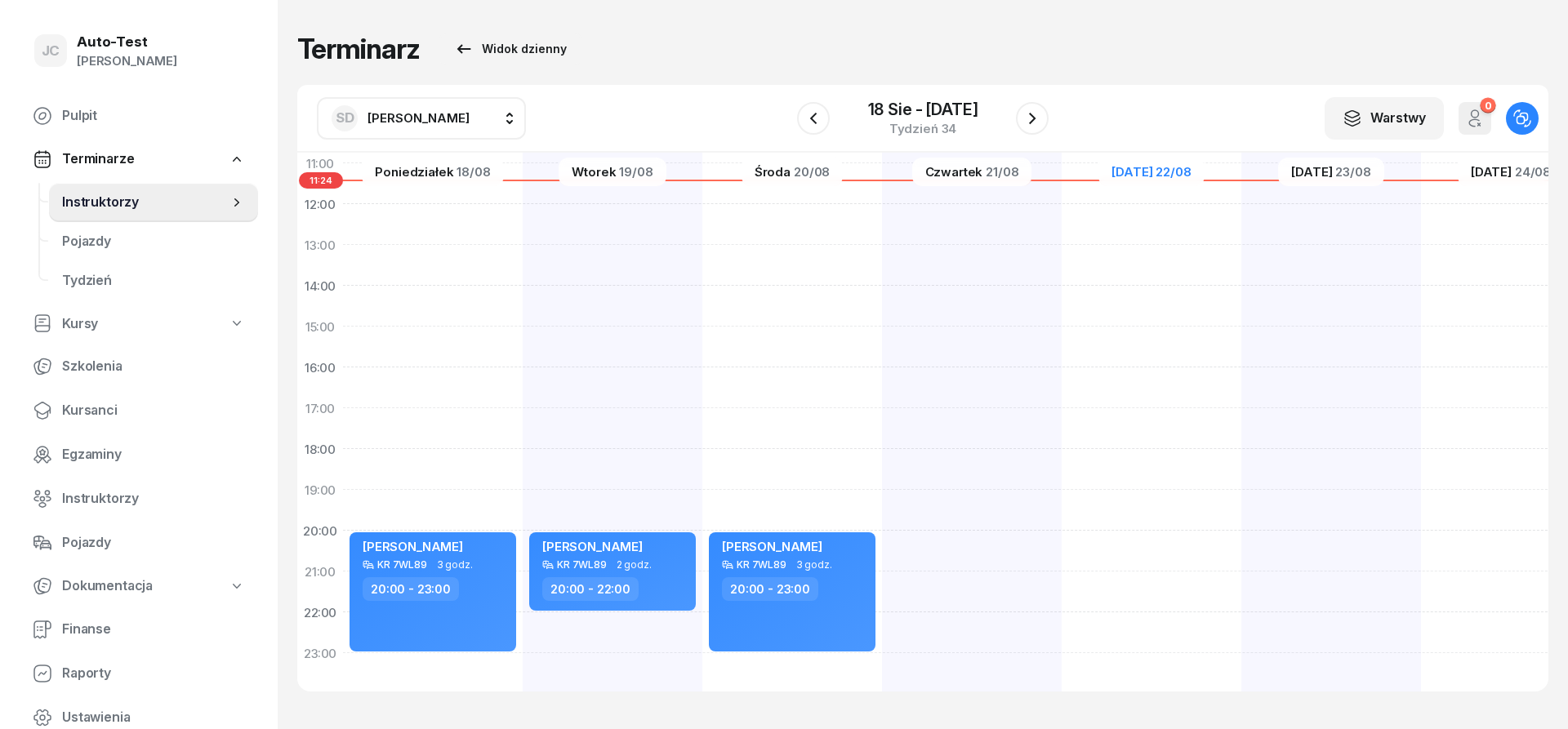
scroll to position [0, 0]
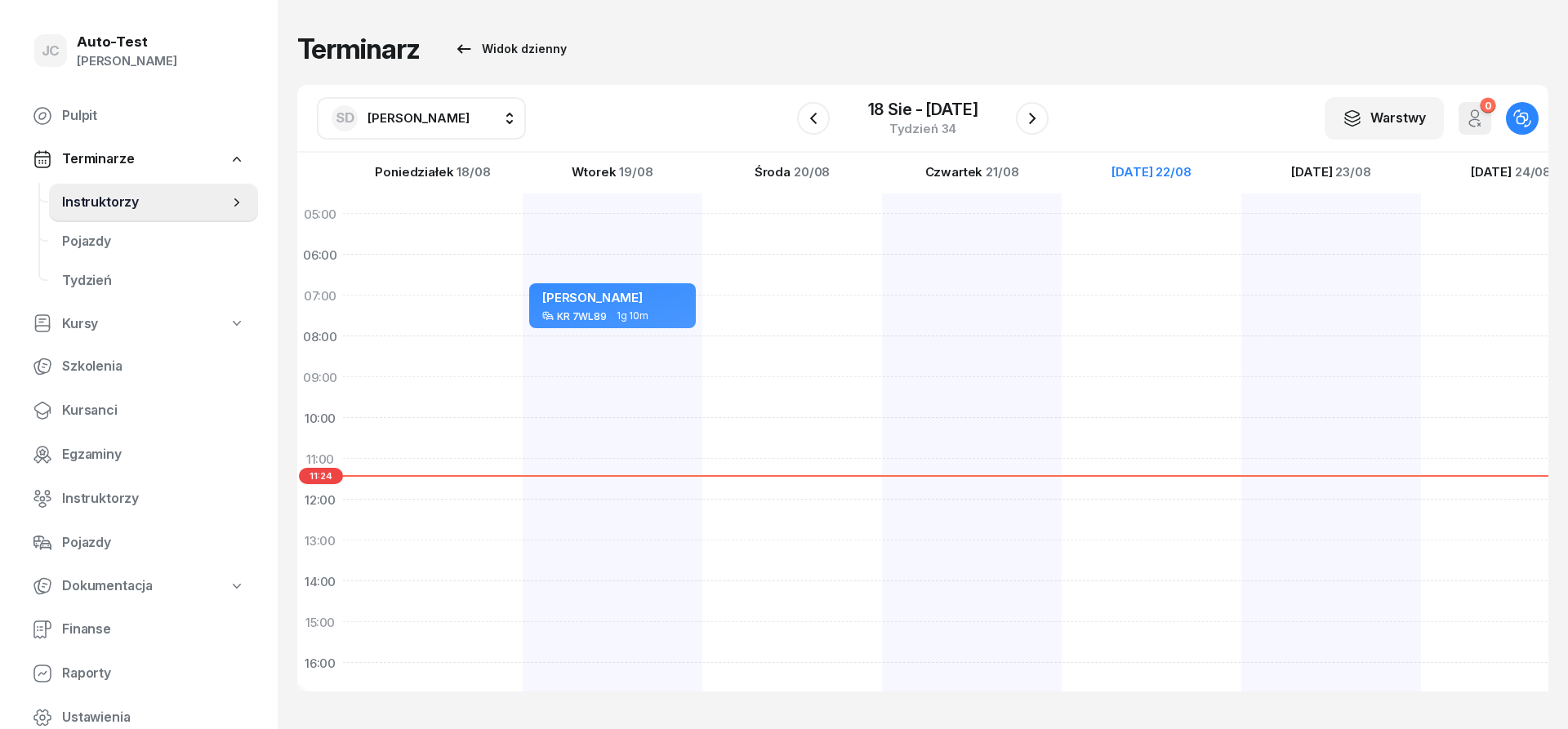
click at [1062, 238] on div at bounding box center [1152, 601] width 180 height 816
select select "05"
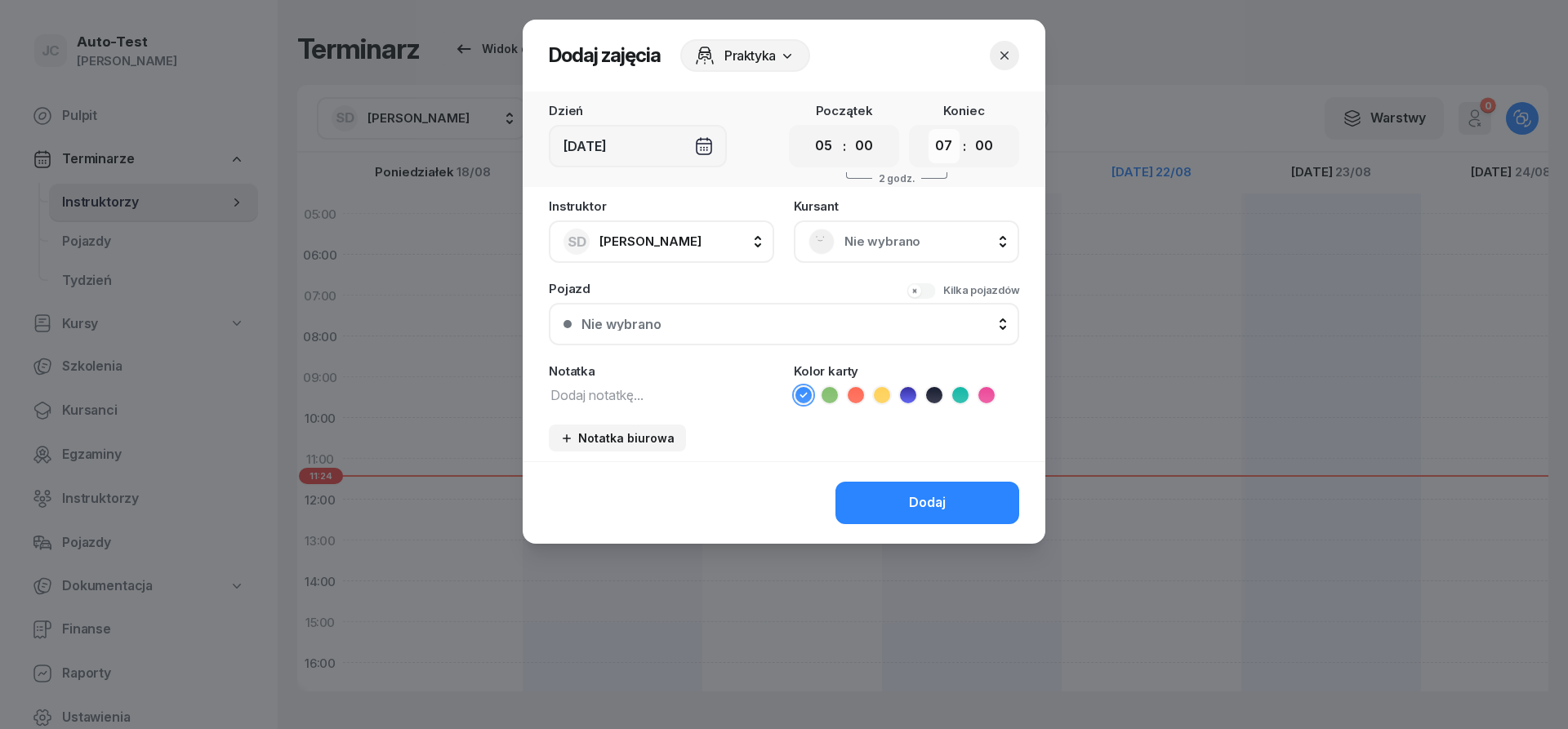
click at [928, 129] on select "00 01 02 03 04 05 06 07 08 09 10 11 12 13 14 15 16 17 18 19 20 21 22 23" at bounding box center [943, 146] width 31 height 34
select select "08"
click option "08" at bounding box center [0, 0] width 0 height 0
click at [849, 245] on span "Nie wybrano" at bounding box center [924, 241] width 160 height 21
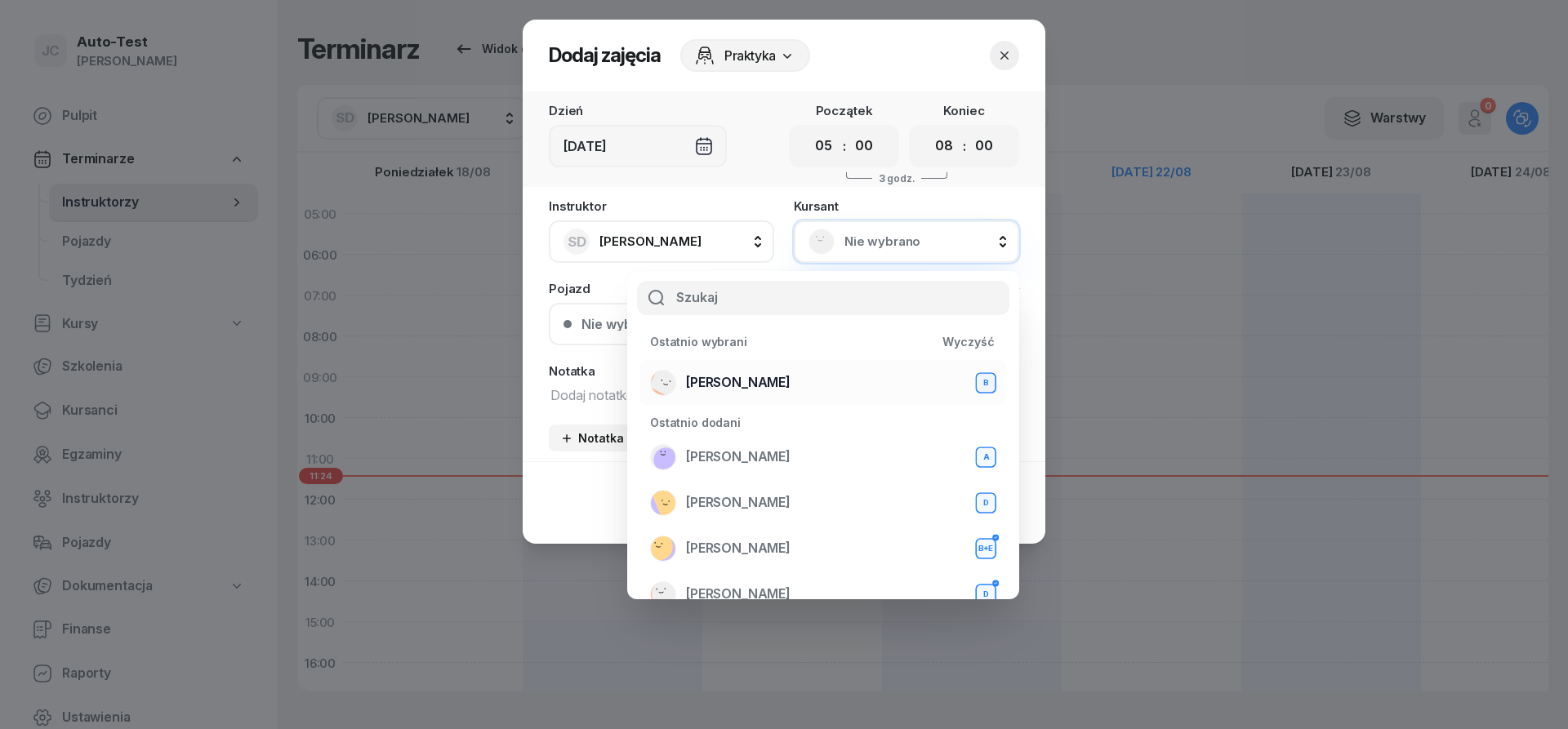
click at [784, 388] on div "[PERSON_NAME] B" at bounding box center [823, 383] width 346 height 26
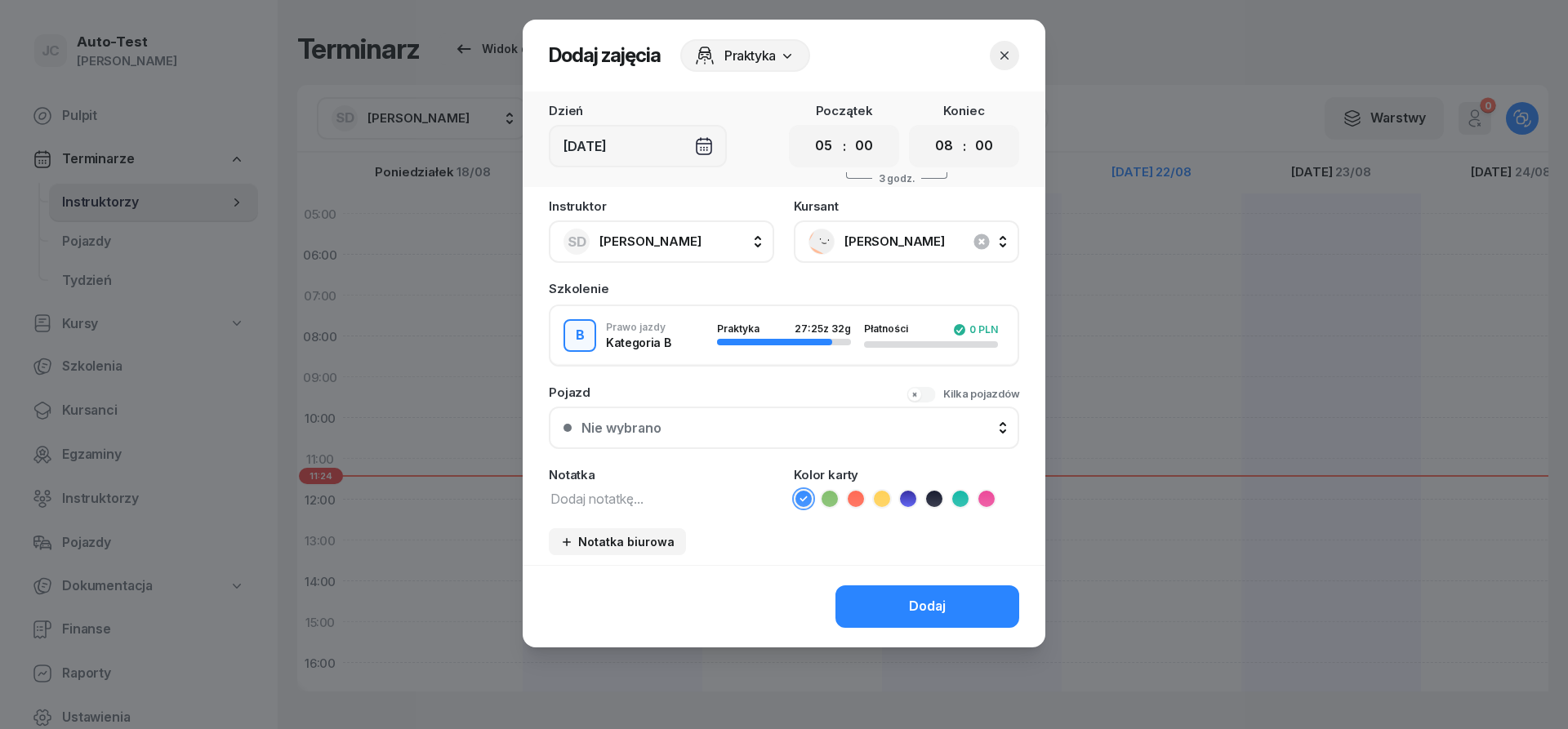
drag, startPoint x: 750, startPoint y: 407, endPoint x: 750, endPoint y: 418, distance: 11.0
click at [750, 415] on button "Nie wybrano" at bounding box center [784, 427] width 470 height 43
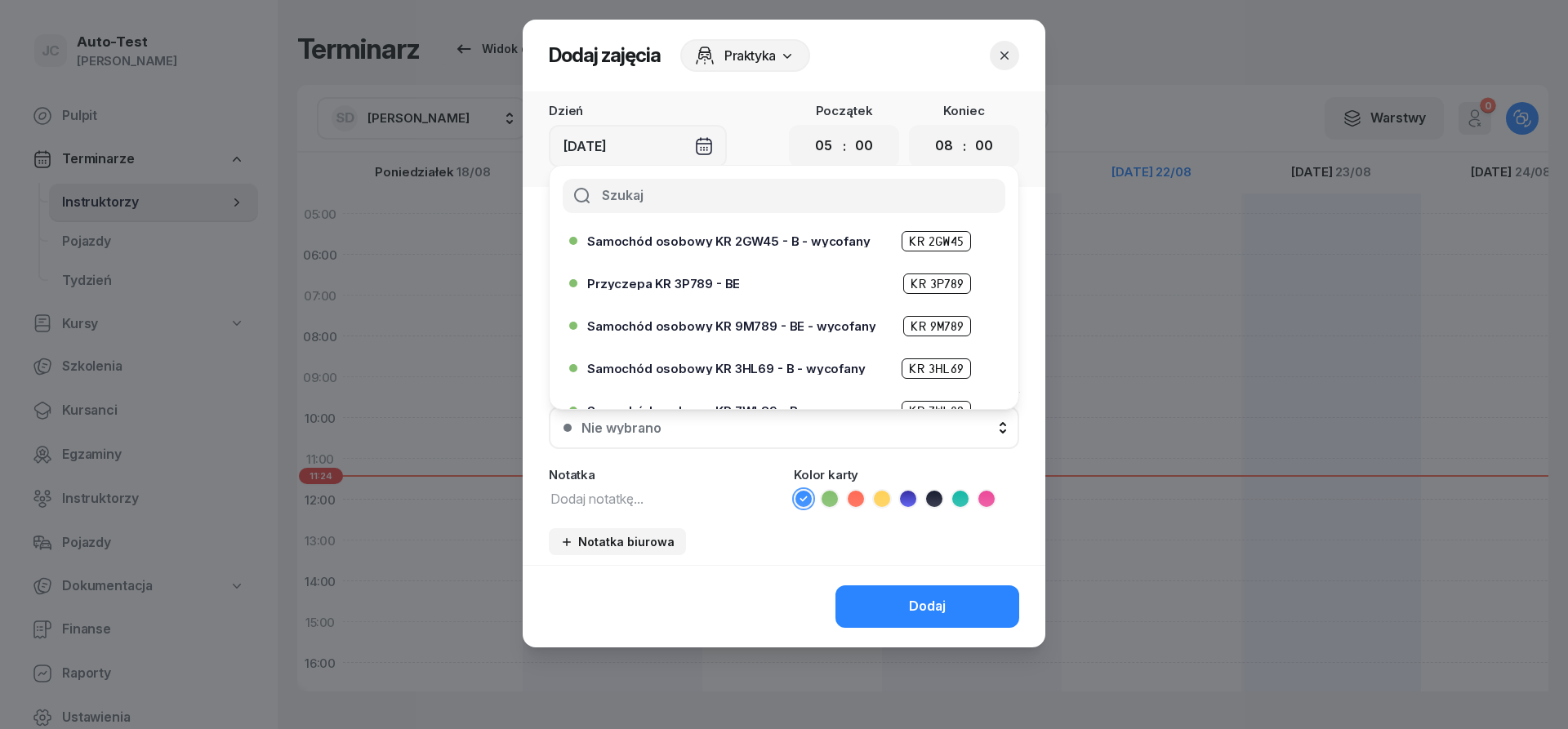
scroll to position [294, 0]
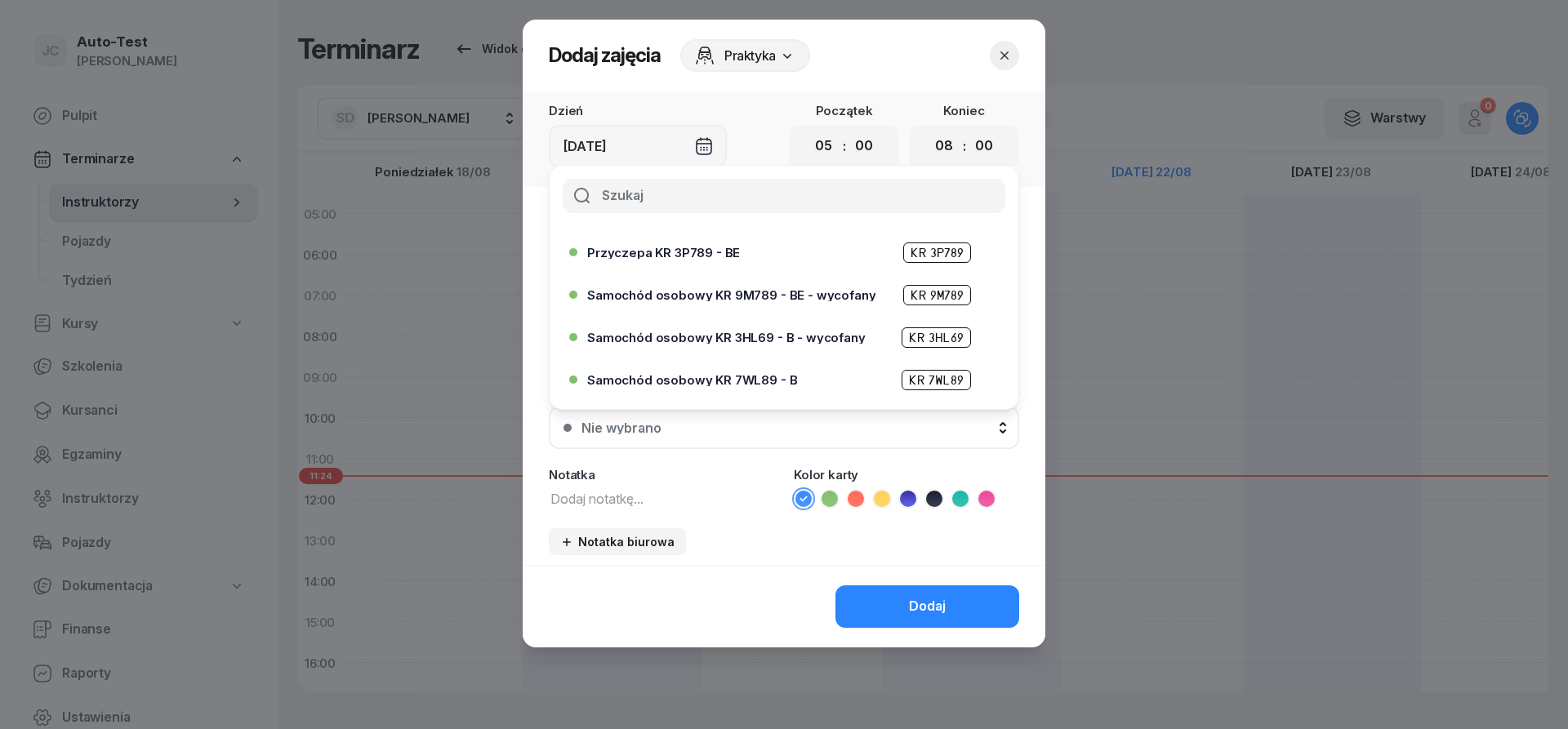
click at [753, 369] on div "Samochód osobowy KR 7WL89 - B KR 7WL89" at bounding box center [779, 379] width 420 height 26
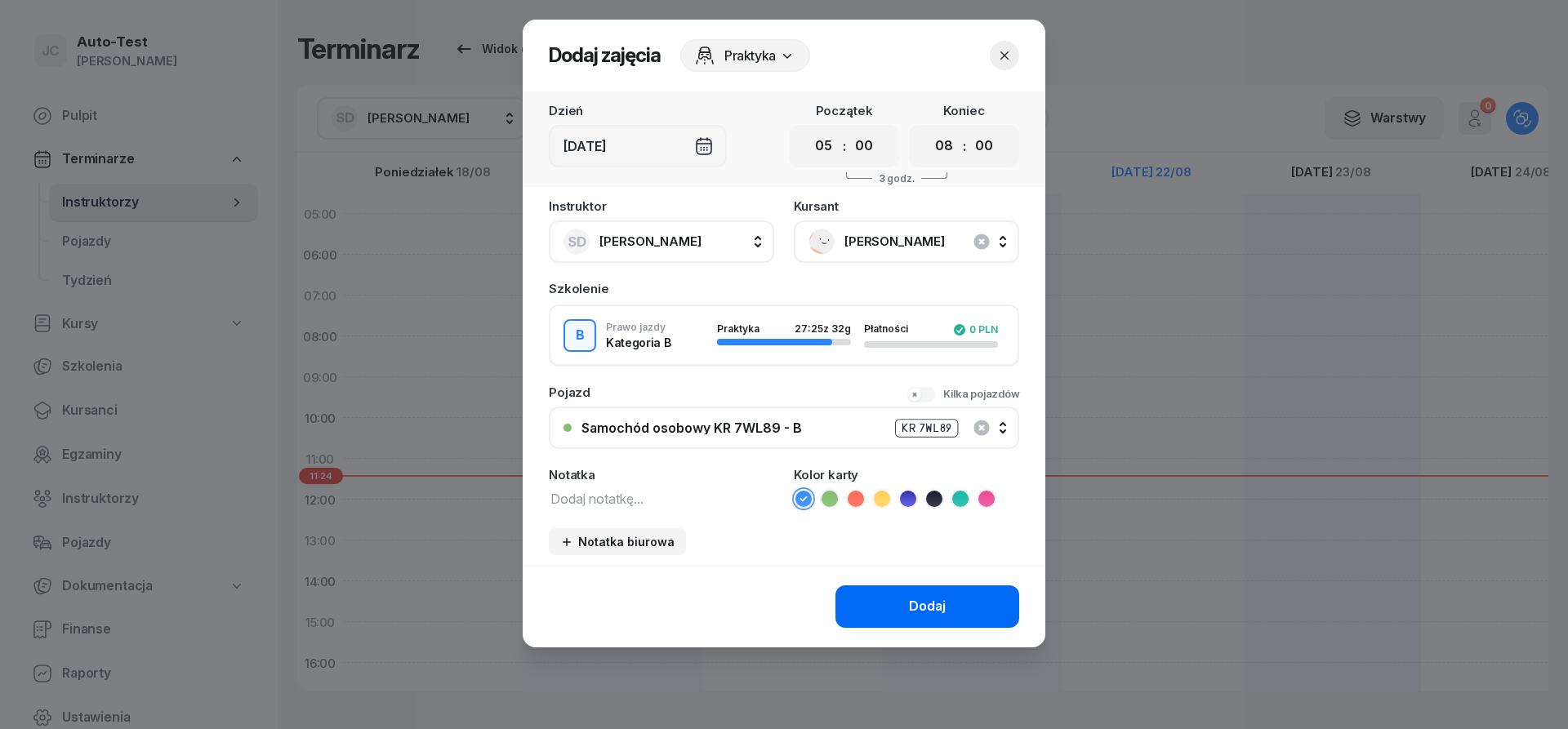
click at [882, 587] on button "Dodaj" at bounding box center [927, 607] width 184 height 43
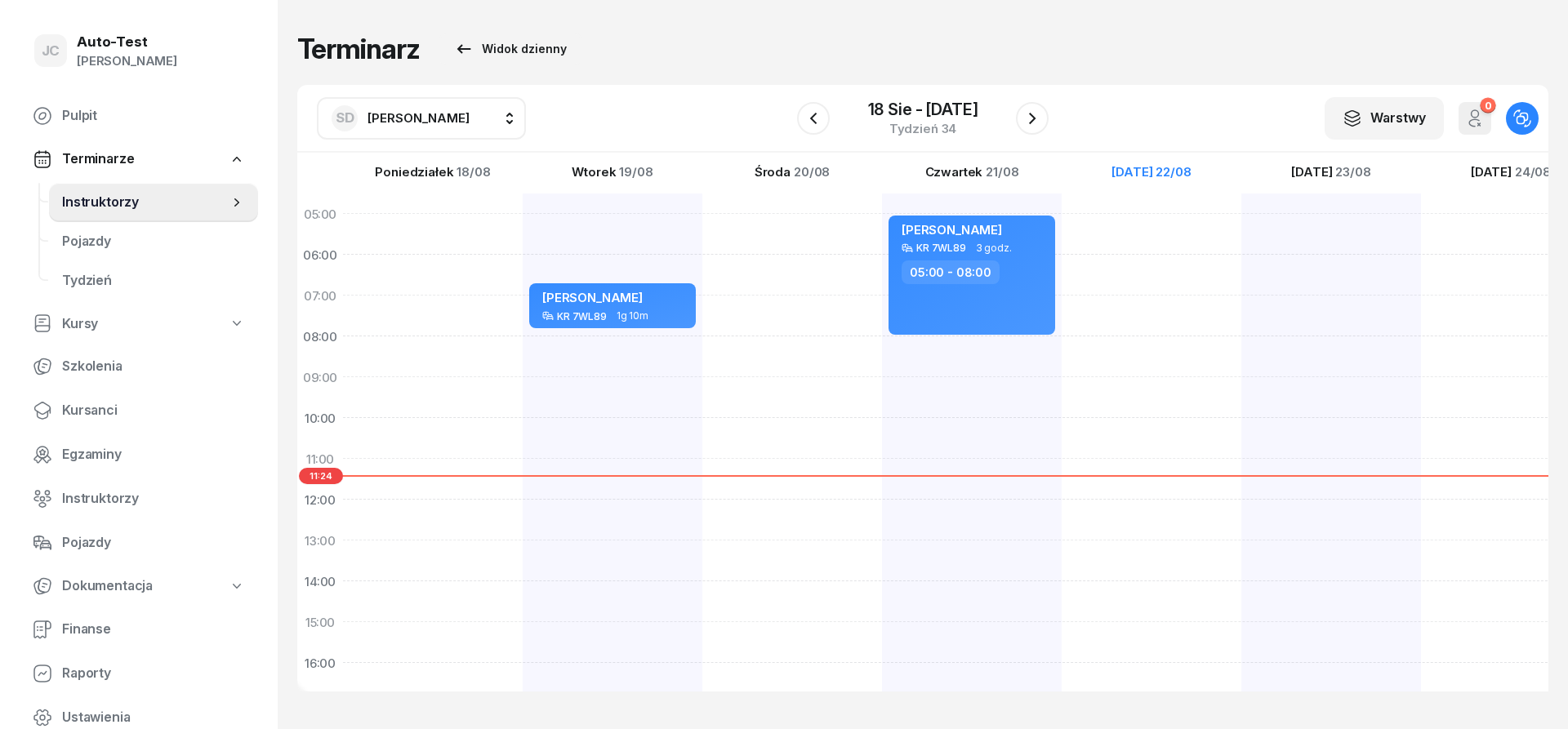
click at [1062, 350] on div "[PERSON_NAME] KR 7WL89 3 godz. 05:00 - 08:00" at bounding box center [1152, 601] width 180 height 816
select select "08"
select select "10"
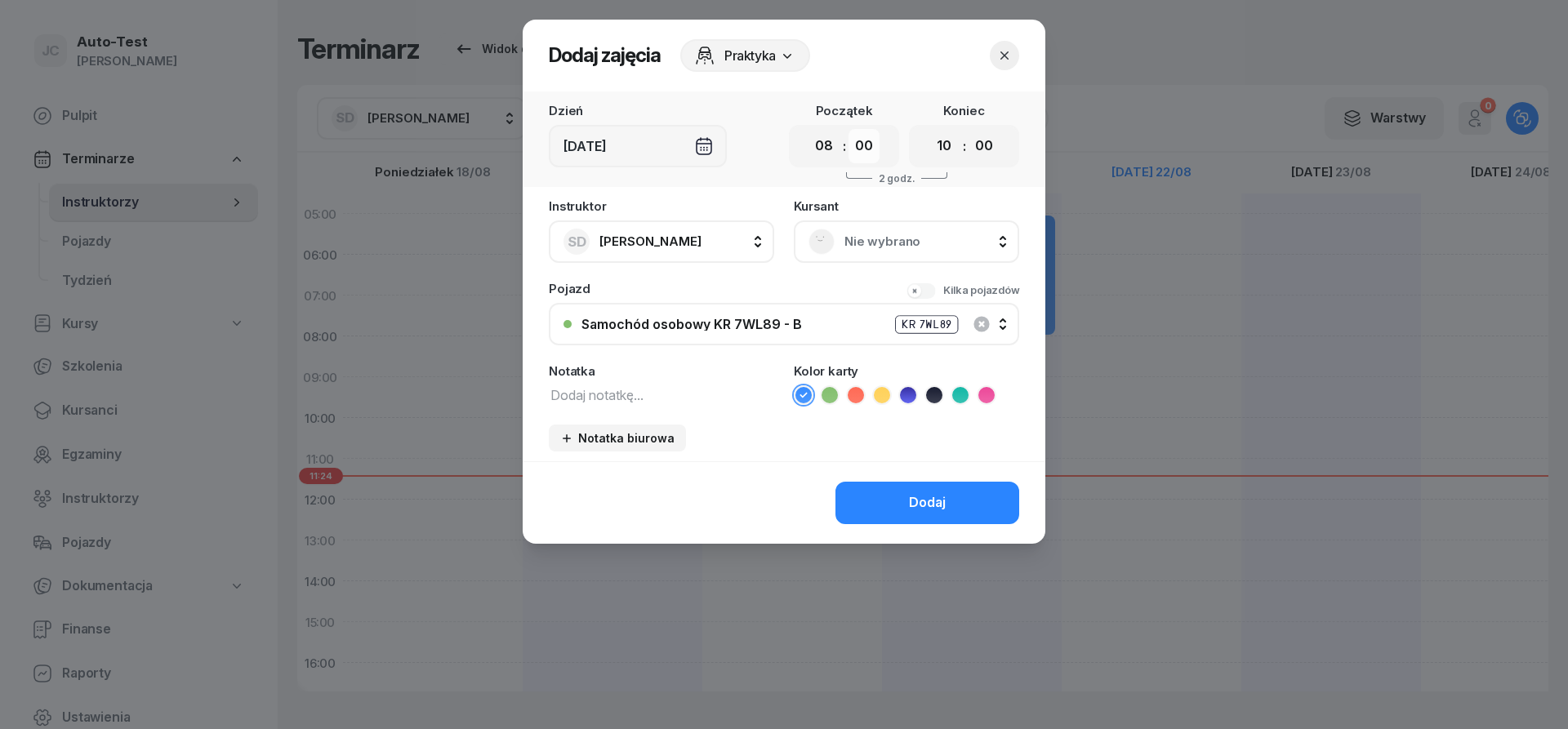
click at [849, 129] on select "00 05 10 15 20 25 30 35 40 45 50 55" at bounding box center [864, 146] width 31 height 34
select select "15"
click option "15" at bounding box center [0, 0] width 0 height 0
click at [928, 129] on select "00 01 02 03 04 05 06 07 08 09 10 11 12 13 14 15 16 17 18 19 20 21 22 23" at bounding box center [943, 146] width 31 height 34
select select "09"
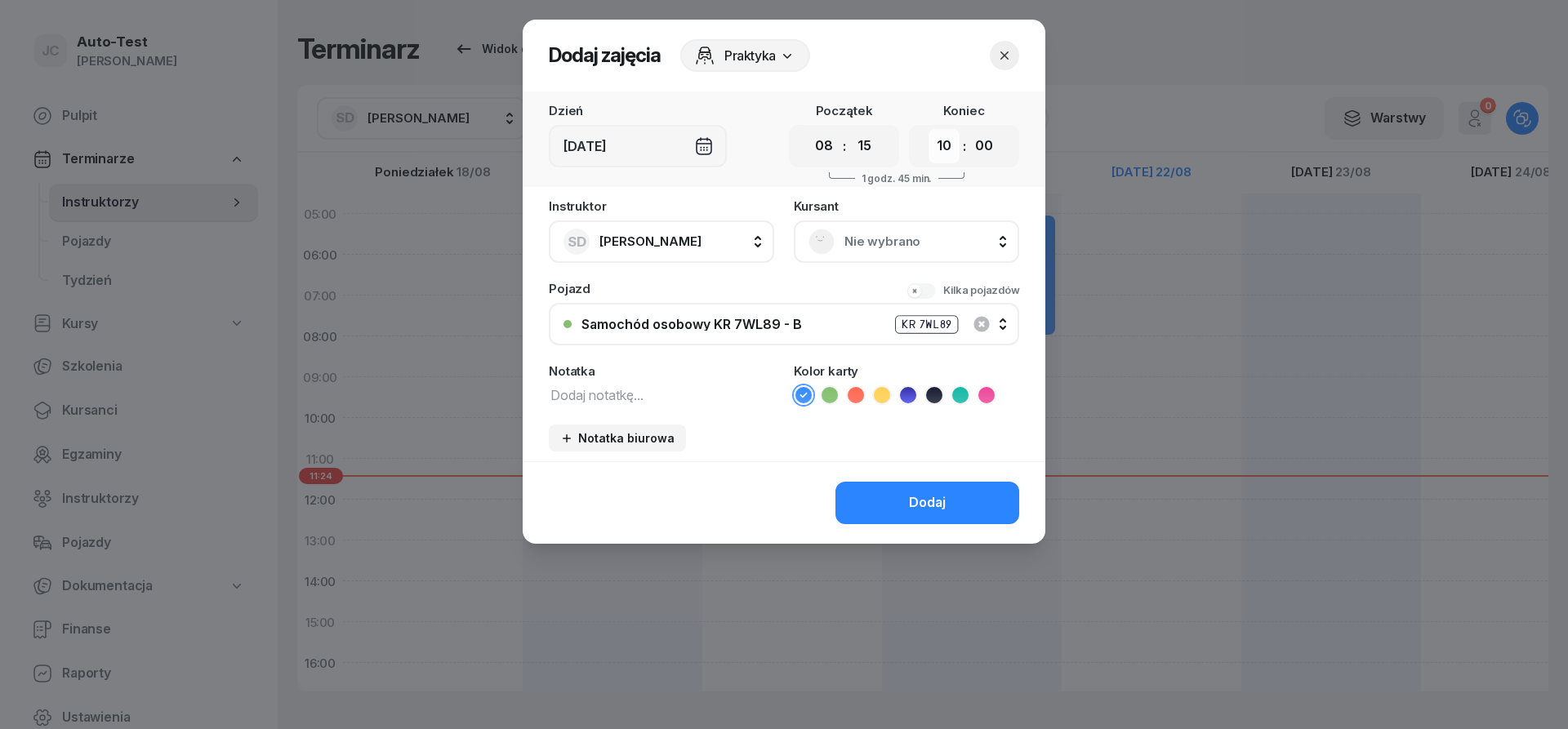
click option "09" at bounding box center [0, 0] width 0 height 0
click at [969, 129] on select "00 05 10 15 20 25 30 35 40 45 50 55" at bounding box center [984, 146] width 31 height 34
select select "10"
click option "10" at bounding box center [0, 0] width 0 height 0
click at [802, 255] on div "Nie wybrano" at bounding box center [907, 242] width 225 height 43
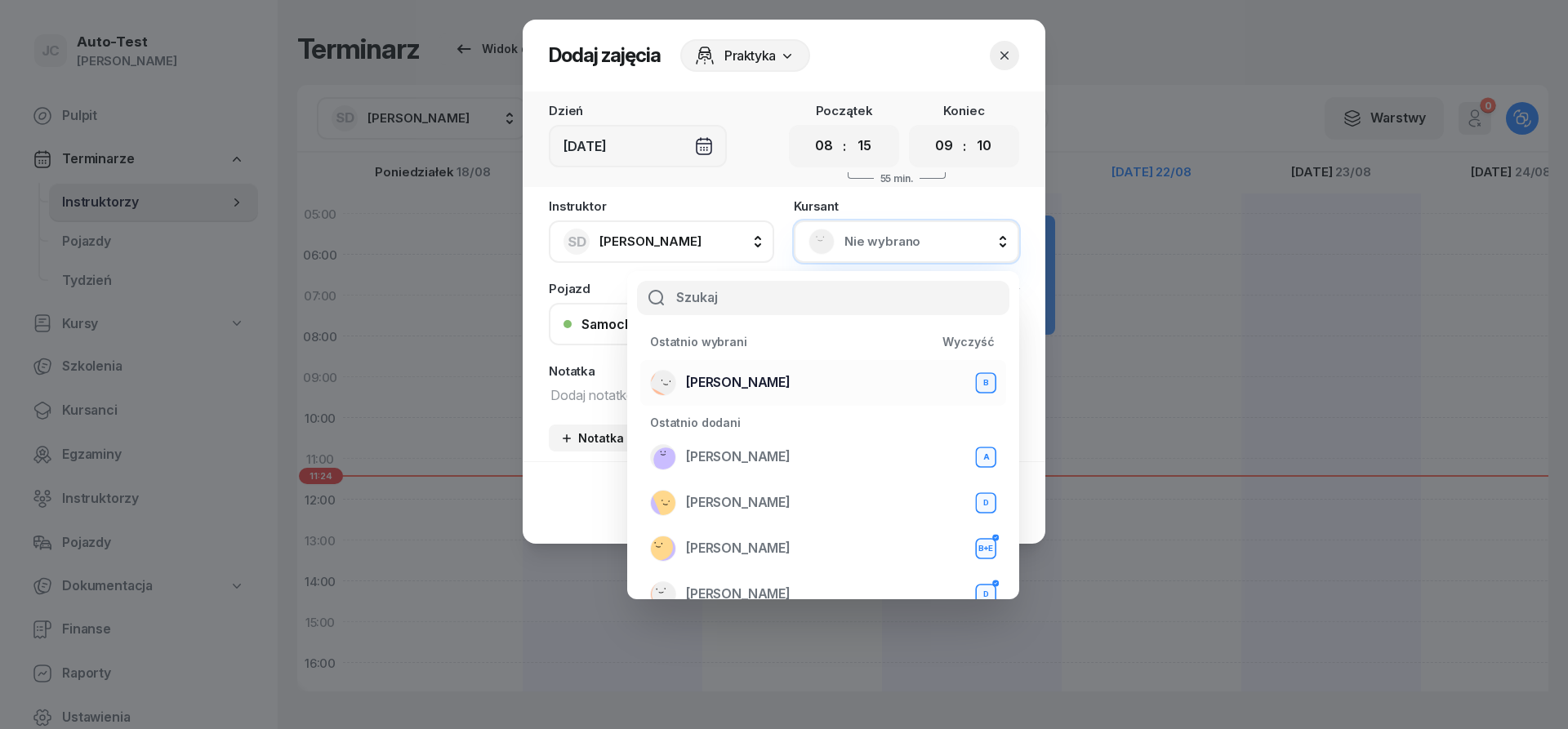
click at [744, 386] on span "[PERSON_NAME]" at bounding box center [738, 383] width 105 height 21
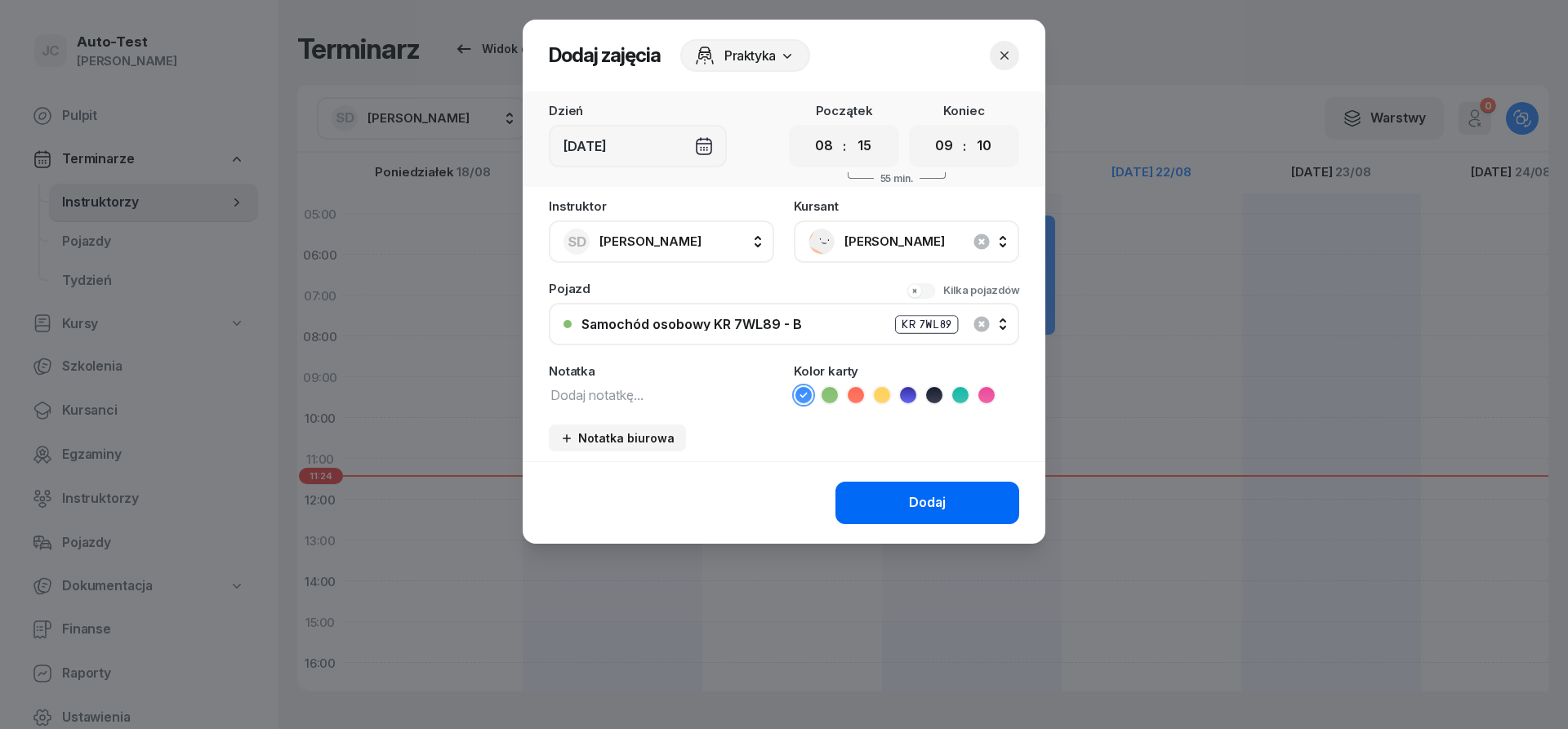
click at [867, 519] on button "Dodaj" at bounding box center [927, 502] width 184 height 43
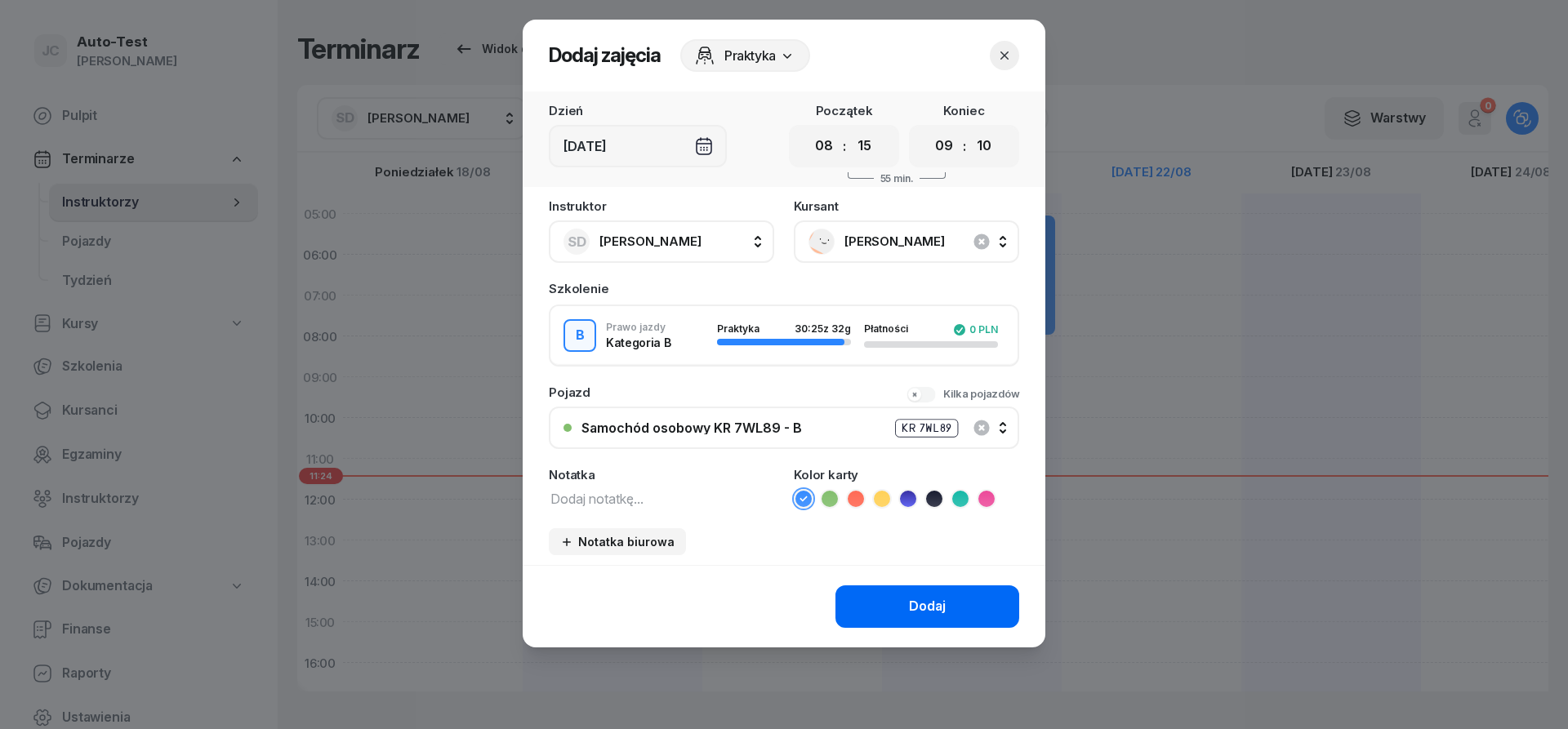
click at [873, 507] on ul at bounding box center [907, 498] width 225 height 19
click at [896, 606] on button "Dodaj" at bounding box center [927, 607] width 184 height 43
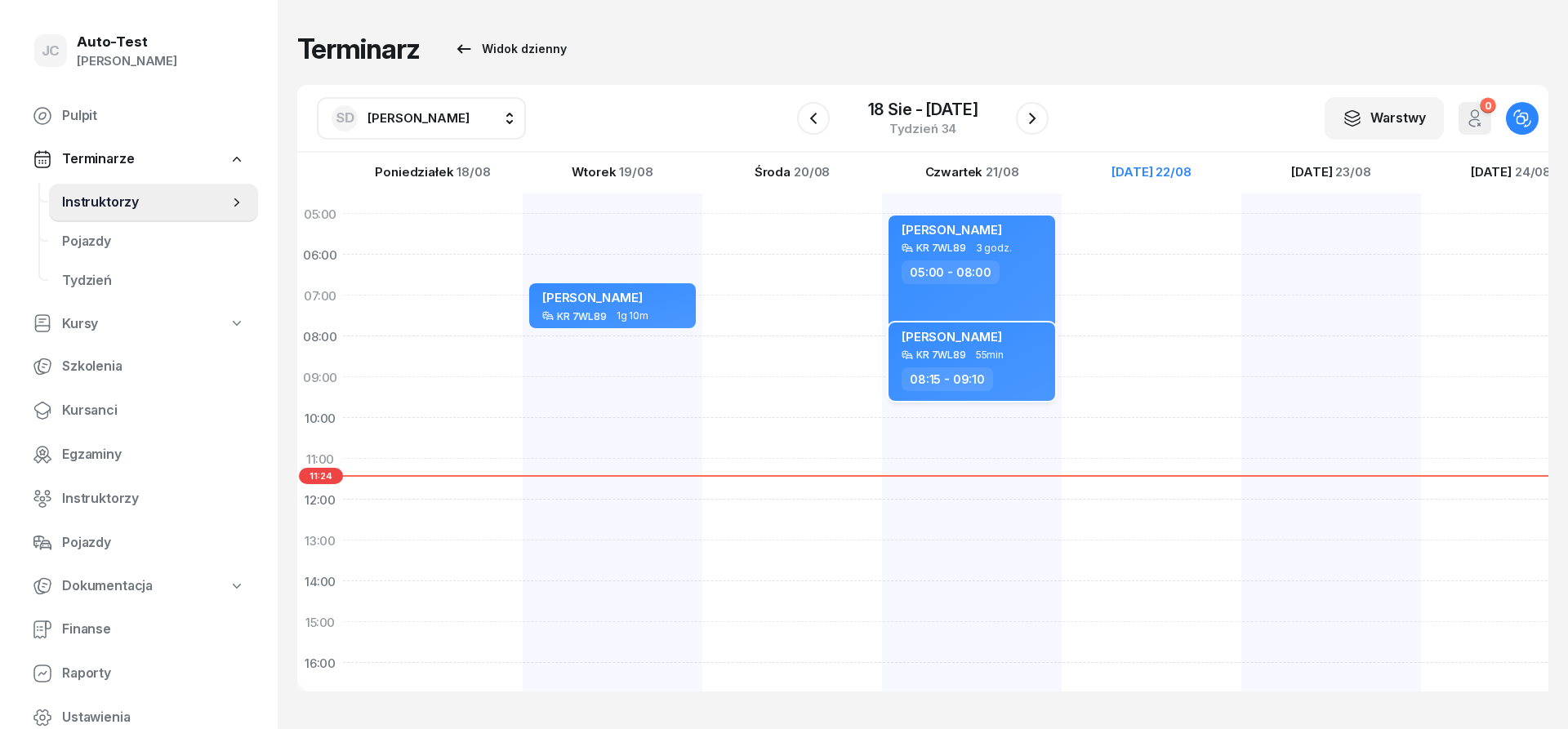
click at [1017, 374] on div "08:15 - 09:10" at bounding box center [973, 379] width 144 height 23
select select "08"
select select "15"
select select "09"
select select "10"
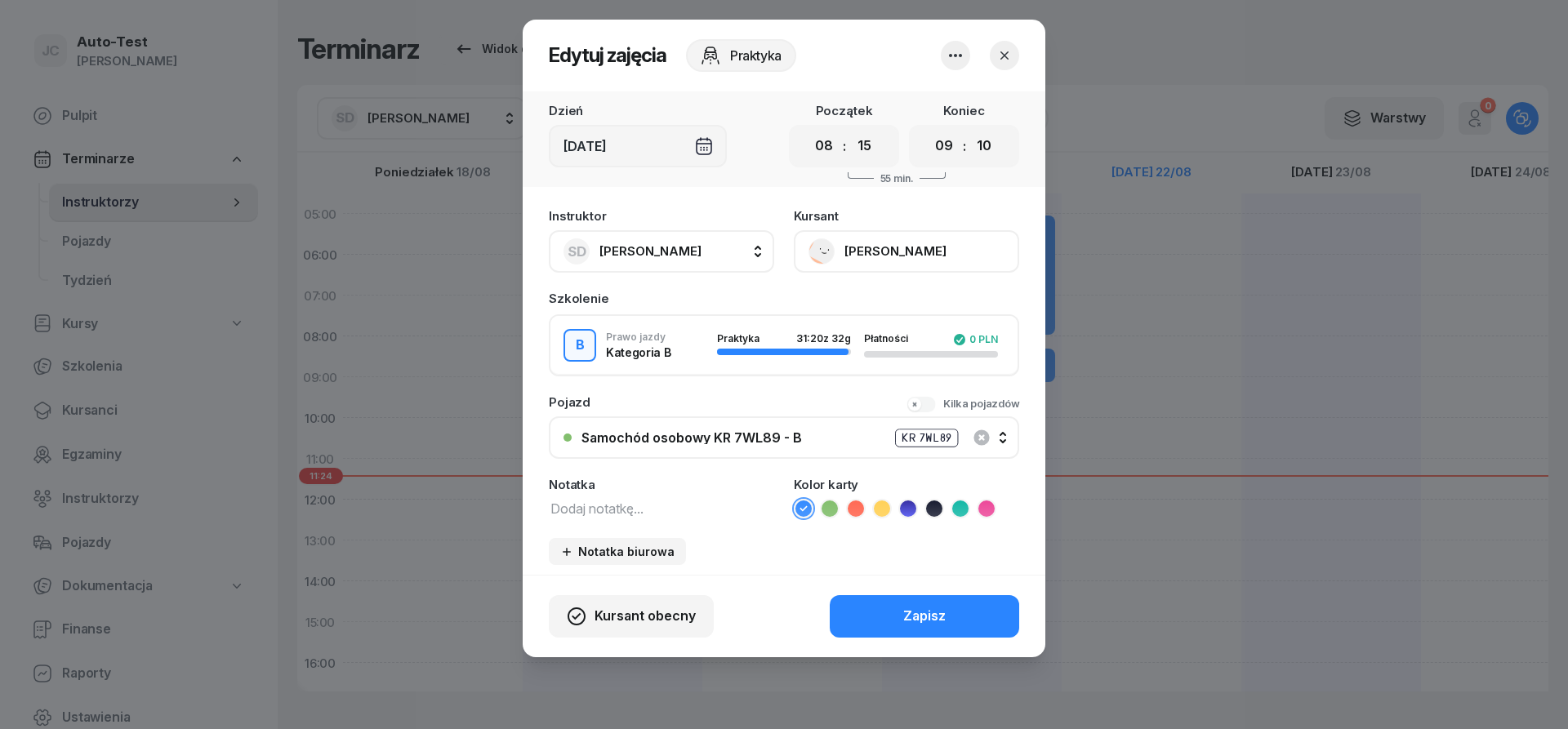
click at [1009, 61] on icon "button" at bounding box center [1004, 55] width 16 height 16
